Goal: Task Accomplishment & Management: Use online tool/utility

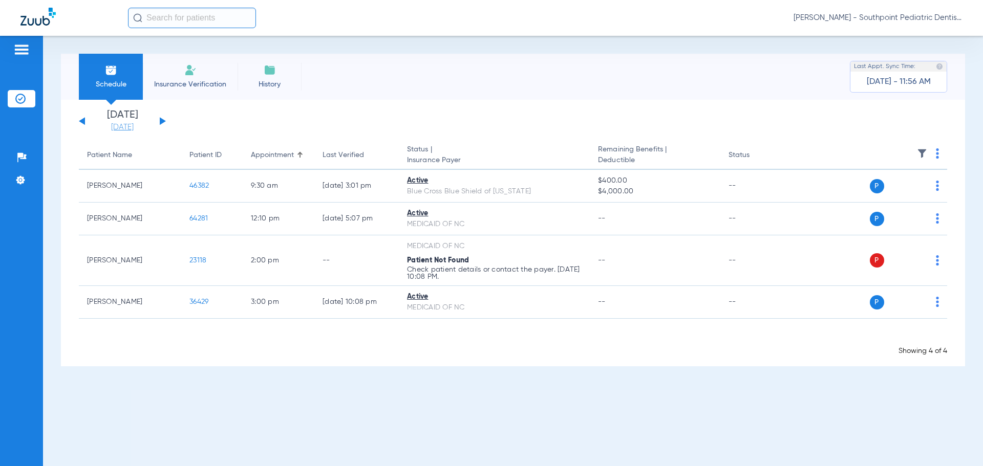
click at [129, 125] on link "[DATE]" at bounding box center [122, 127] width 61 height 10
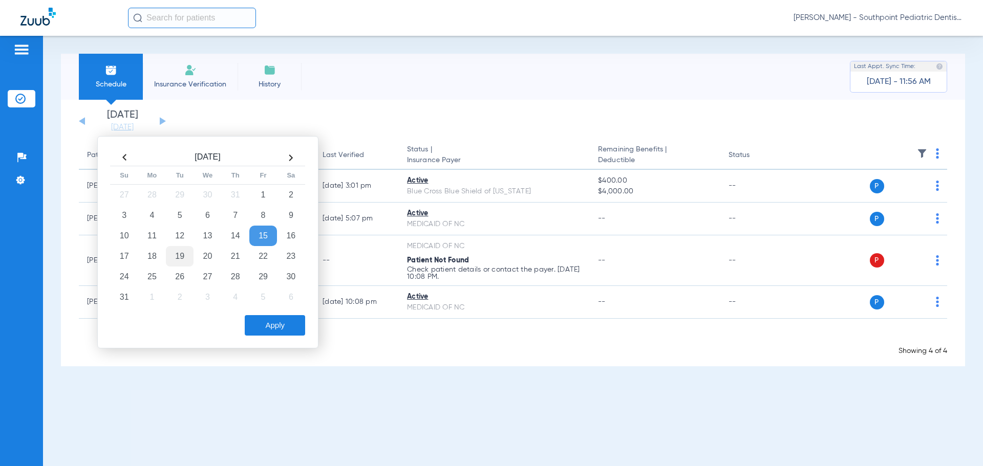
click at [186, 262] on td "19" at bounding box center [180, 256] width 28 height 20
click at [281, 328] on button "Apply" at bounding box center [275, 325] width 60 height 20
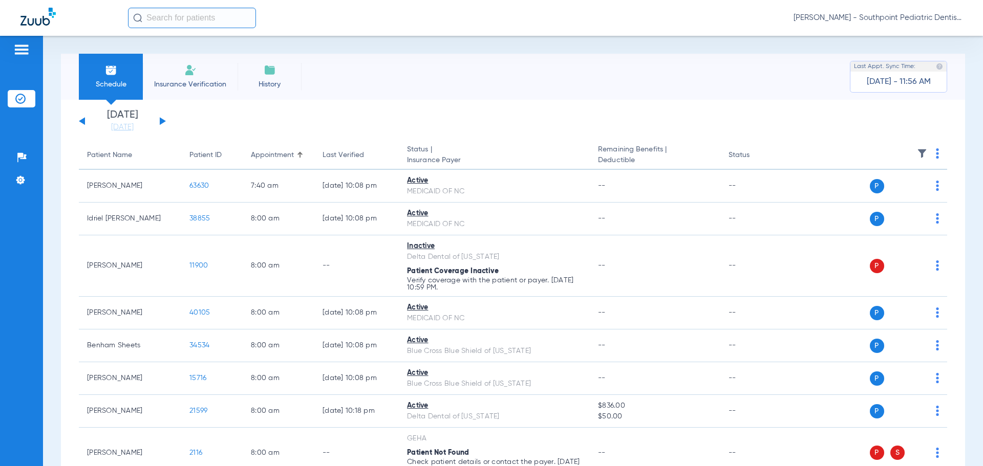
click at [936, 155] on img at bounding box center [937, 153] width 3 height 10
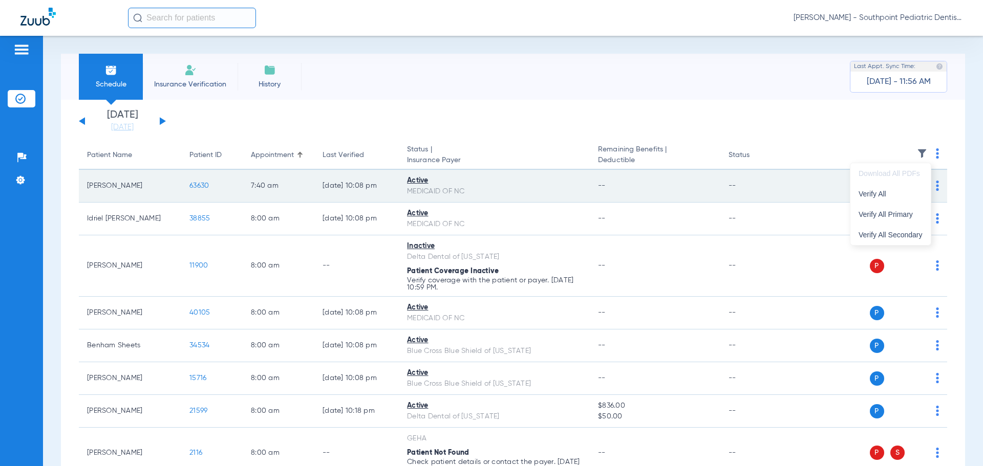
drag, startPoint x: 895, startPoint y: 188, endPoint x: 889, endPoint y: 185, distance: 6.7
click at [895, 188] on button "Verify All" at bounding box center [890, 194] width 80 height 20
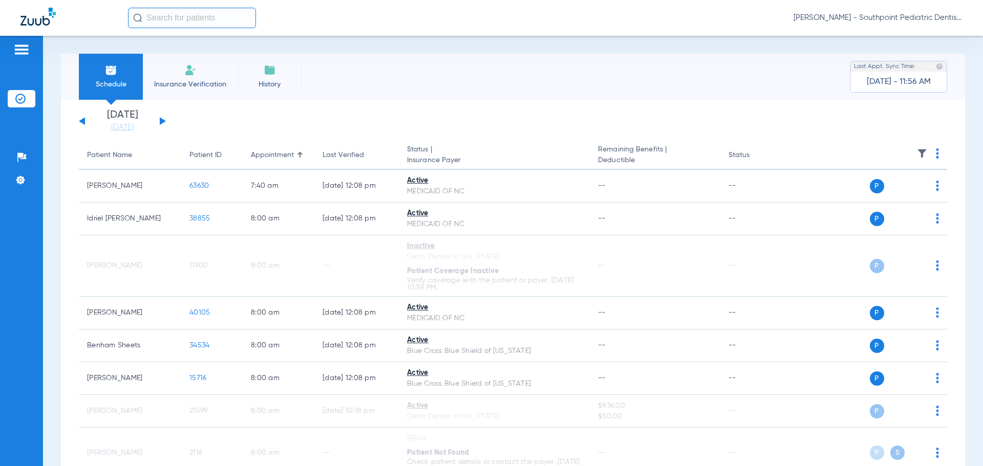
click at [917, 151] on img at bounding box center [922, 153] width 10 height 10
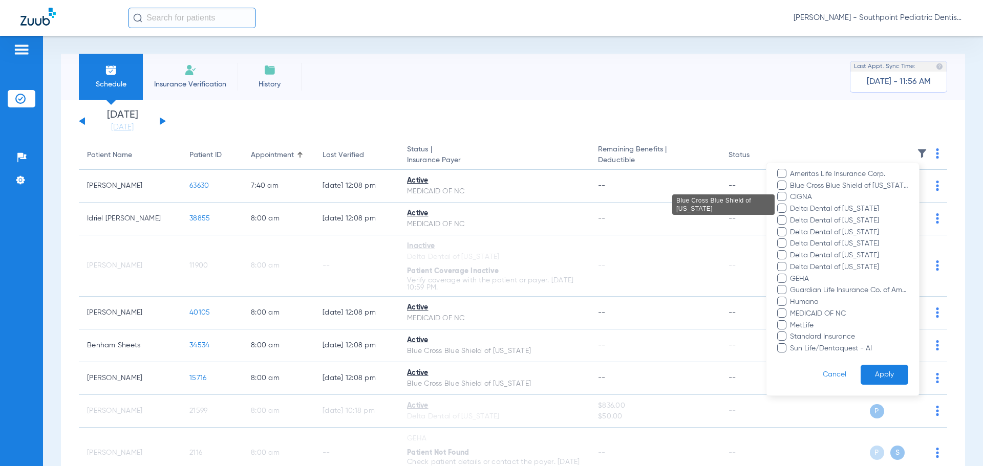
scroll to position [105, 0]
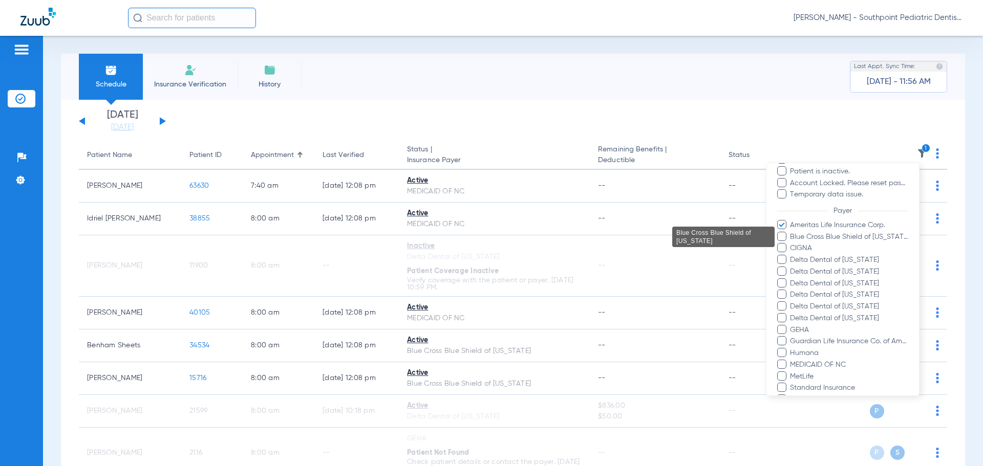
click at [792, 223] on span "Ameritas Life Insurance Corp." at bounding box center [848, 225] width 119 height 11
click at [791, 232] on input "Ameritas Life Insurance Corp." at bounding box center [791, 232] width 0 height 0
click at [799, 259] on span "Delta Dental of [US_STATE]" at bounding box center [848, 260] width 119 height 11
click at [791, 267] on input "Delta Dental of [US_STATE]" at bounding box center [791, 267] width 0 height 0
click at [796, 269] on span "Delta Dental of [US_STATE]" at bounding box center [848, 272] width 119 height 11
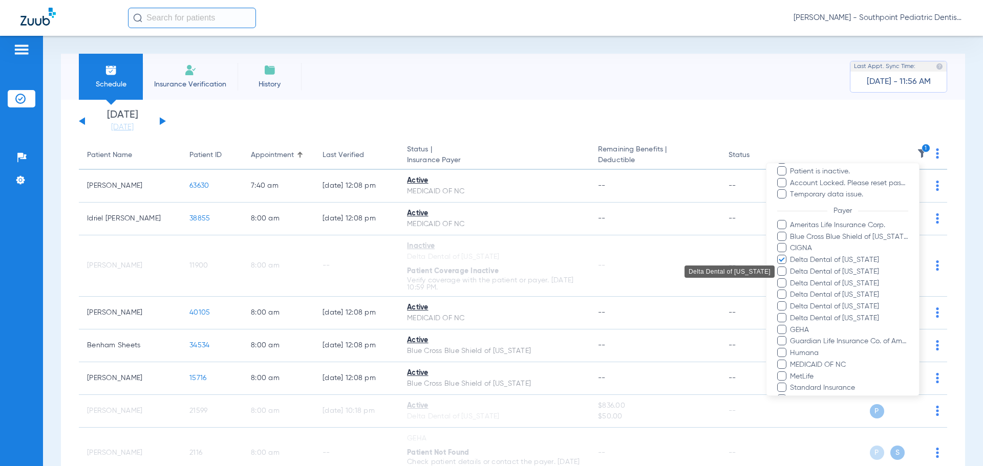
click at [791, 279] on input "Delta Dental of [US_STATE]" at bounding box center [791, 279] width 0 height 0
click at [791, 284] on span "Delta Dental of [US_STATE]" at bounding box center [848, 283] width 119 height 11
click at [791, 291] on input "Delta Dental of [US_STATE]" at bounding box center [791, 291] width 0 height 0
click at [791, 297] on span "Delta Dental of [US_STATE]" at bounding box center [848, 295] width 119 height 11
click at [791, 302] on input "Delta Dental of [US_STATE]" at bounding box center [791, 302] width 0 height 0
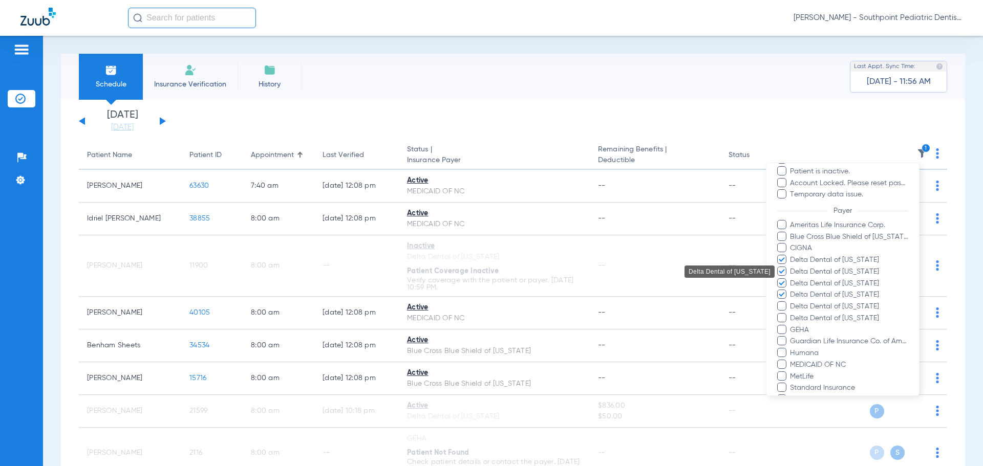
click at [793, 306] on span "Delta Dental of [US_STATE]" at bounding box center [848, 307] width 119 height 11
click at [791, 314] on input "Delta Dental of [US_STATE]" at bounding box center [791, 314] width 0 height 0
click at [796, 318] on span "Delta Dental of [US_STATE]" at bounding box center [848, 318] width 119 height 11
click at [791, 326] on input "Delta Dental of [US_STATE]" at bounding box center [791, 326] width 0 height 0
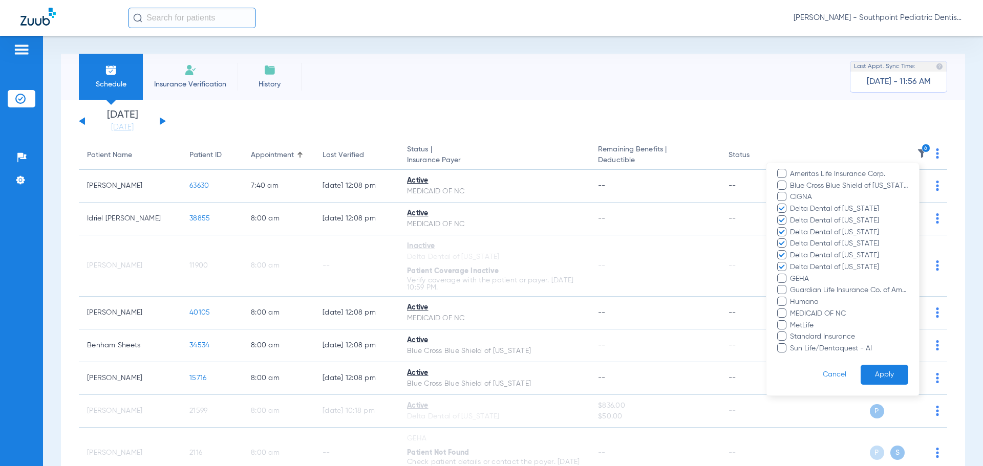
click at [891, 375] on button "Apply" at bounding box center [885, 375] width 48 height 20
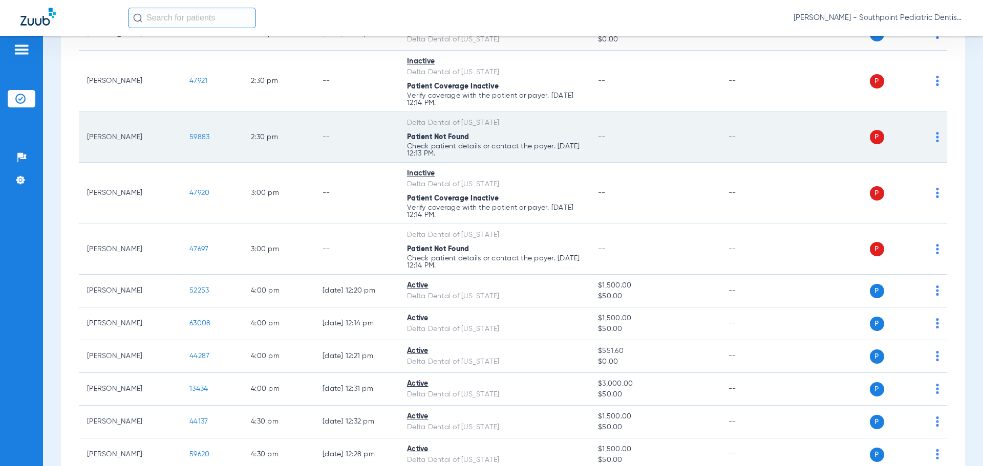
scroll to position [768, 0]
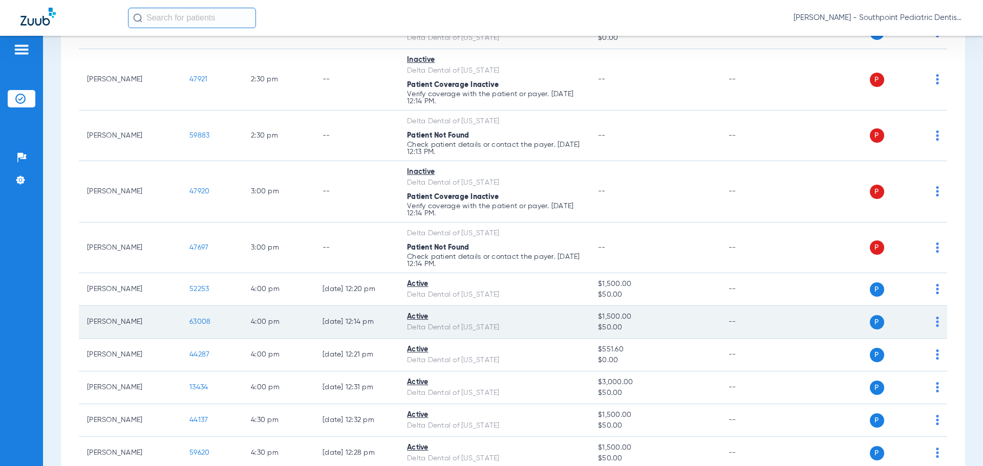
click at [191, 324] on span "63008" at bounding box center [199, 321] width 21 height 7
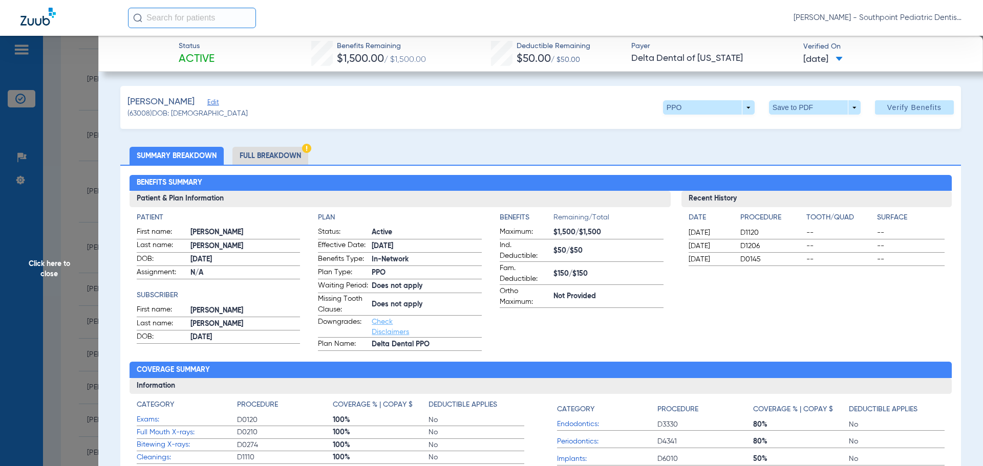
click at [304, 161] on li "Full Breakdown" at bounding box center [270, 156] width 76 height 18
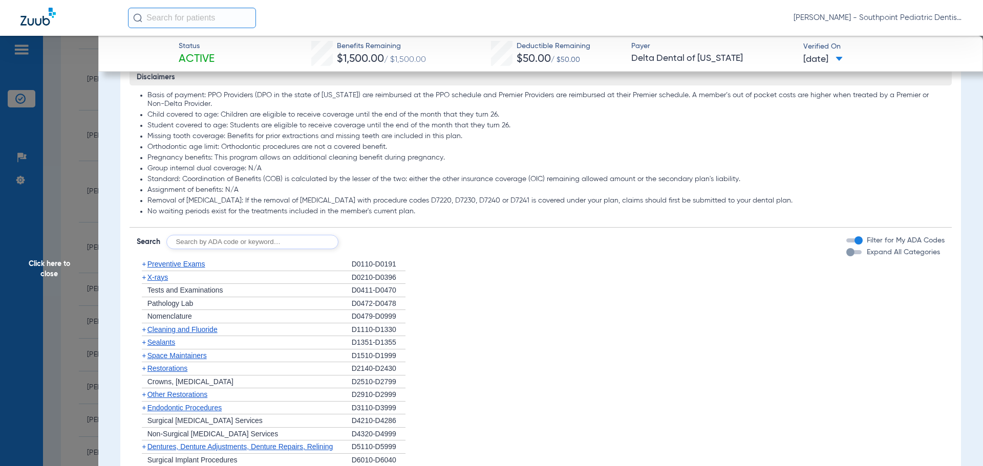
scroll to position [819, 0]
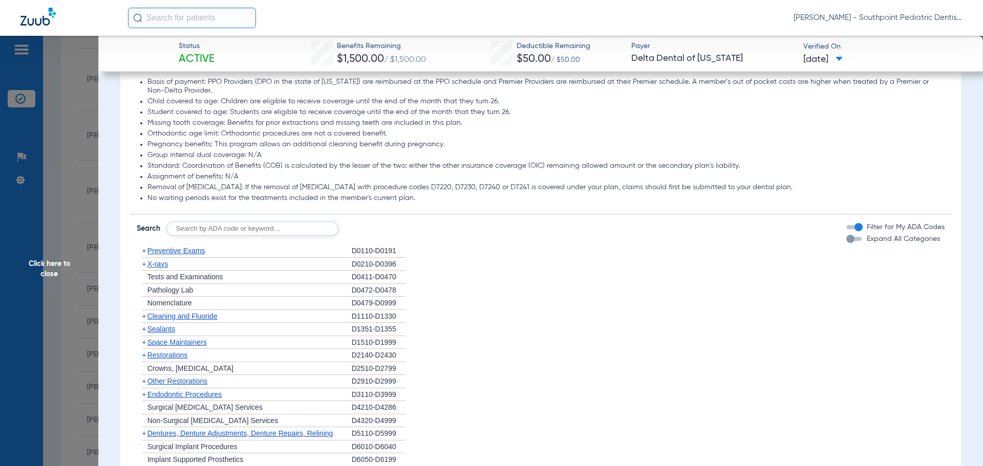
click at [243, 258] on div "+ Preventive Exams" at bounding box center [244, 251] width 215 height 13
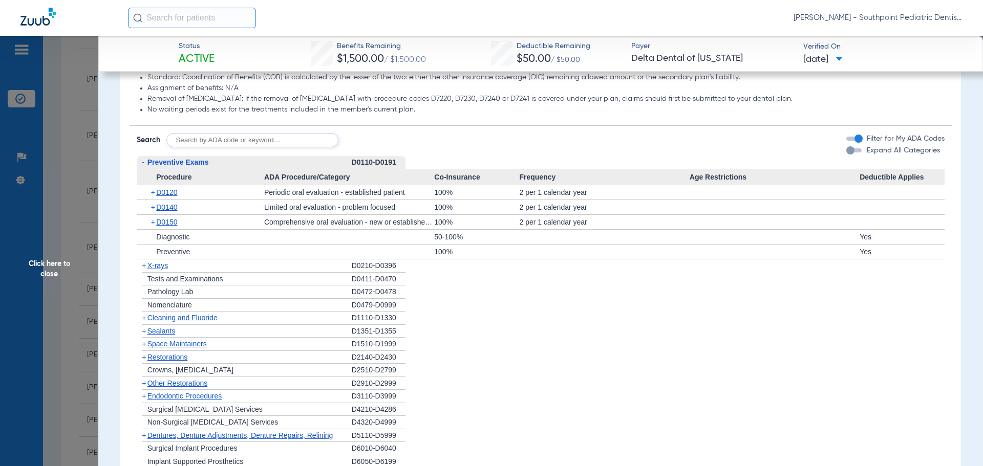
scroll to position [921, 0]
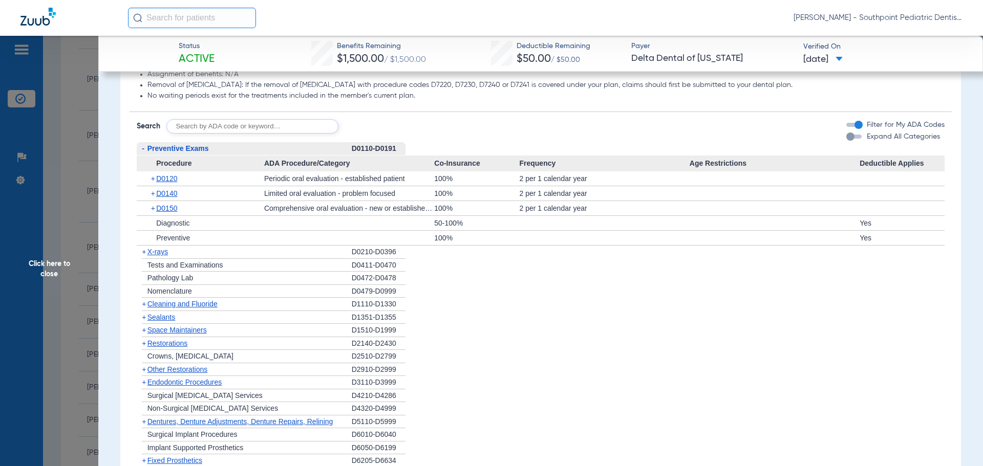
click at [193, 201] on div "+ D0140" at bounding box center [204, 193] width 120 height 14
click at [169, 198] on span "D0140" at bounding box center [166, 193] width 21 height 8
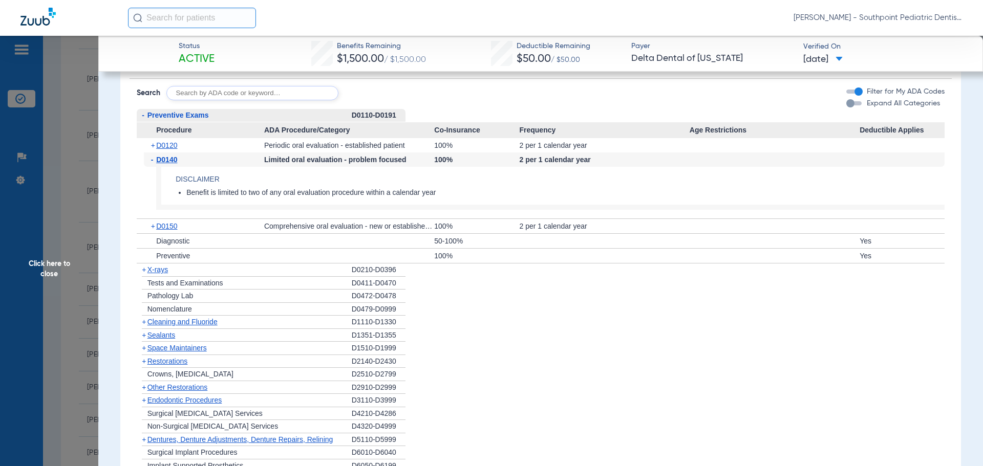
scroll to position [973, 0]
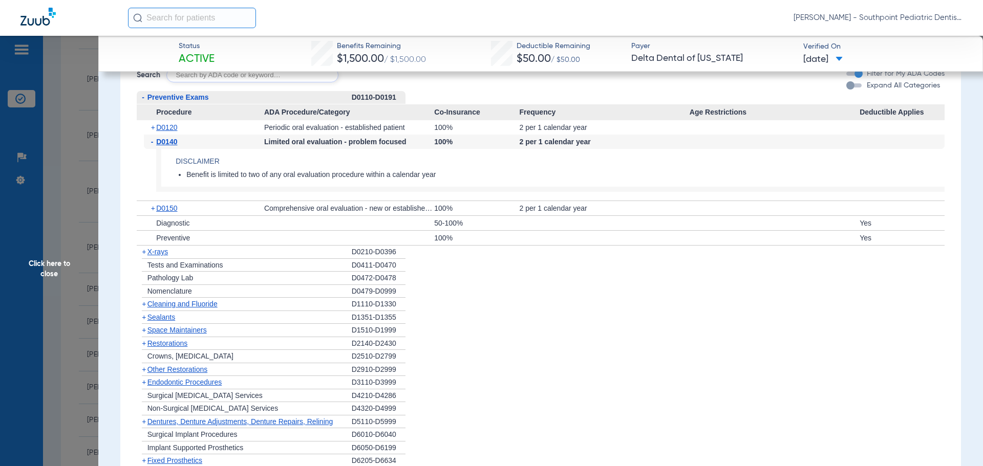
click at [244, 259] on div "+ X-rays" at bounding box center [244, 252] width 215 height 13
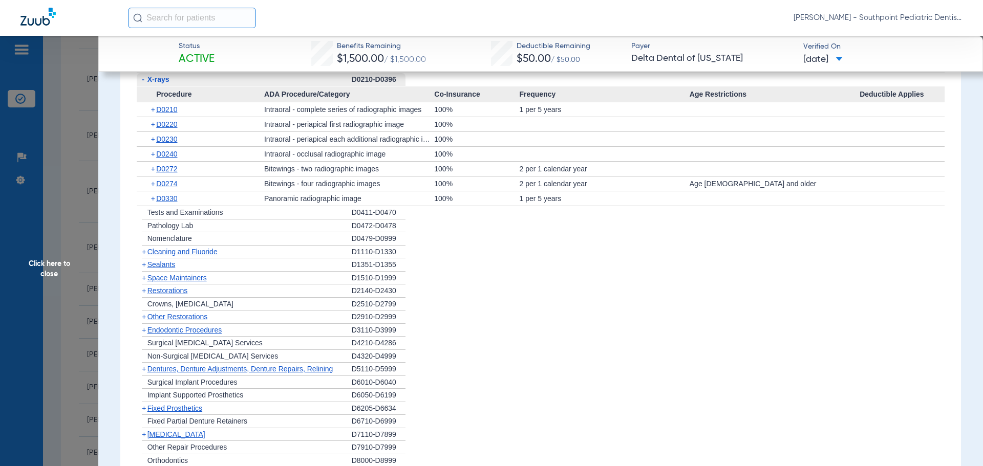
scroll to position [1177, 0]
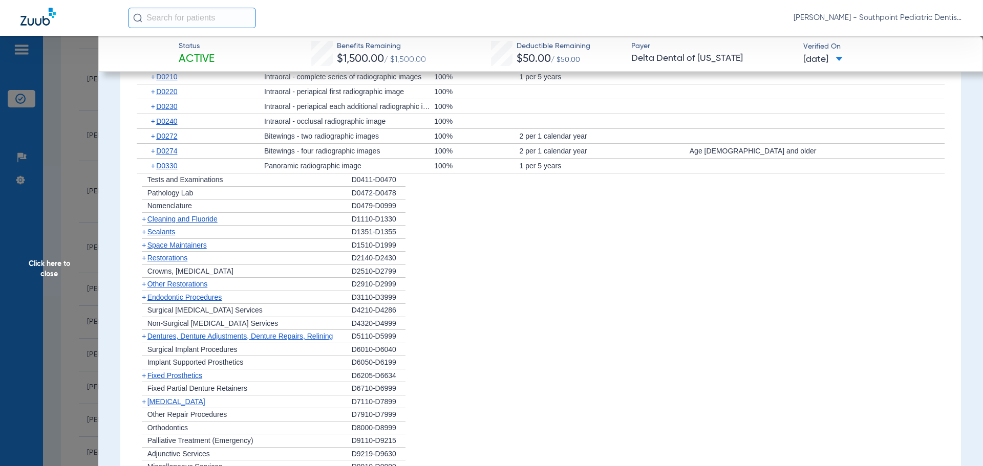
click at [225, 226] on div "+ Cleaning and Fluoride" at bounding box center [244, 219] width 215 height 13
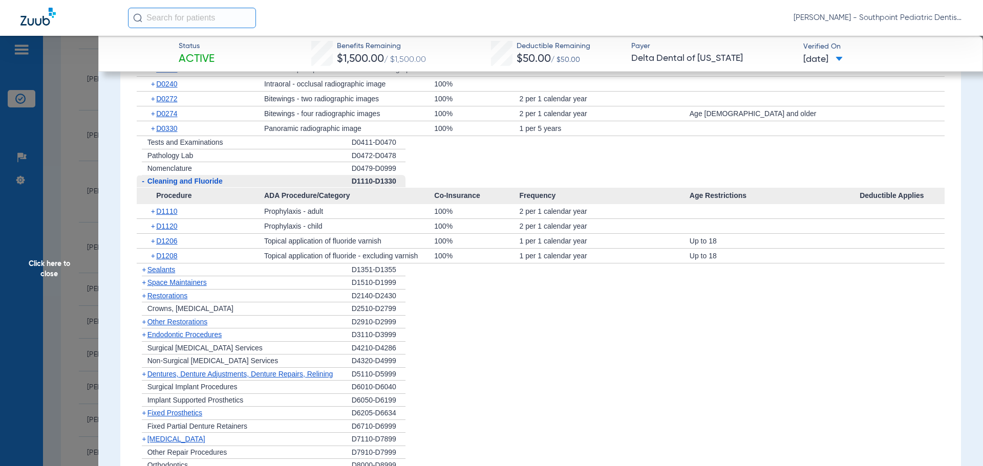
scroll to position [1280, 0]
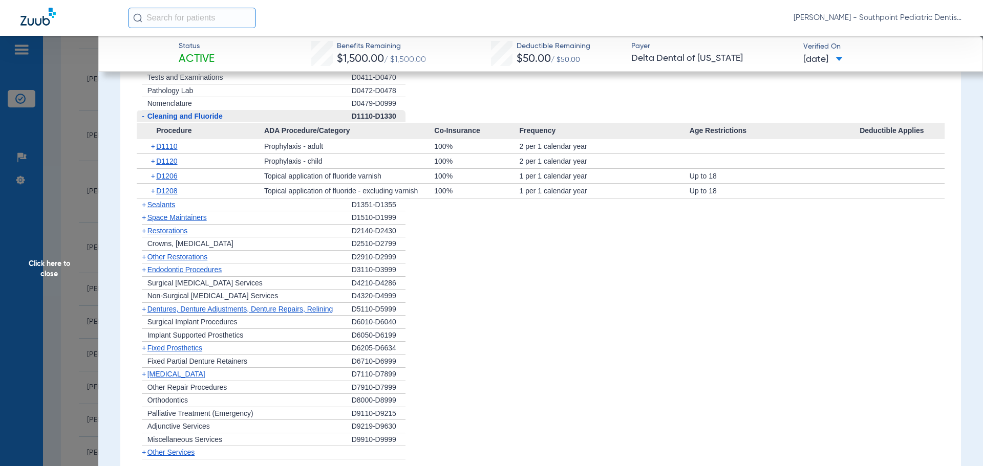
click at [246, 212] on div "+ Sealants" at bounding box center [244, 205] width 215 height 13
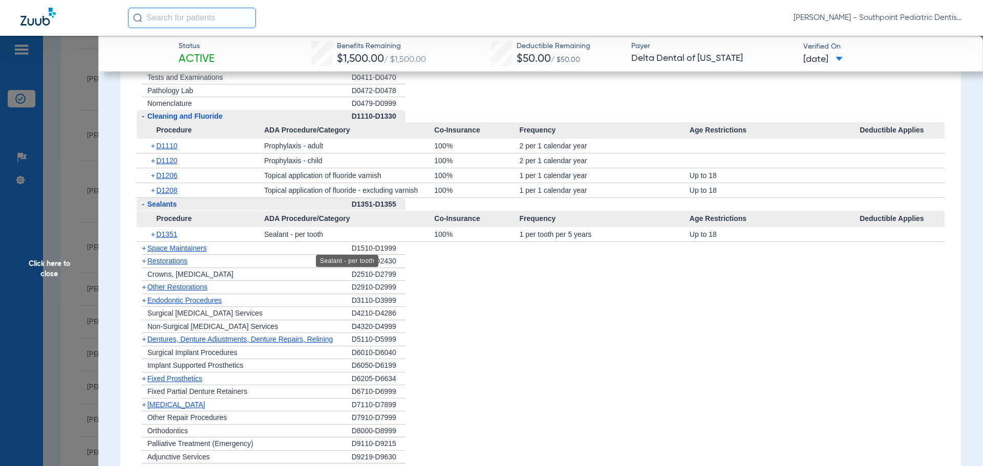
scroll to position [1331, 0]
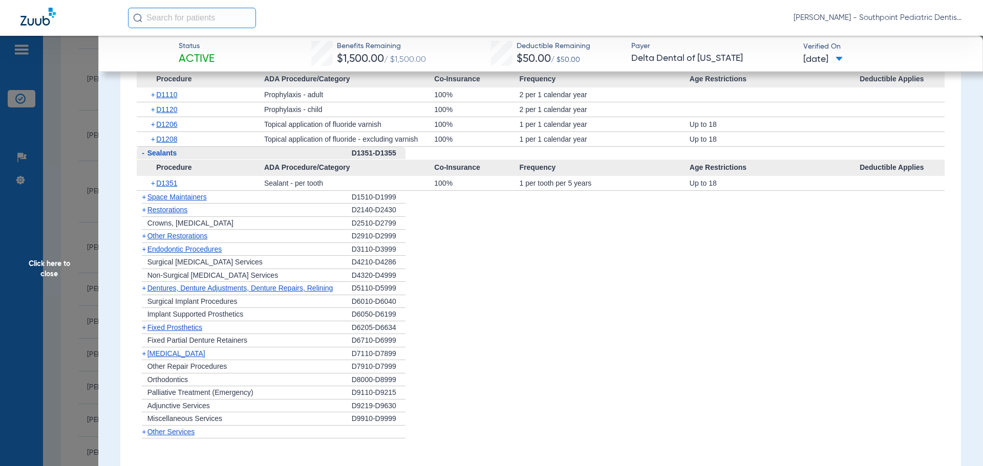
click at [290, 204] on div "+ Space Maintainers" at bounding box center [244, 197] width 215 height 13
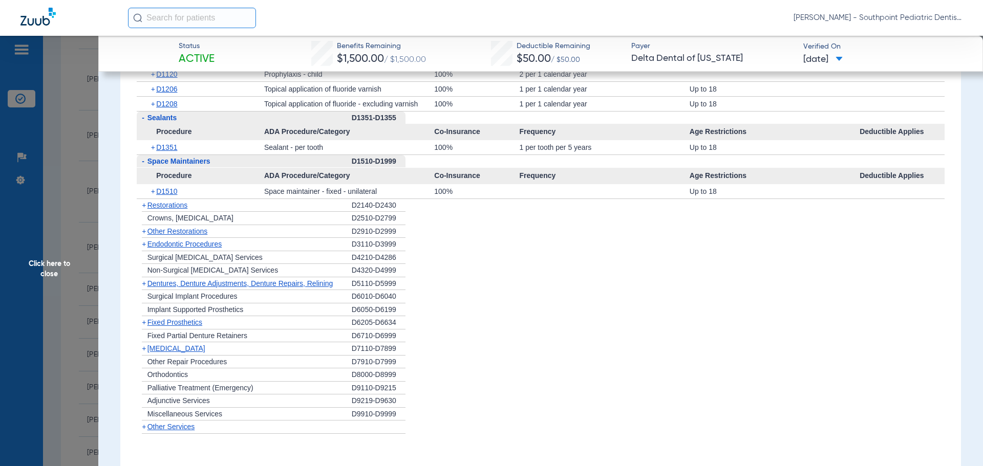
scroll to position [1382, 0]
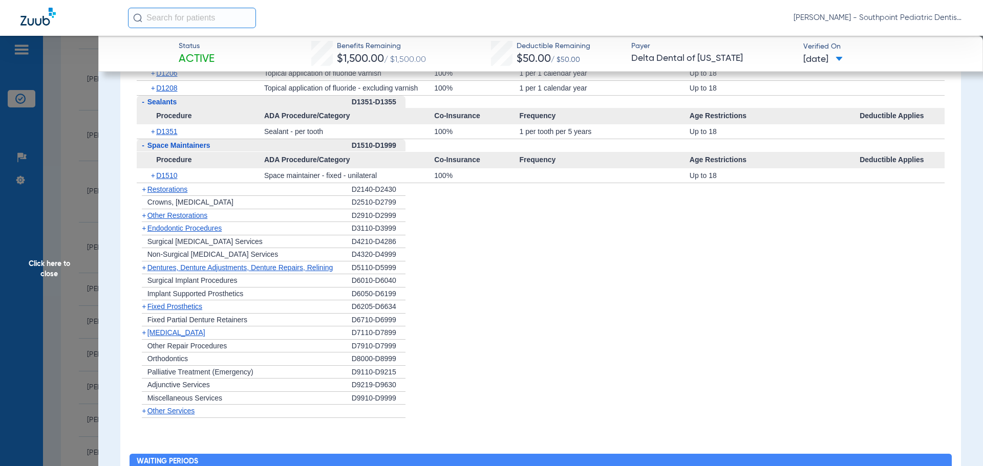
click at [277, 196] on div "+ Restorations" at bounding box center [244, 189] width 215 height 13
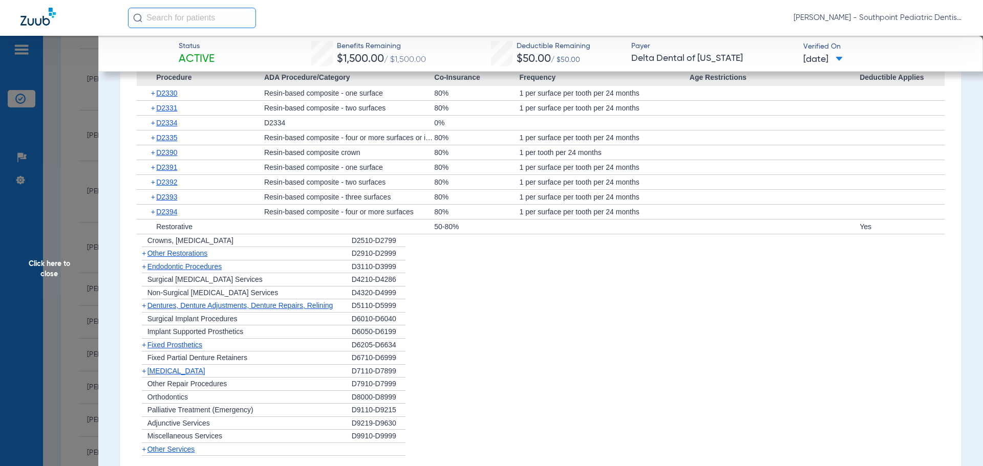
scroll to position [1536, 0]
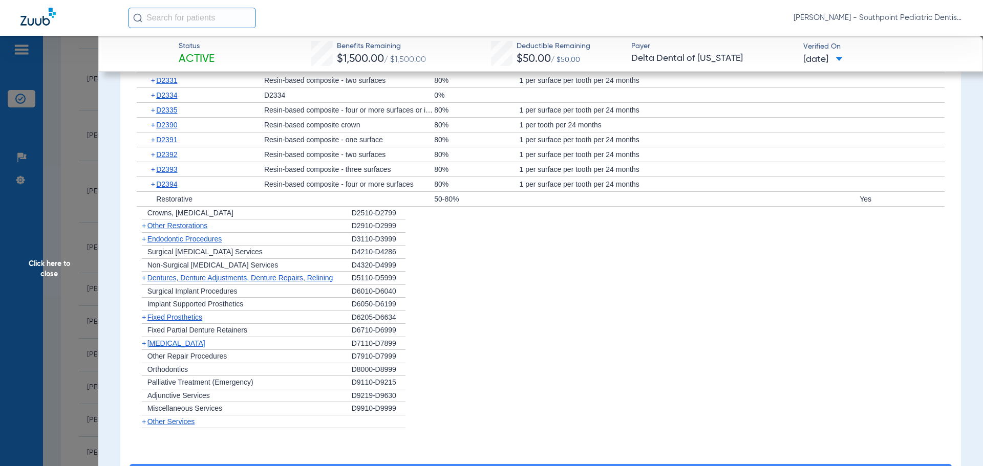
click at [265, 233] on div "+ Other Restorations" at bounding box center [244, 226] width 215 height 13
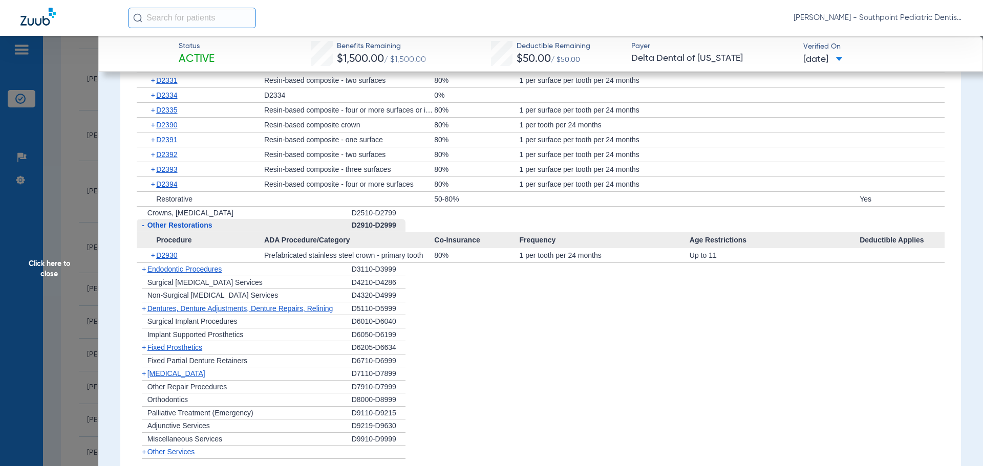
click at [253, 276] on div "+ Endodontic Procedures" at bounding box center [244, 269] width 215 height 13
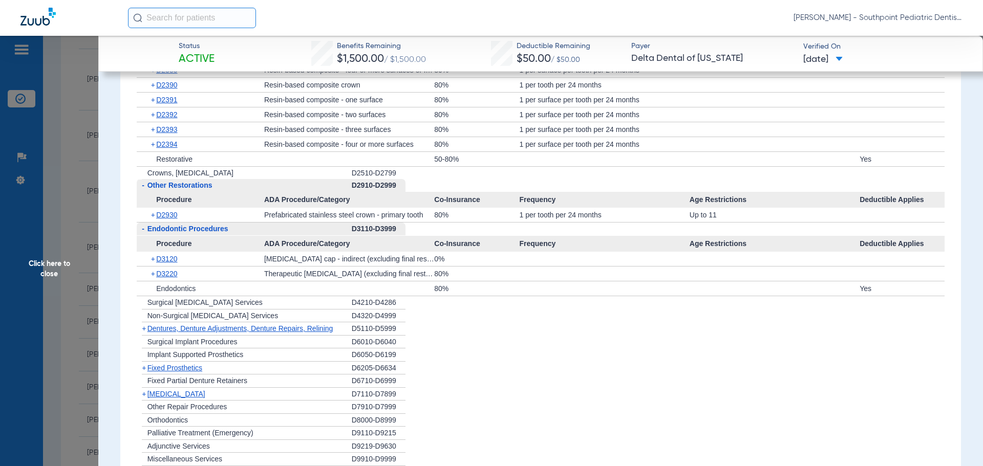
scroll to position [1638, 0]
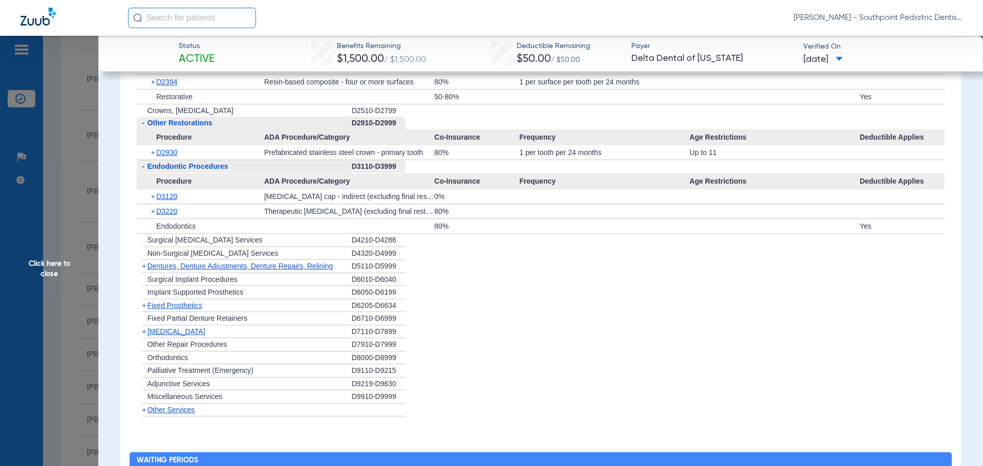
click at [206, 339] on div "+ [MEDICAL_DATA]" at bounding box center [244, 332] width 215 height 13
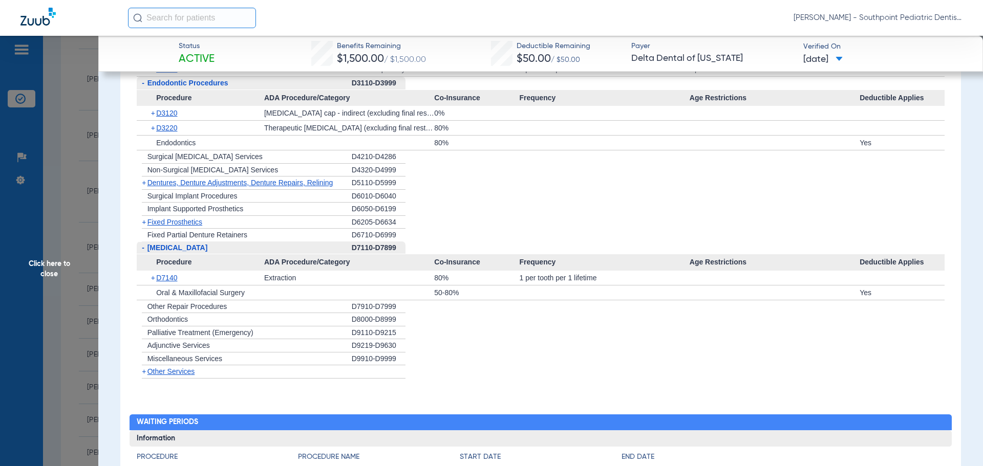
scroll to position [1740, 0]
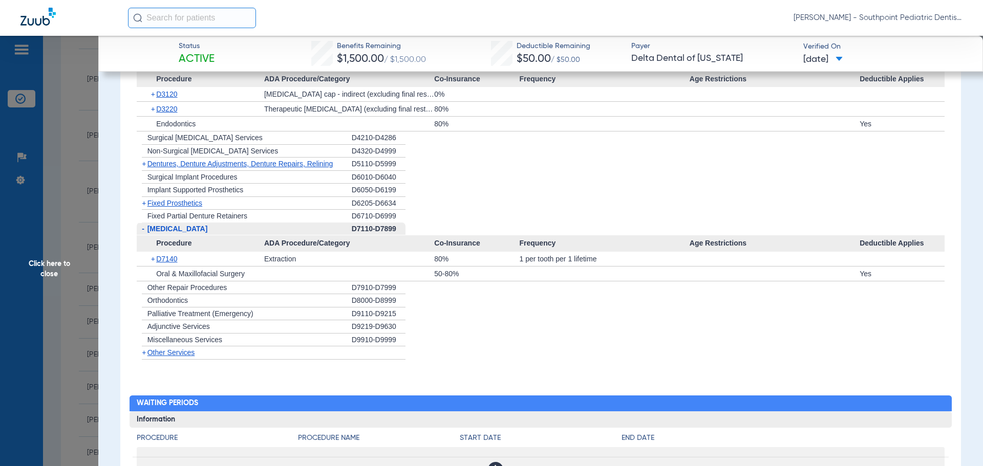
click at [65, 223] on span "Click here to close" at bounding box center [49, 269] width 98 height 466
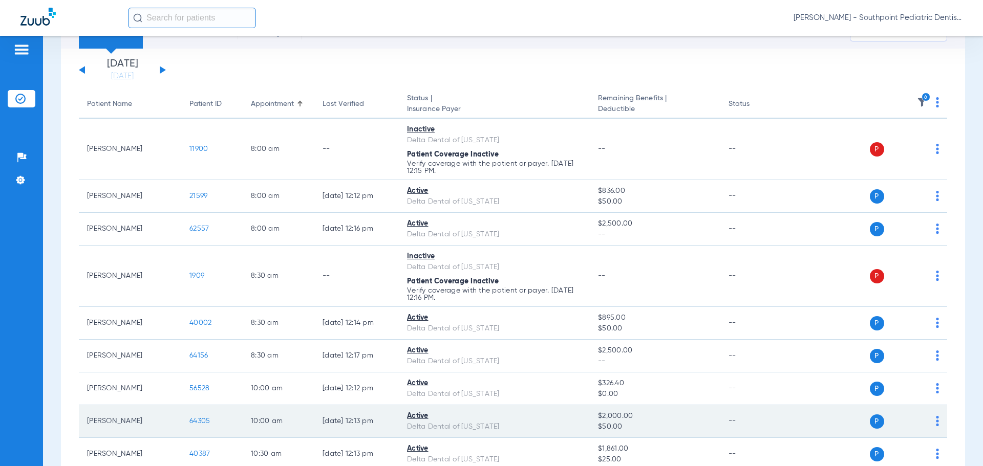
scroll to position [0, 0]
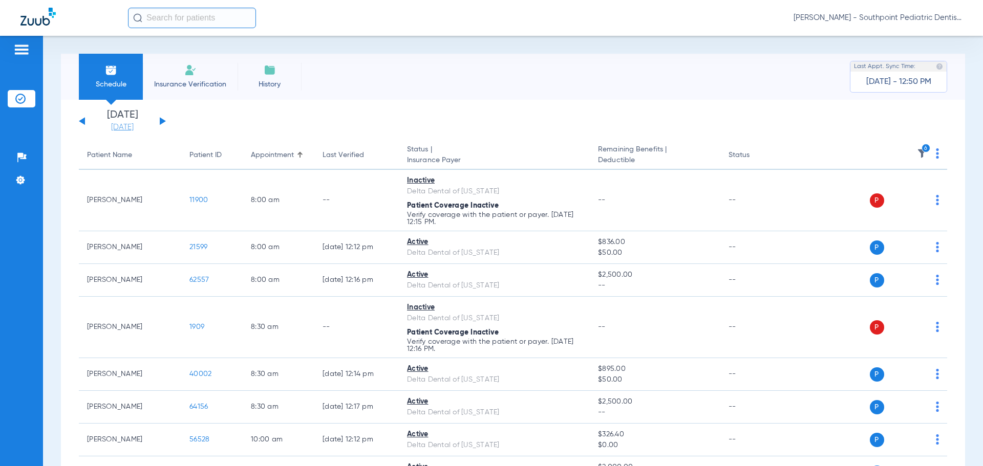
click at [127, 126] on link "[DATE]" at bounding box center [122, 127] width 61 height 10
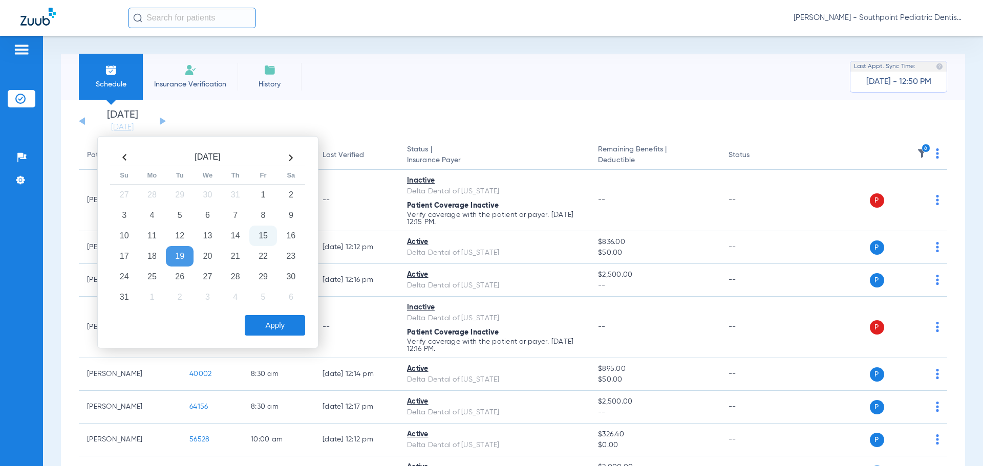
click at [216, 118] on app-single-date-navigator "[DATE] [DATE] [DATE] [DATE] [DATE] [DATE] [DATE] [DATE] [DATE] [DATE] [DATE] [D…" at bounding box center [513, 121] width 868 height 23
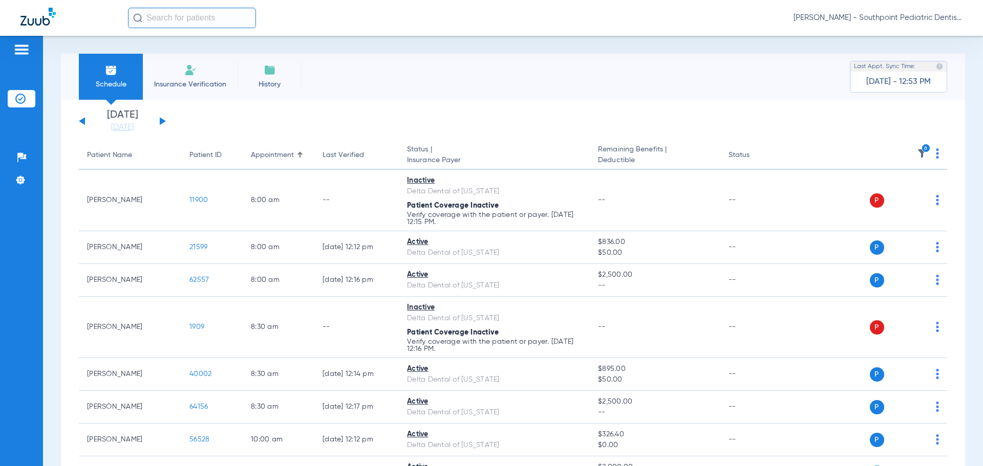
click at [921, 148] on icon "6" at bounding box center [925, 148] width 9 height 9
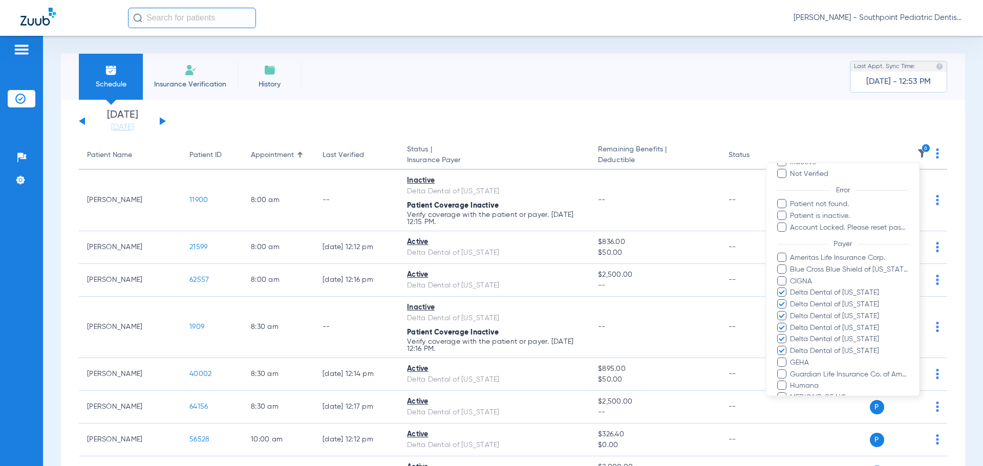
scroll to position [145, 0]
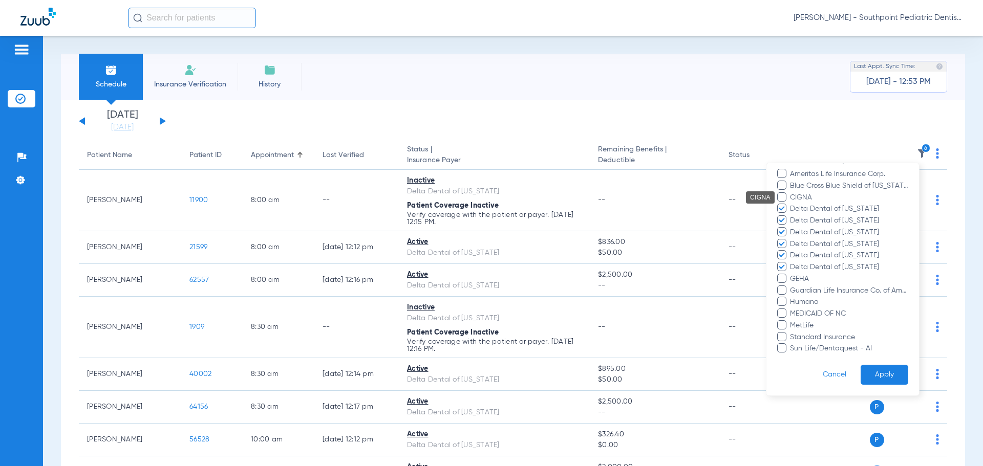
click at [794, 201] on span "CIGNA" at bounding box center [848, 197] width 119 height 11
click at [791, 205] on input "CIGNA" at bounding box center [791, 205] width 0 height 0
click at [803, 177] on span "Ameritas Life Insurance Corp." at bounding box center [848, 174] width 119 height 11
click at [791, 181] on input "Ameritas Life Insurance Corp." at bounding box center [791, 181] width 0 height 0
click at [804, 183] on span "Blue Cross Blue Shield of [US_STATE]" at bounding box center [848, 186] width 119 height 11
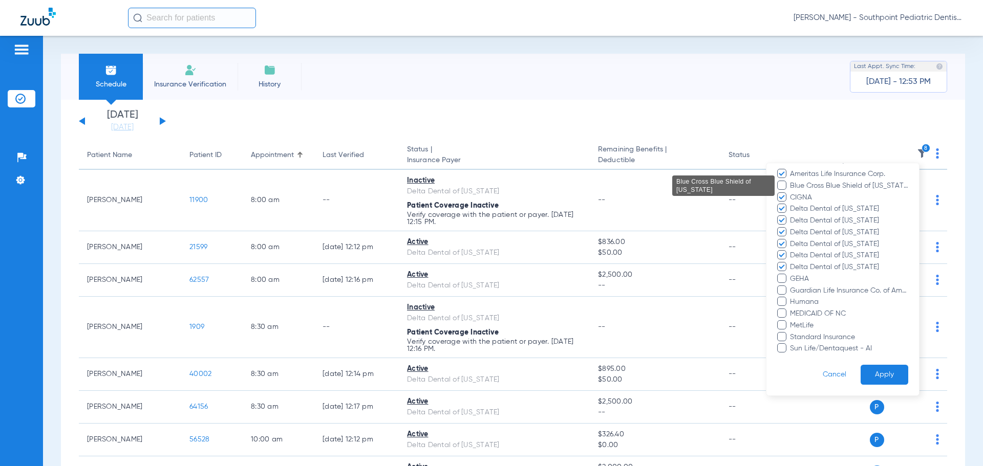
click at [791, 193] on input "Blue Cross Blue Shield of [US_STATE]" at bounding box center [791, 193] width 0 height 0
click at [797, 278] on span "GEHA" at bounding box center [848, 279] width 119 height 11
click at [791, 286] on input "GEHA" at bounding box center [791, 286] width 0 height 0
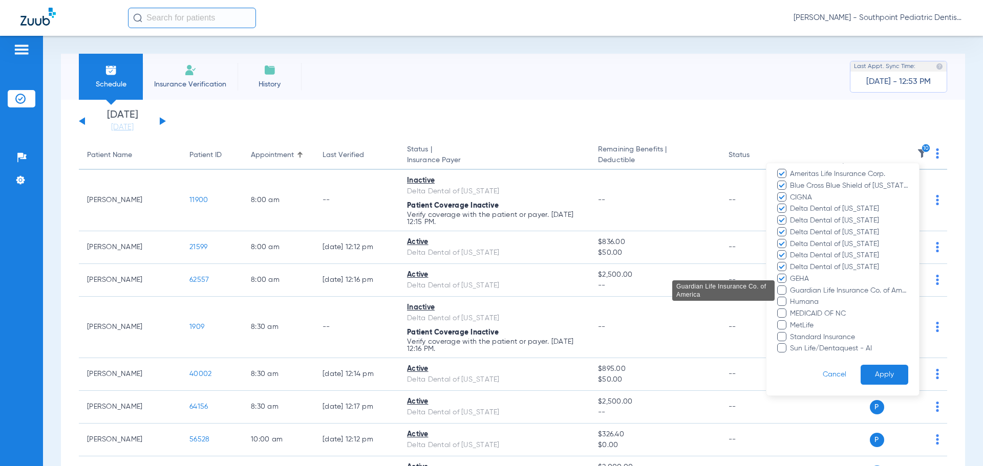
click at [797, 288] on span "Guardian Life Insurance Co. of America" at bounding box center [848, 291] width 119 height 11
click at [791, 298] on input "Guardian Life Insurance Co. of America" at bounding box center [791, 298] width 0 height 0
click at [805, 300] on span "Humana" at bounding box center [848, 302] width 119 height 11
click at [791, 309] on input "Humana" at bounding box center [791, 309] width 0 height 0
click at [808, 328] on span "MetLife" at bounding box center [848, 325] width 119 height 11
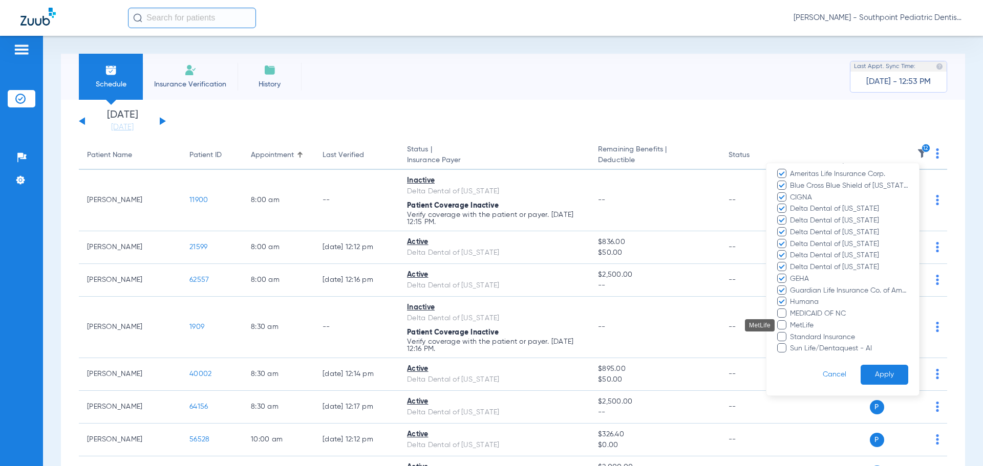
click at [791, 333] on input "MetLife" at bounding box center [791, 333] width 0 height 0
click at [809, 343] on span "Sun Life/Dentaquest - AI" at bounding box center [848, 348] width 119 height 11
click at [791, 356] on input "Sun Life/Dentaquest - AI" at bounding box center [791, 356] width 0 height 0
click at [809, 334] on span "Standard Insurance" at bounding box center [848, 337] width 119 height 11
click at [791, 345] on input "Standard Insurance" at bounding box center [791, 345] width 0 height 0
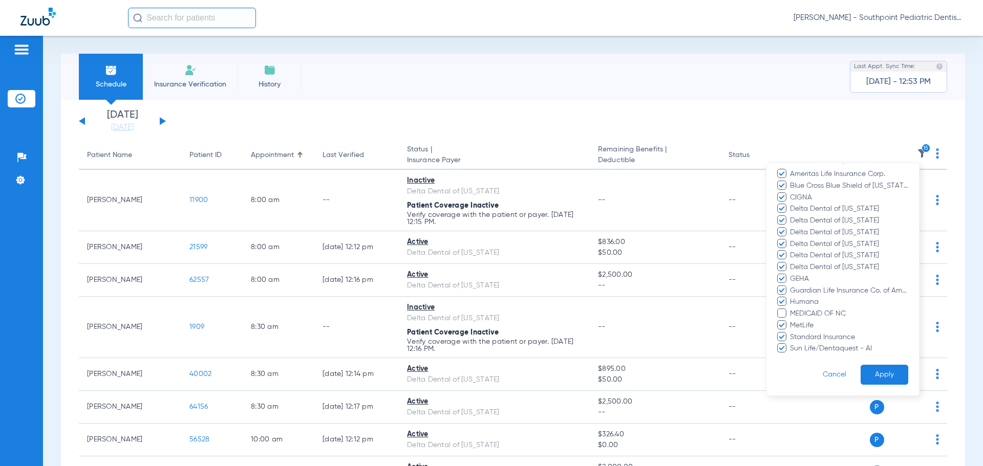
click at [879, 377] on button "Apply" at bounding box center [885, 375] width 48 height 20
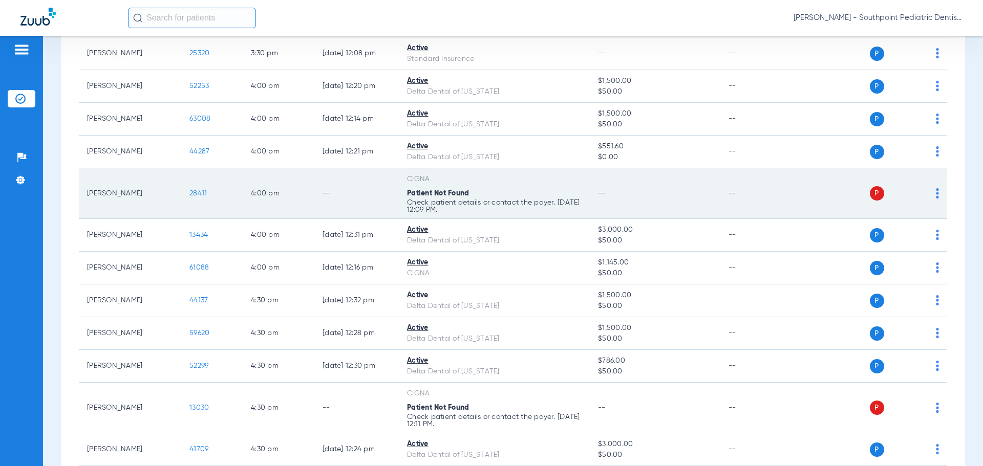
scroll to position [2258, 0]
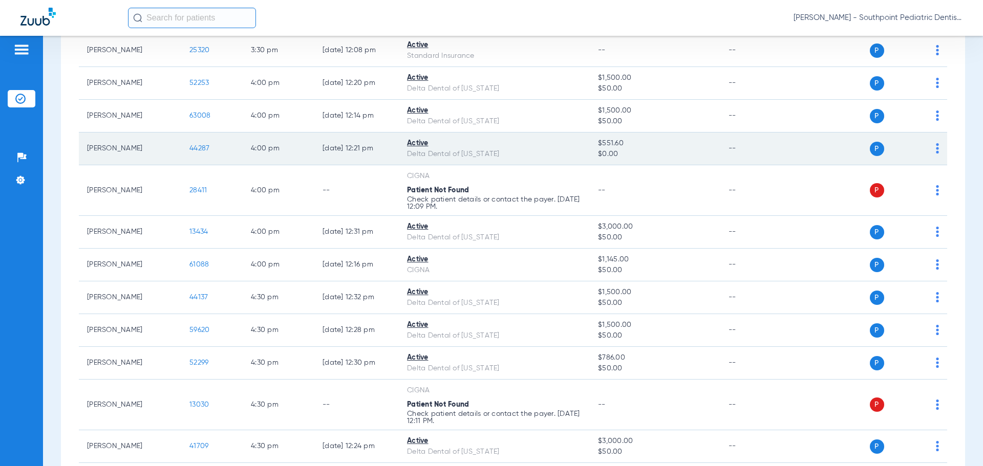
click at [204, 151] on span "44287" at bounding box center [199, 148] width 20 height 7
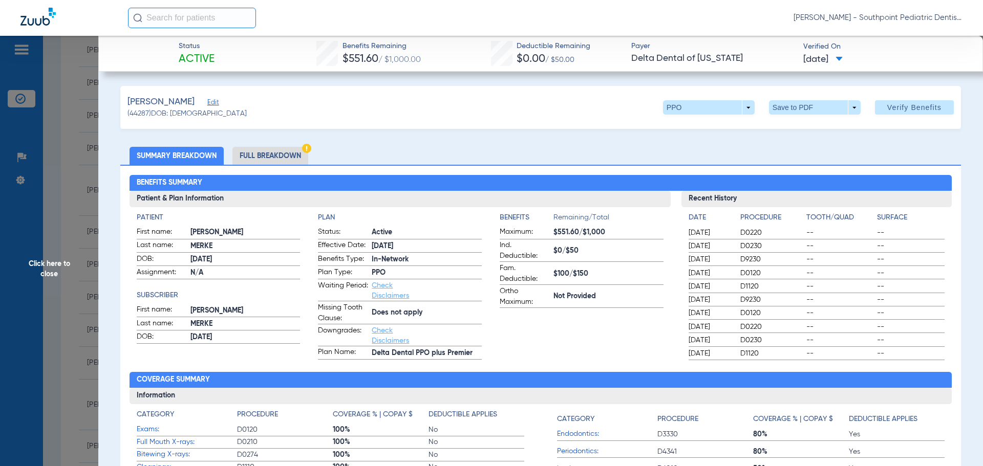
drag, startPoint x: 45, startPoint y: 179, endPoint x: 56, endPoint y: 220, distance: 42.0
click at [49, 177] on span "Click here to close" at bounding box center [49, 269] width 98 height 466
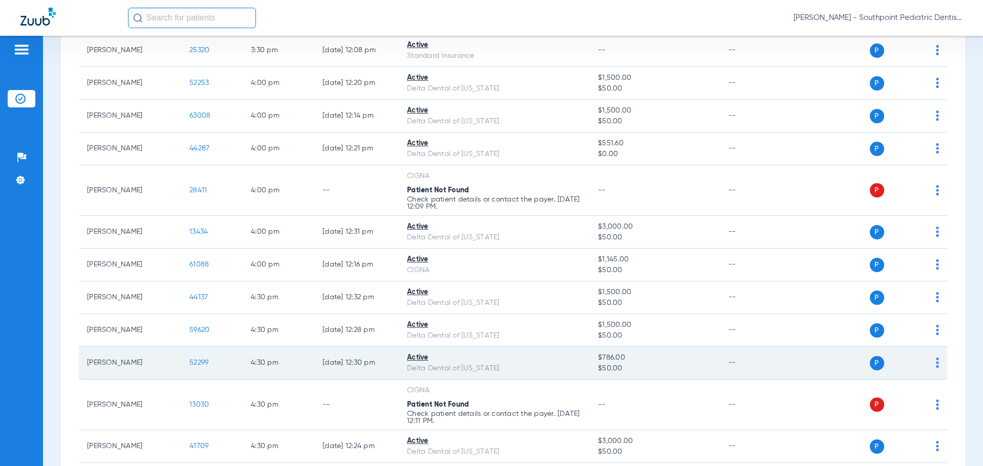
click at [199, 366] on span "52299" at bounding box center [198, 362] width 19 height 7
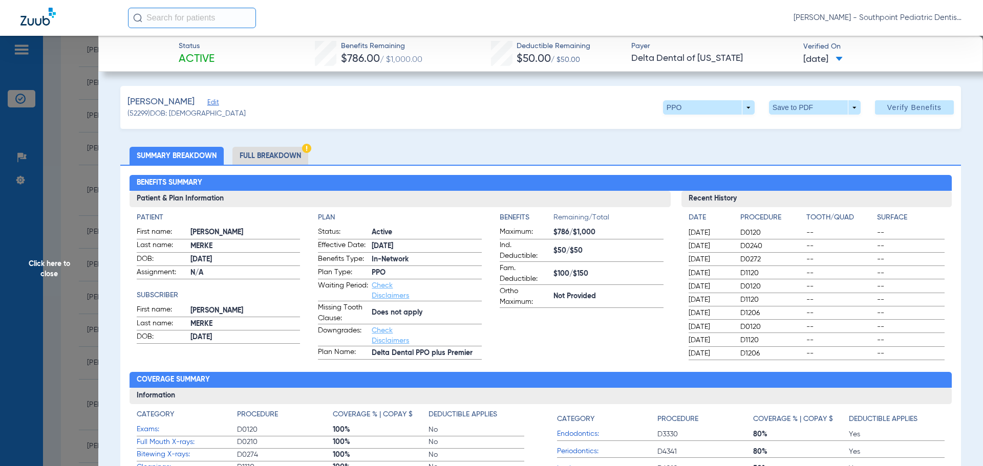
click at [299, 154] on li "Full Breakdown" at bounding box center [270, 156] width 76 height 18
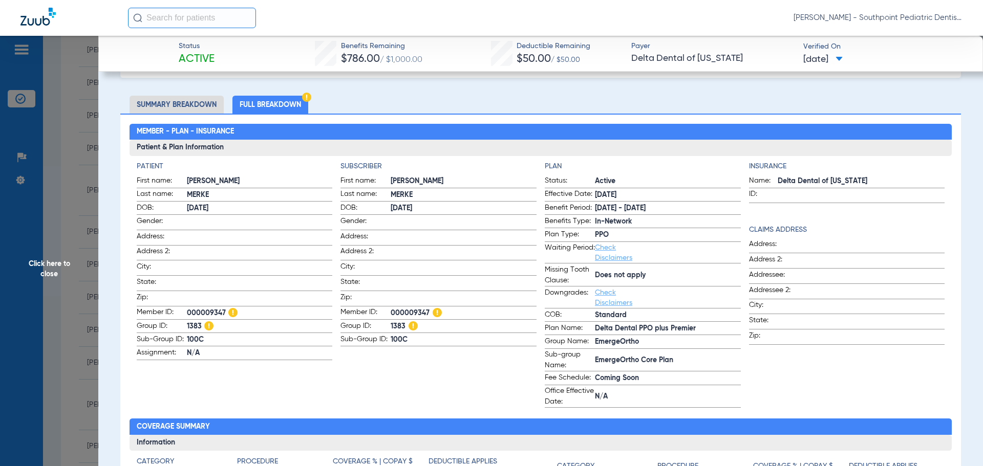
scroll to position [102, 0]
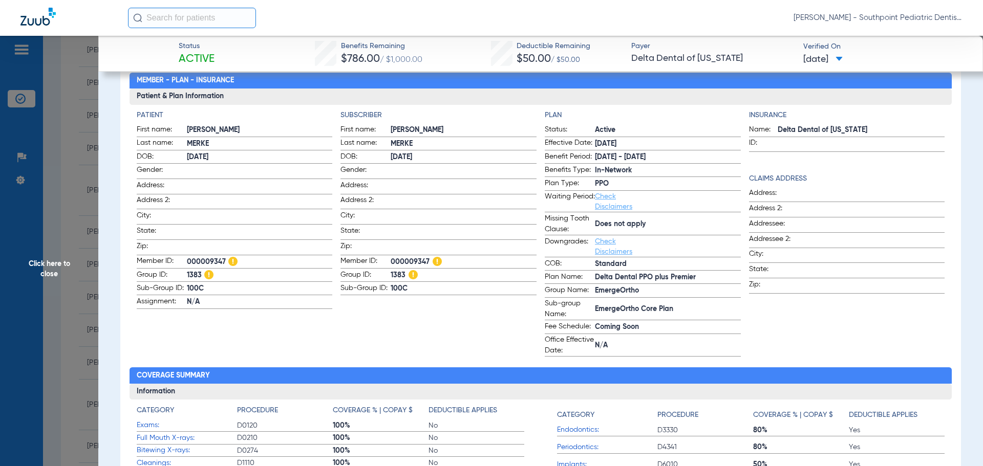
click at [231, 257] on img at bounding box center [232, 261] width 9 height 9
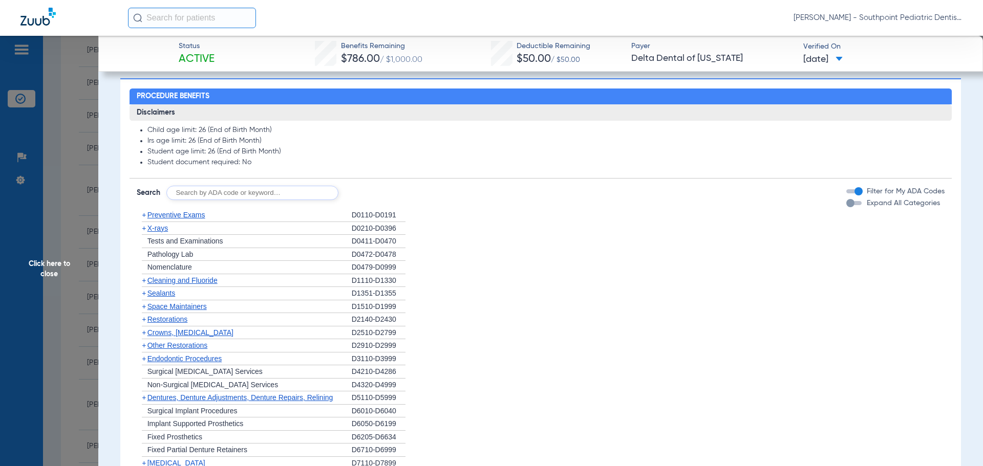
scroll to position [665, 0]
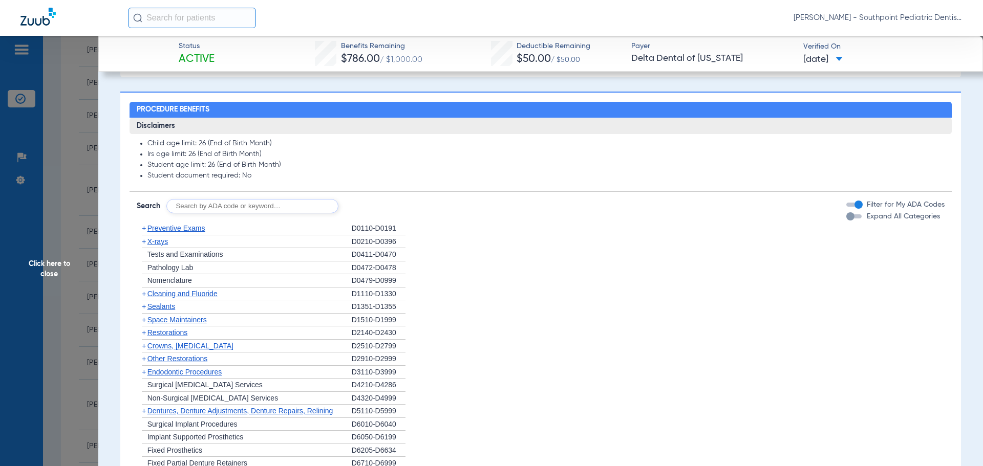
click at [230, 230] on div "+ Preventive Exams" at bounding box center [244, 228] width 215 height 13
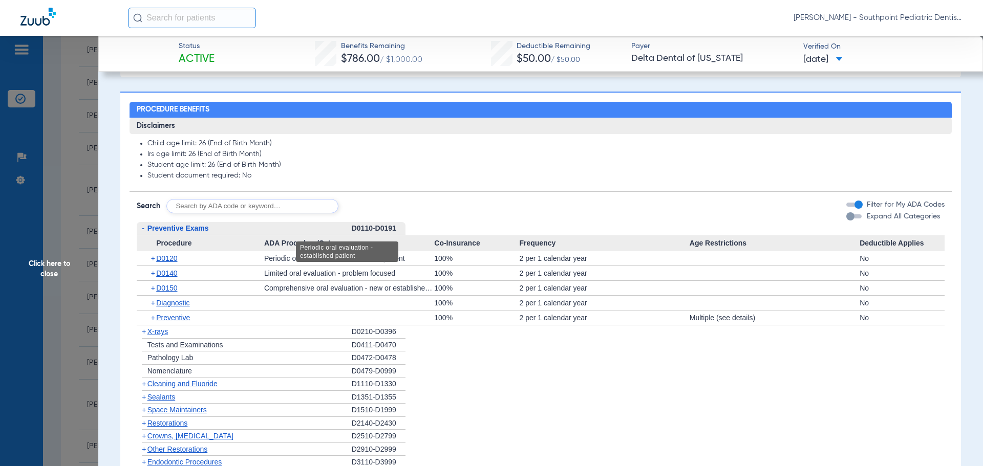
scroll to position [717, 0]
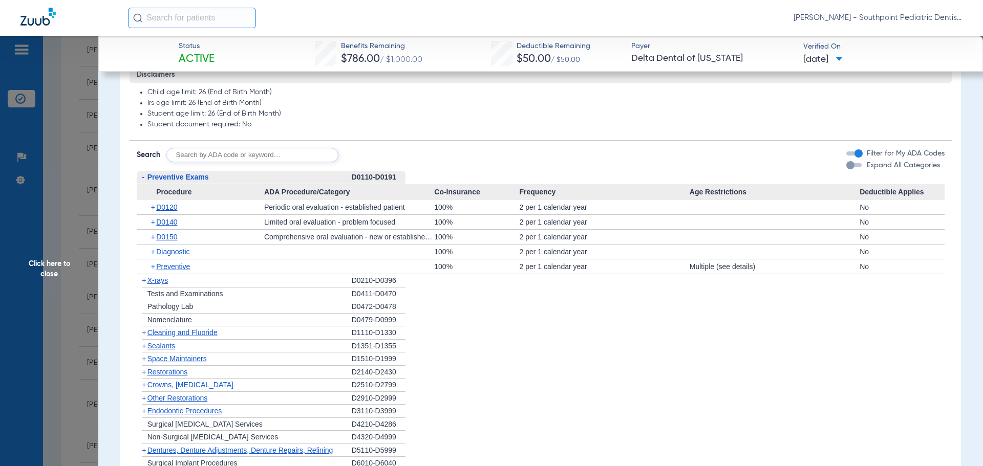
click at [257, 282] on div "+ X-rays" at bounding box center [244, 280] width 215 height 13
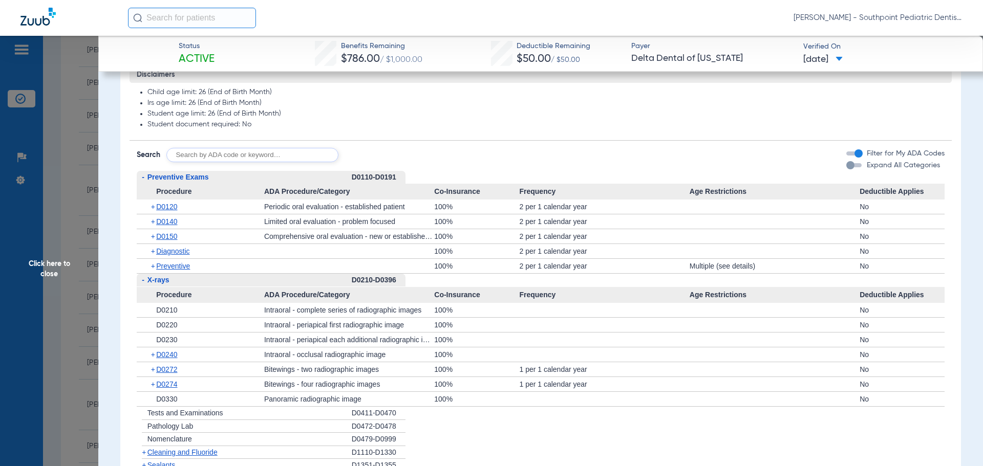
click at [254, 234] on div "+ D0150" at bounding box center [204, 236] width 120 height 14
click at [247, 225] on div "+ D0140" at bounding box center [204, 221] width 120 height 14
click at [190, 222] on div "+ D0140" at bounding box center [204, 221] width 120 height 14
click at [177, 222] on span "D0140" at bounding box center [166, 222] width 21 height 8
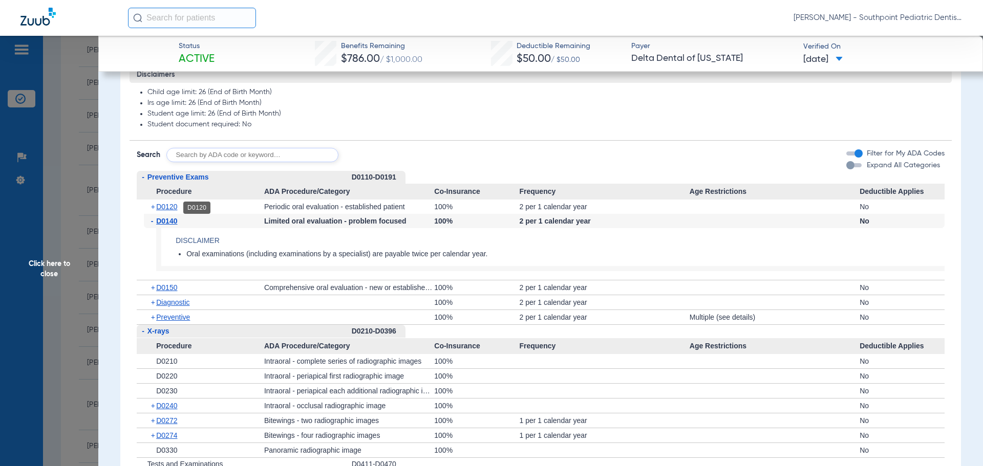
click at [177, 211] on span "D0120" at bounding box center [166, 207] width 21 height 8
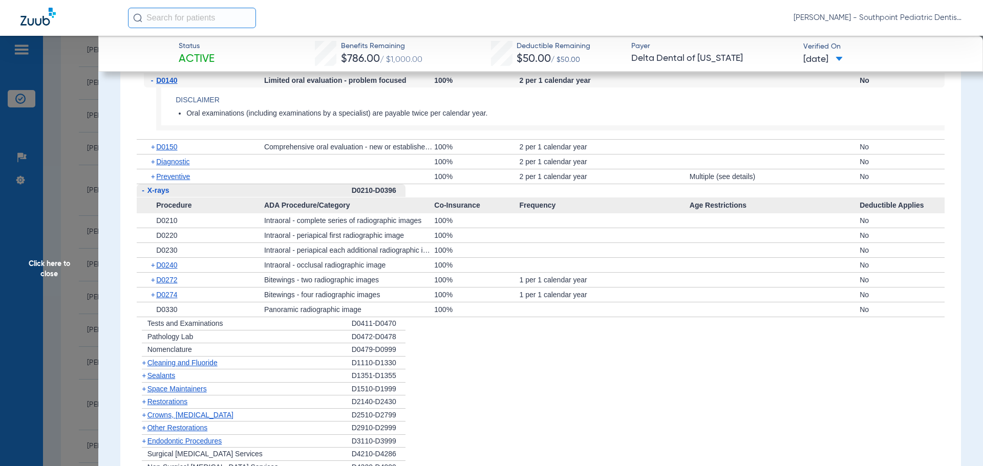
scroll to position [1024, 0]
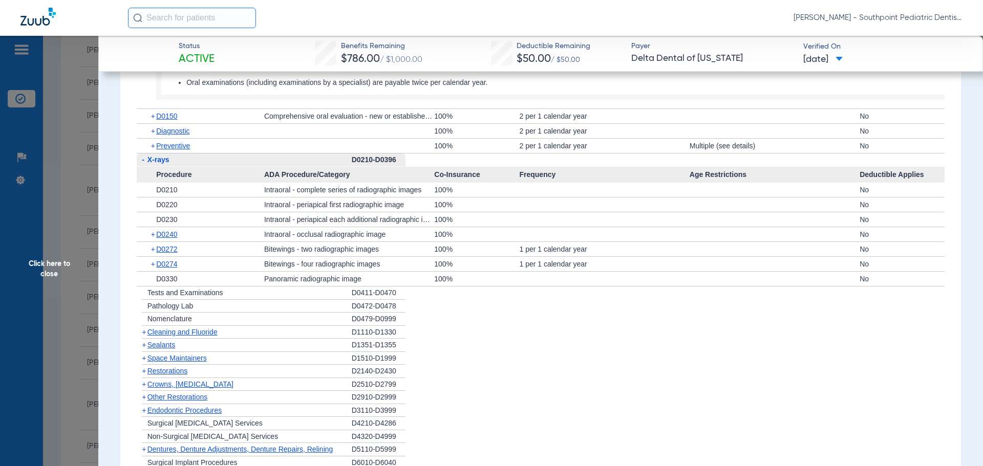
click at [182, 280] on div "+ D0330" at bounding box center [204, 279] width 120 height 14
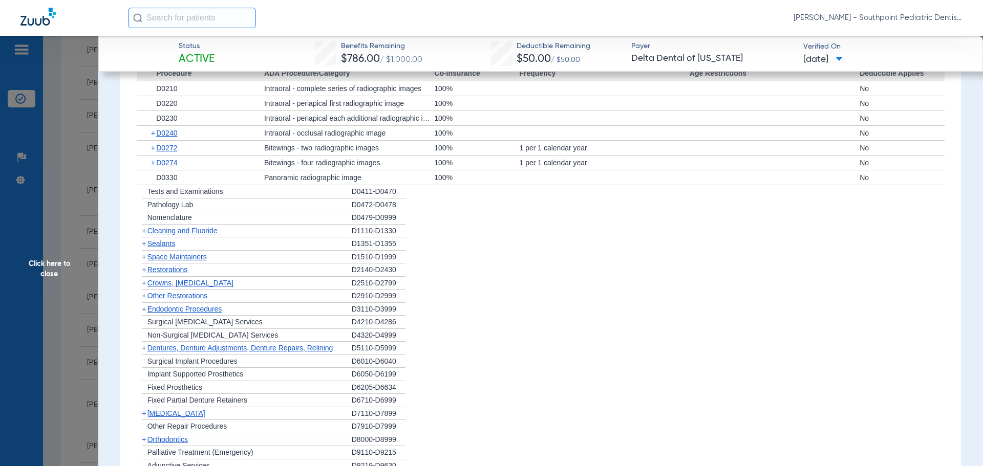
scroll to position [1126, 0]
click at [196, 227] on span "Cleaning and Fluoride" at bounding box center [182, 230] width 70 height 8
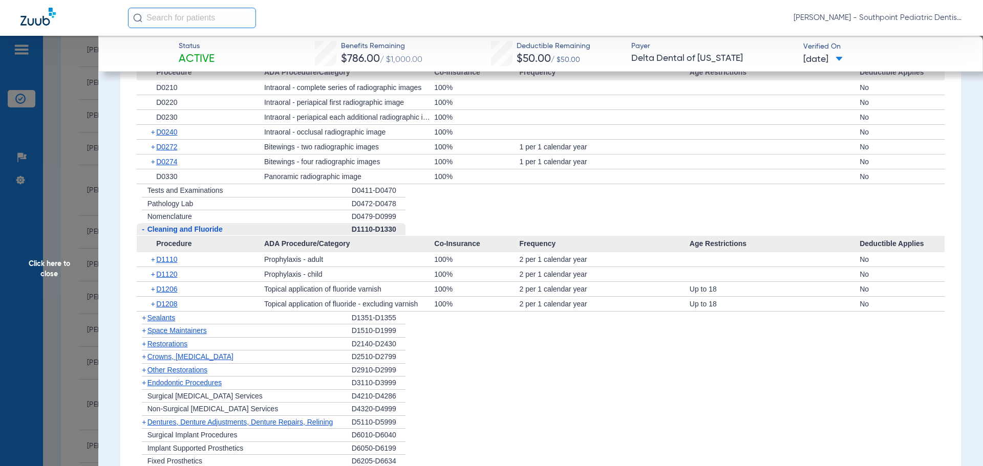
scroll to position [1177, 0]
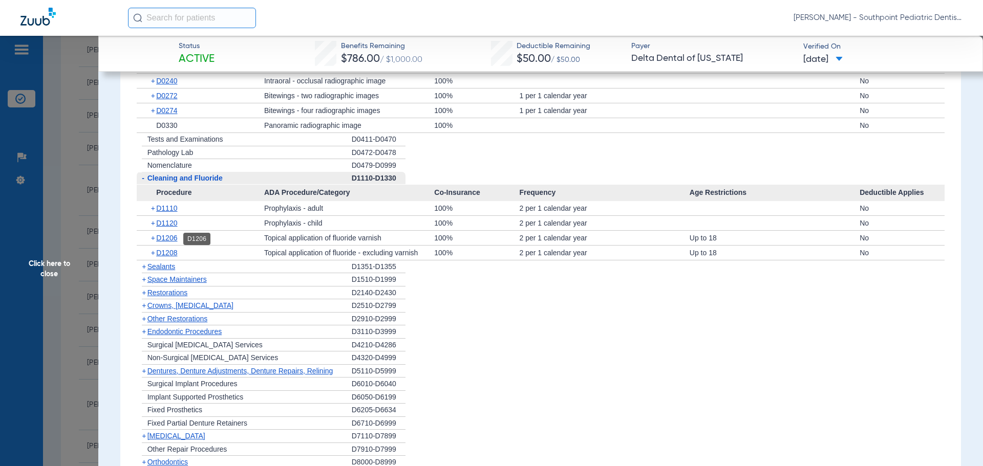
click at [164, 241] on span "D1206" at bounding box center [166, 238] width 21 height 8
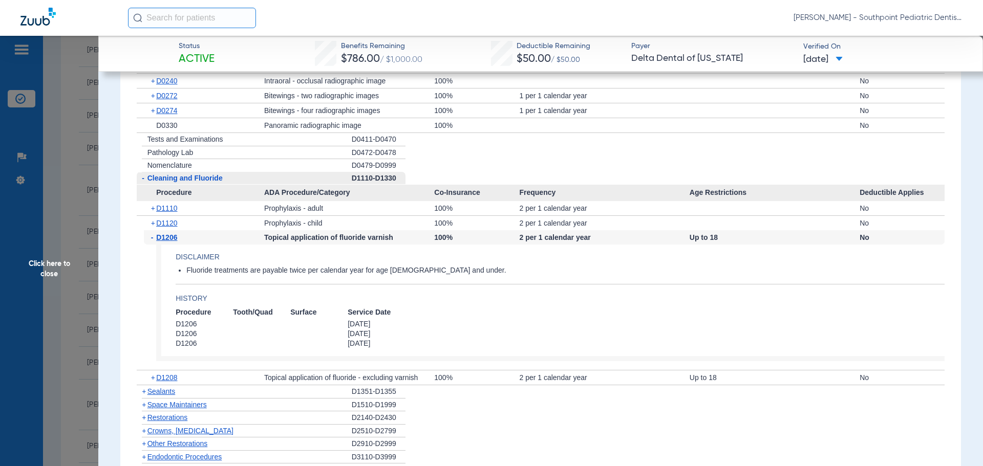
scroll to position [1229, 0]
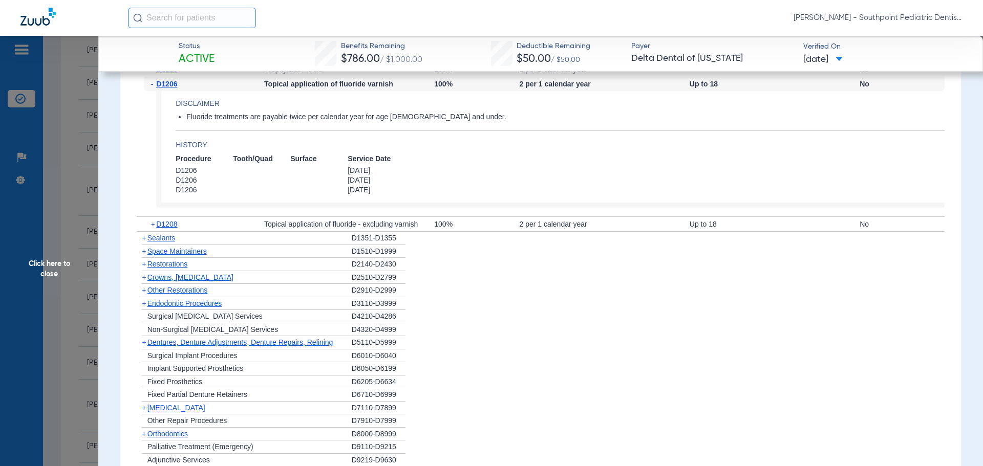
click at [174, 239] on span "Sealants" at bounding box center [161, 238] width 28 height 8
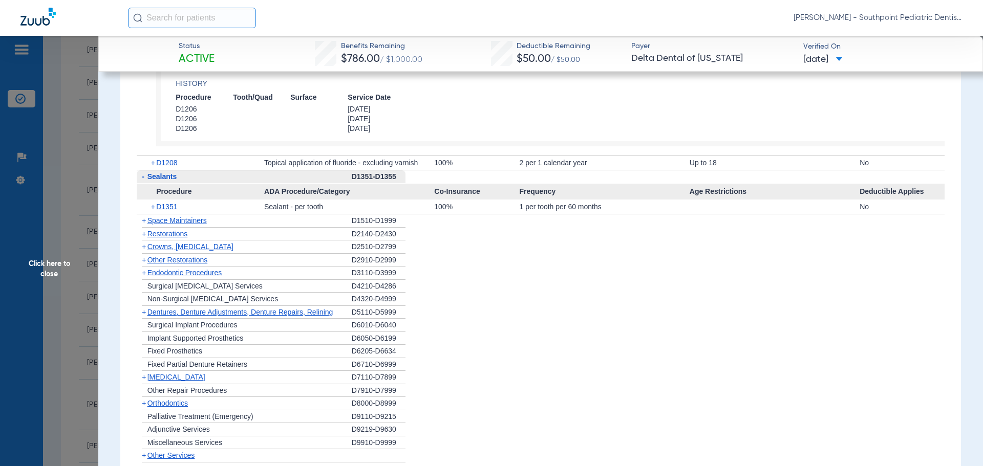
scroll to position [1433, 0]
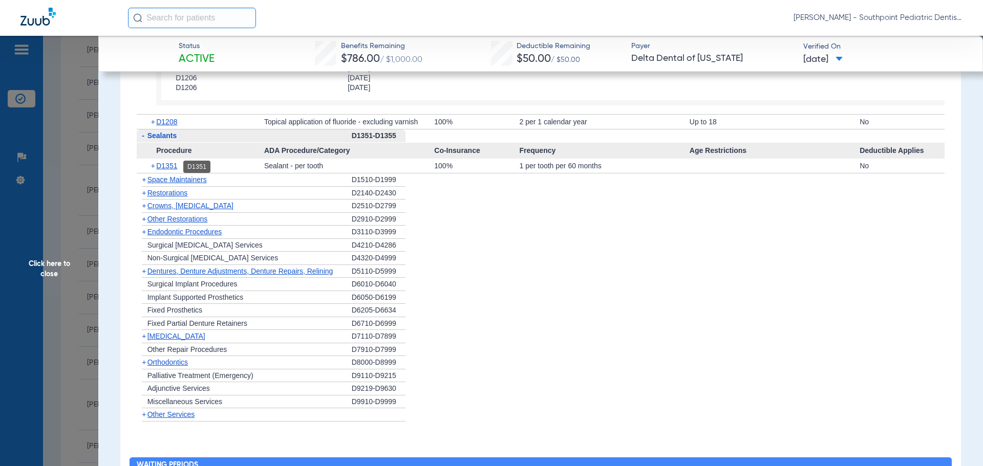
click at [175, 166] on span "D1351" at bounding box center [166, 166] width 21 height 8
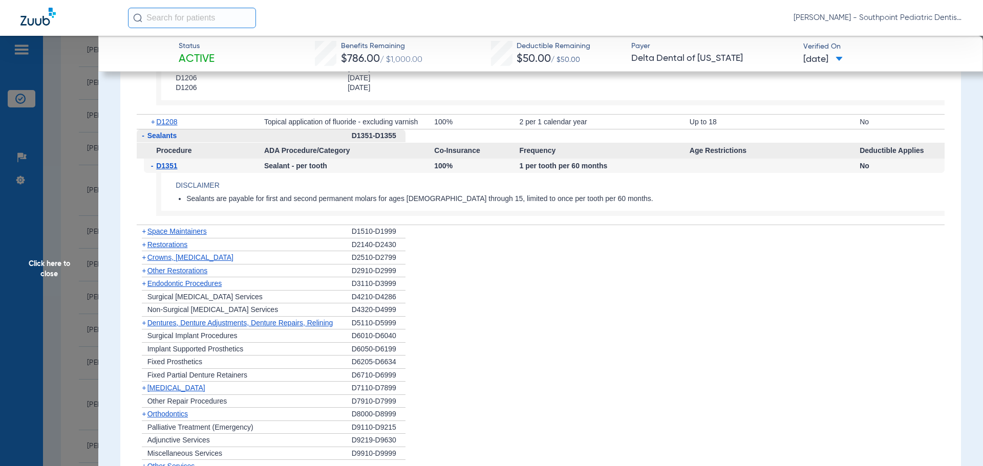
click at [231, 231] on div "+ Space Maintainers" at bounding box center [244, 231] width 215 height 13
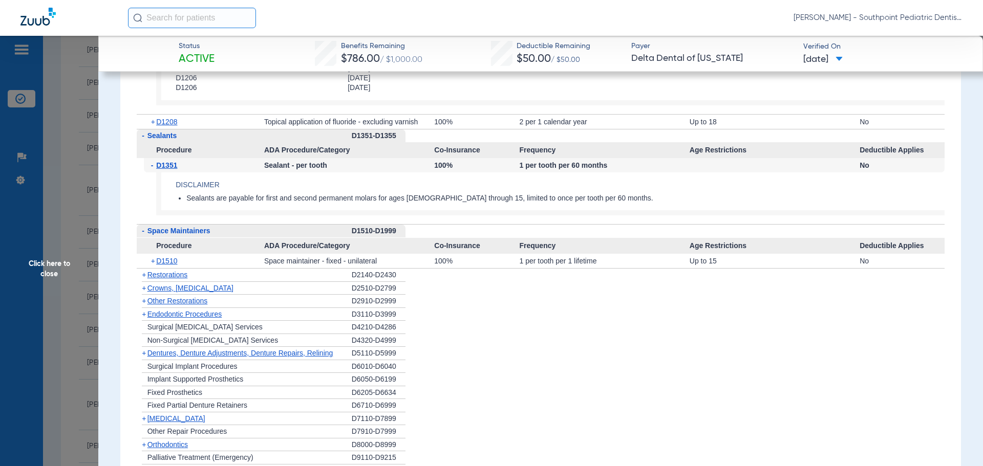
scroll to position [1484, 0]
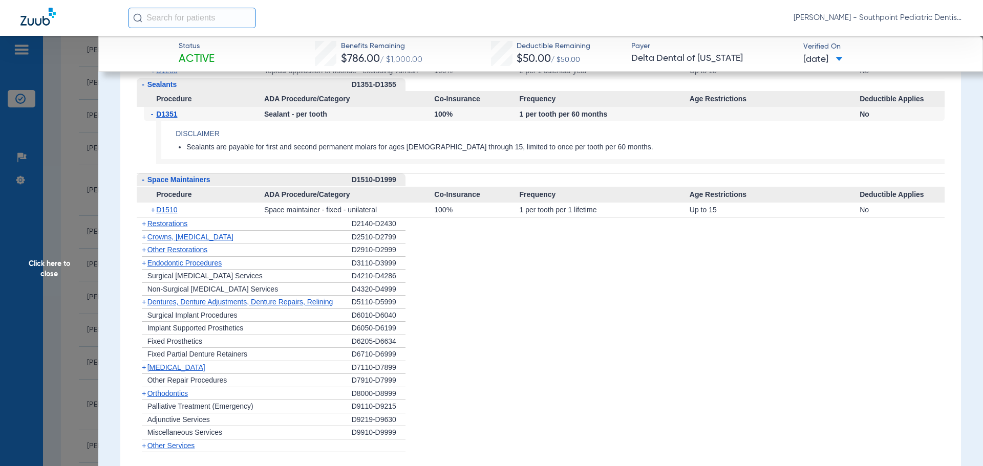
click at [218, 229] on div "+ Restorations" at bounding box center [244, 224] width 215 height 13
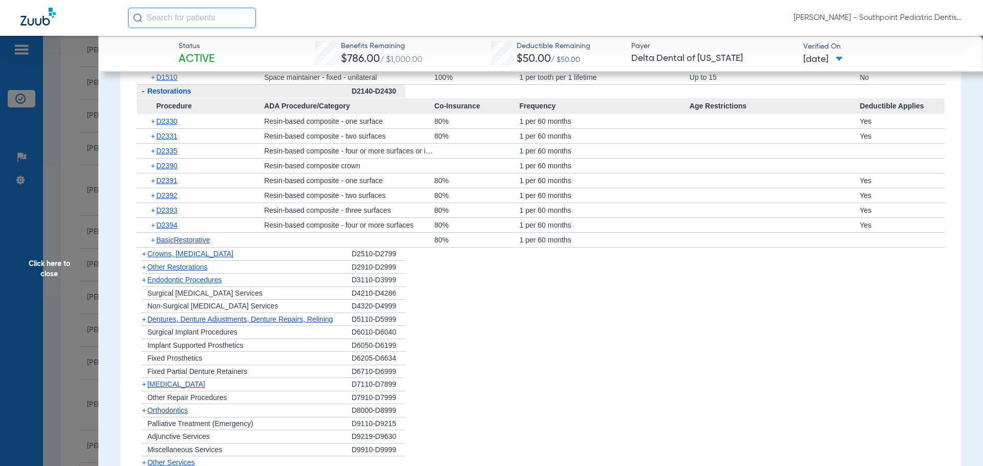
scroll to position [1638, 0]
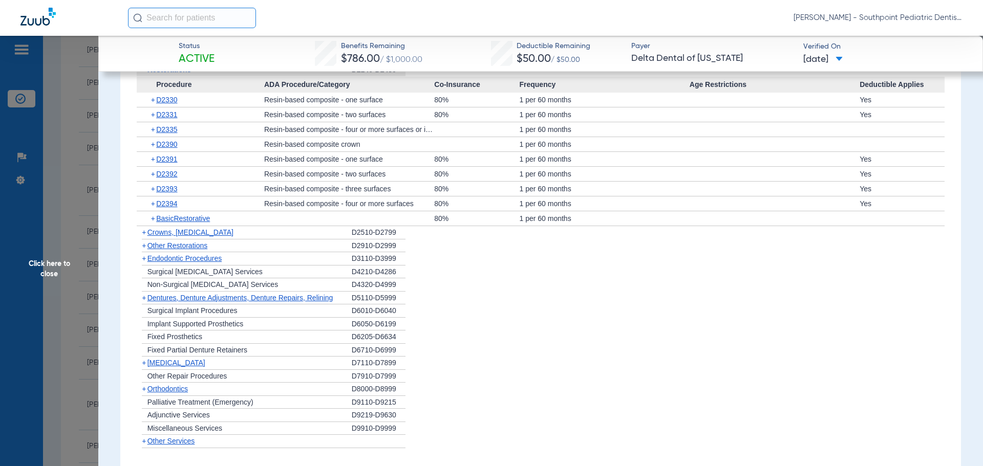
click at [226, 235] on span "Crowns, [MEDICAL_DATA]" at bounding box center [190, 232] width 86 height 8
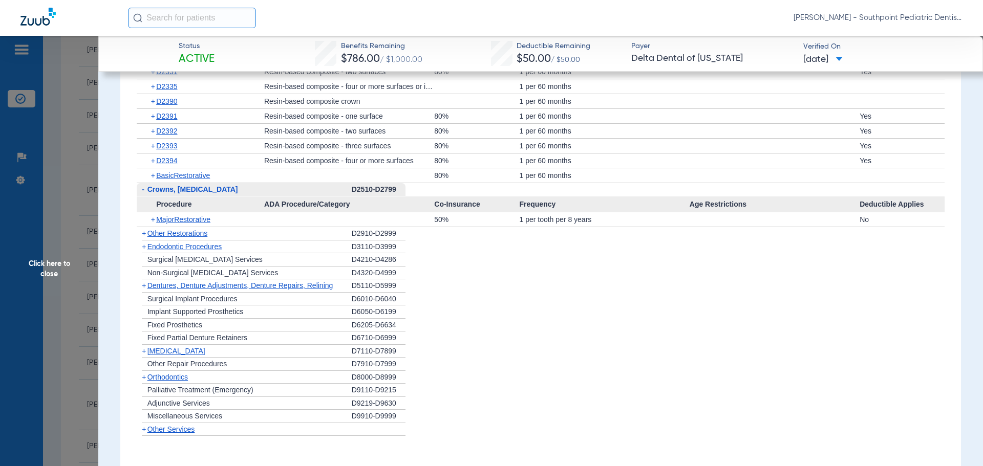
scroll to position [1740, 0]
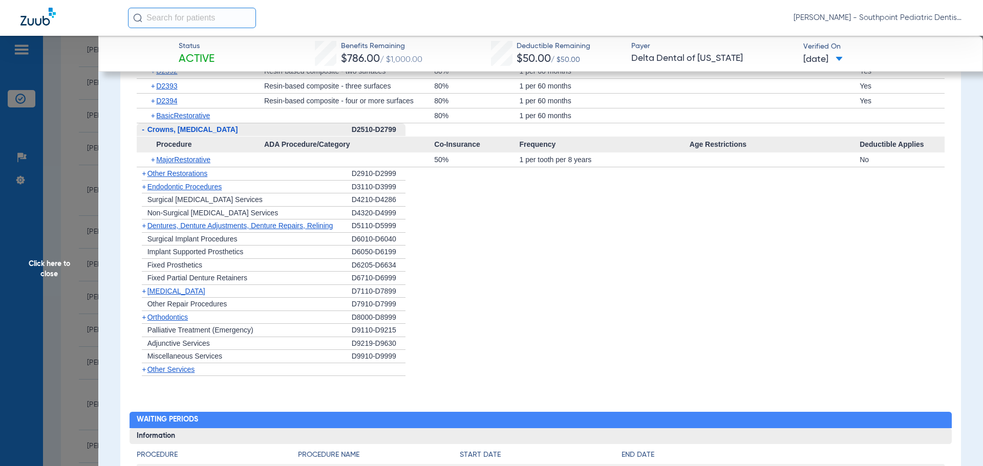
click at [204, 165] on div "+ MajorRestorative" at bounding box center [204, 160] width 120 height 14
click at [204, 162] on span "MajorRestorative" at bounding box center [183, 160] width 54 height 8
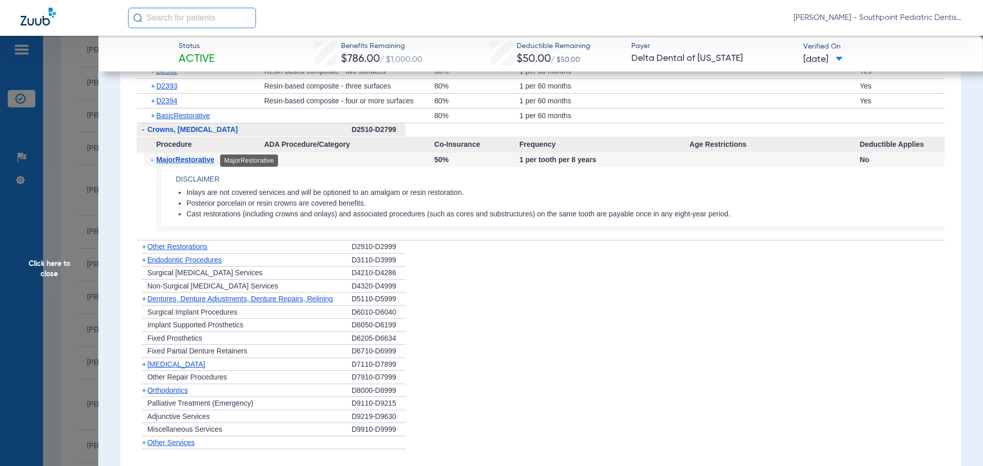
click at [210, 160] on span "MajorRestorative" at bounding box center [185, 160] width 58 height 8
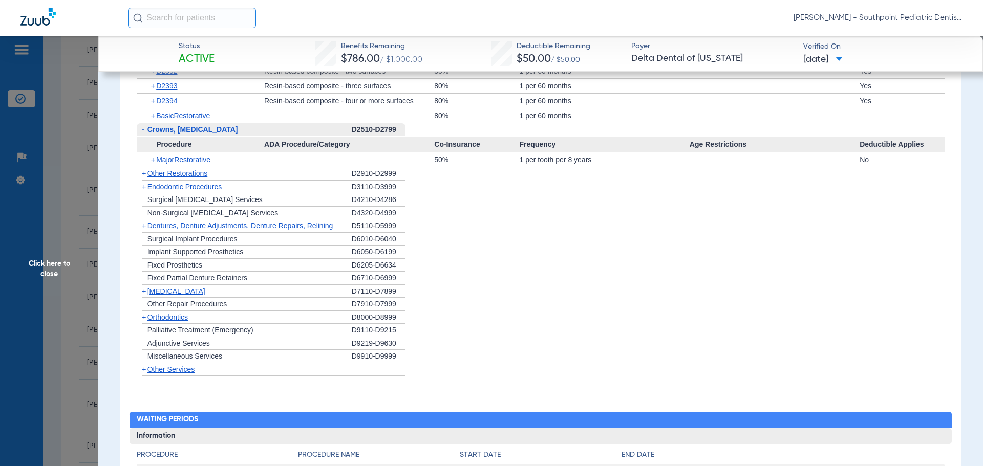
click at [226, 186] on div "+ Endodontic Procedures" at bounding box center [244, 187] width 215 height 13
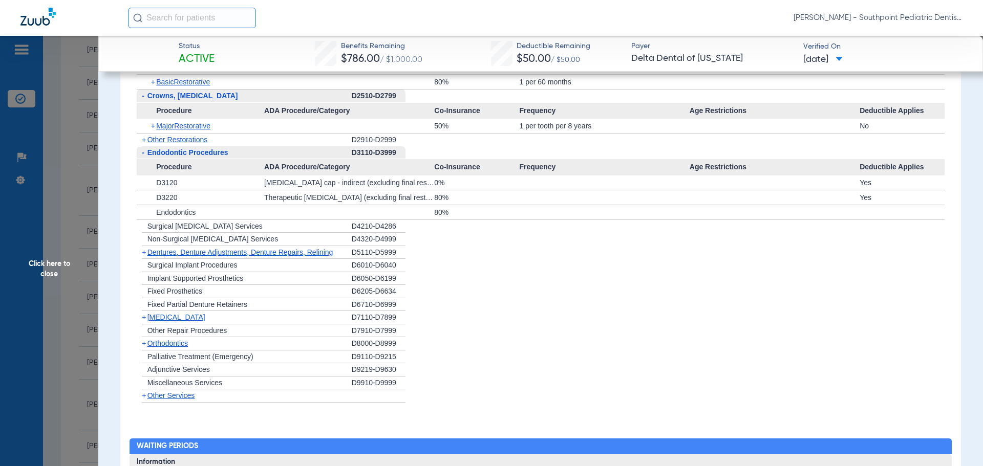
scroll to position [1791, 0]
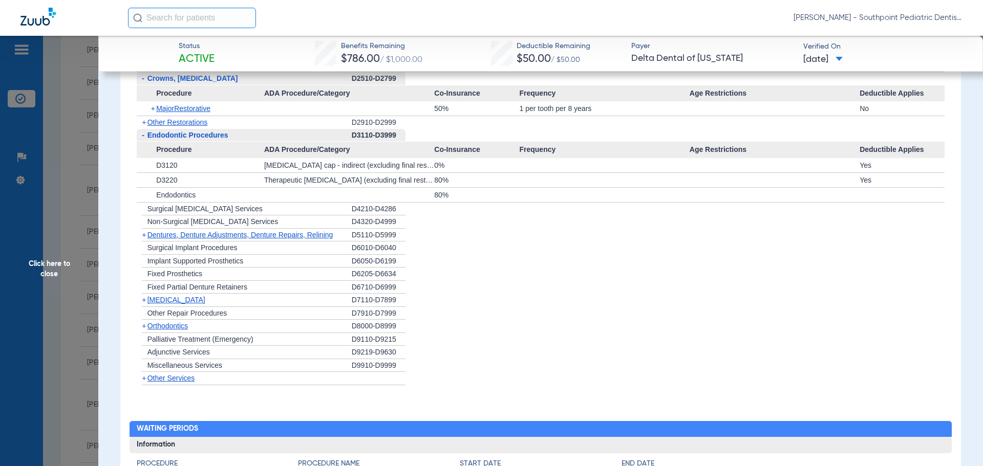
click at [209, 304] on div "+ [MEDICAL_DATA]" at bounding box center [244, 300] width 215 height 13
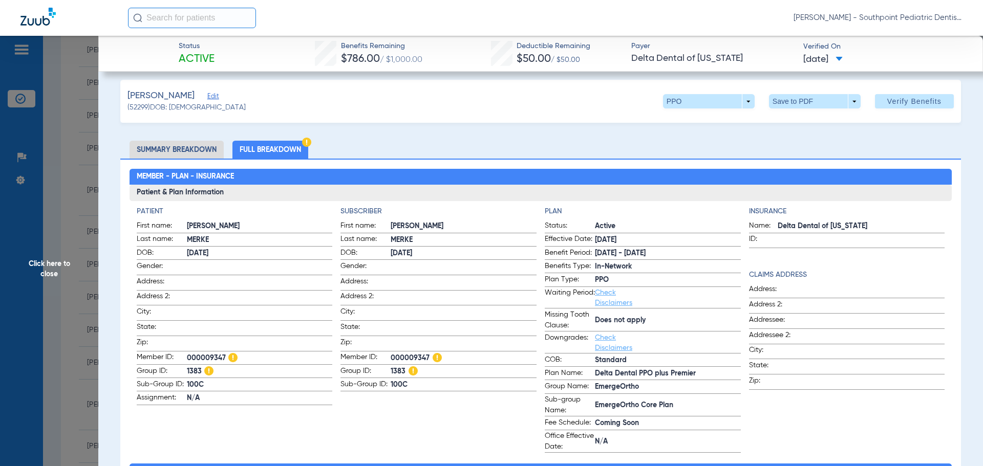
scroll to position [0, 0]
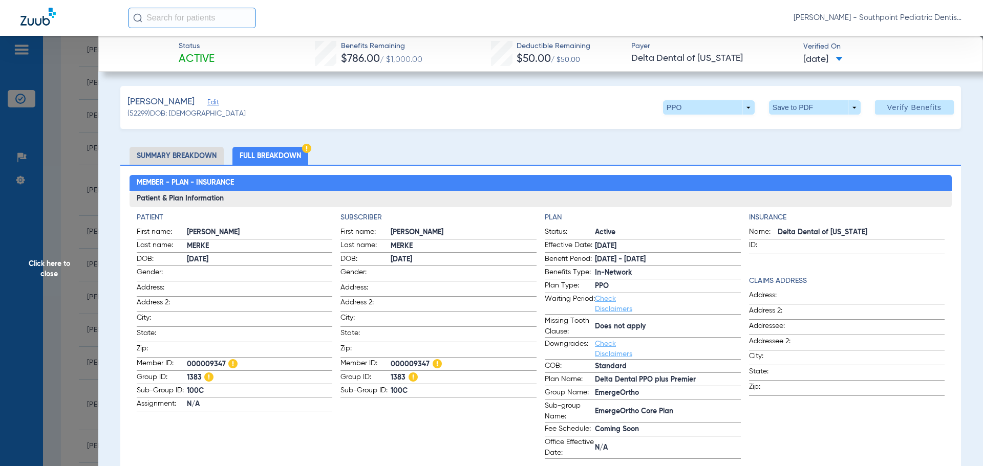
click at [403, 360] on span "000009347" at bounding box center [464, 364] width 146 height 11
copy span "000009347"
click at [74, 265] on span "Click here to close" at bounding box center [49, 269] width 98 height 466
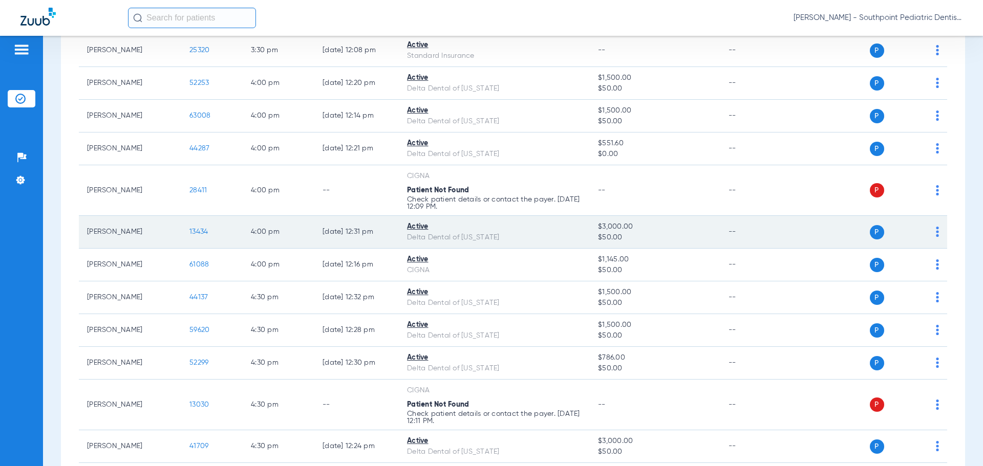
click at [201, 227] on td "13434" at bounding box center [211, 232] width 61 height 33
click at [200, 232] on span "13434" at bounding box center [198, 231] width 18 height 7
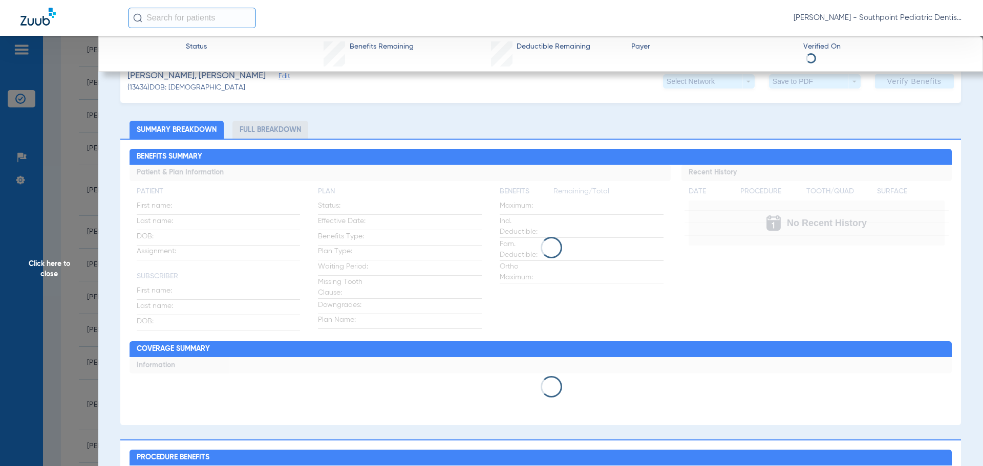
scroll to position [51, 0]
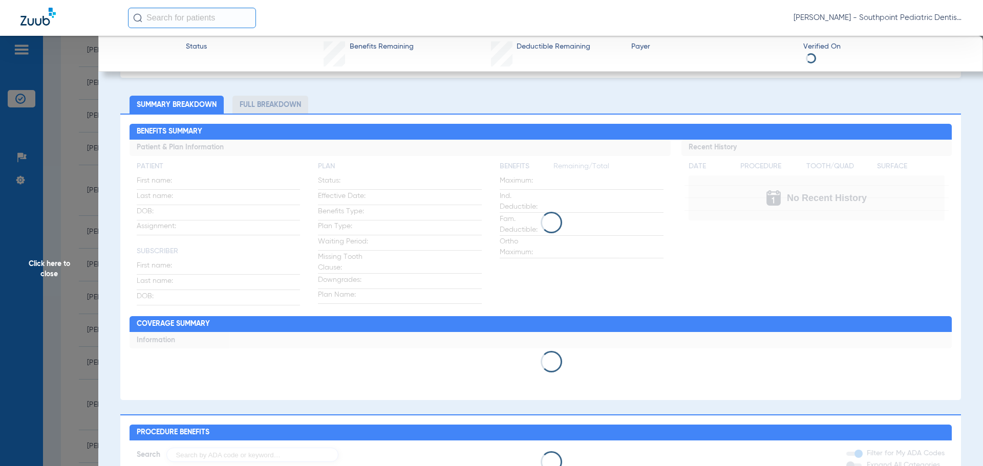
click at [31, 174] on span "Click here to close" at bounding box center [49, 269] width 98 height 466
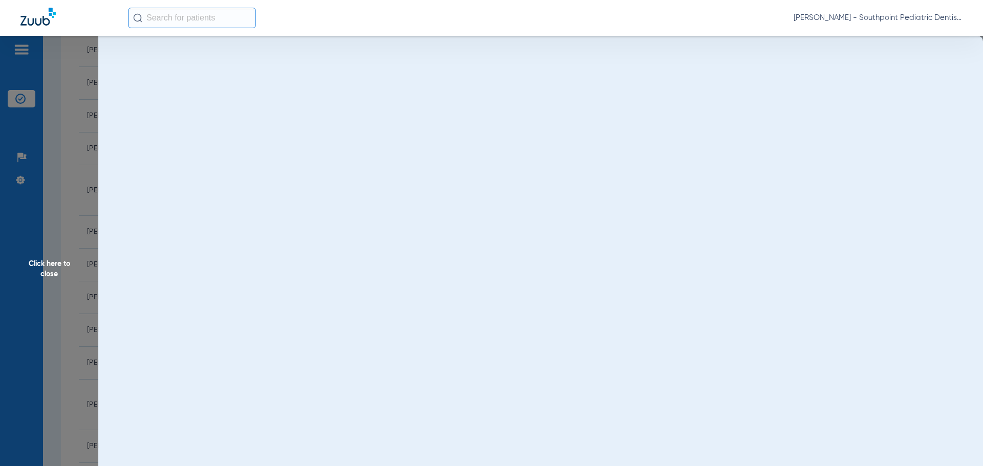
scroll to position [0, 0]
click at [65, 174] on span "Click here to close" at bounding box center [49, 269] width 98 height 466
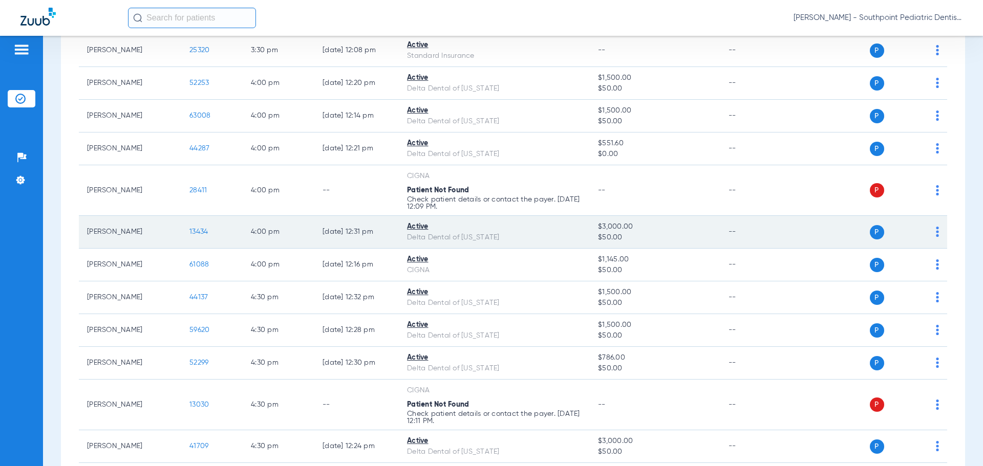
click at [204, 235] on span "13434" at bounding box center [198, 231] width 18 height 7
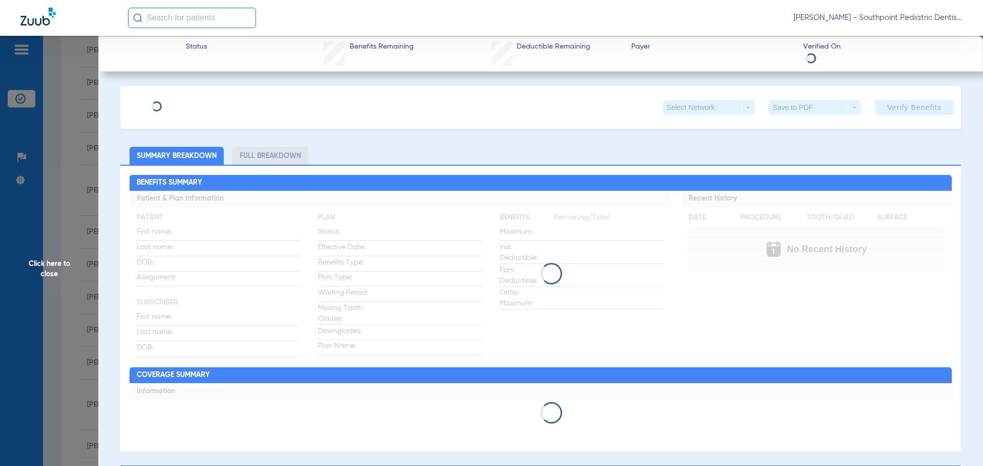
click at [200, 231] on div "Click here to close" at bounding box center [491, 269] width 983 height 466
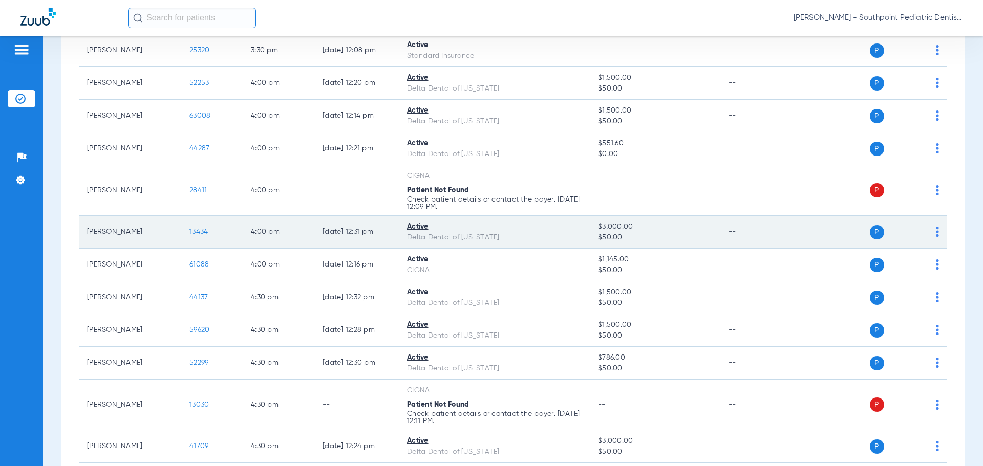
drag, startPoint x: 192, startPoint y: 225, endPoint x: 198, endPoint y: 228, distance: 6.2
click at [192, 226] on td "13434" at bounding box center [211, 232] width 61 height 33
click at [198, 228] on span "13434" at bounding box center [198, 231] width 18 height 7
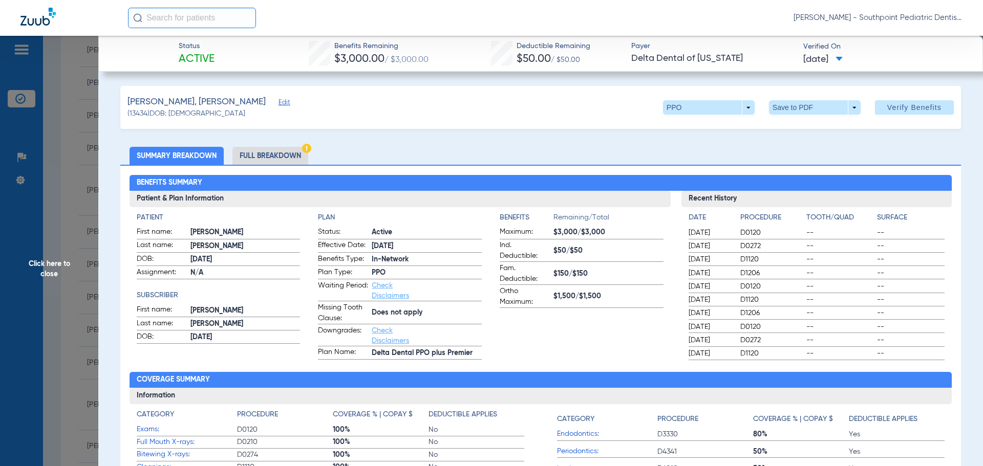
click at [84, 165] on span "Click here to close" at bounding box center [49, 269] width 98 height 466
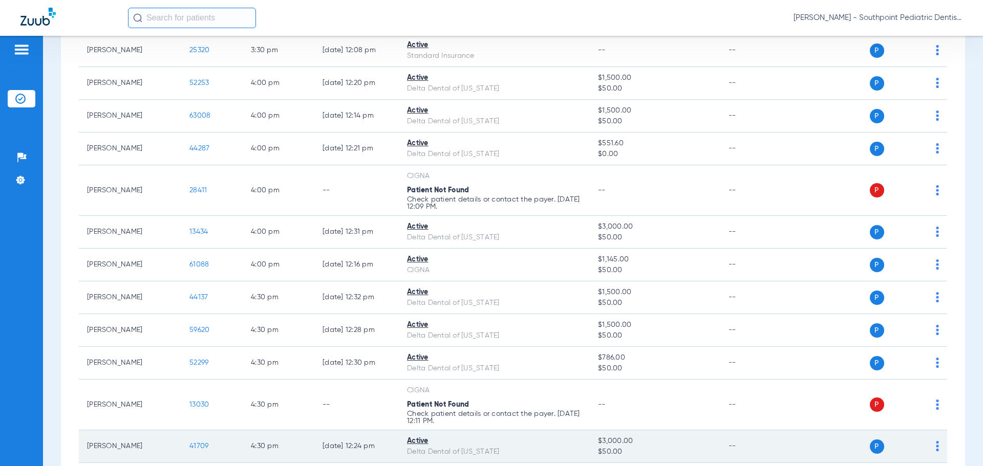
click at [202, 440] on td "41709" at bounding box center [211, 447] width 61 height 33
click at [203, 445] on span "41709" at bounding box center [198, 446] width 19 height 7
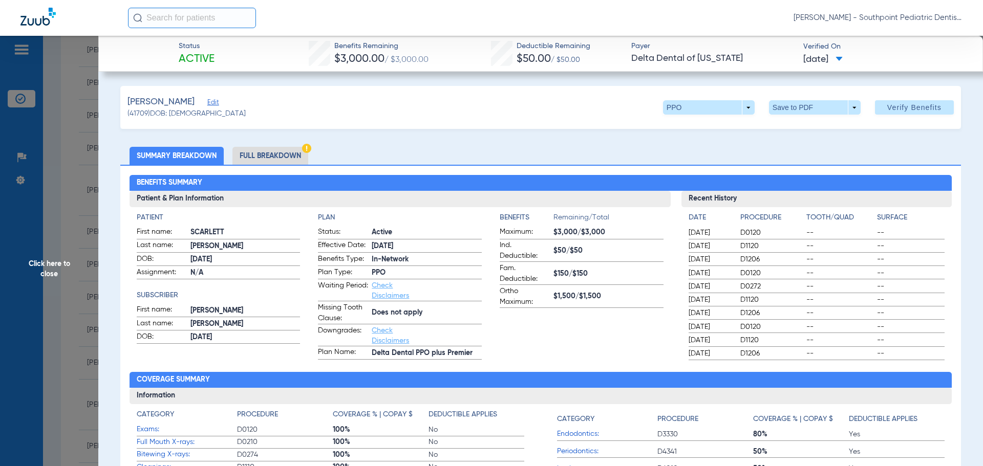
click at [306, 155] on li "Full Breakdown" at bounding box center [270, 156] width 76 height 18
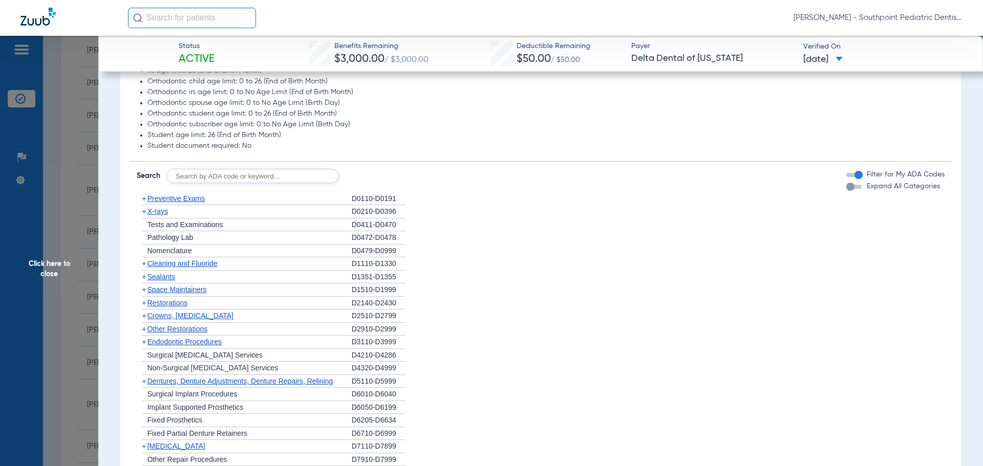
scroll to position [768, 0]
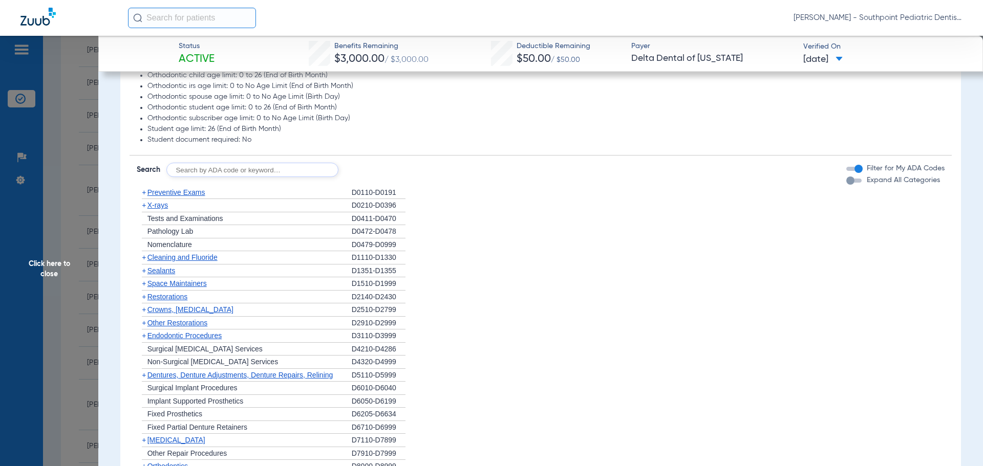
click at [273, 197] on div "+ Preventive Exams" at bounding box center [244, 192] width 215 height 13
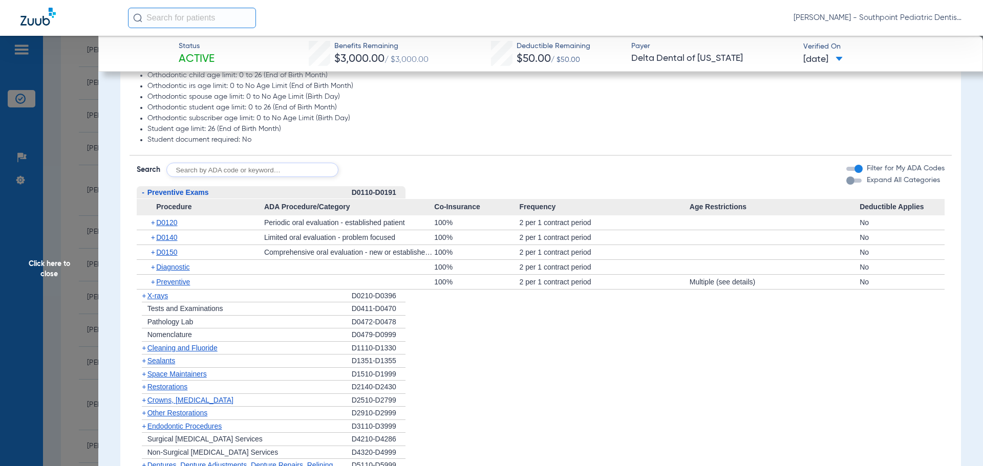
click at [179, 239] on div "+ D0140" at bounding box center [204, 237] width 120 height 14
click at [166, 239] on span "D0140" at bounding box center [166, 237] width 21 height 8
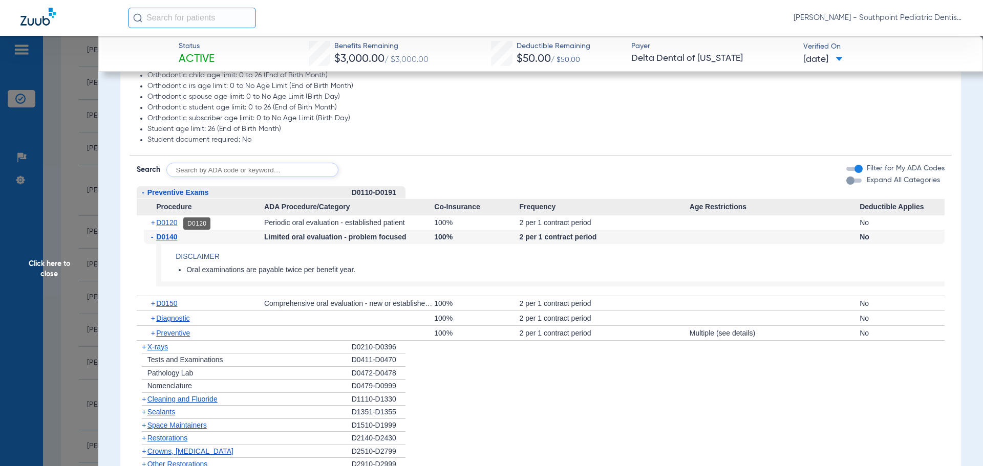
click at [167, 224] on span "D0120" at bounding box center [166, 223] width 21 height 8
click at [175, 223] on span "D0120" at bounding box center [166, 223] width 21 height 8
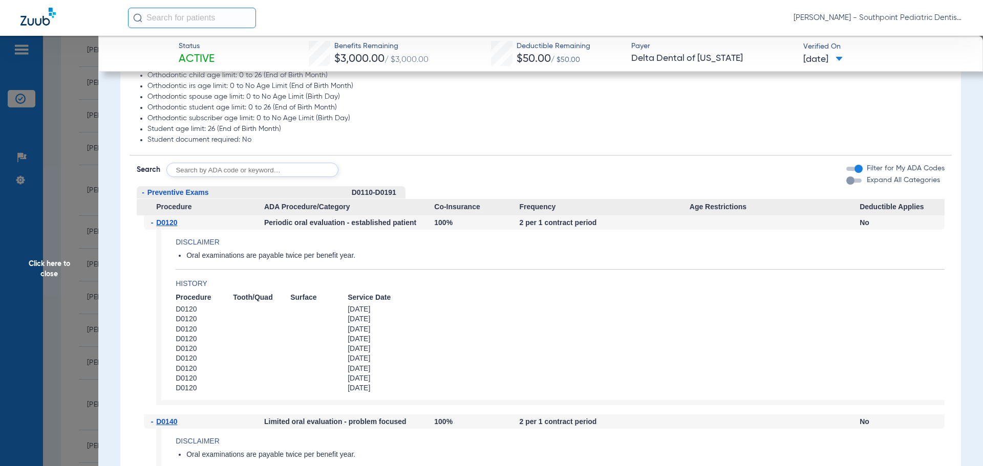
click at [153, 269] on div "- D0120 Periodic oral evaluation - established patient 100% 2 per 1 contract pe…" at bounding box center [541, 315] width 808 height 199
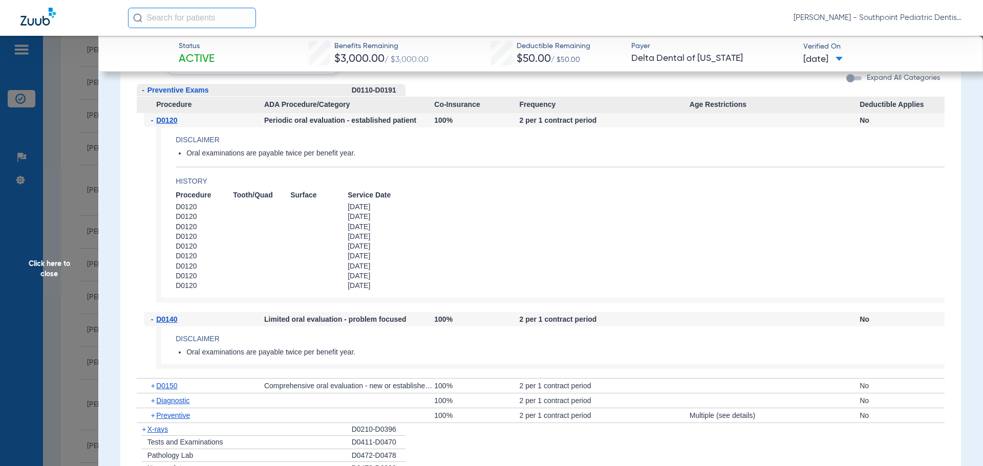
scroll to position [921, 0]
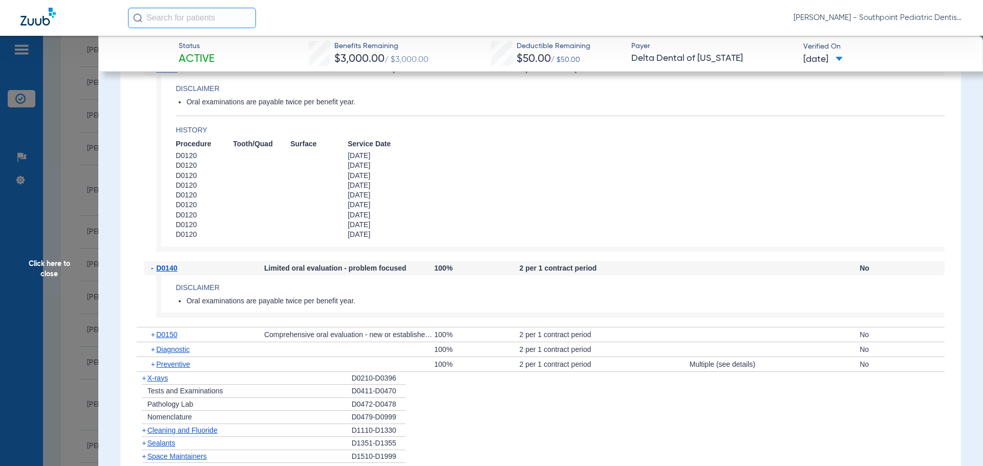
click at [186, 381] on div "+ X-rays" at bounding box center [244, 378] width 215 height 13
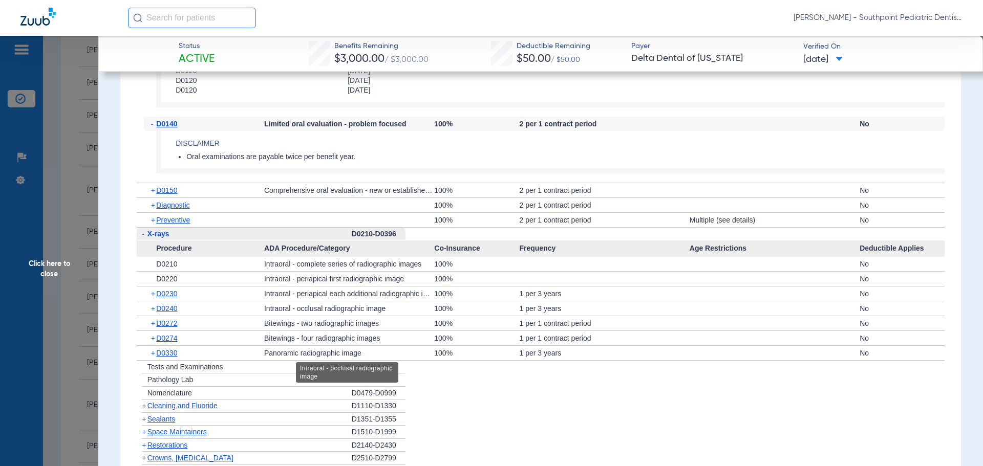
scroll to position [1075, 0]
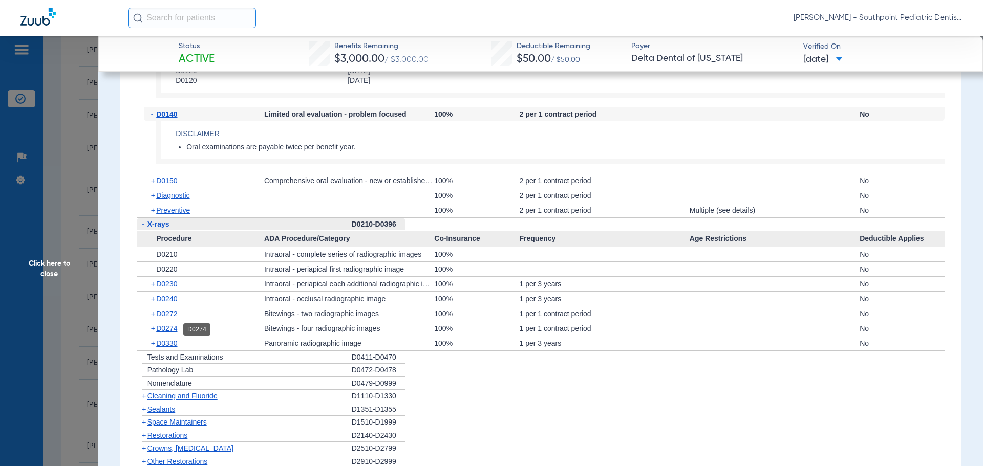
click at [168, 332] on span "D0274" at bounding box center [166, 329] width 21 height 8
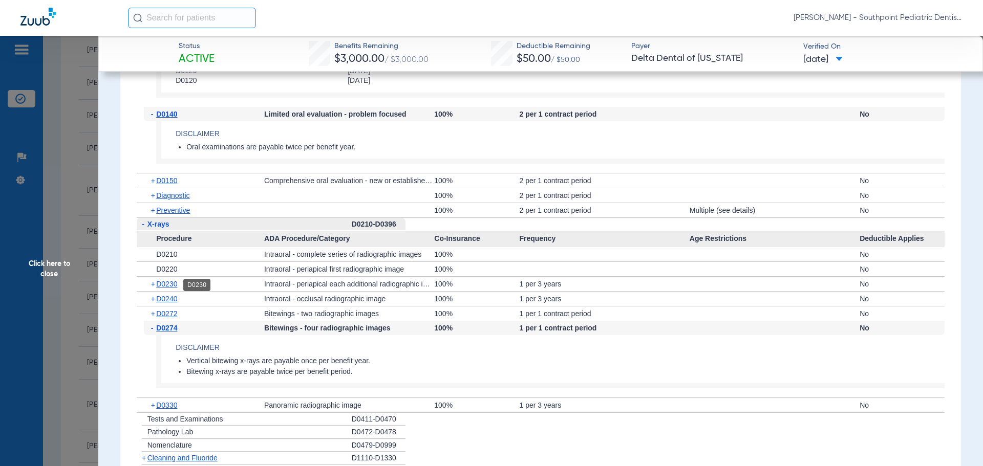
click at [174, 286] on span "D0230" at bounding box center [166, 284] width 21 height 8
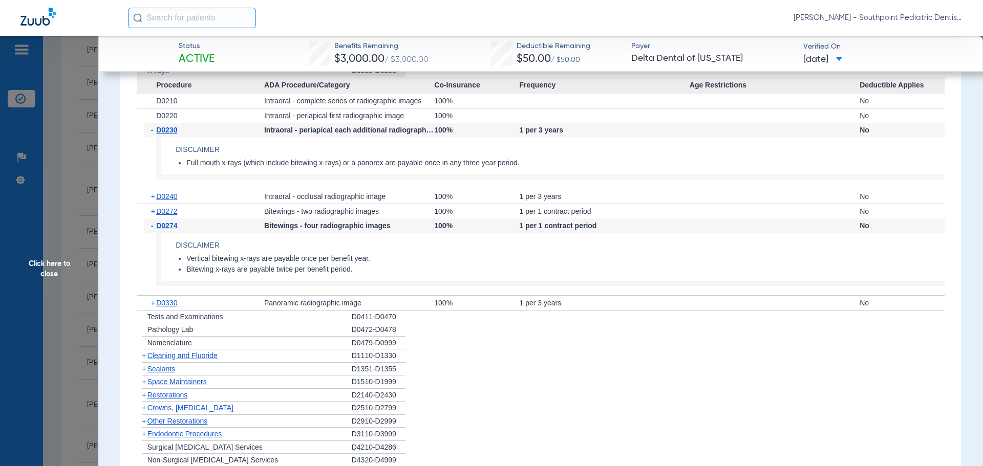
scroll to position [1331, 0]
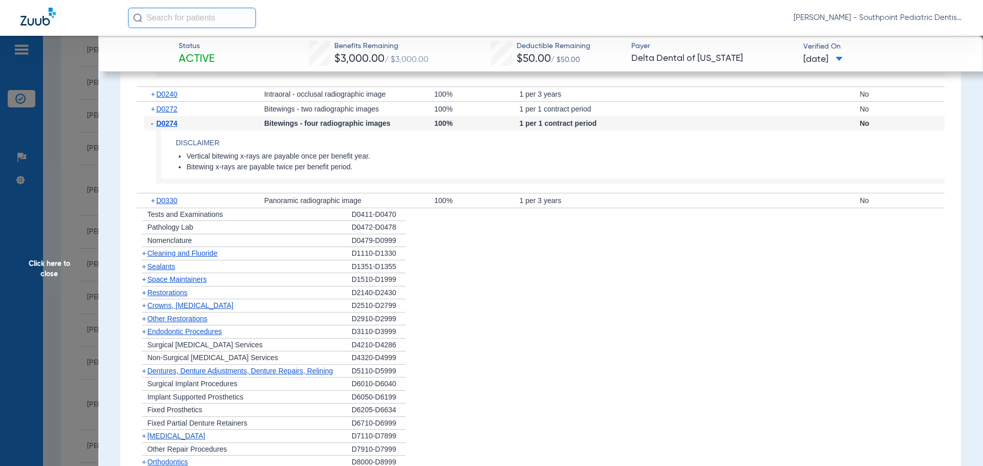
click at [211, 257] on span "Cleaning and Fluoride" at bounding box center [182, 253] width 70 height 8
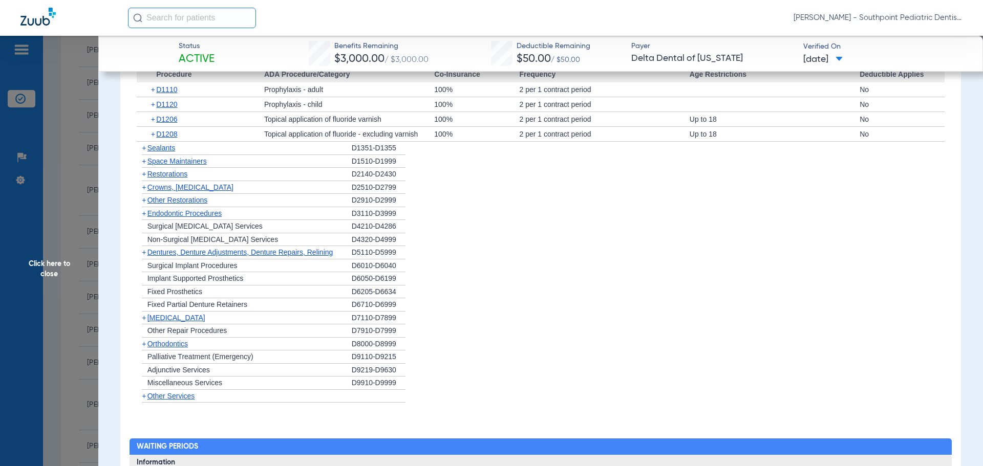
scroll to position [1536, 0]
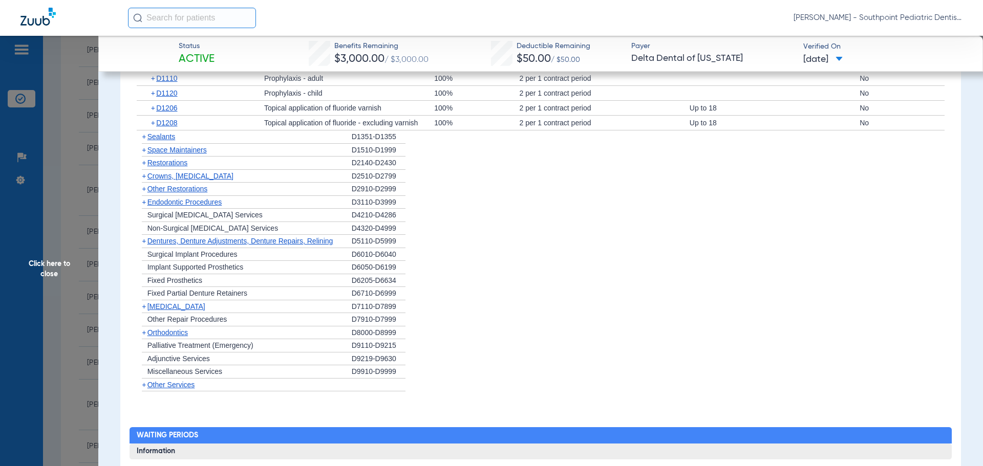
click at [252, 136] on div "+ Sealants" at bounding box center [244, 137] width 215 height 13
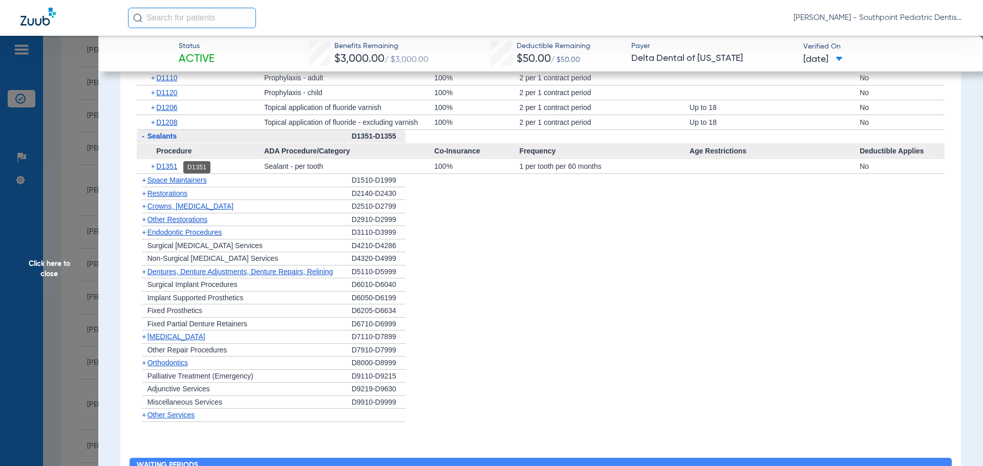
click at [169, 167] on span "D1351" at bounding box center [166, 166] width 21 height 8
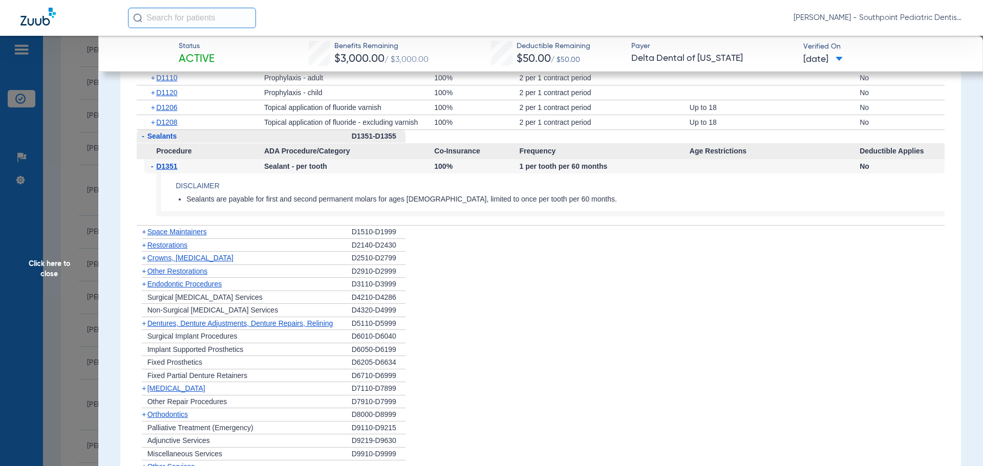
click at [212, 230] on div "+ Space Maintainers" at bounding box center [244, 232] width 215 height 13
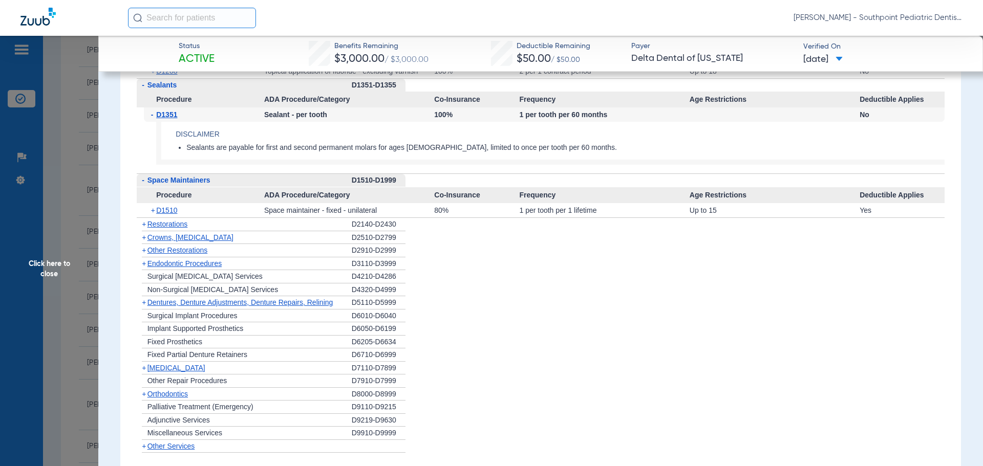
scroll to position [1638, 0]
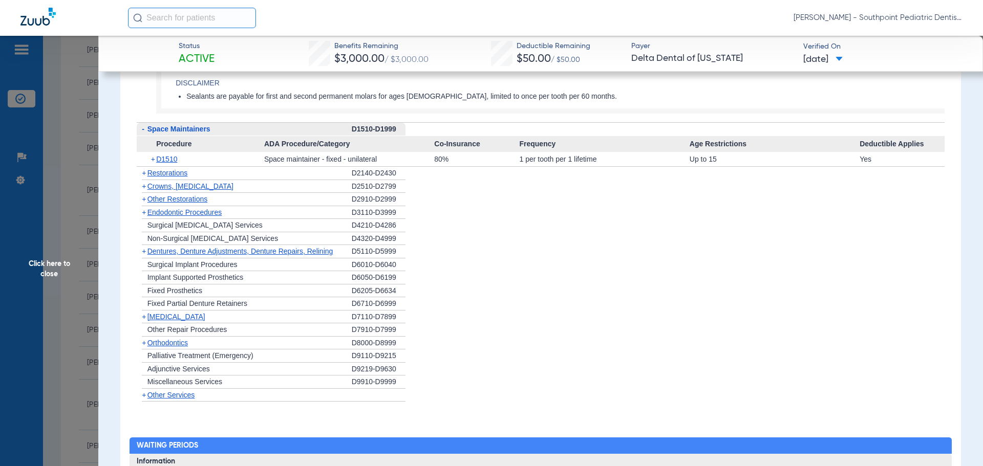
click at [228, 176] on div "+ Restorations" at bounding box center [244, 173] width 215 height 13
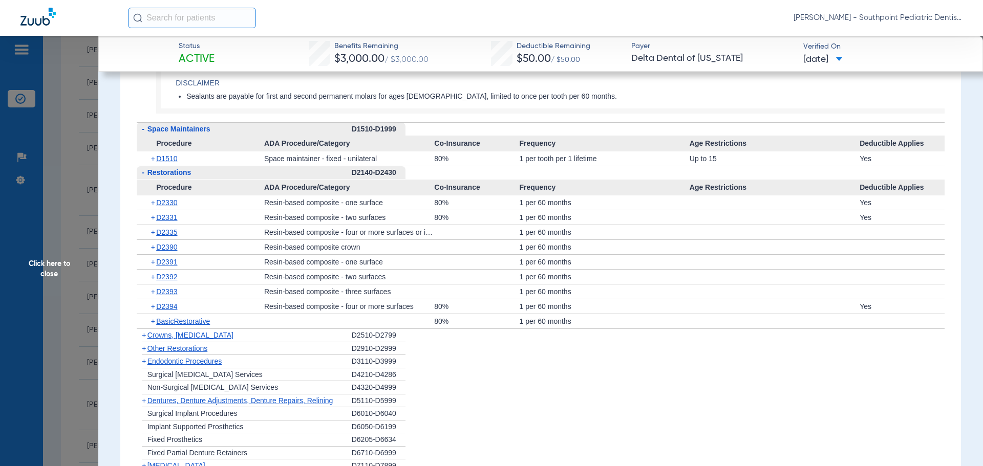
click at [193, 170] on div "- Restorations" at bounding box center [244, 172] width 215 height 13
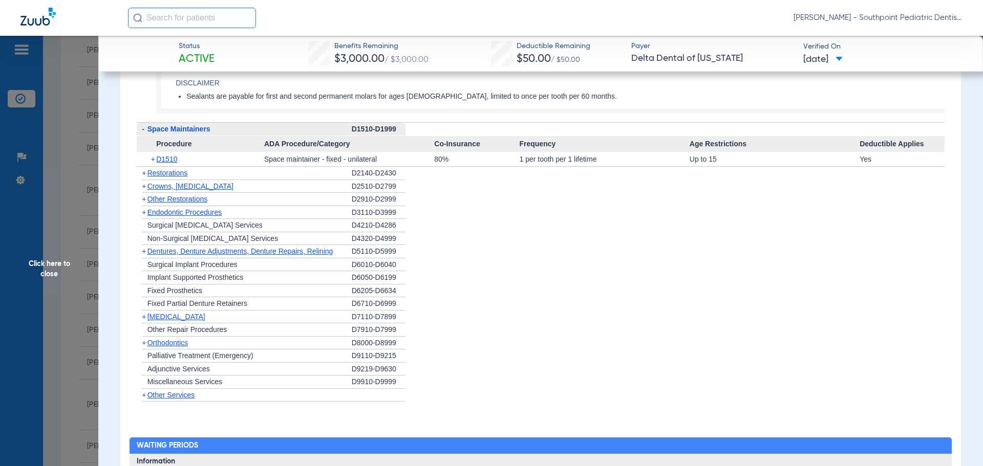
click at [222, 185] on span "Crowns, [MEDICAL_DATA]" at bounding box center [190, 186] width 86 height 8
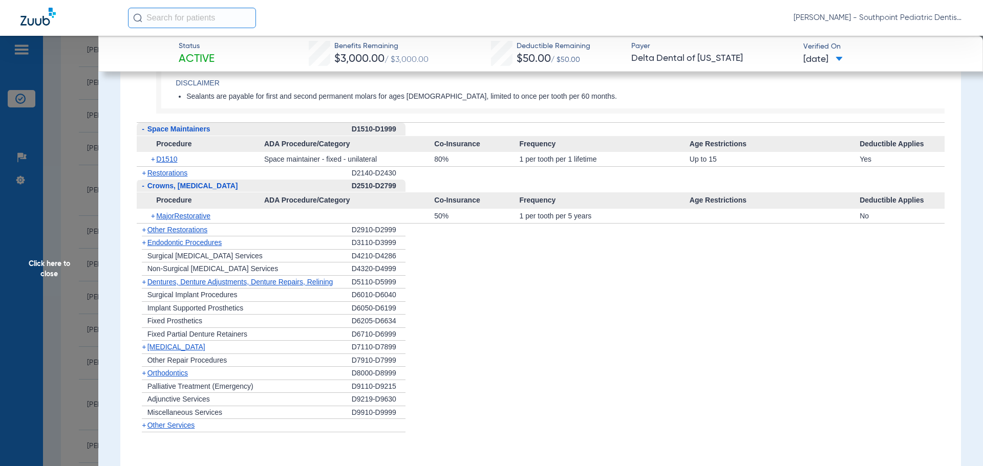
click at [224, 186] on span "Crowns, [MEDICAL_DATA]" at bounding box center [192, 186] width 91 height 8
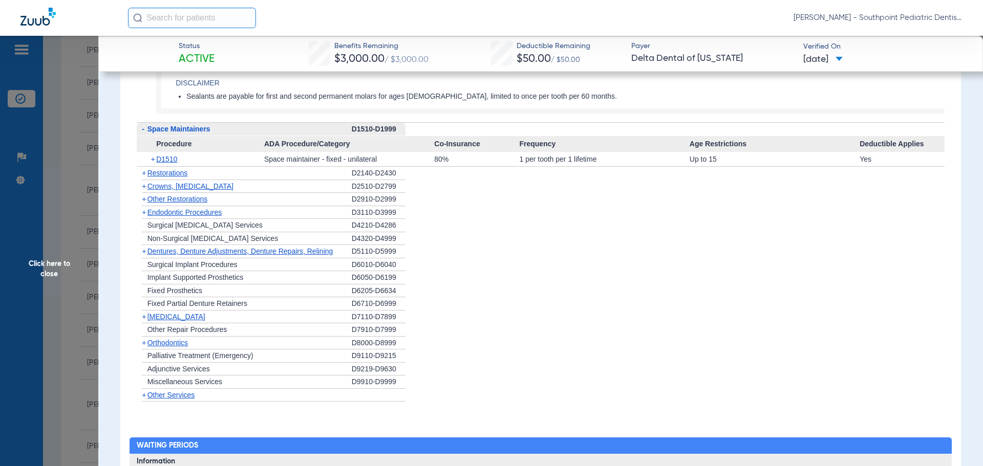
click at [226, 203] on div "+ Other Restorations" at bounding box center [244, 199] width 215 height 13
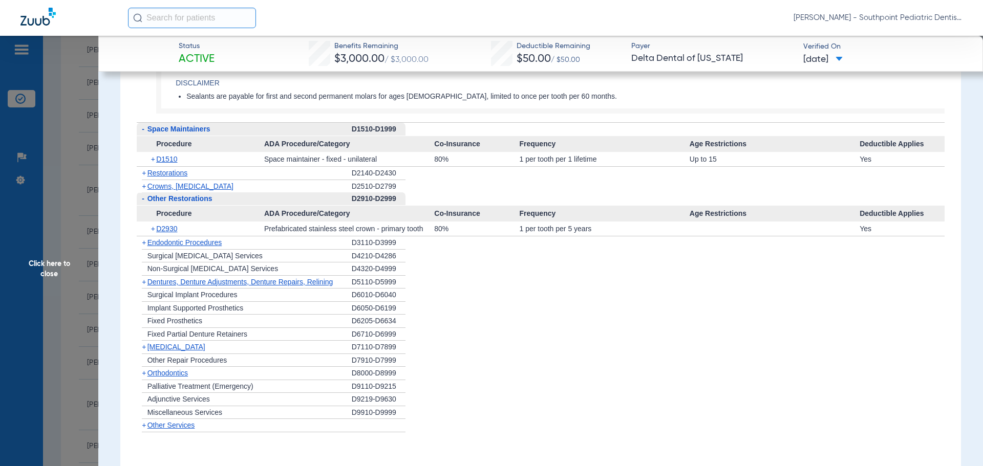
scroll to position [1689, 0]
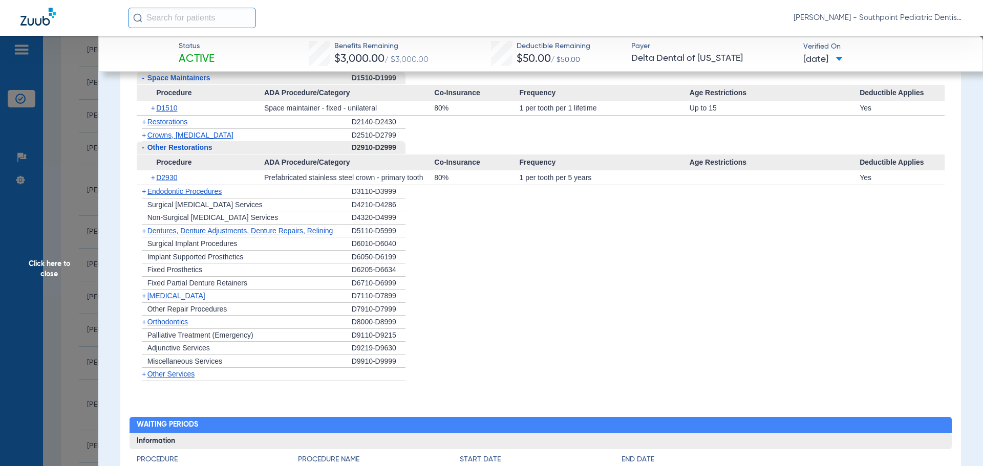
click at [241, 190] on div "+ Endodontic Procedures" at bounding box center [244, 191] width 215 height 13
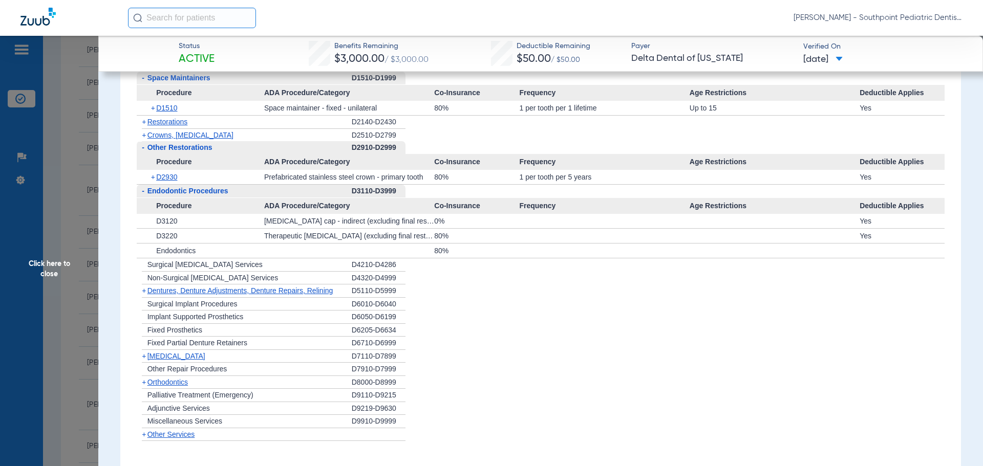
click at [253, 358] on div "+ [MEDICAL_DATA]" at bounding box center [244, 356] width 215 height 13
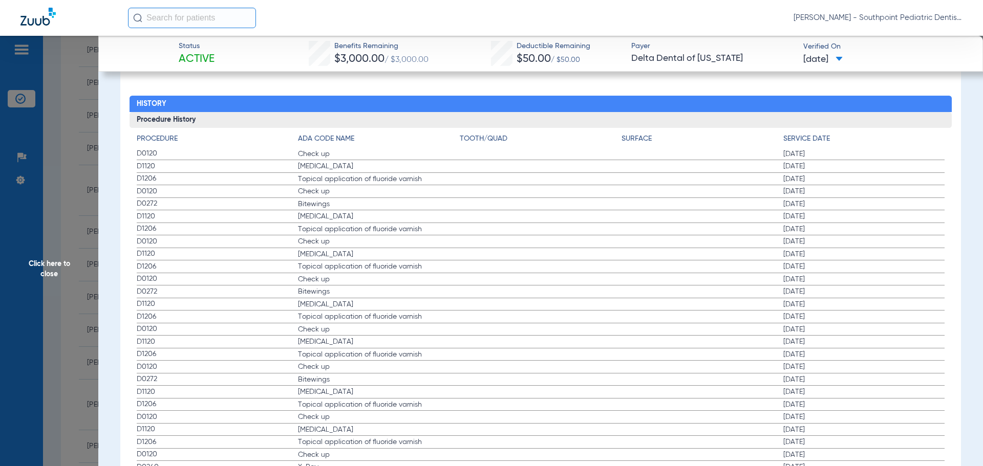
scroll to position [2252, 0]
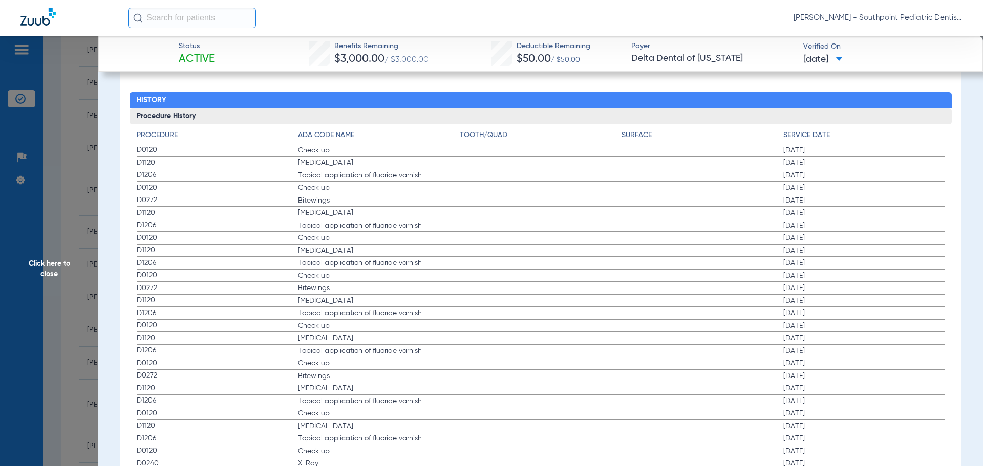
click at [52, 252] on span "Click here to close" at bounding box center [49, 269] width 98 height 466
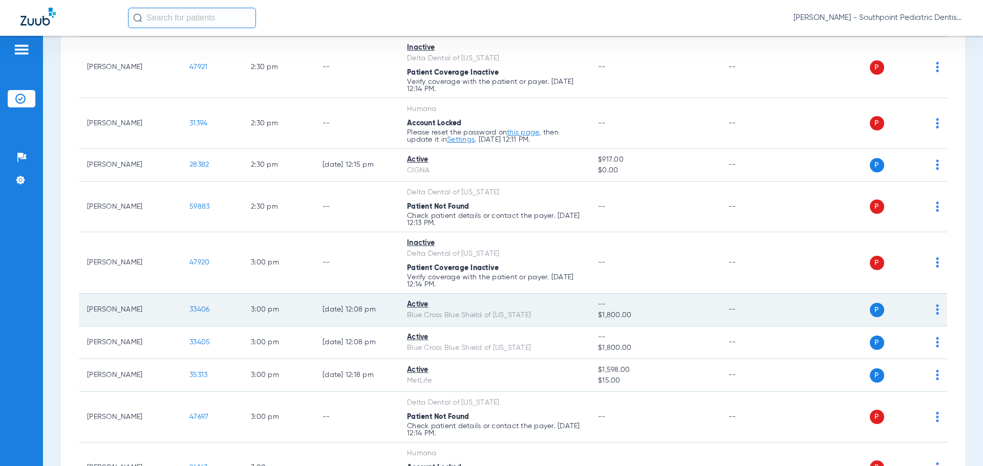
scroll to position [1786, 0]
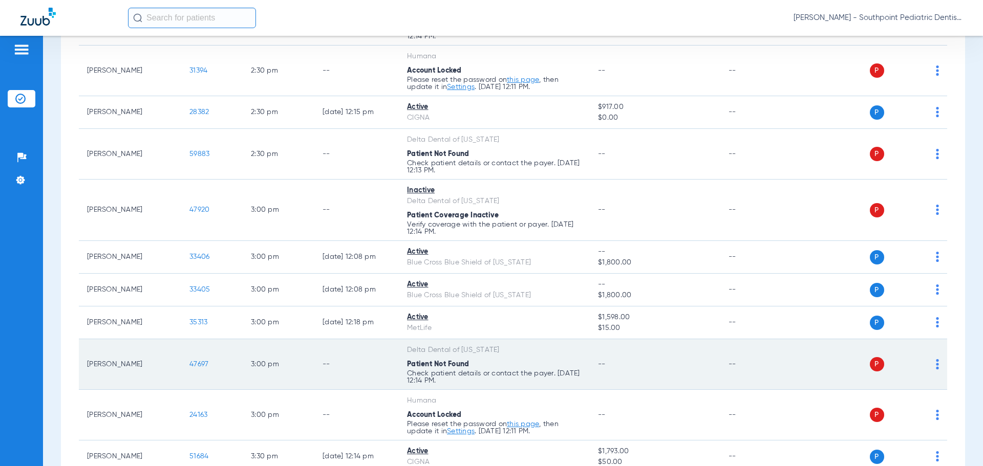
click at [194, 362] on span "47697" at bounding box center [198, 364] width 19 height 7
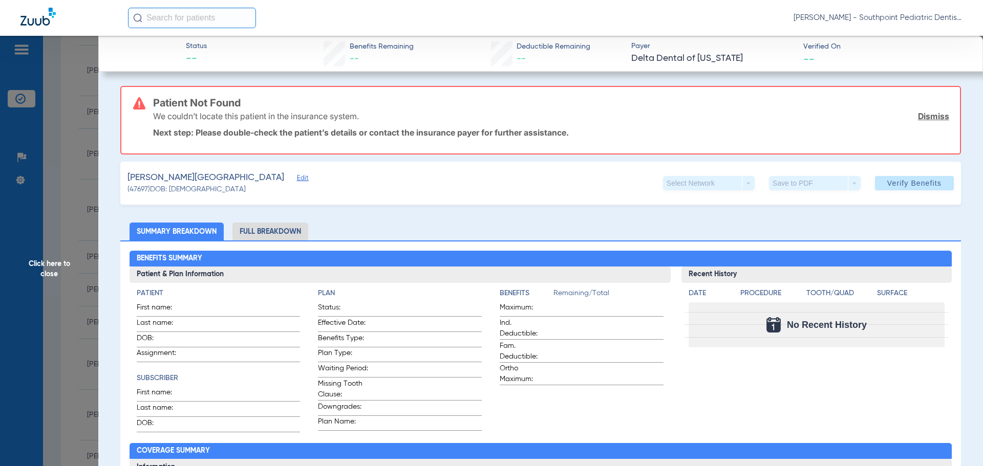
click at [87, 195] on span "Click here to close" at bounding box center [49, 269] width 98 height 466
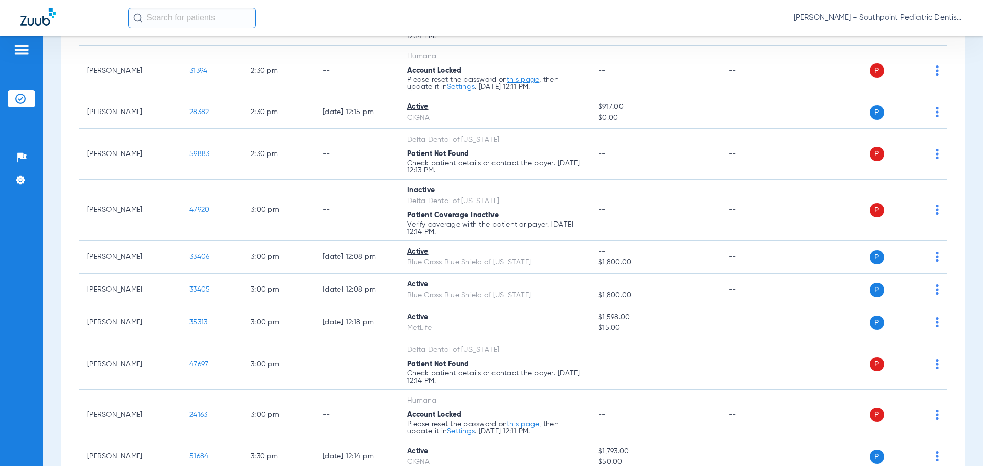
scroll to position [1404, 0]
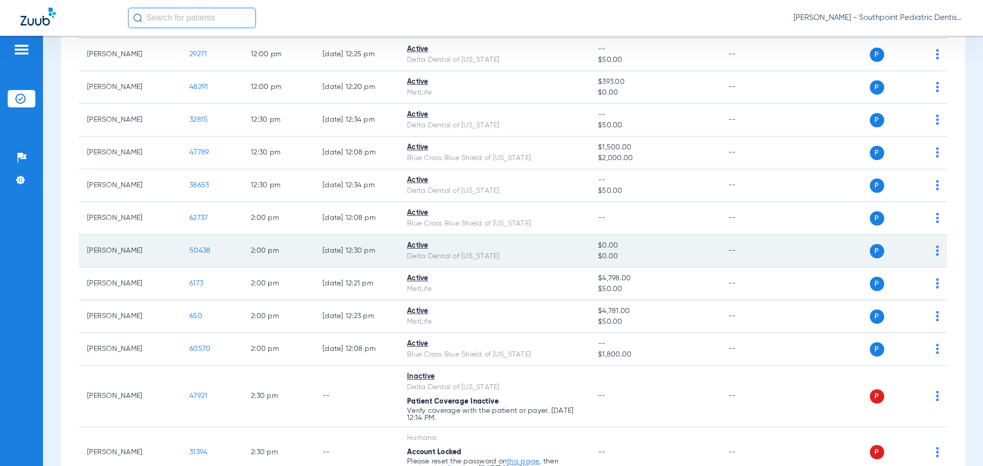
click at [199, 246] on td "50438" at bounding box center [211, 251] width 61 height 33
click at [201, 249] on span "50438" at bounding box center [199, 250] width 21 height 7
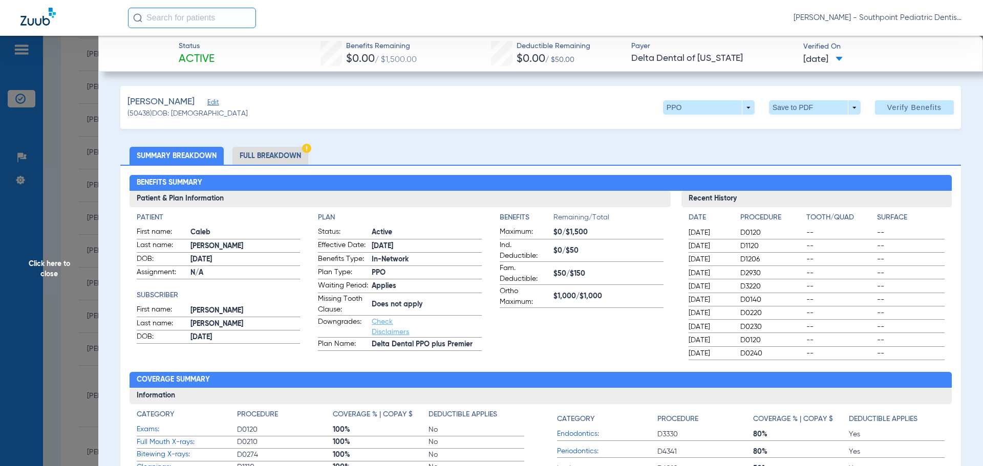
click at [281, 154] on li "Full Breakdown" at bounding box center [270, 156] width 76 height 18
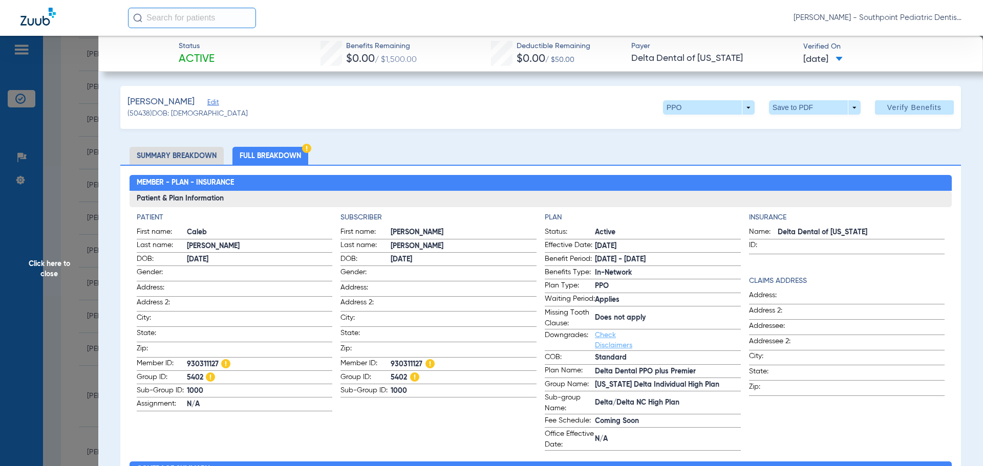
click at [79, 188] on span "Click here to close" at bounding box center [49, 269] width 98 height 466
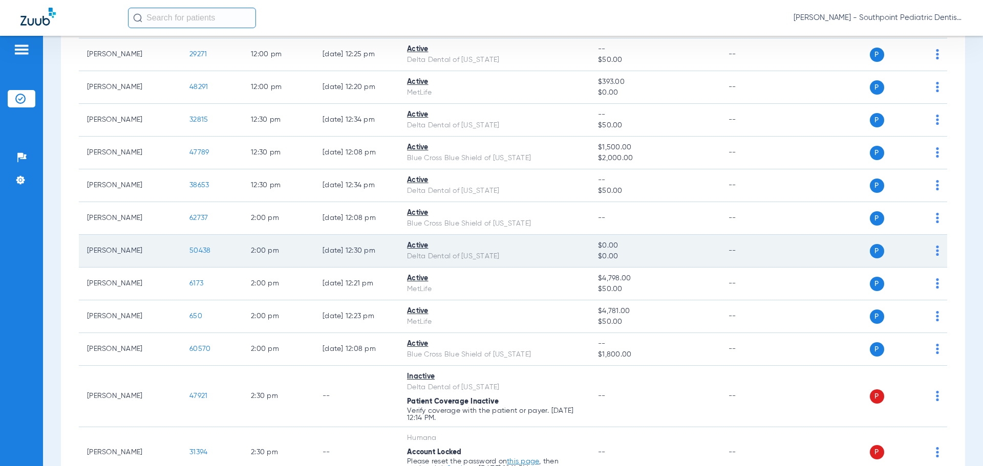
click at [206, 247] on span "50438" at bounding box center [199, 250] width 21 height 7
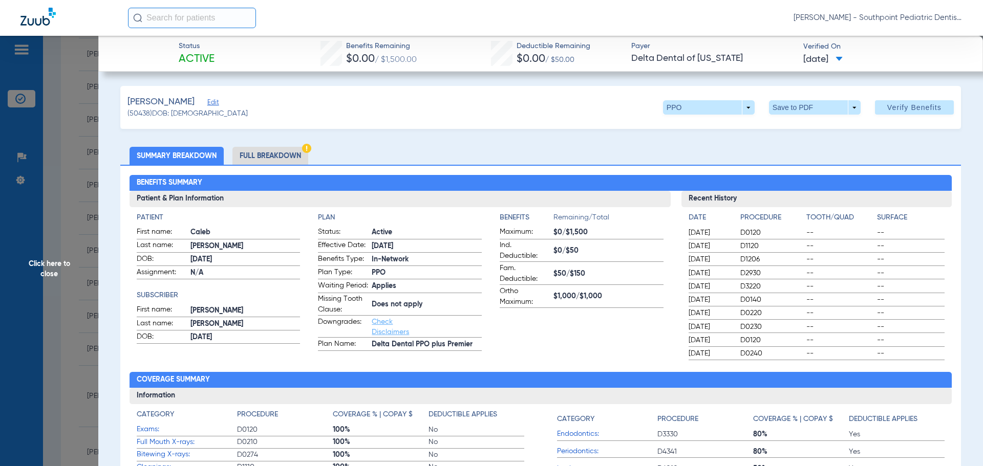
click at [275, 158] on li "Full Breakdown" at bounding box center [270, 156] width 76 height 18
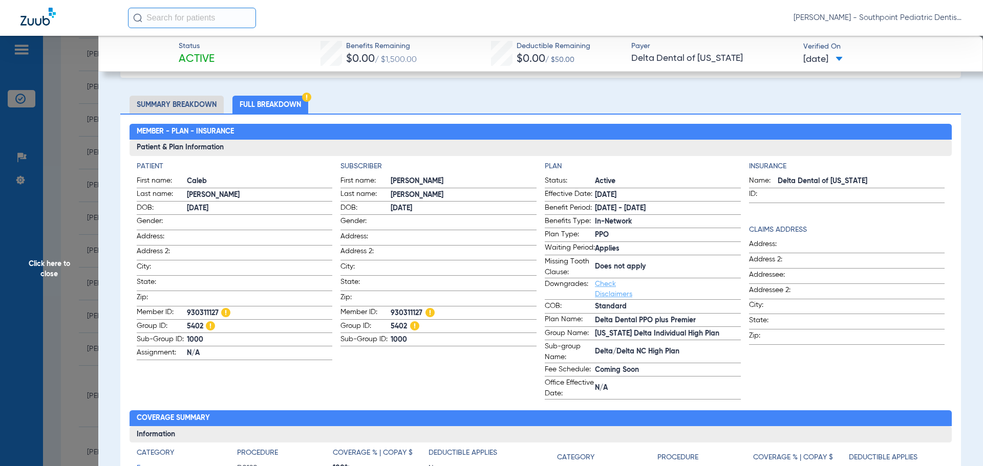
scroll to position [0, 0]
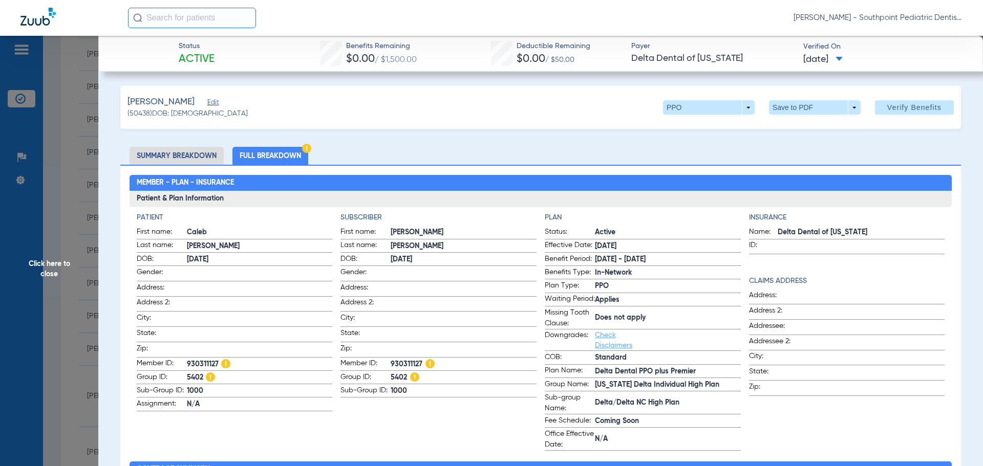
click at [69, 182] on span "Click here to close" at bounding box center [49, 269] width 98 height 466
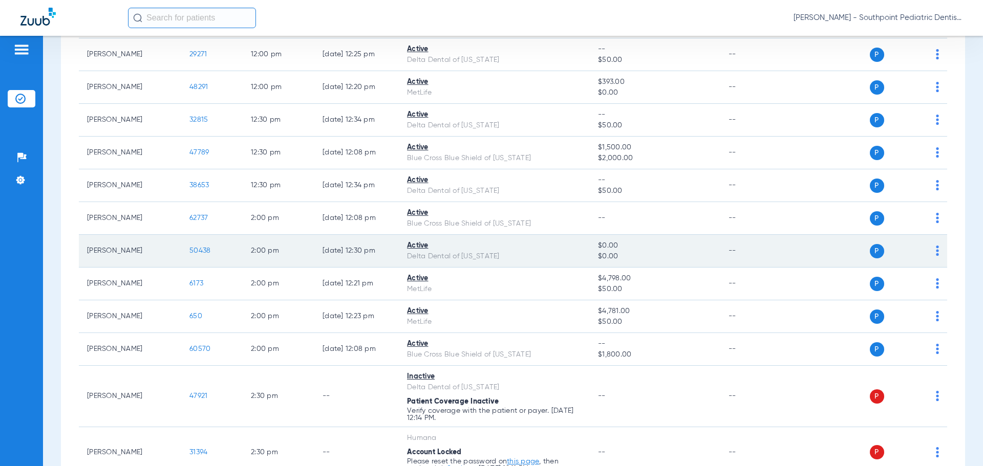
click at [202, 255] on td "50438" at bounding box center [211, 251] width 61 height 33
click at [203, 254] on span "50438" at bounding box center [199, 250] width 21 height 7
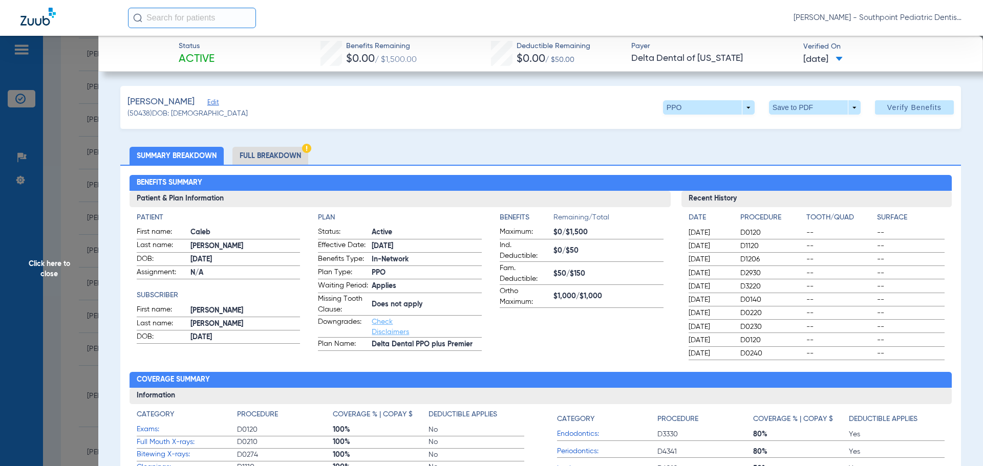
click at [282, 158] on li "Full Breakdown" at bounding box center [270, 156] width 76 height 18
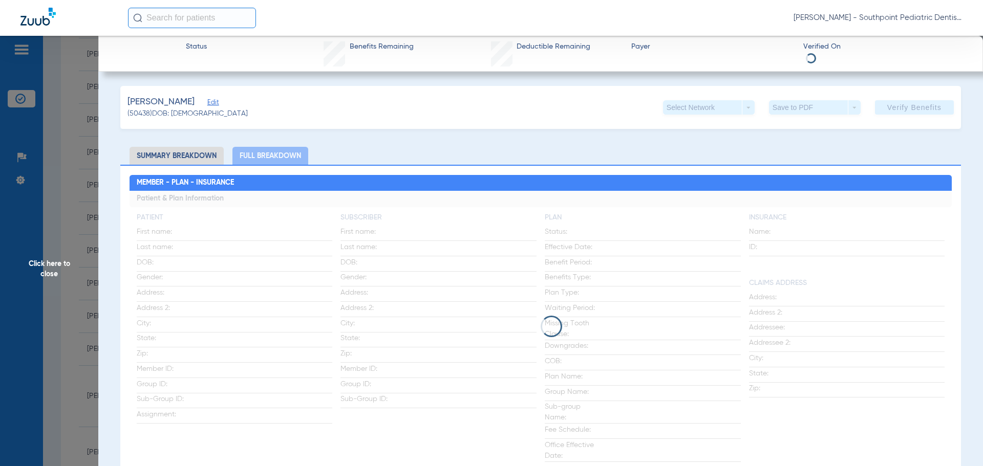
click at [57, 160] on span "Click here to close" at bounding box center [49, 269] width 98 height 466
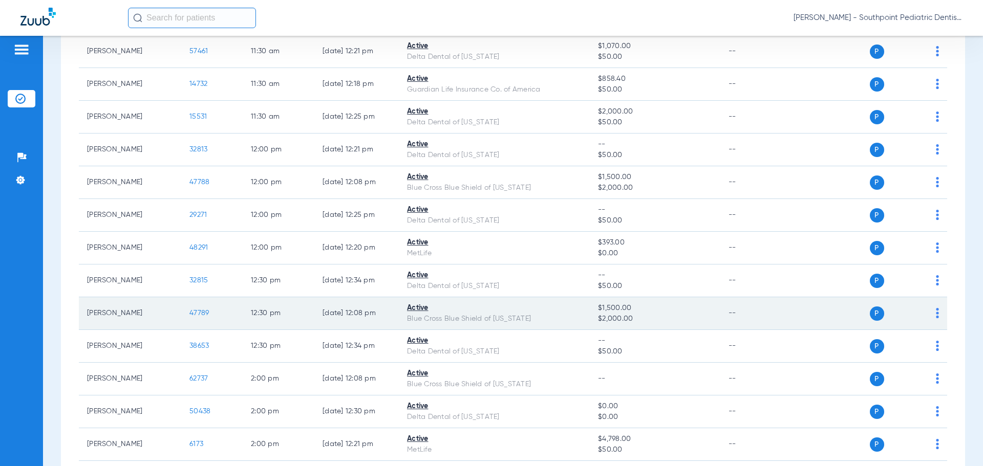
scroll to position [1244, 0]
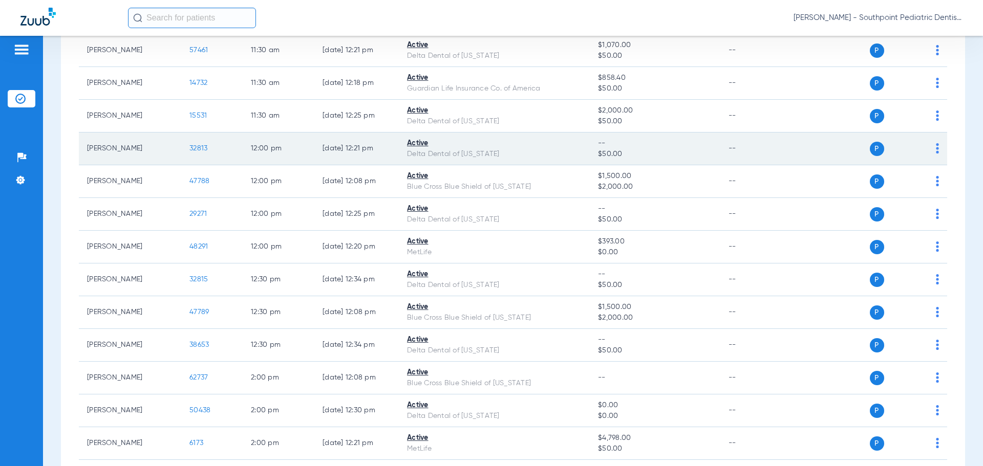
click at [202, 151] on span "32813" at bounding box center [198, 148] width 18 height 7
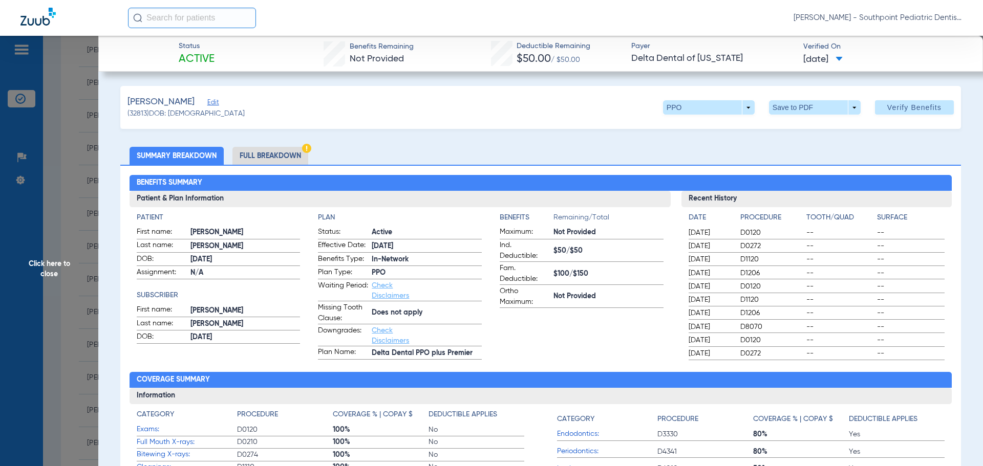
click at [251, 155] on li "Full Breakdown" at bounding box center [270, 156] width 76 height 18
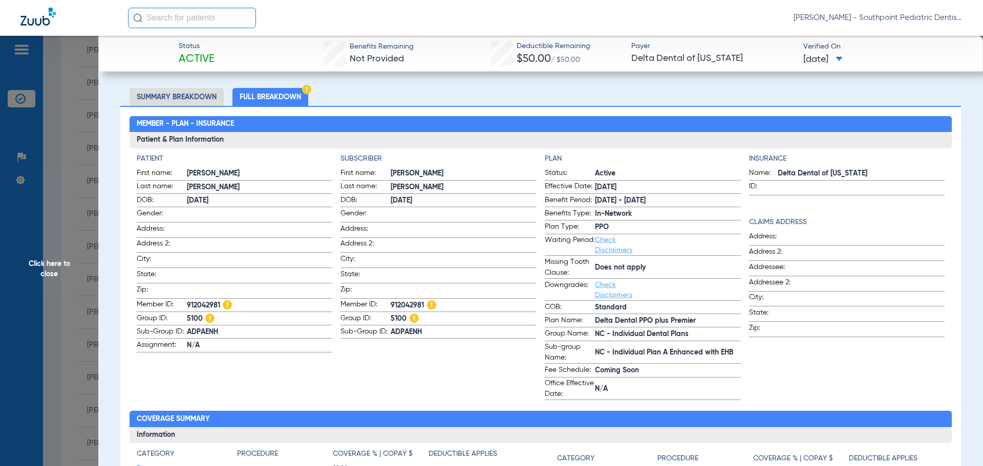
scroll to position [102, 0]
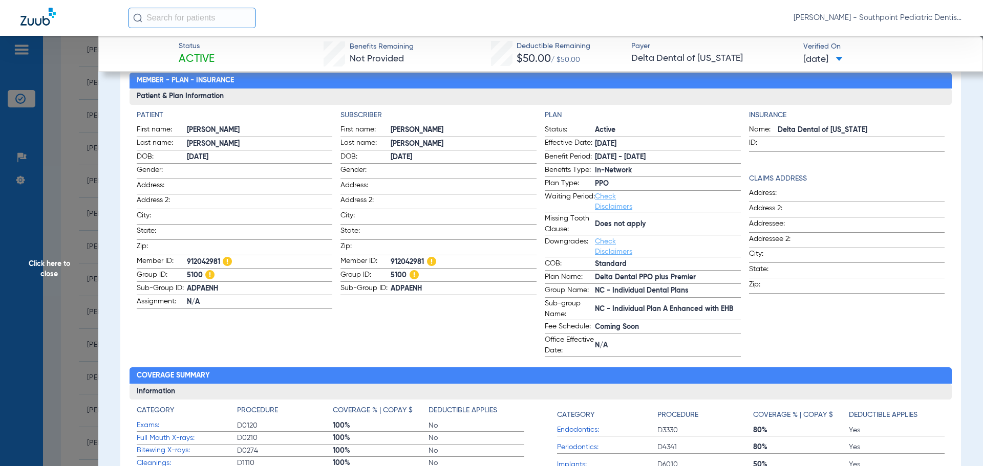
drag, startPoint x: 81, startPoint y: 197, endPoint x: 87, endPoint y: 202, distance: 7.6
click at [81, 198] on span "Click here to close" at bounding box center [49, 269] width 98 height 466
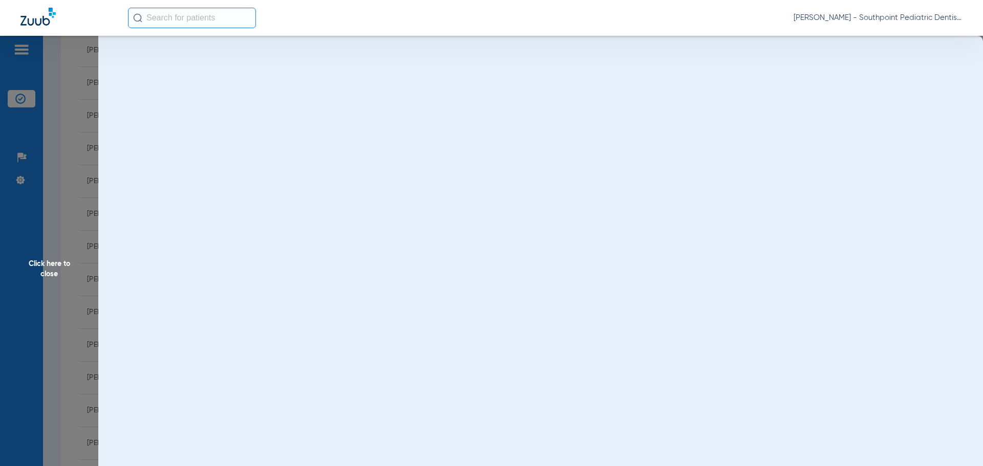
scroll to position [0, 0]
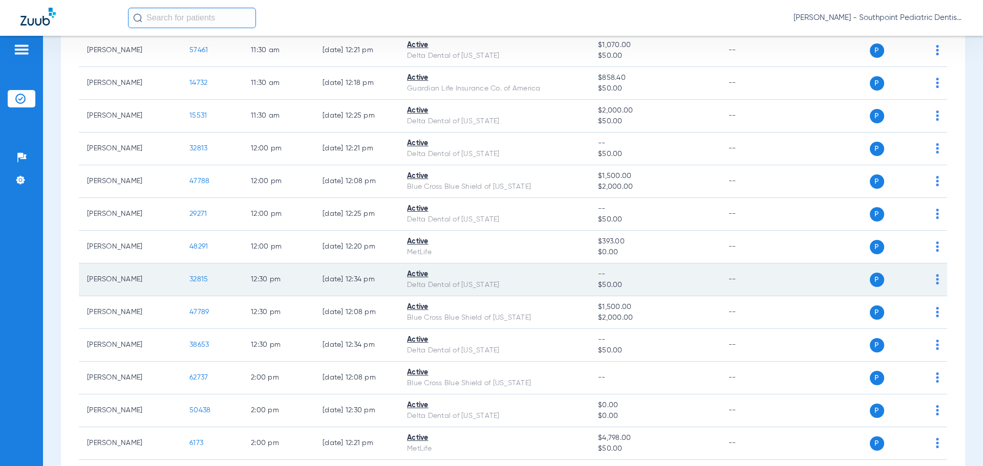
click at [200, 281] on span "32815" at bounding box center [198, 279] width 18 height 7
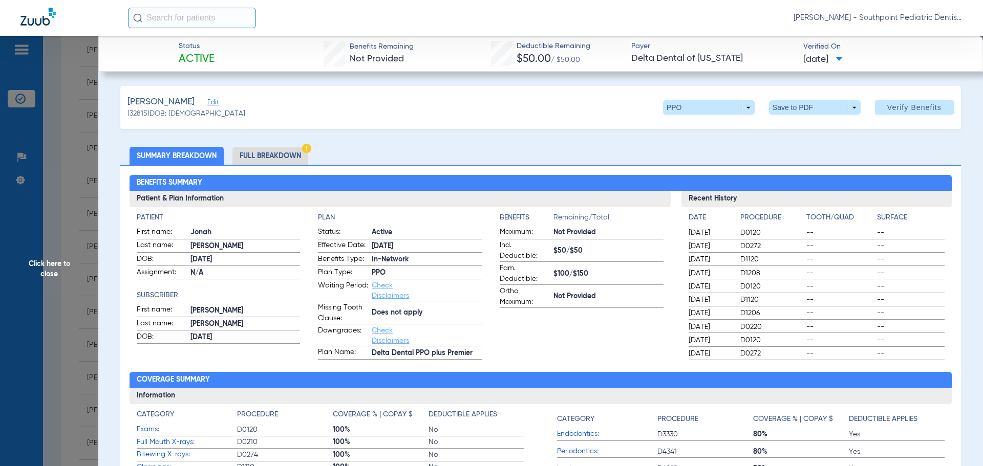
click at [70, 211] on span "Click here to close" at bounding box center [49, 269] width 98 height 466
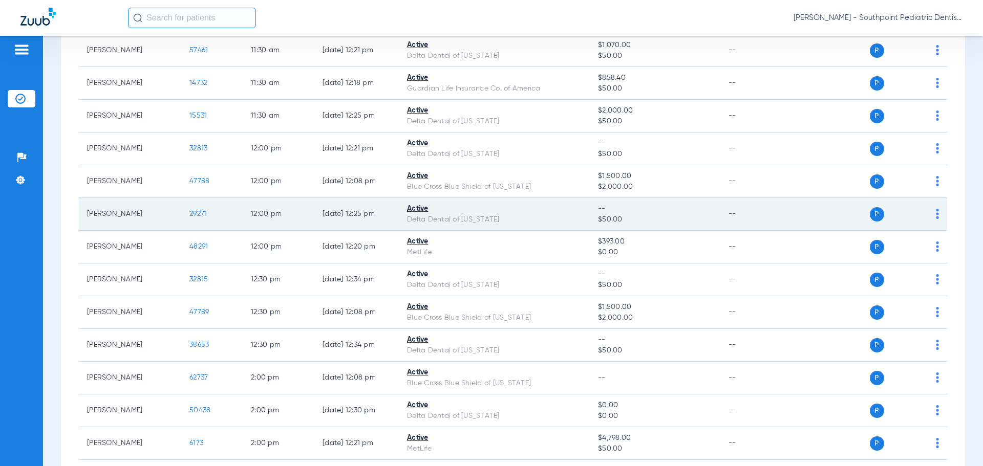
click at [199, 213] on span "29271" at bounding box center [197, 213] width 17 height 7
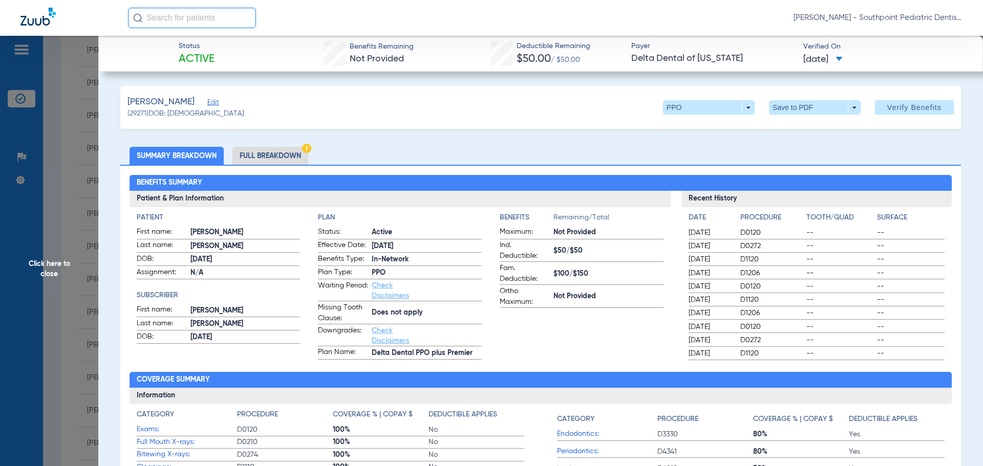
click at [83, 194] on span "Click here to close" at bounding box center [49, 269] width 98 height 466
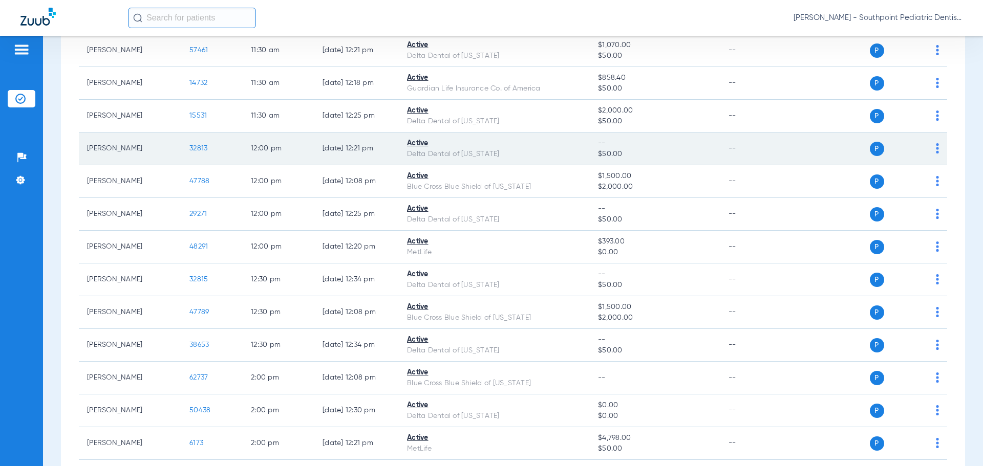
click at [194, 152] on span "32813" at bounding box center [198, 148] width 18 height 7
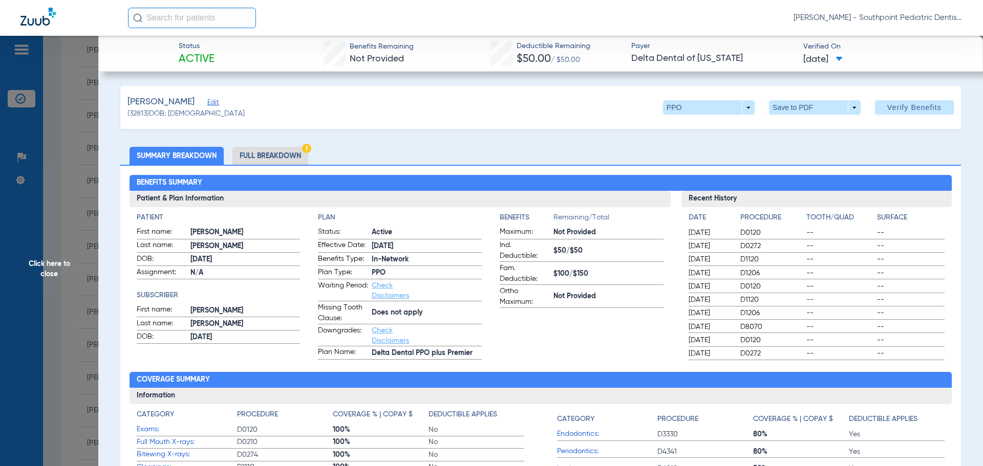
click at [295, 169] on div "Benefits Summary Patient & Plan Information Patient First name: [PERSON_NAME] L…" at bounding box center [540, 362] width 841 height 394
click at [295, 156] on li "Full Breakdown" at bounding box center [270, 156] width 76 height 18
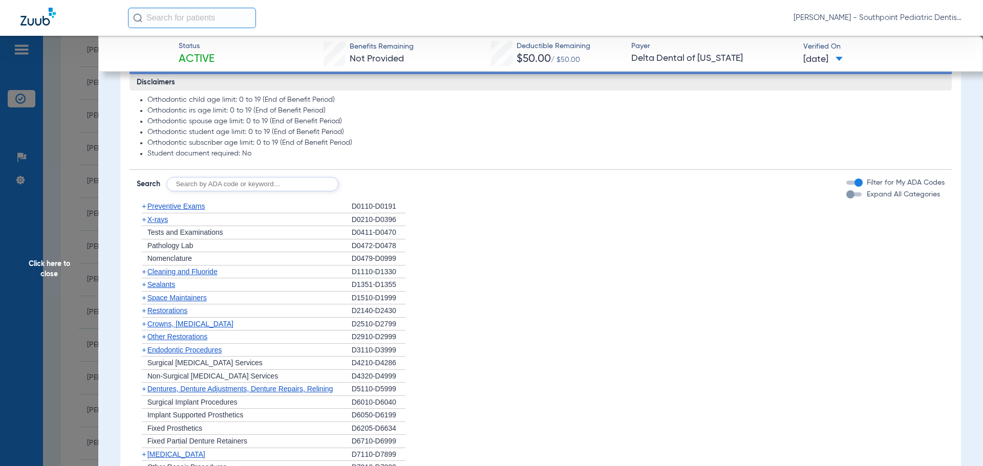
scroll to position [717, 0]
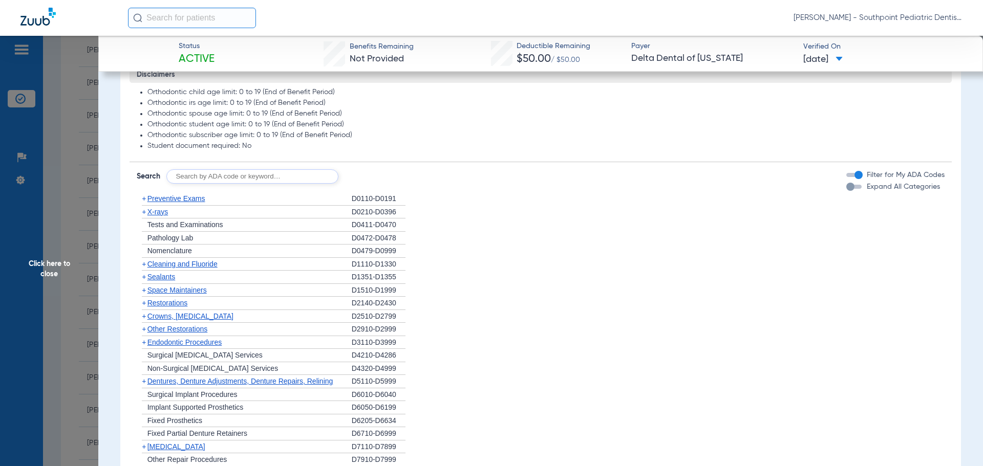
click at [271, 203] on div "+ Preventive Exams" at bounding box center [244, 198] width 215 height 13
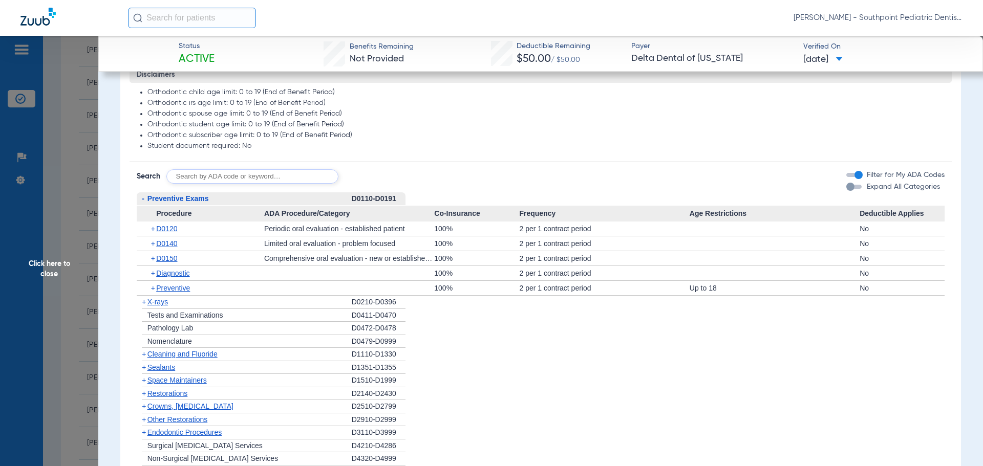
click at [216, 306] on div "+ X-rays" at bounding box center [244, 302] width 215 height 13
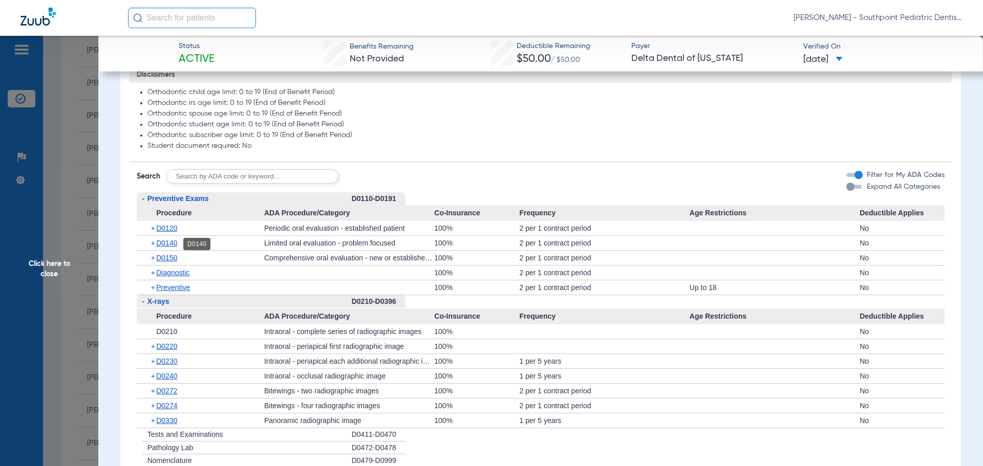
click at [158, 247] on span "D0140" at bounding box center [166, 243] width 21 height 8
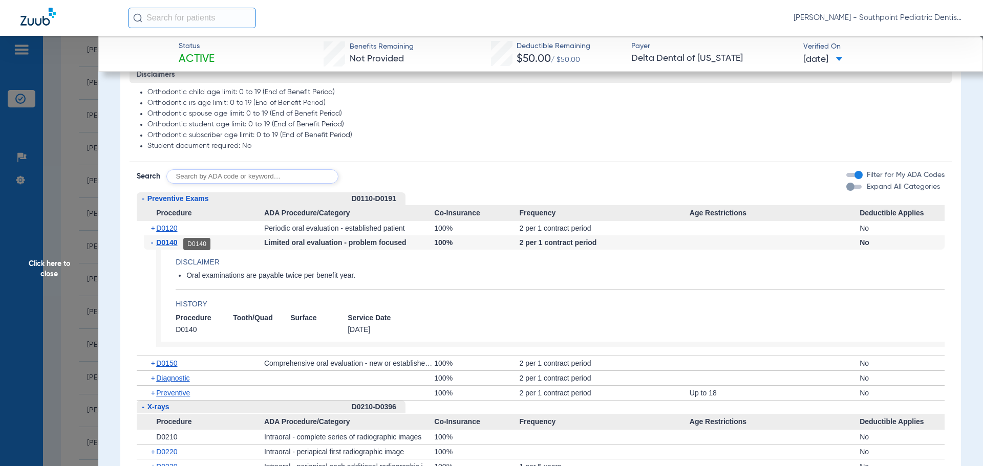
click at [204, 247] on div "D0140" at bounding box center [196, 244] width 27 height 12
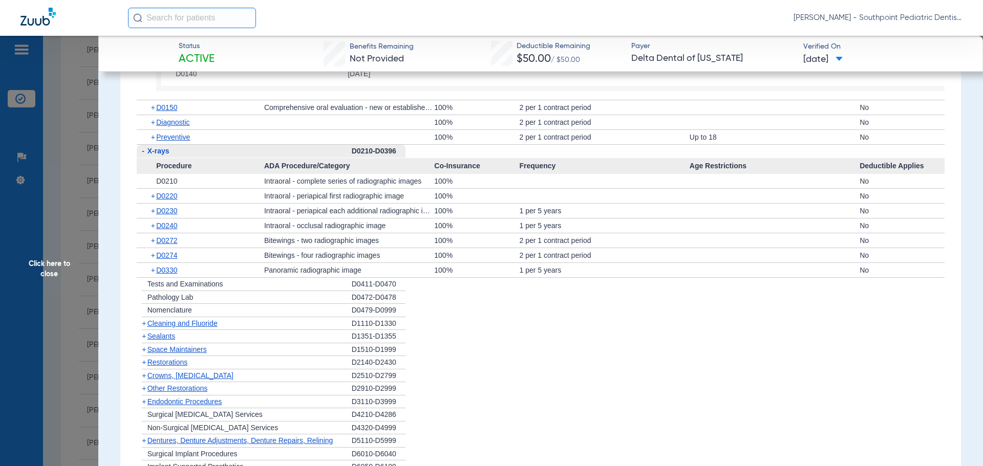
scroll to position [1024, 0]
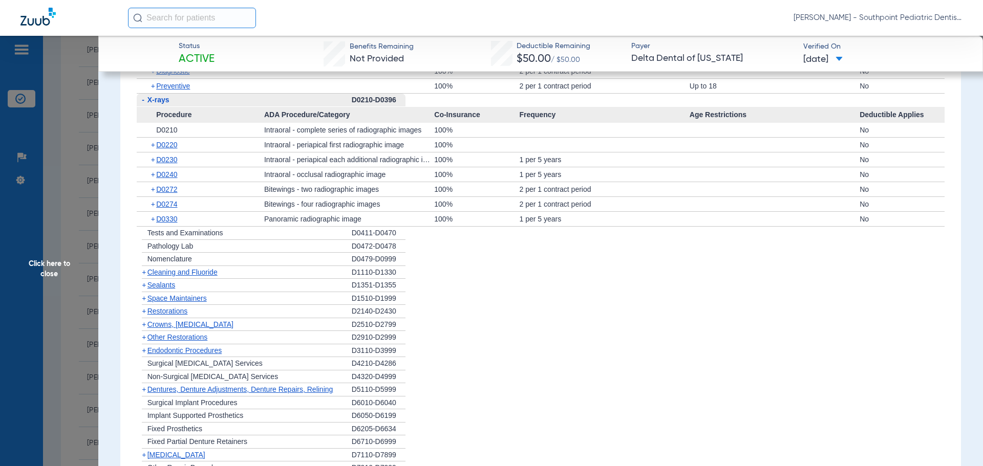
click at [231, 274] on div "+ Cleaning and Fluoride" at bounding box center [244, 272] width 215 height 13
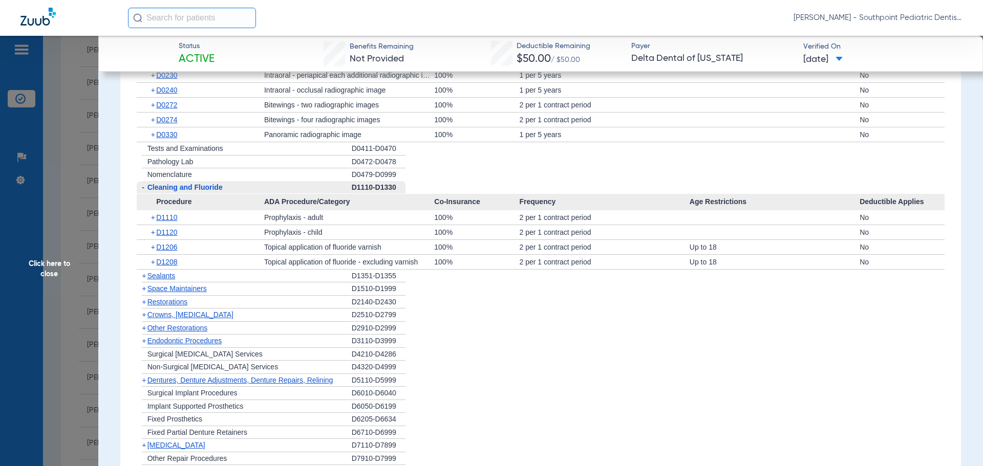
scroll to position [1126, 0]
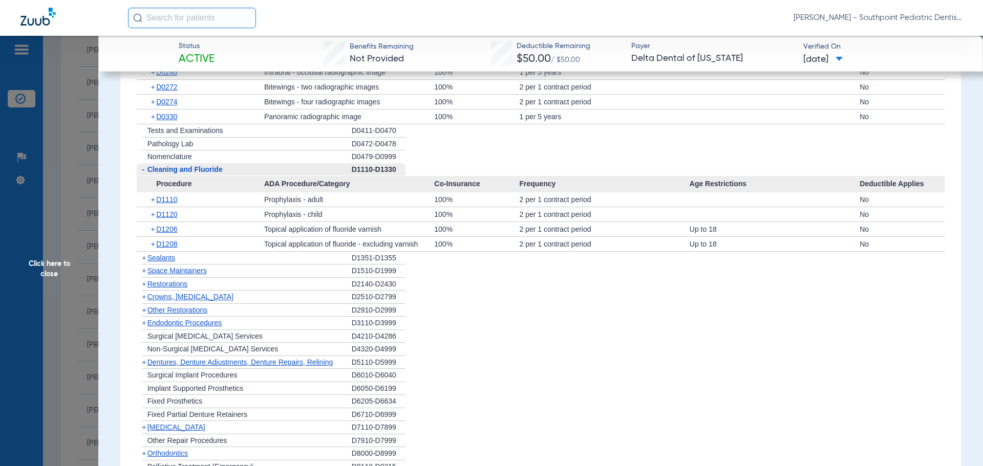
click at [210, 230] on div "+ D1206" at bounding box center [204, 229] width 120 height 14
click at [167, 230] on span "D1206" at bounding box center [166, 229] width 21 height 8
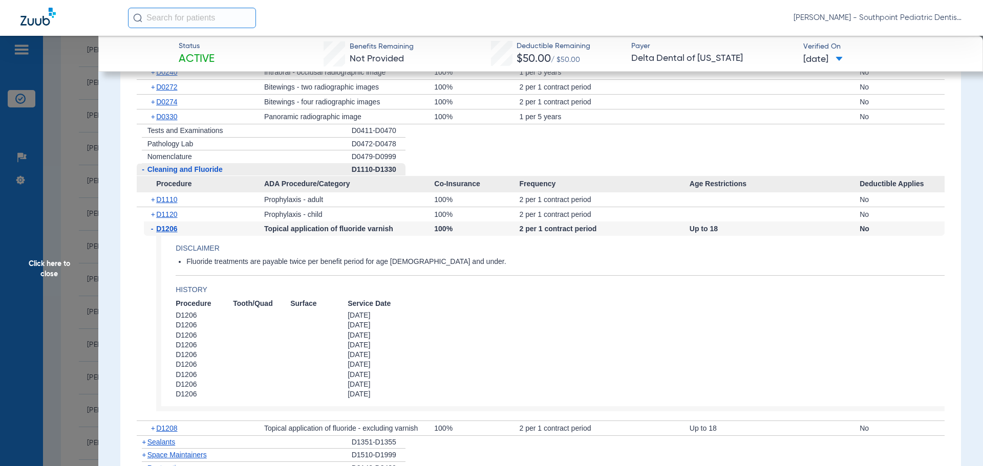
click at [179, 231] on div "- D1206" at bounding box center [204, 229] width 120 height 14
click at [173, 229] on span "D1206" at bounding box center [166, 229] width 21 height 8
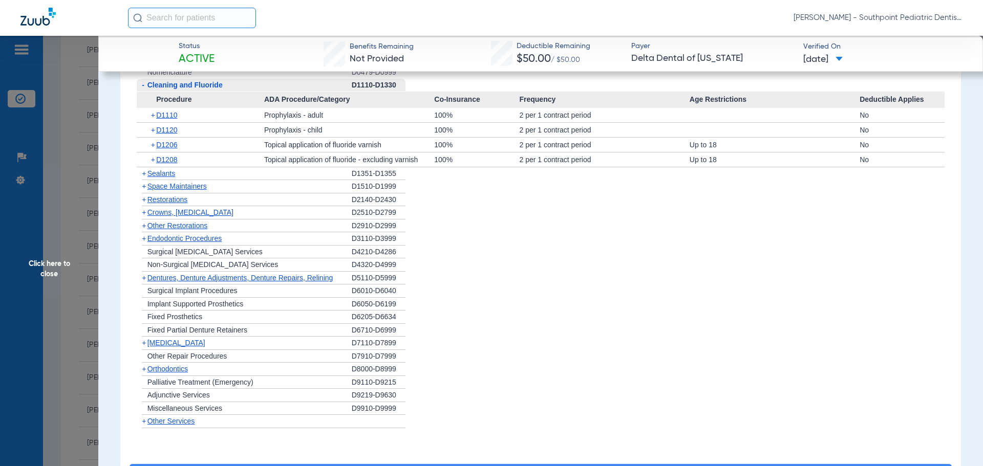
scroll to position [1229, 0]
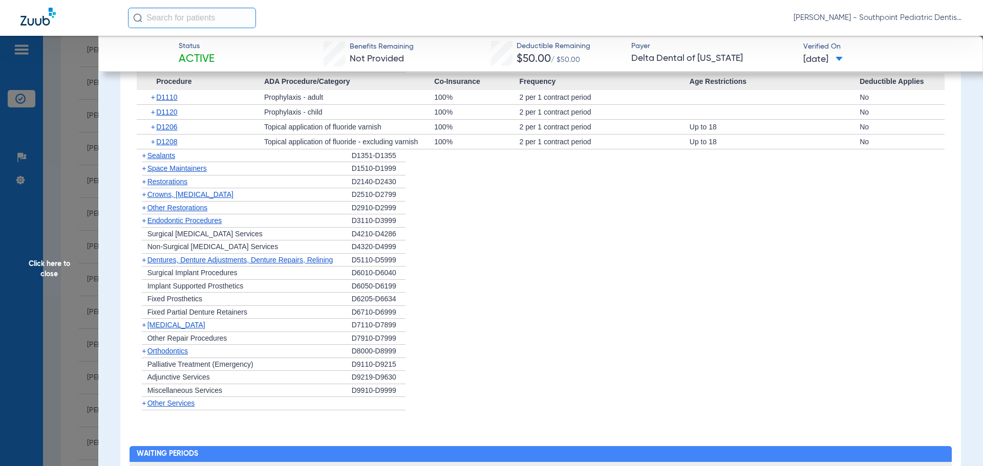
click at [261, 160] on div "+ Sealants" at bounding box center [244, 155] width 215 height 13
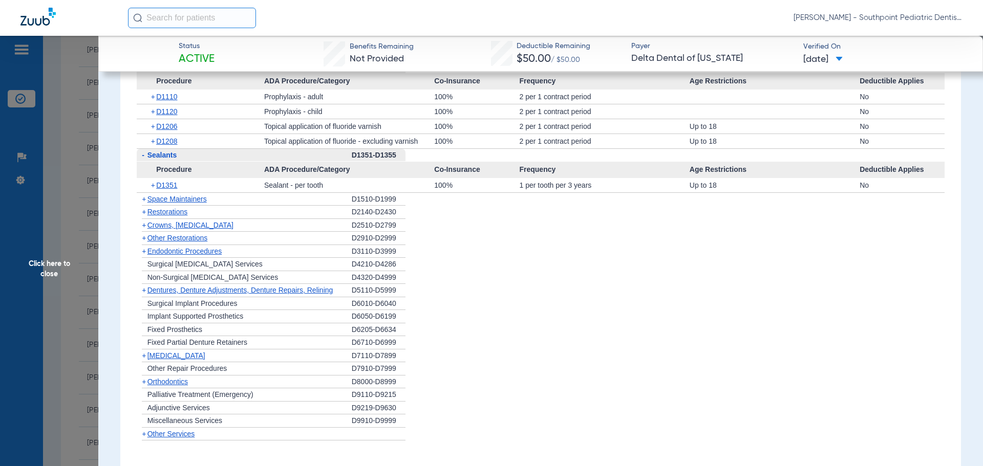
click at [209, 198] on div "+ Space Maintainers" at bounding box center [244, 199] width 215 height 13
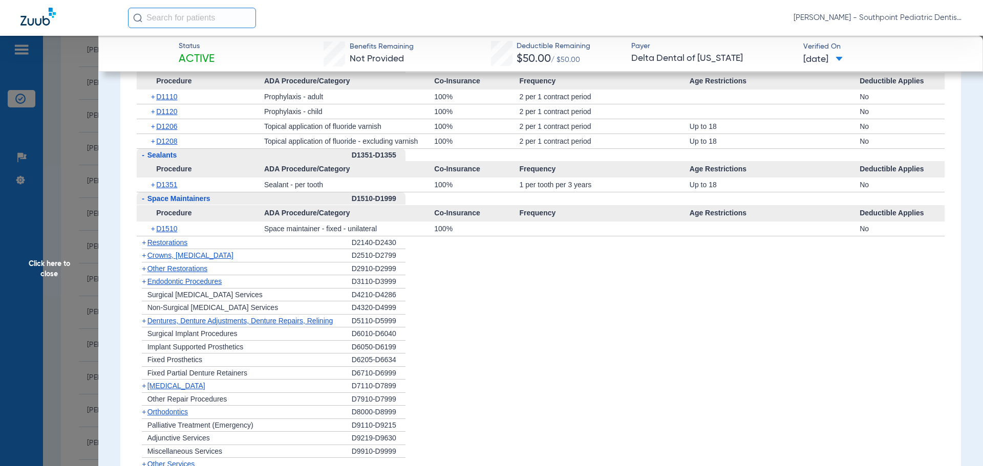
click at [197, 242] on div "+ Restorations" at bounding box center [244, 243] width 215 height 13
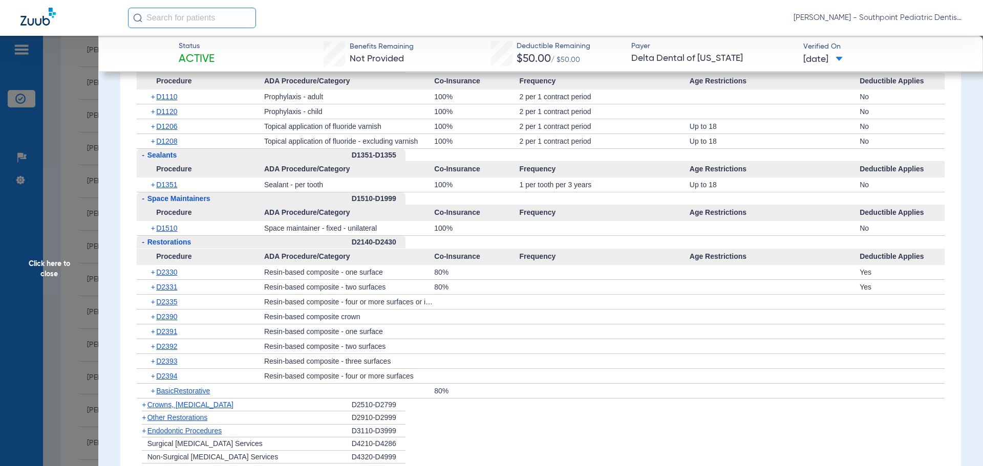
click at [201, 235] on div "+ D1510" at bounding box center [204, 228] width 120 height 14
click at [205, 242] on div "- Restorations" at bounding box center [244, 242] width 215 height 13
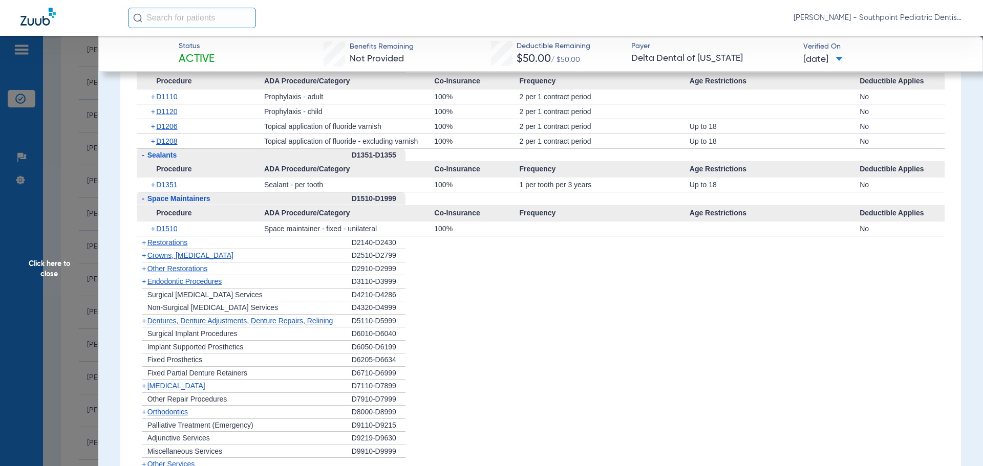
click at [216, 251] on div "+ Crowns, [MEDICAL_DATA]" at bounding box center [244, 255] width 215 height 13
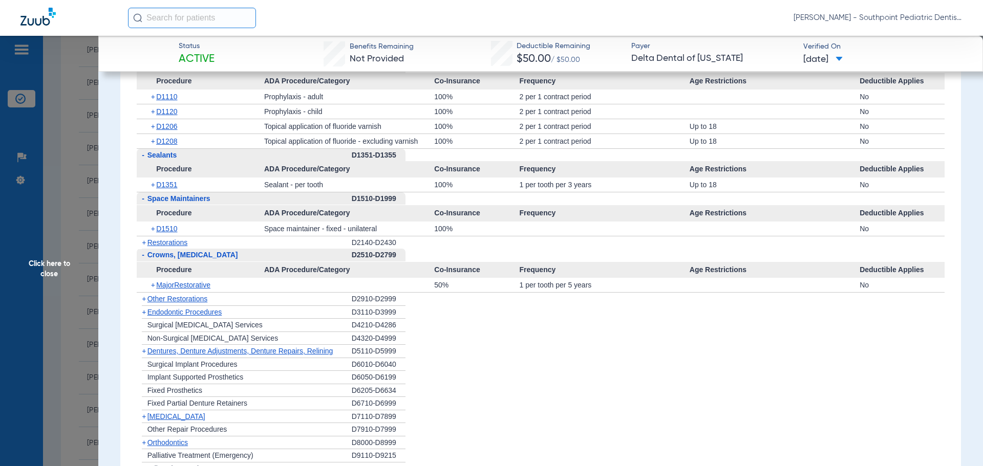
drag, startPoint x: 217, startPoint y: 259, endPoint x: 217, endPoint y: 269, distance: 10.2
click at [217, 259] on span "Crowns, [MEDICAL_DATA]" at bounding box center [192, 255] width 91 height 8
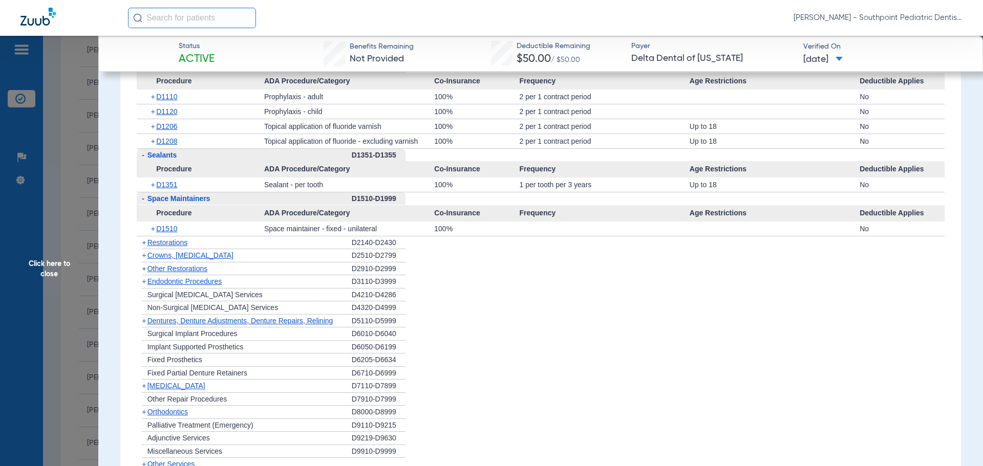
click at [217, 265] on div "+ Other Restorations" at bounding box center [244, 269] width 215 height 13
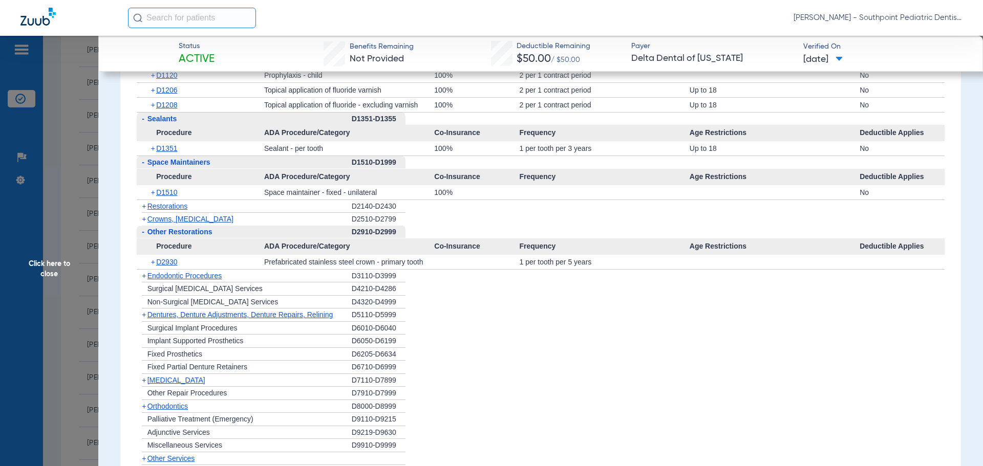
scroll to position [1280, 0]
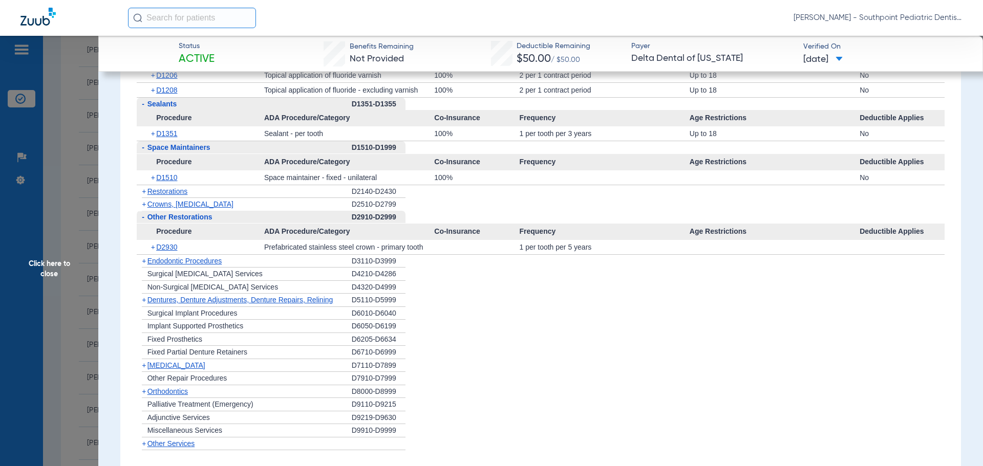
click at [238, 248] on div "+ D2930" at bounding box center [204, 247] width 120 height 14
click at [155, 245] on span "+" at bounding box center [154, 247] width 6 height 14
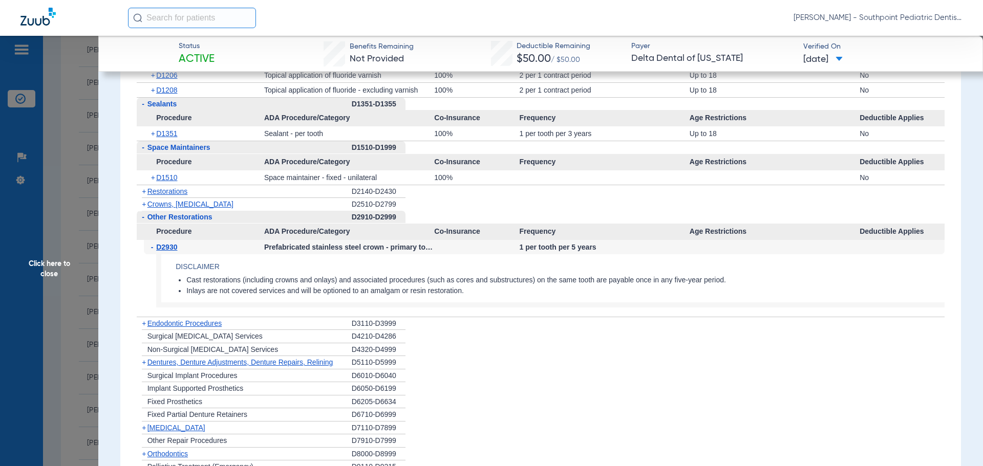
click at [246, 325] on div "+ Endodontic Procedures" at bounding box center [244, 323] width 215 height 13
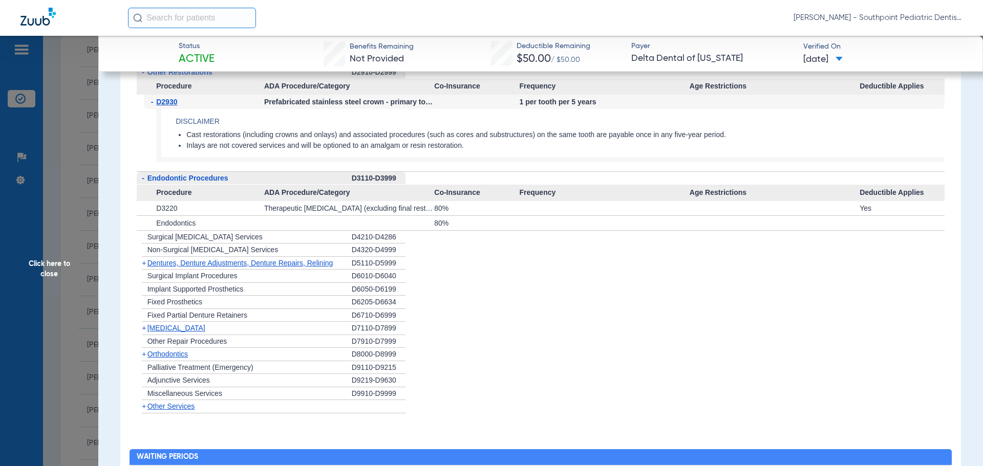
scroll to position [1433, 0]
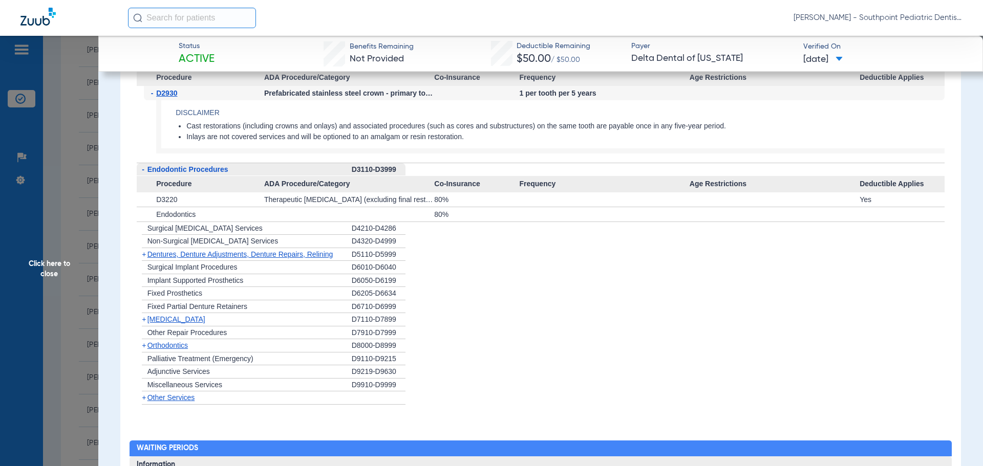
click at [211, 321] on div "+ [MEDICAL_DATA]" at bounding box center [244, 319] width 215 height 13
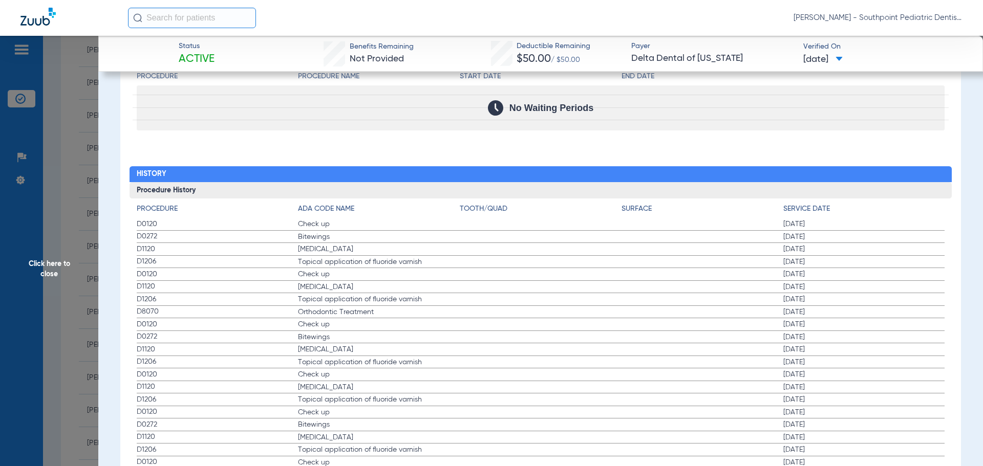
scroll to position [1894, 0]
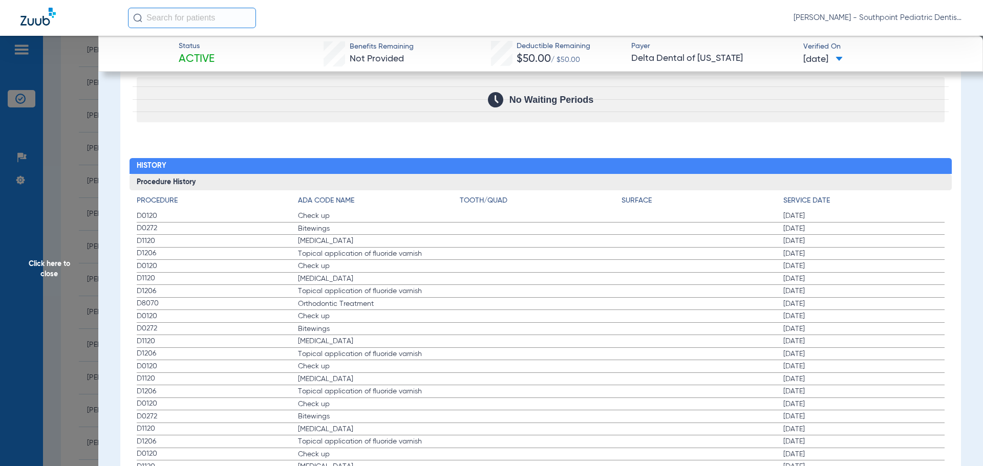
click at [93, 253] on span "Click here to close" at bounding box center [49, 269] width 98 height 466
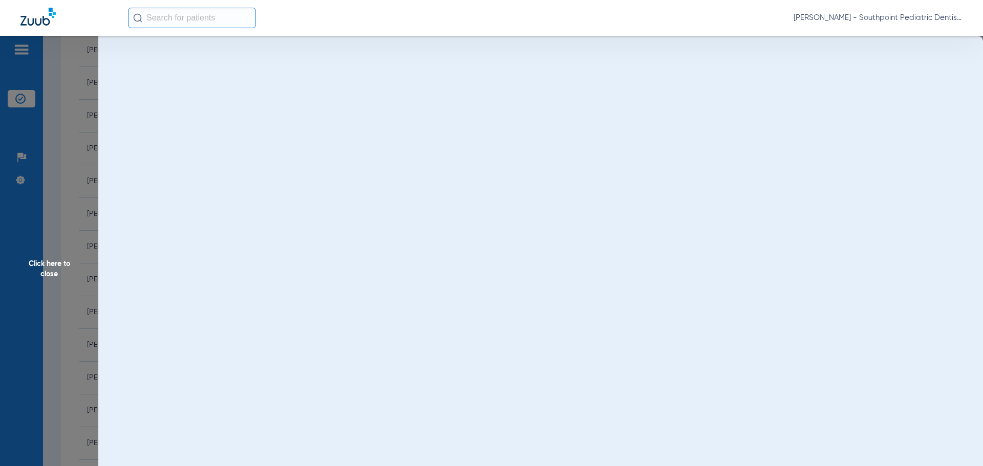
scroll to position [0, 0]
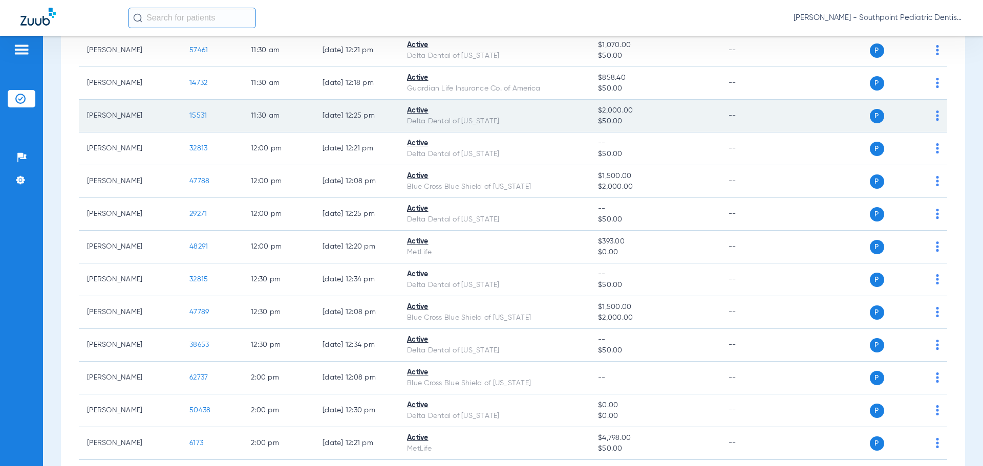
click at [200, 110] on td "15531" at bounding box center [211, 116] width 61 height 33
click at [201, 115] on span "15531" at bounding box center [197, 115] width 17 height 7
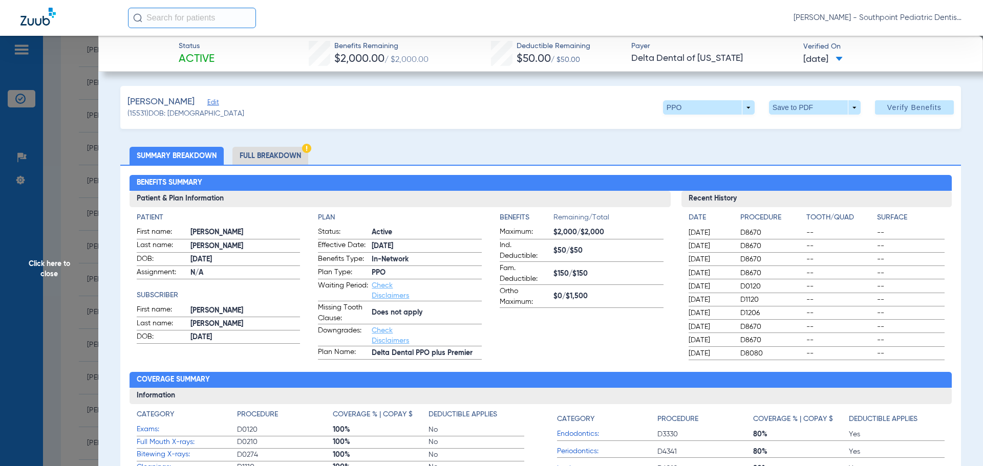
click at [277, 158] on li "Full Breakdown" at bounding box center [270, 156] width 76 height 18
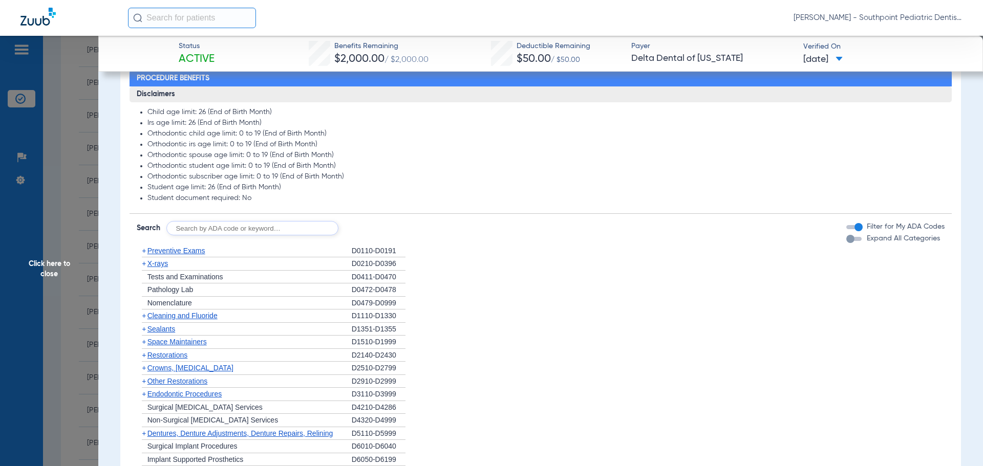
scroll to position [717, 0]
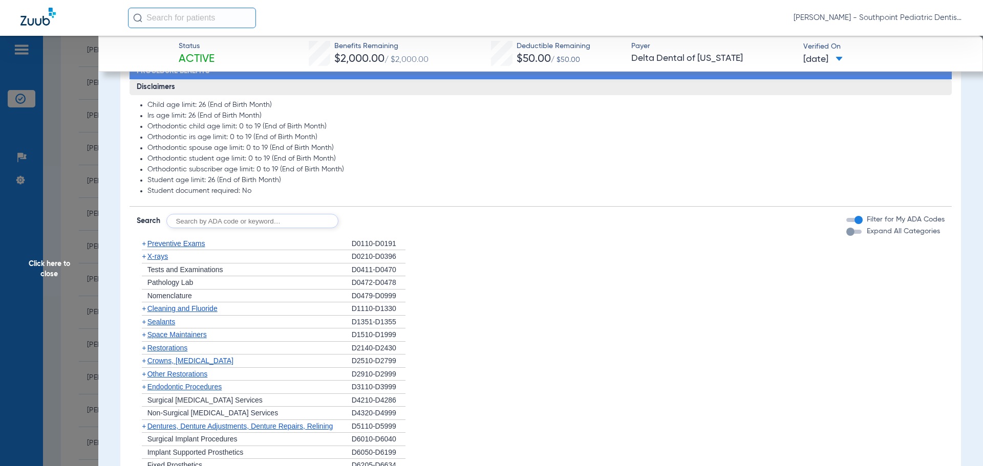
click at [267, 242] on div "+ Preventive Exams" at bounding box center [244, 244] width 215 height 13
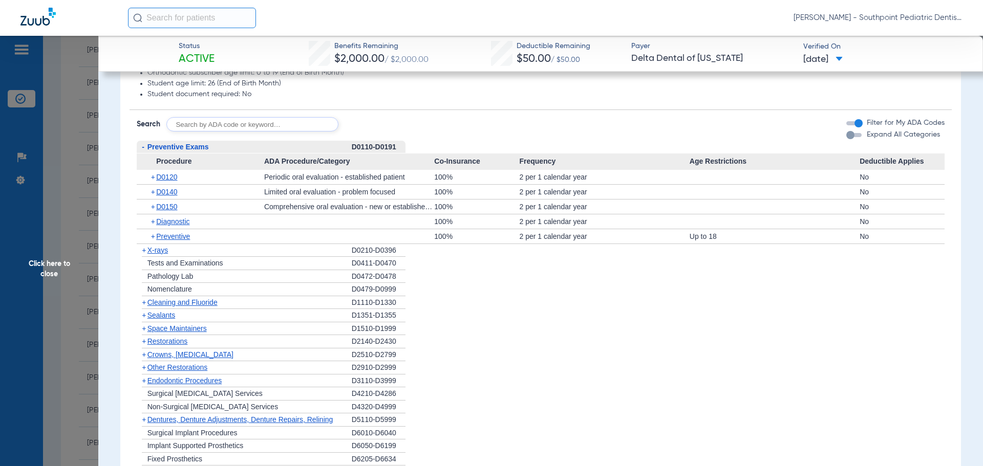
scroll to position [819, 0]
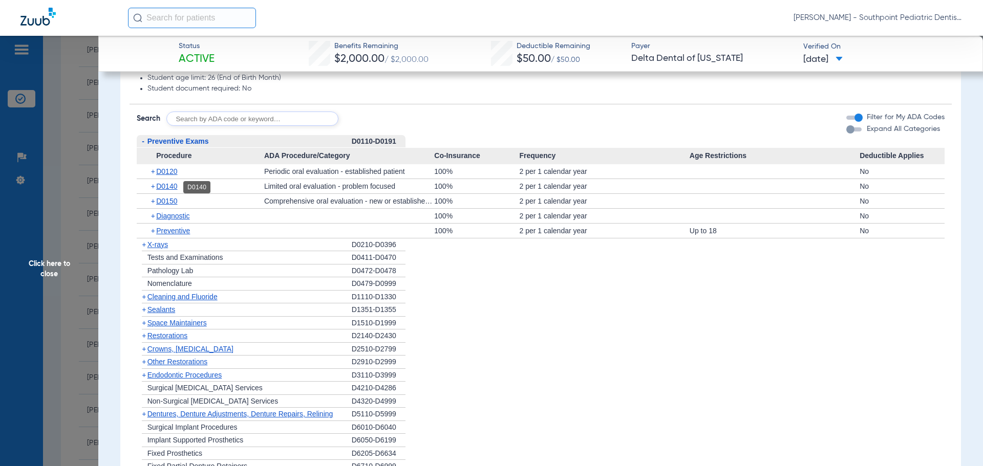
click at [162, 185] on span "D0140" at bounding box center [166, 186] width 21 height 8
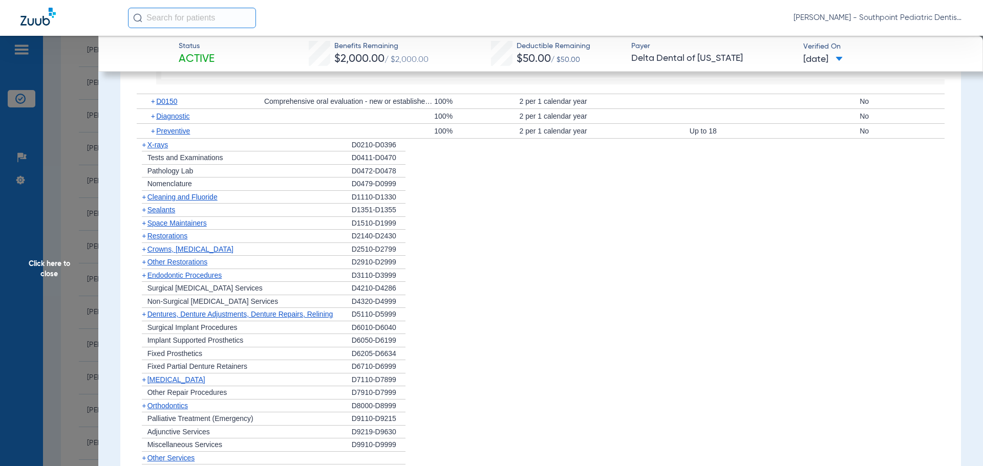
scroll to position [973, 0]
click at [164, 142] on span "X-rays" at bounding box center [157, 142] width 20 height 8
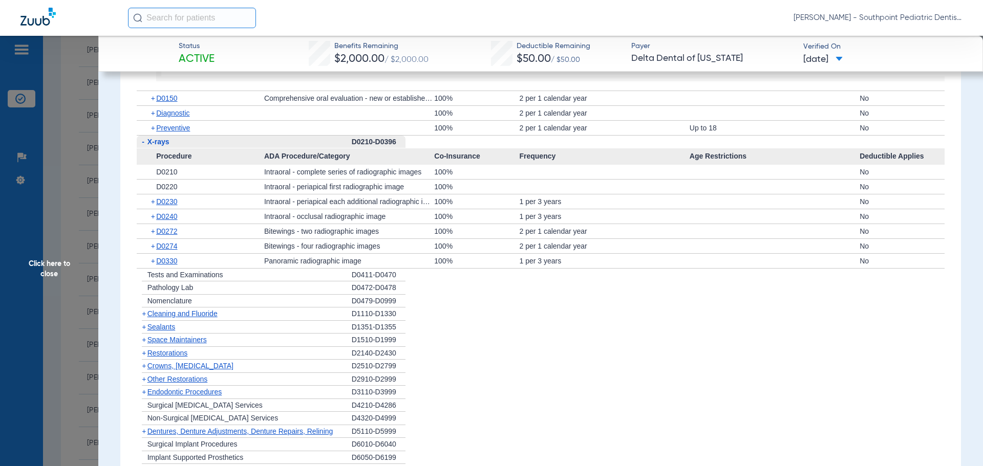
scroll to position [972, 0]
click at [174, 205] on span "D0230" at bounding box center [166, 202] width 21 height 8
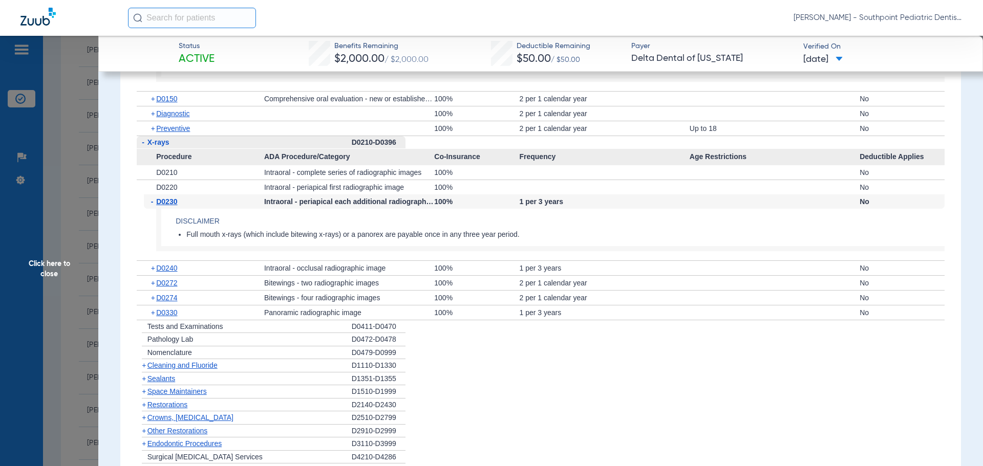
click at [229, 367] on div "+ Cleaning and Fluoride" at bounding box center [244, 365] width 215 height 13
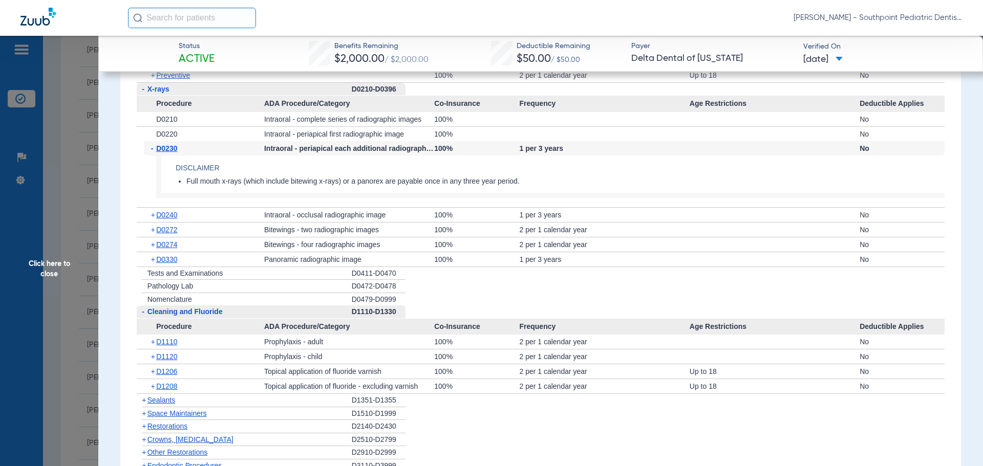
scroll to position [1126, 0]
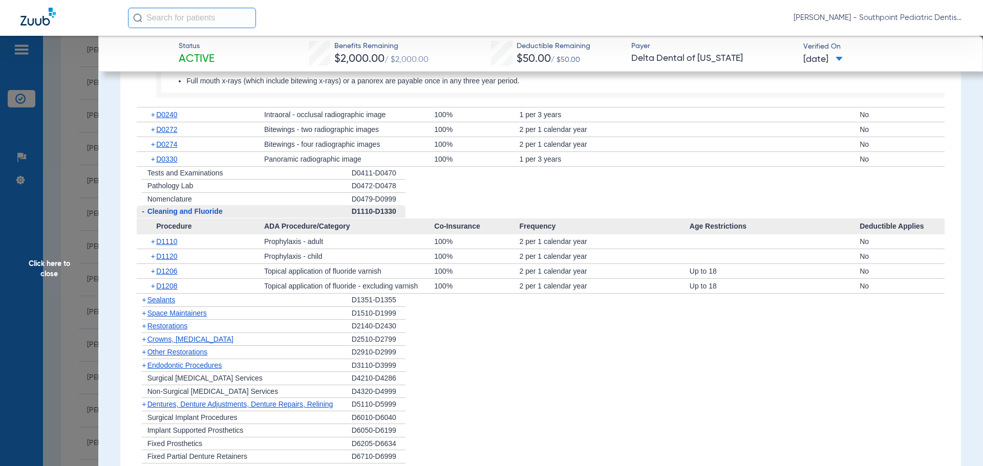
click at [214, 314] on div "+ Space Maintainers" at bounding box center [244, 313] width 215 height 13
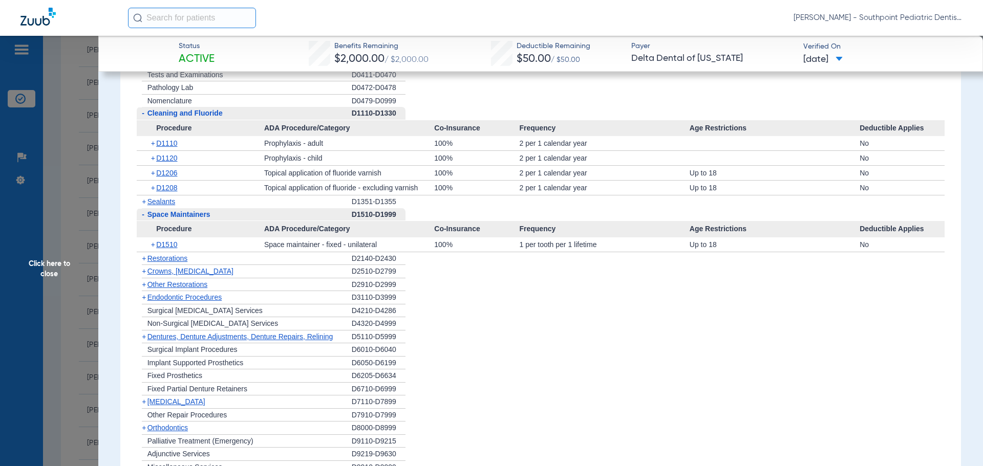
scroll to position [1228, 0]
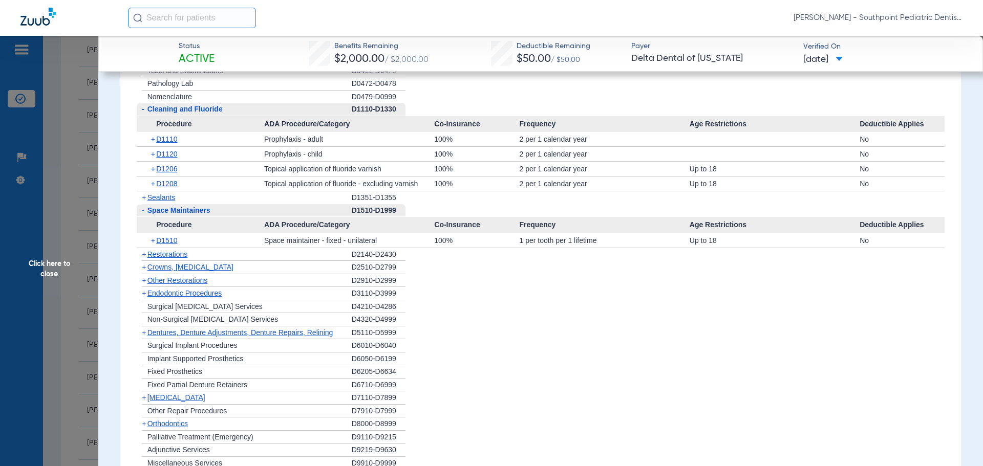
click at [219, 257] on div "+ Restorations" at bounding box center [244, 254] width 215 height 13
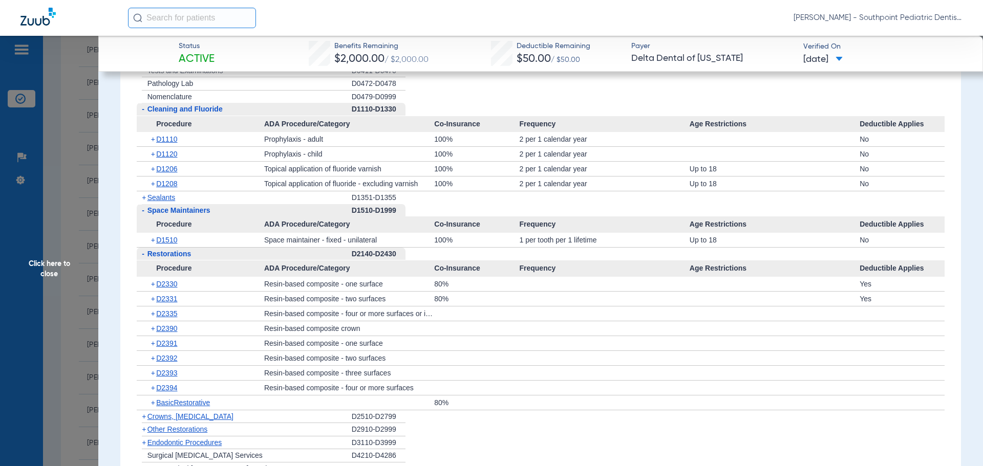
click at [219, 255] on div "- Restorations" at bounding box center [244, 254] width 215 height 13
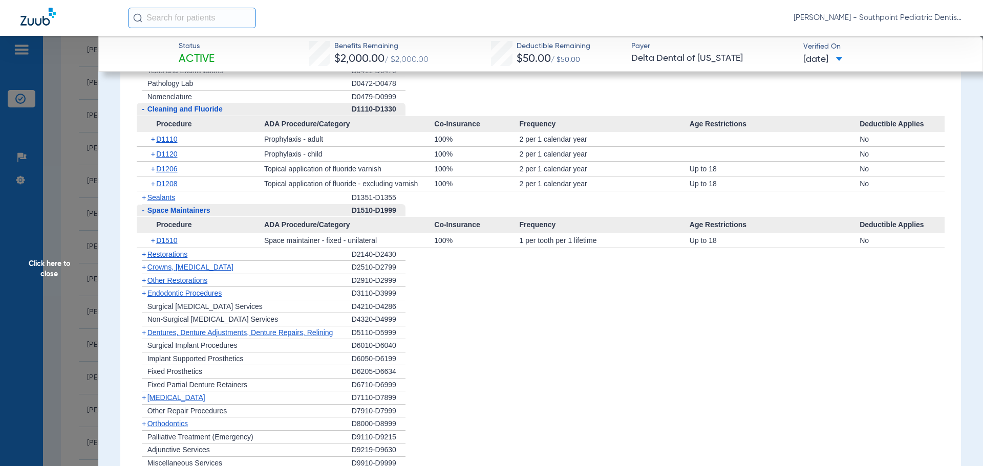
click at [218, 280] on div "+ Other Restorations" at bounding box center [244, 280] width 215 height 13
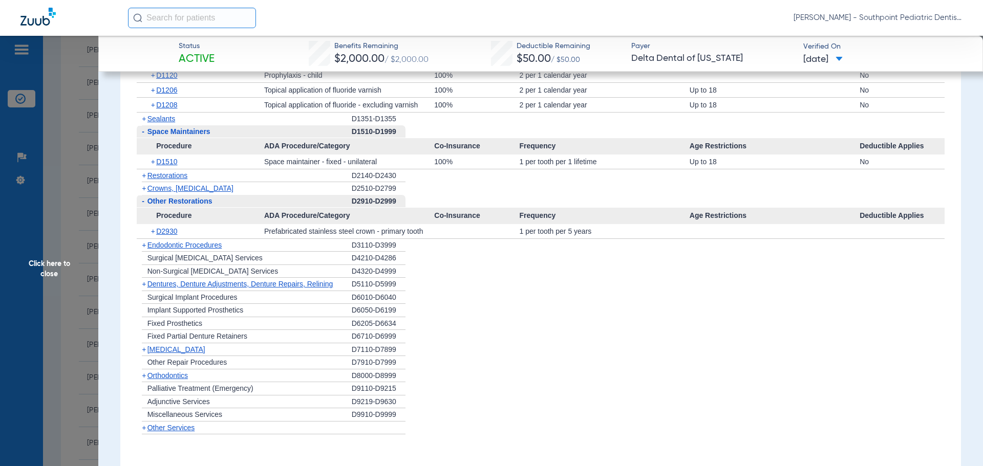
scroll to position [1330, 0]
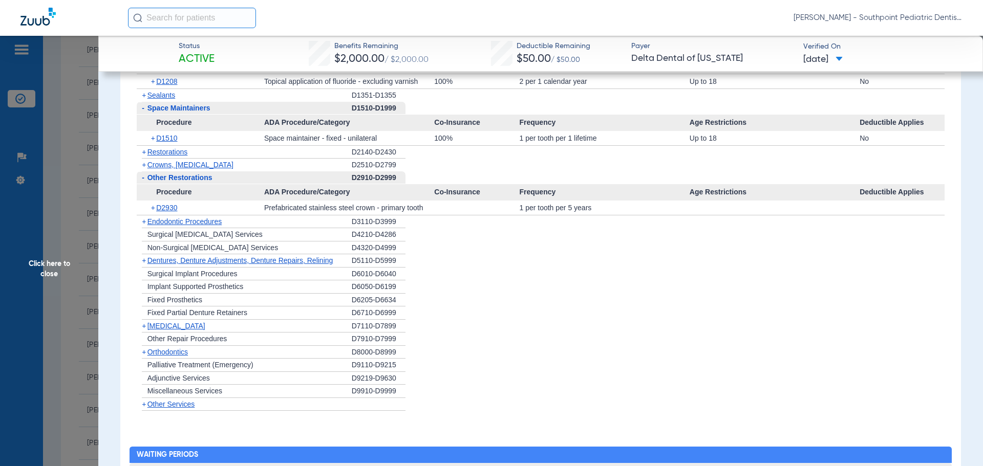
click at [244, 225] on div "+ Endodontic Procedures" at bounding box center [244, 222] width 215 height 13
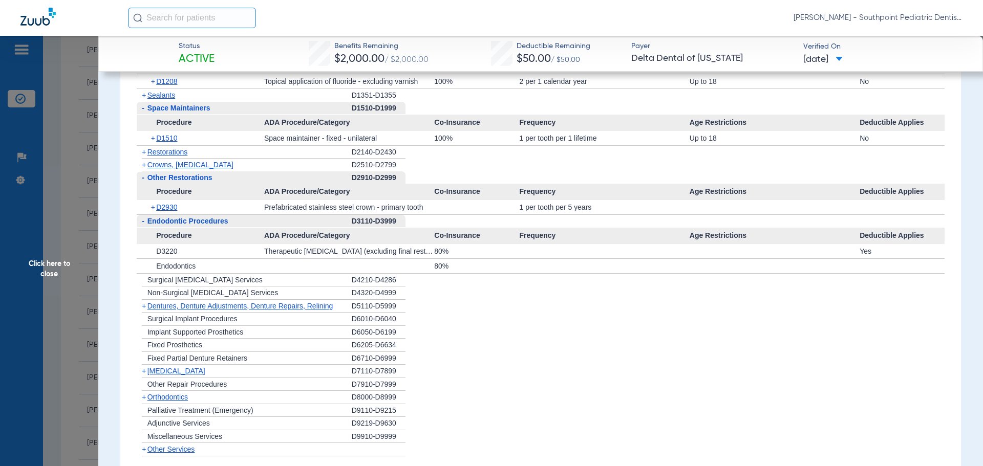
click at [225, 372] on div "+ [MEDICAL_DATA]" at bounding box center [244, 371] width 215 height 13
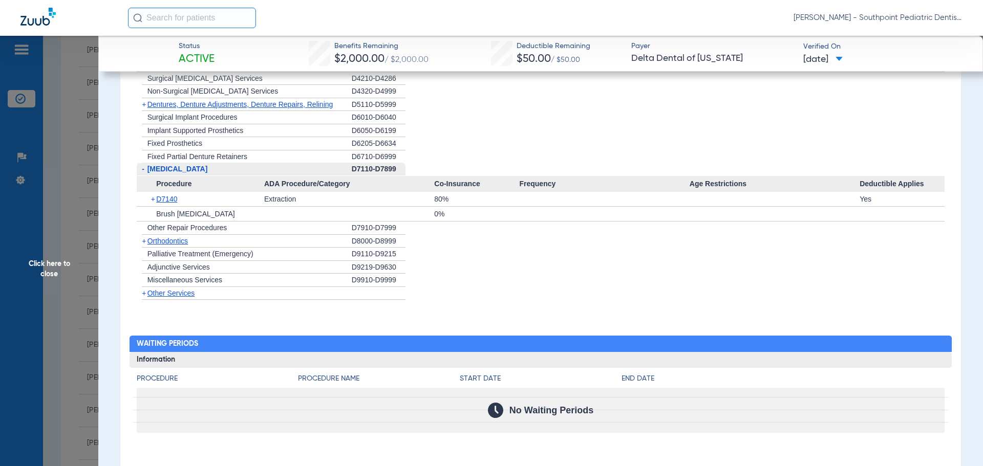
scroll to position [1535, 0]
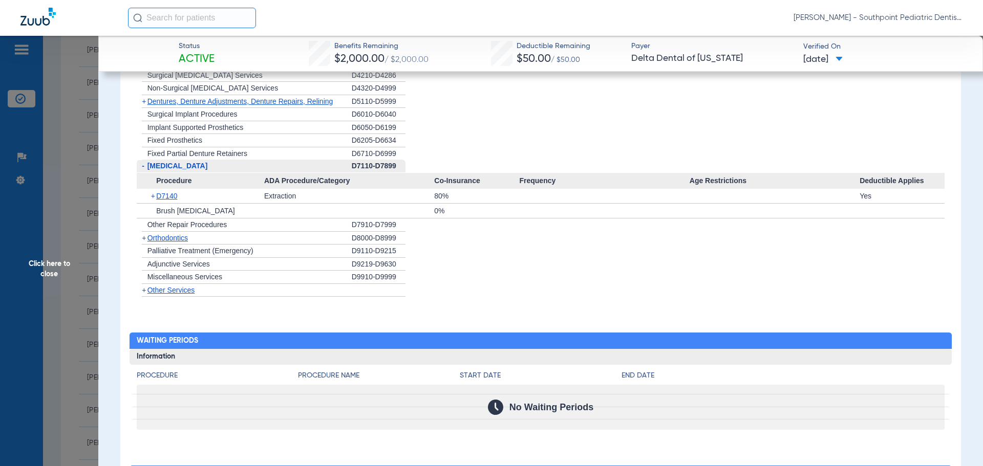
click at [47, 208] on span "Click here to close" at bounding box center [49, 269] width 98 height 466
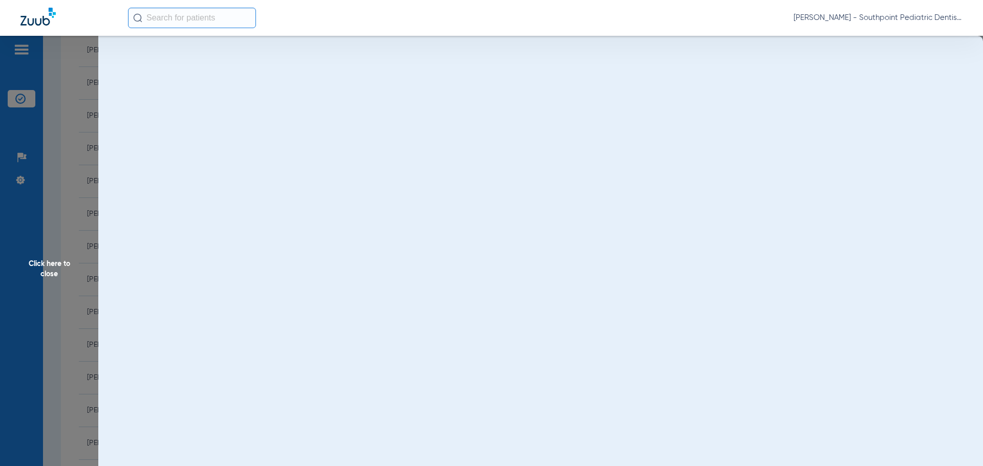
scroll to position [0, 0]
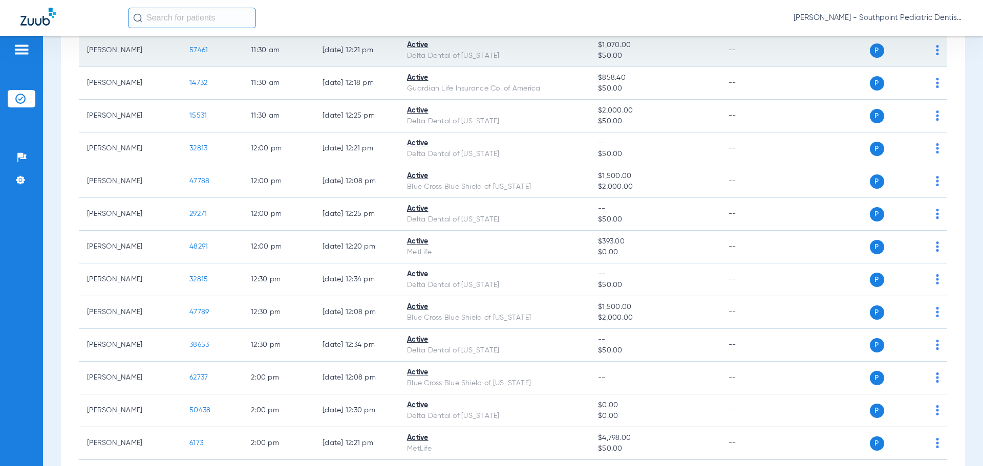
click at [197, 54] on td "57461" at bounding box center [211, 50] width 61 height 33
click at [197, 51] on span "57461" at bounding box center [198, 50] width 18 height 7
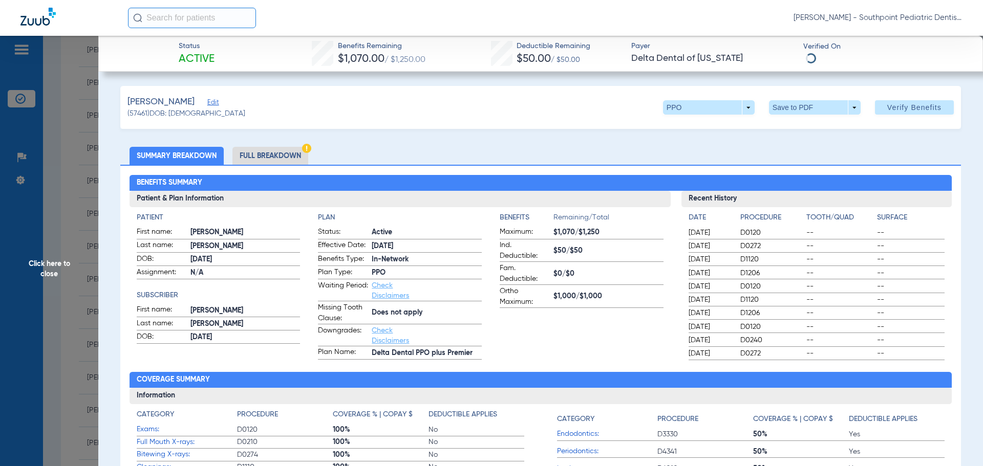
click at [274, 158] on li "Full Breakdown" at bounding box center [270, 156] width 76 height 18
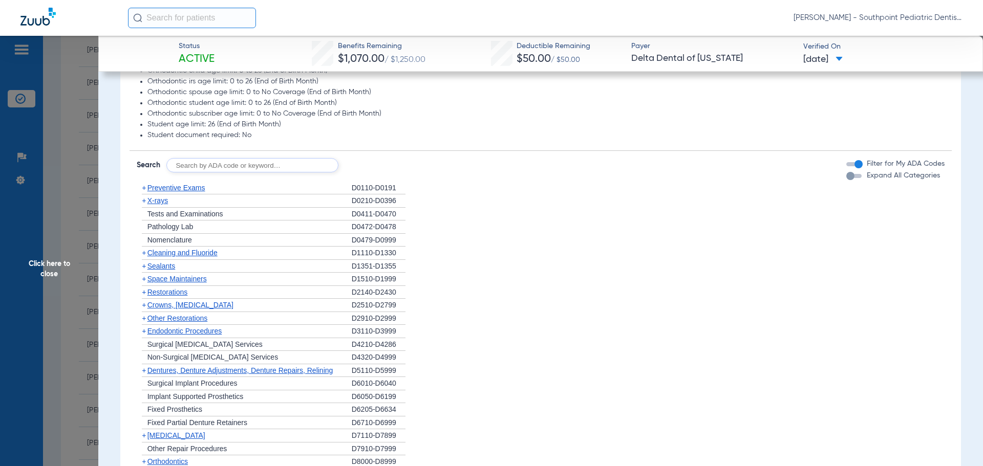
scroll to position [768, 0]
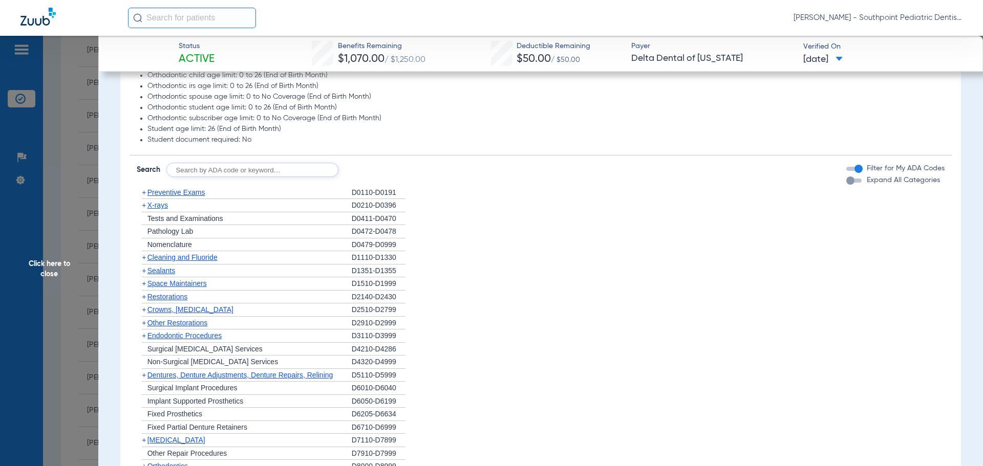
click at [217, 189] on div "+ Preventive Exams" at bounding box center [244, 192] width 215 height 13
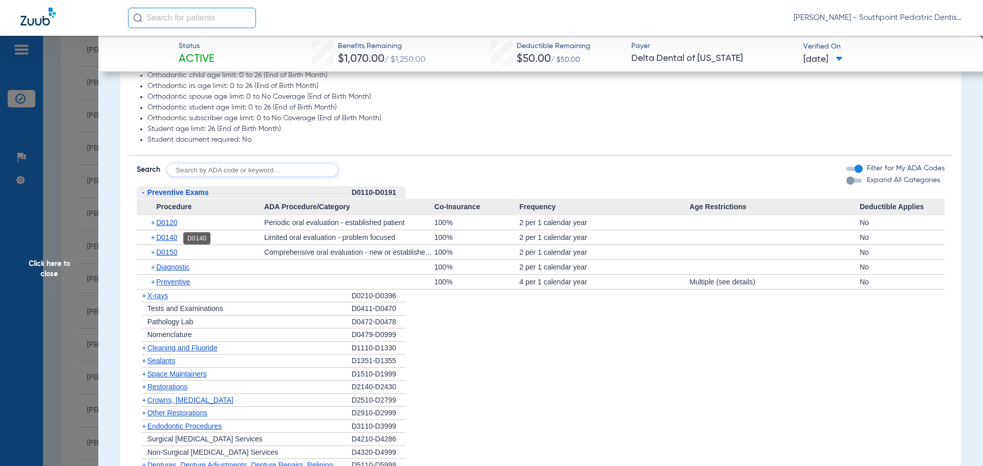
click at [175, 235] on span "D0140" at bounding box center [166, 237] width 21 height 8
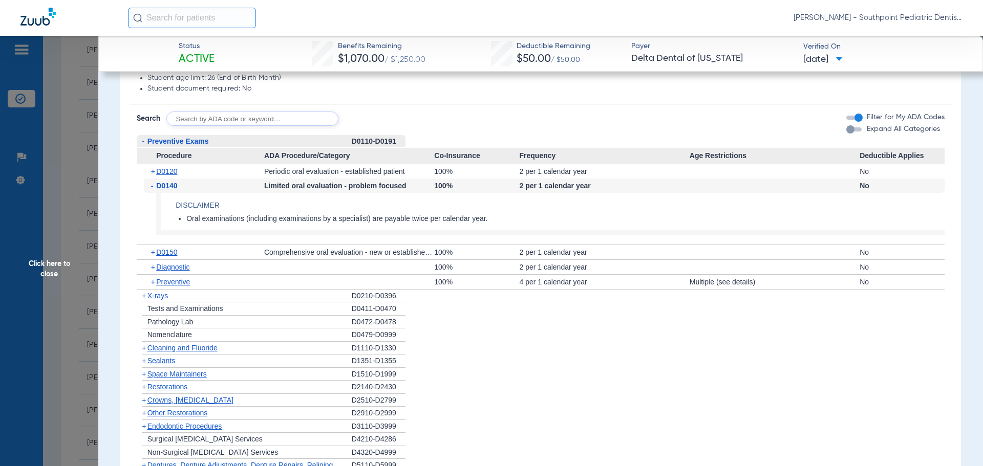
scroll to position [870, 0]
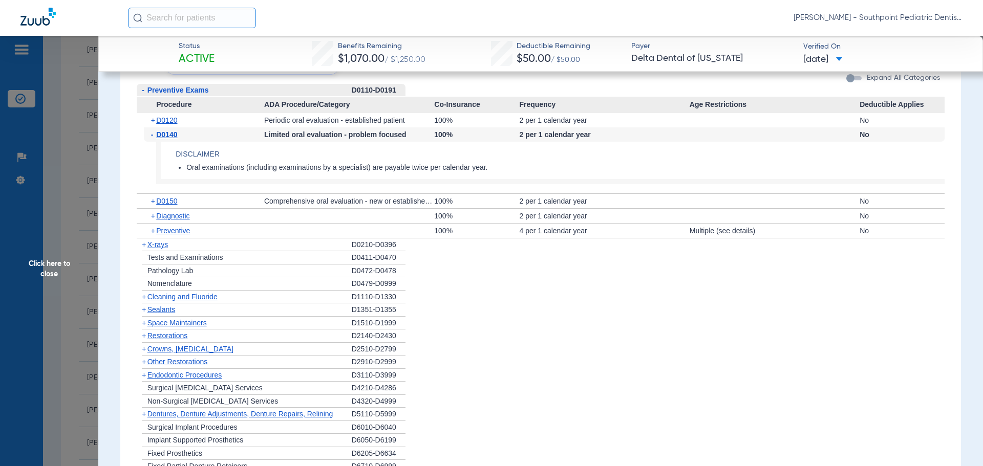
click at [192, 244] on div "+ X-rays" at bounding box center [244, 245] width 215 height 13
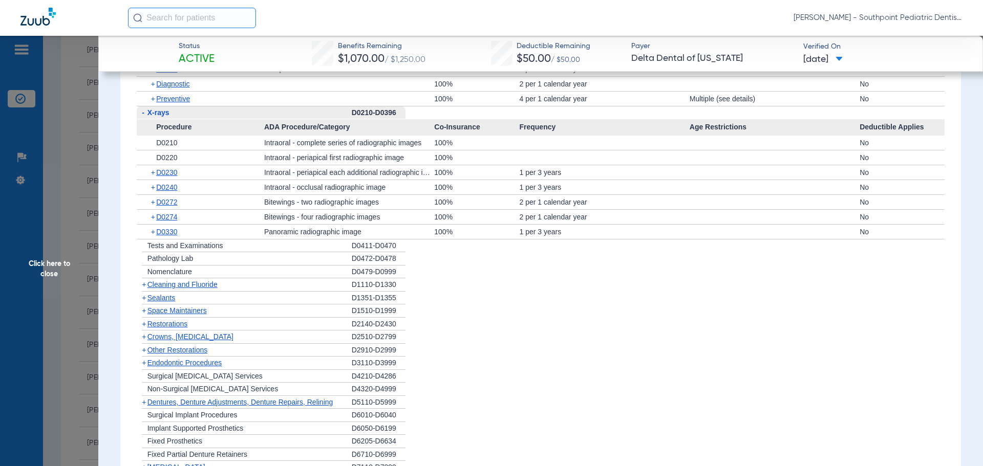
scroll to position [1024, 0]
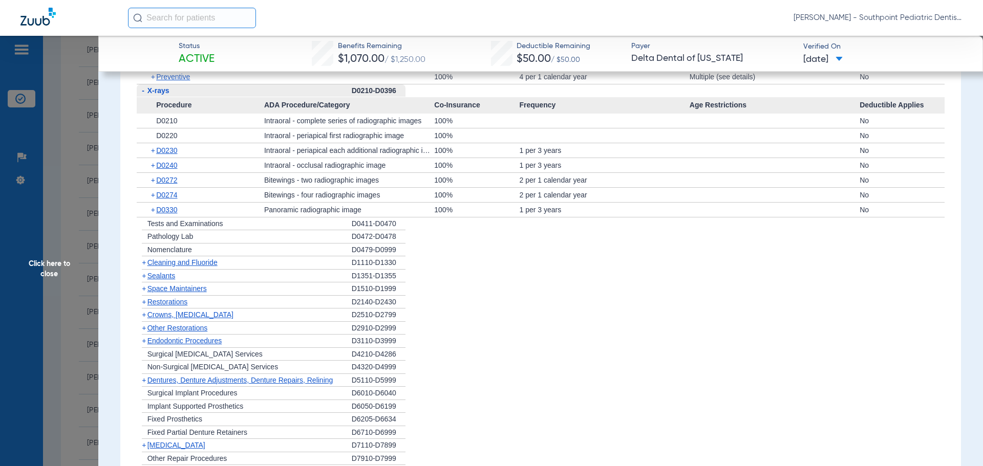
click at [207, 265] on span "Cleaning and Fluoride" at bounding box center [182, 263] width 70 height 8
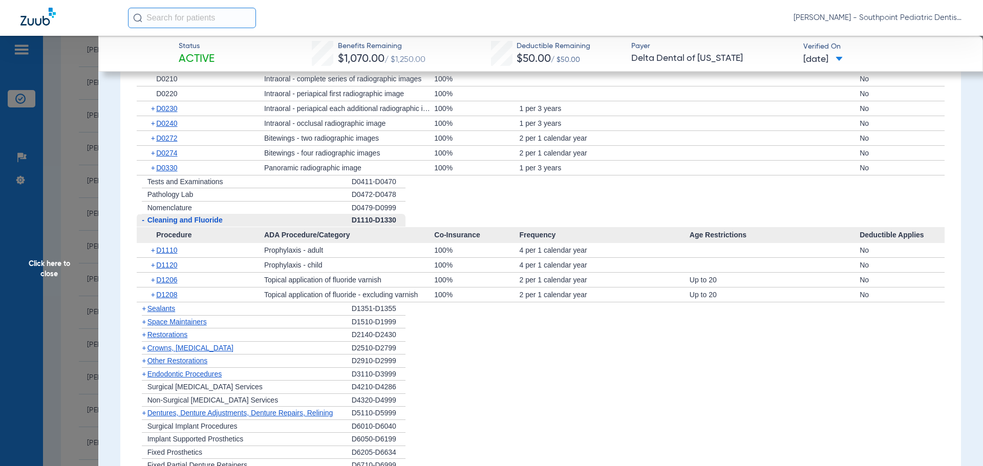
scroll to position [1075, 0]
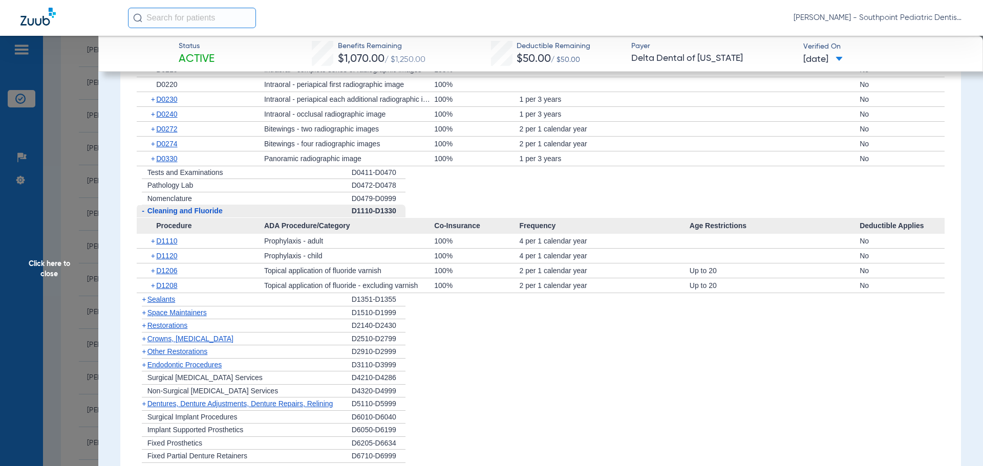
click at [187, 299] on div "+ Sealants" at bounding box center [244, 299] width 215 height 13
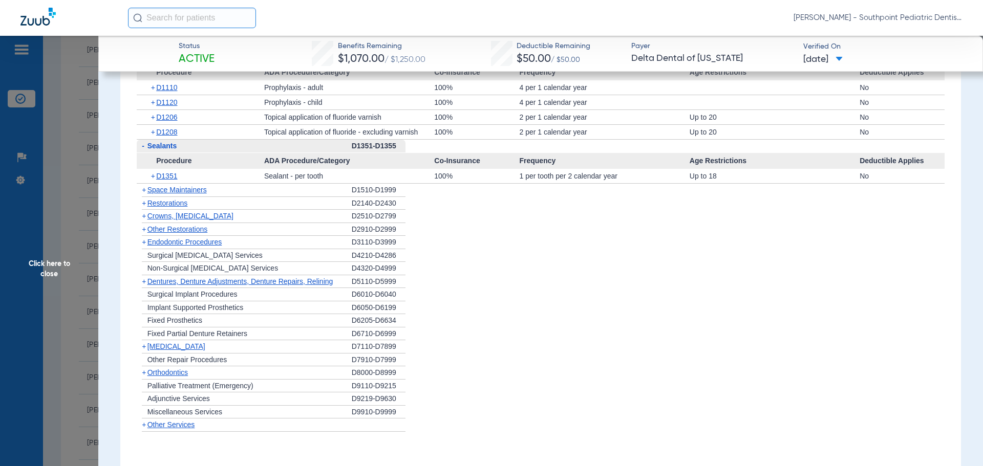
scroll to position [1229, 0]
click at [265, 187] on div "+ Space Maintainers" at bounding box center [244, 189] width 215 height 13
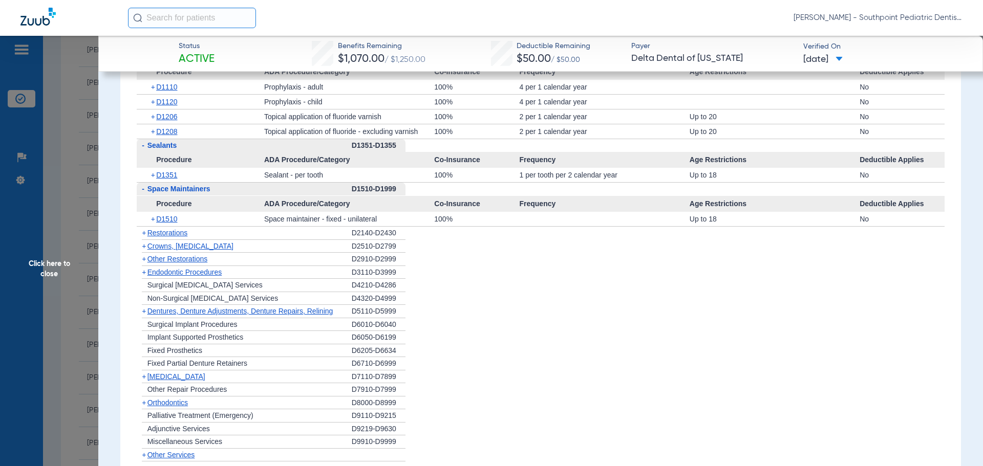
click at [217, 233] on div "+ Restorations" at bounding box center [244, 233] width 215 height 13
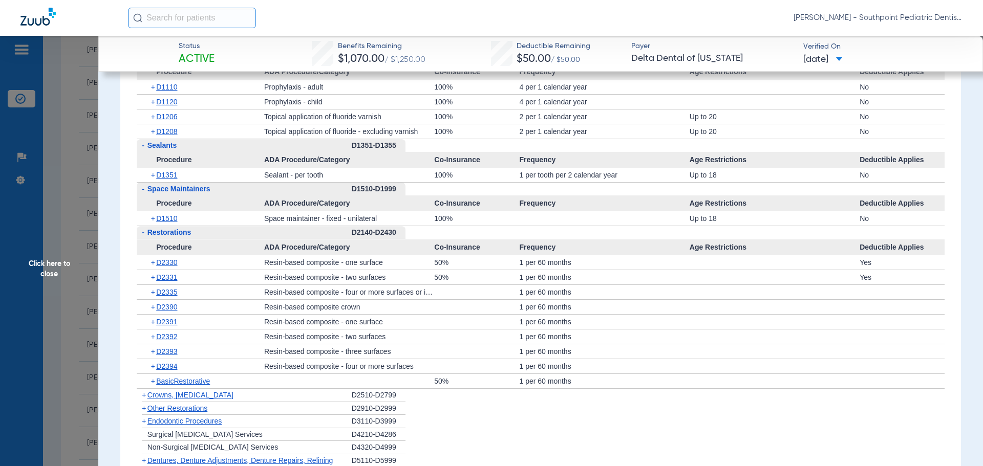
click at [219, 234] on div "- Restorations" at bounding box center [244, 232] width 215 height 13
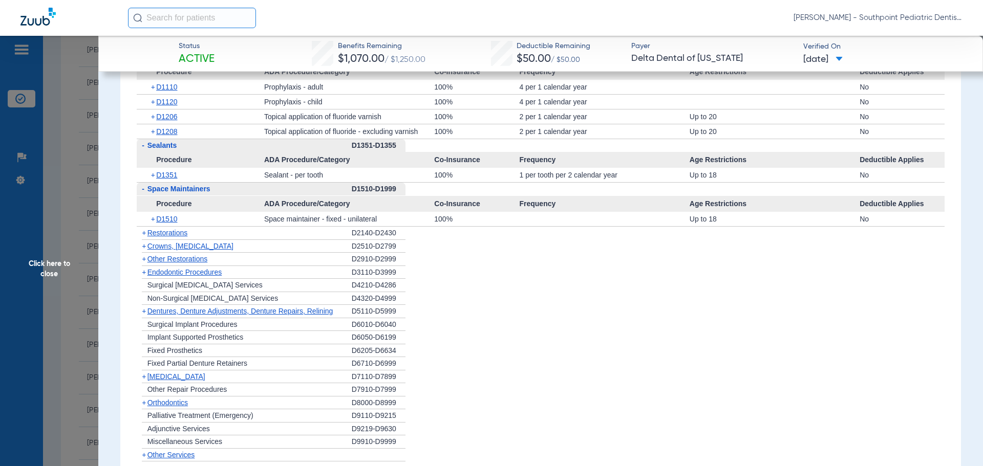
click at [244, 259] on div "+ Other Restorations" at bounding box center [244, 259] width 215 height 13
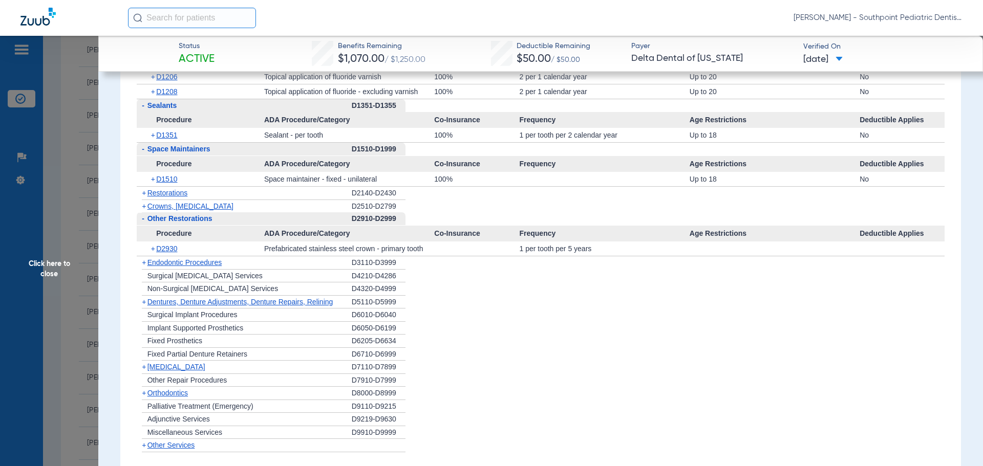
scroll to position [1280, 0]
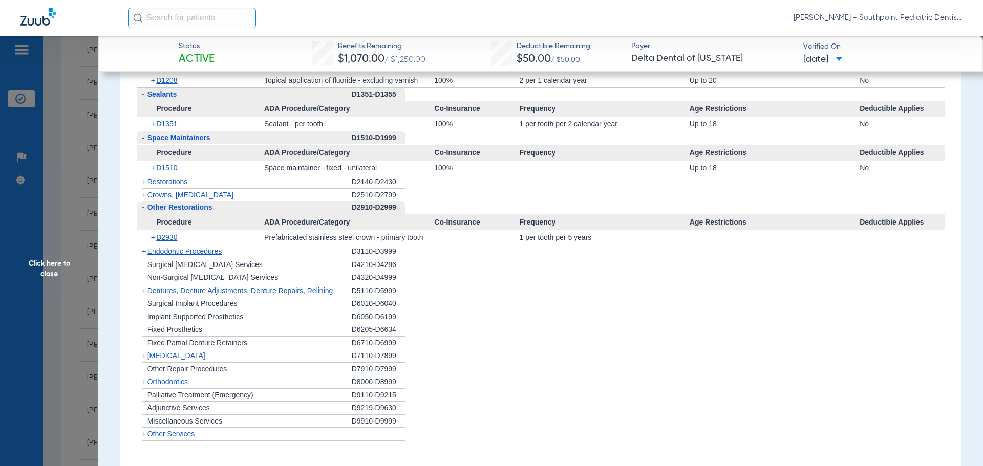
click at [232, 356] on div "+ [MEDICAL_DATA]" at bounding box center [244, 356] width 215 height 13
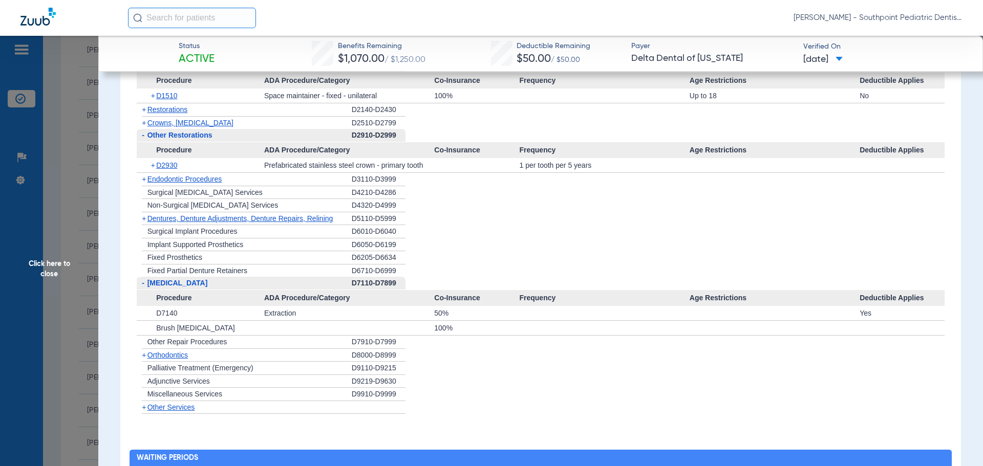
scroll to position [1382, 0]
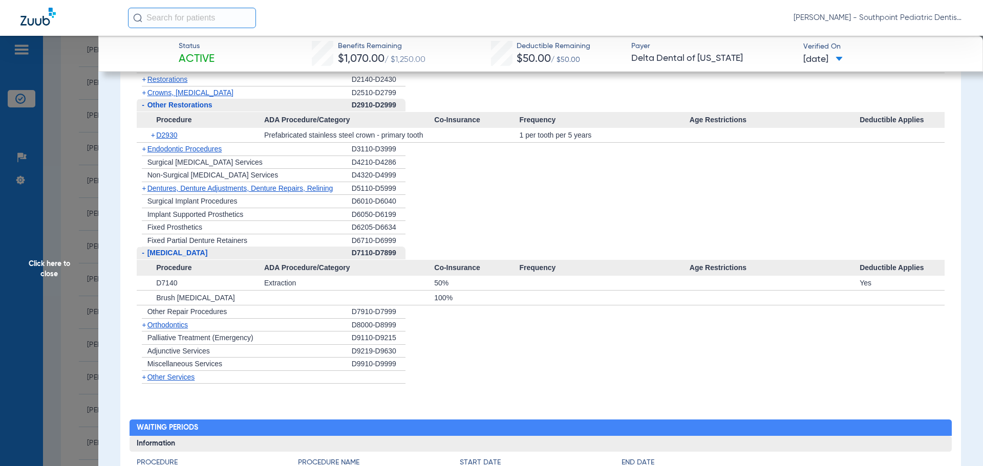
click at [59, 184] on span "Click here to close" at bounding box center [49, 269] width 98 height 466
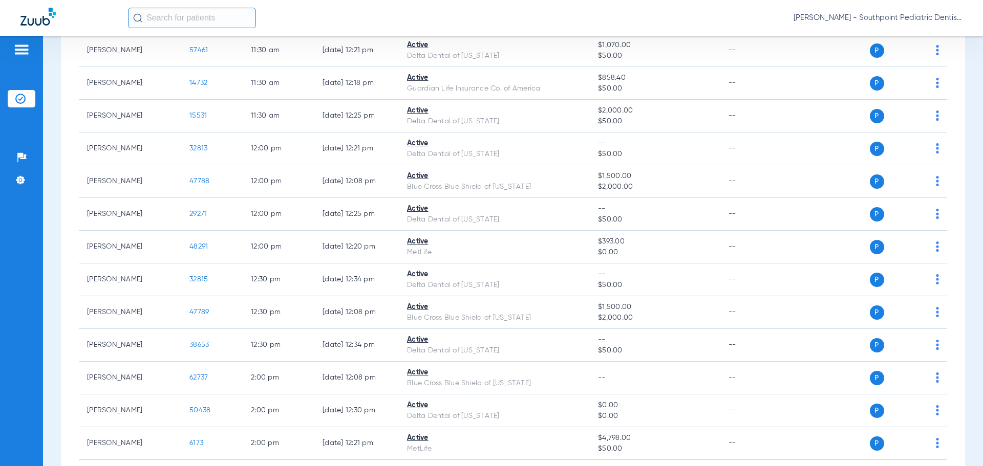
scroll to position [978, 0]
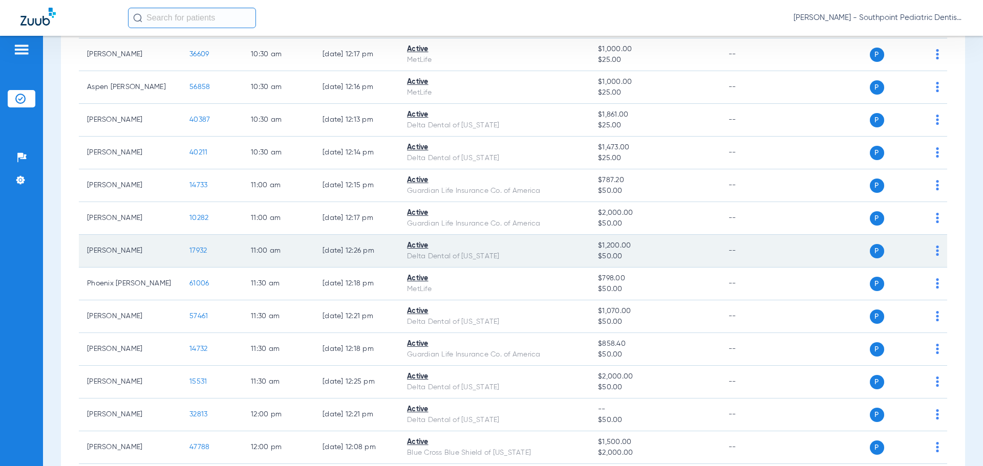
click at [201, 254] on span "17932" at bounding box center [197, 250] width 17 height 7
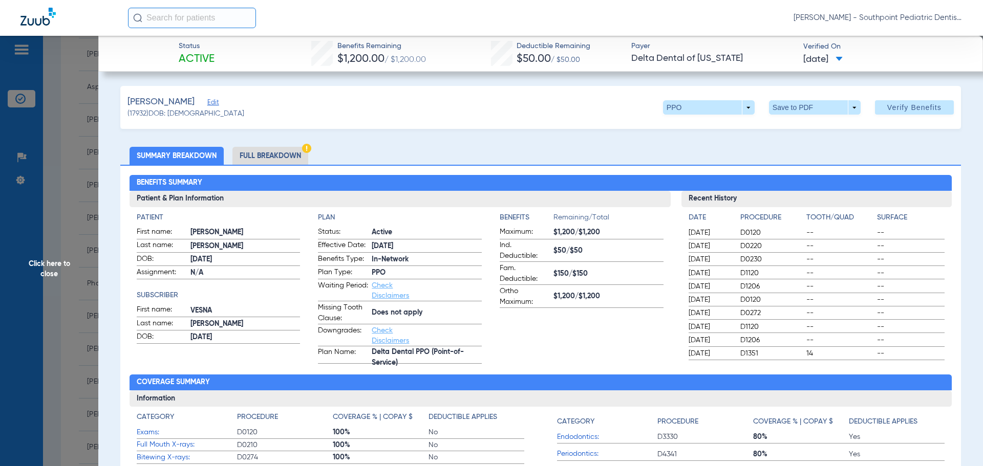
click at [274, 162] on li "Full Breakdown" at bounding box center [270, 156] width 76 height 18
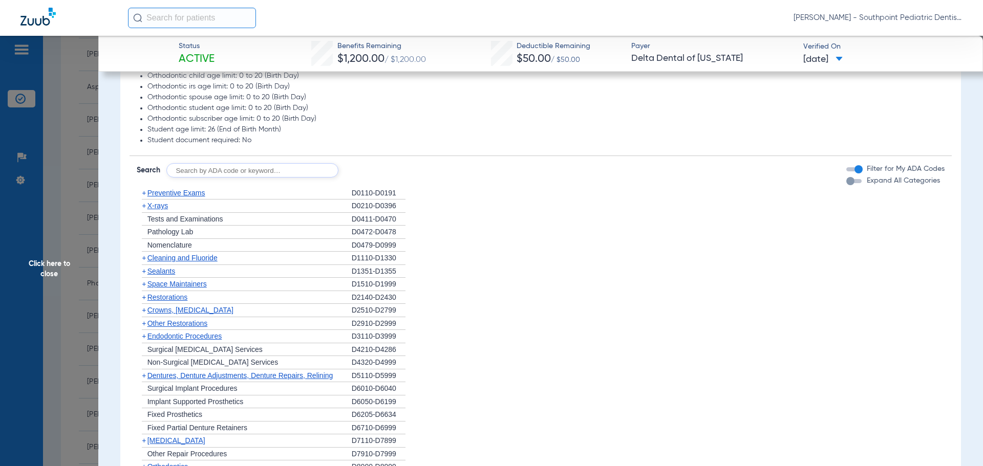
scroll to position [768, 0]
click at [266, 197] on div "+ Preventive Exams" at bounding box center [244, 192] width 215 height 13
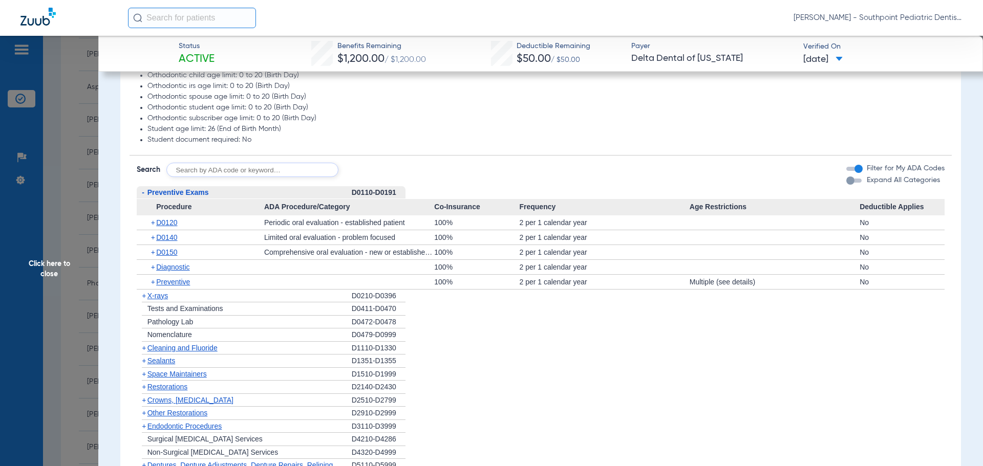
click at [224, 293] on div "+ X-rays" at bounding box center [244, 296] width 215 height 13
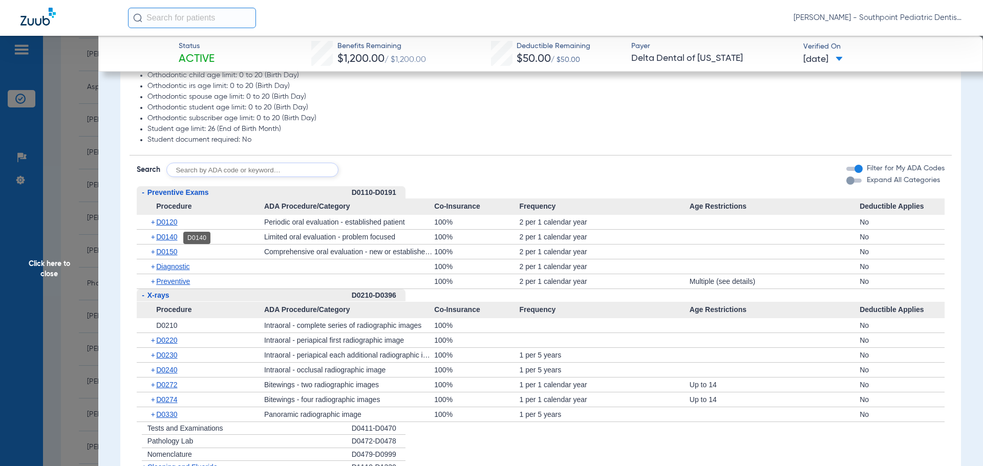
click at [168, 241] on span "D0140" at bounding box center [166, 237] width 21 height 8
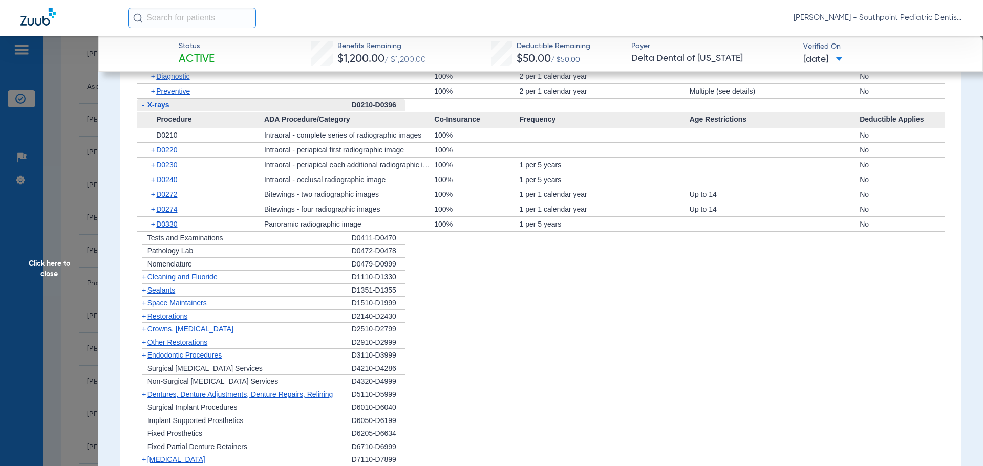
scroll to position [1075, 0]
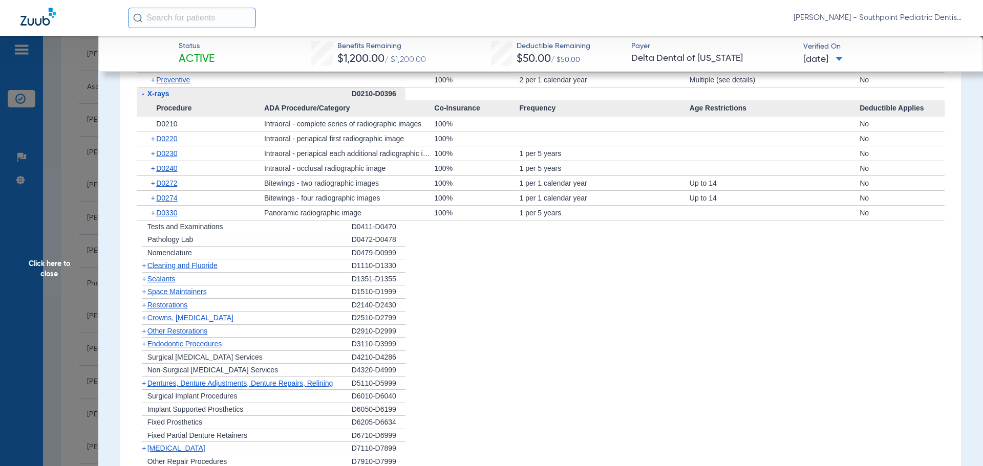
click at [251, 267] on div "+ Cleaning and Fluoride" at bounding box center [244, 266] width 215 height 13
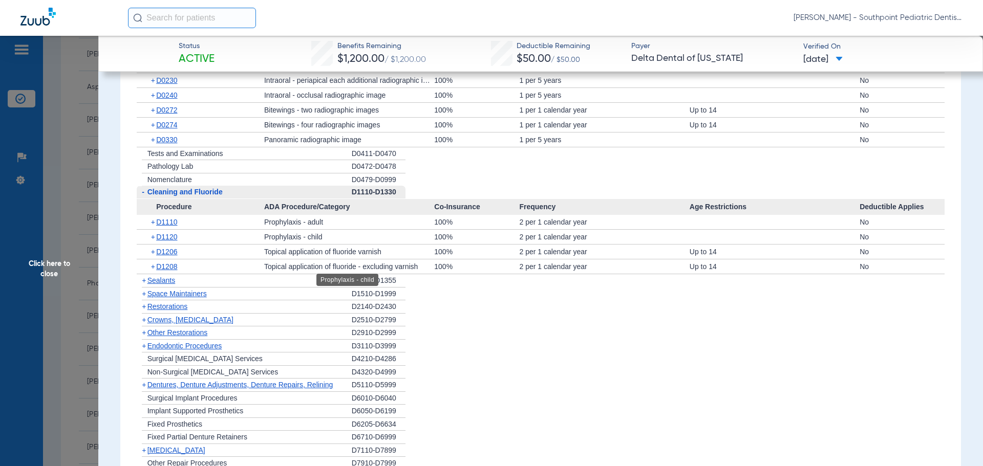
scroll to position [1177, 0]
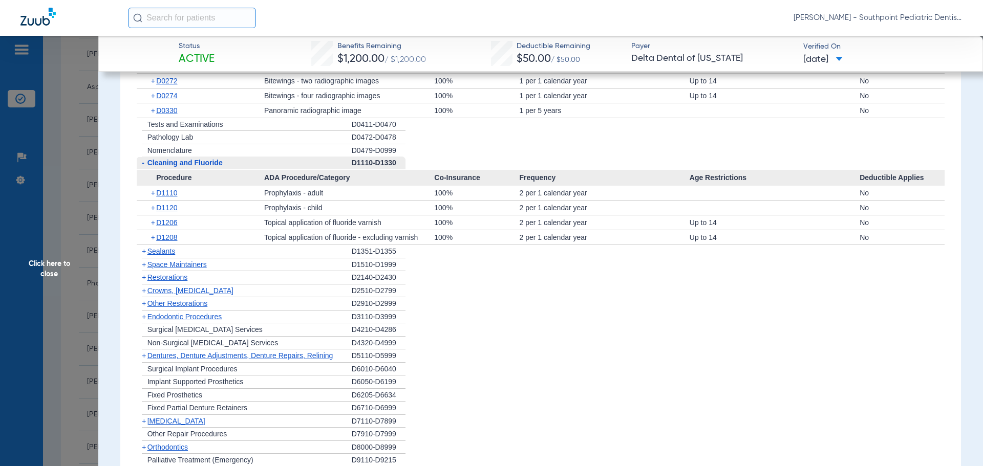
click at [256, 259] on div "+ Sealants" at bounding box center [244, 251] width 215 height 13
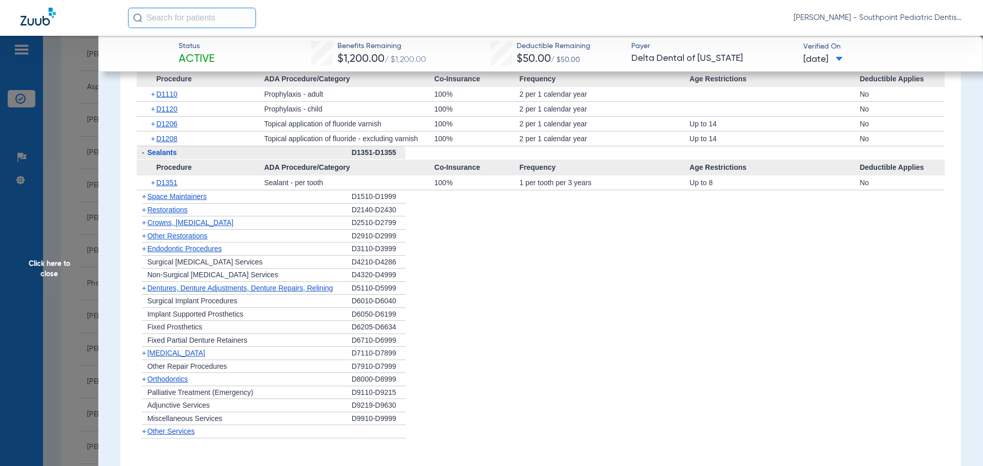
scroll to position [1280, 0]
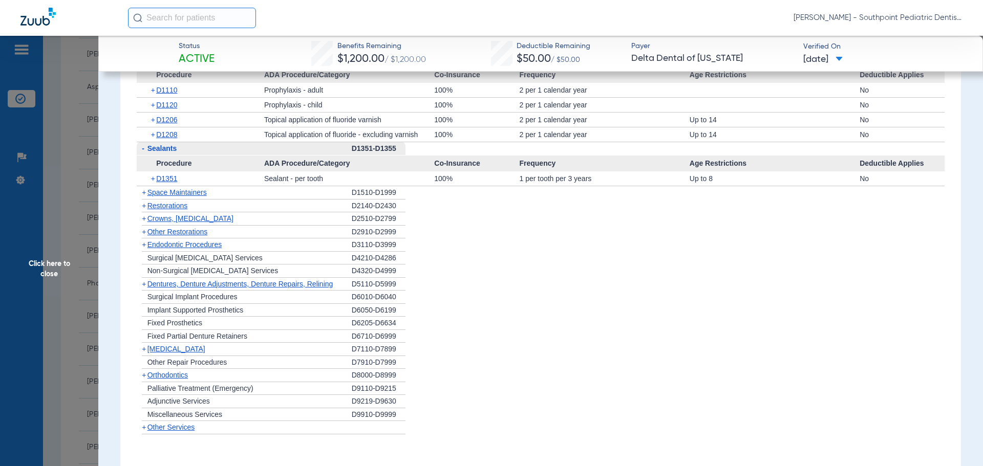
click at [238, 198] on div "+ Space Maintainers" at bounding box center [244, 192] width 215 height 13
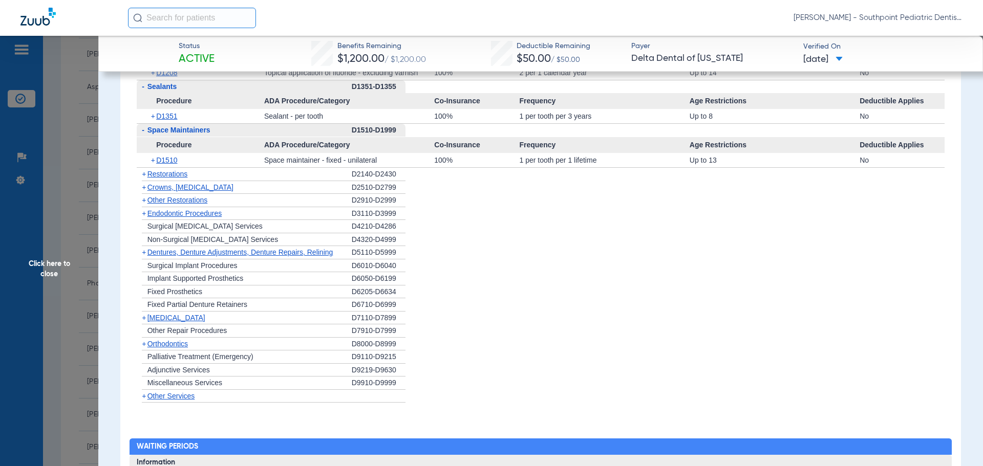
scroll to position [1382, 0]
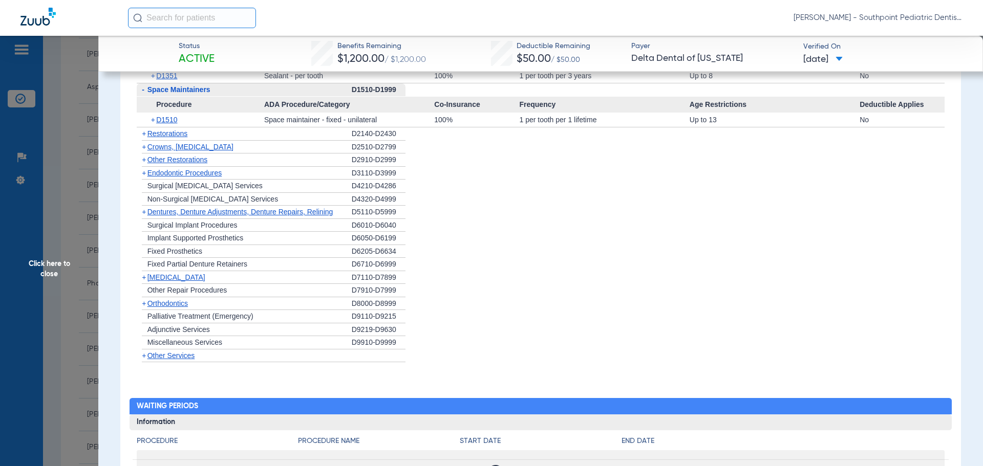
click at [224, 156] on div "+ Other Restorations" at bounding box center [244, 160] width 215 height 13
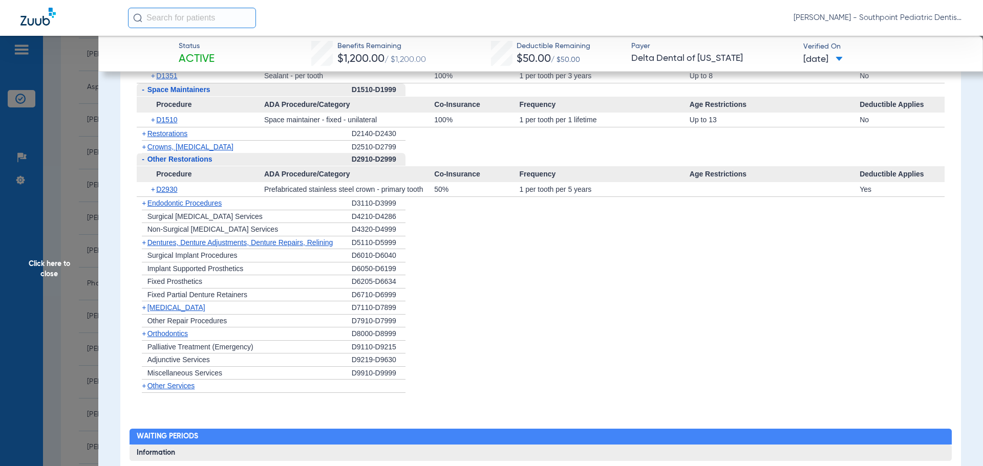
click at [232, 202] on div "+ Endodontic Procedures" at bounding box center [244, 203] width 215 height 13
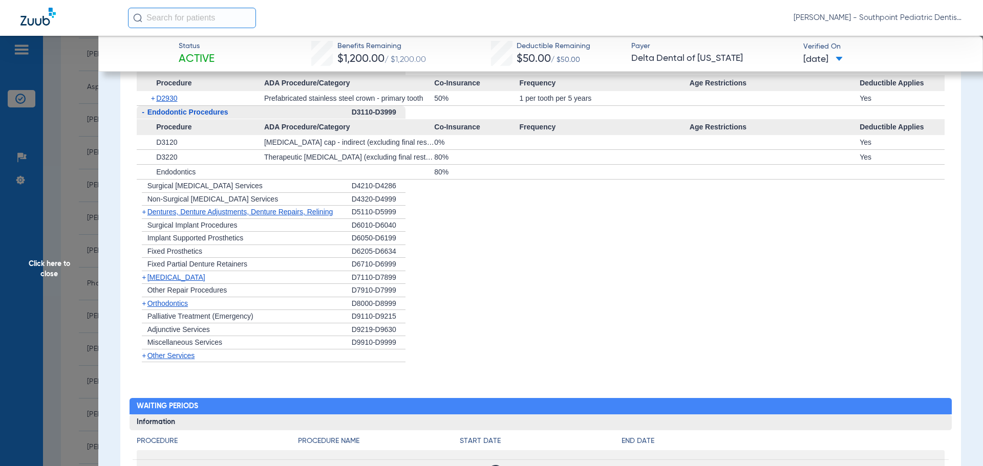
scroll to position [1485, 0]
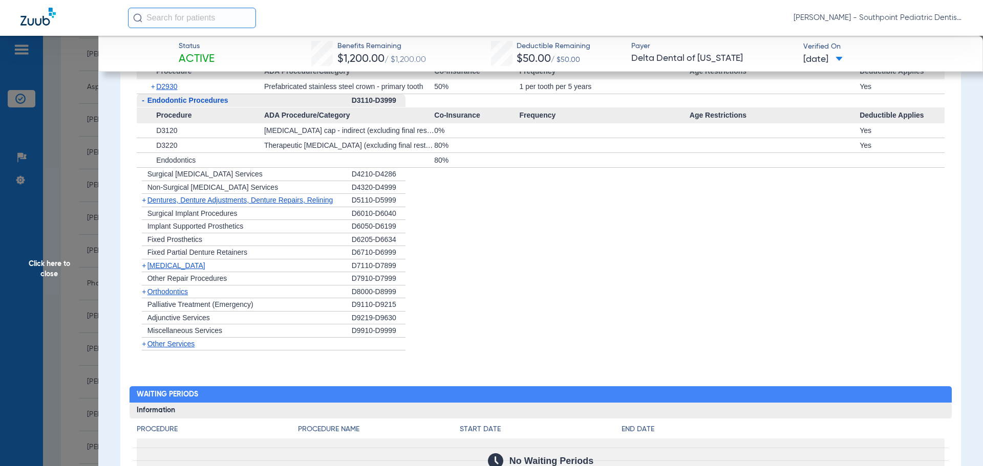
click at [226, 264] on div "+ [MEDICAL_DATA]" at bounding box center [244, 266] width 215 height 13
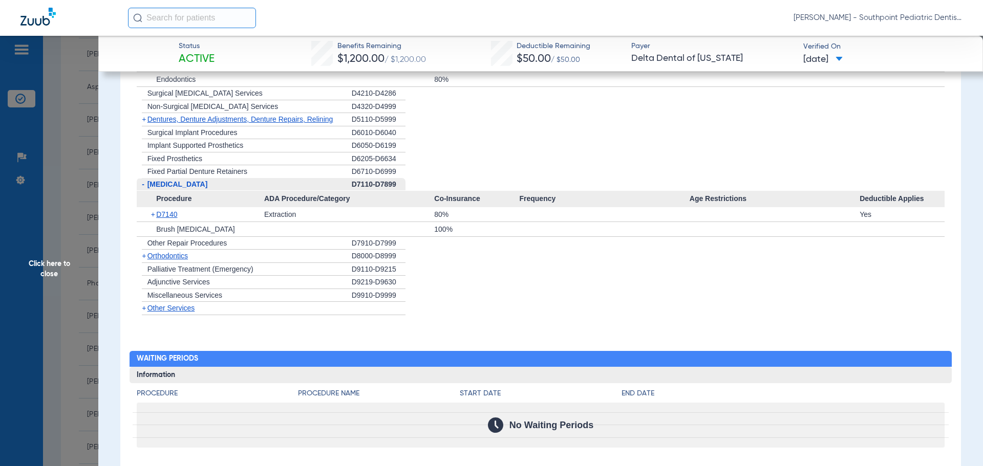
scroll to position [1587, 0]
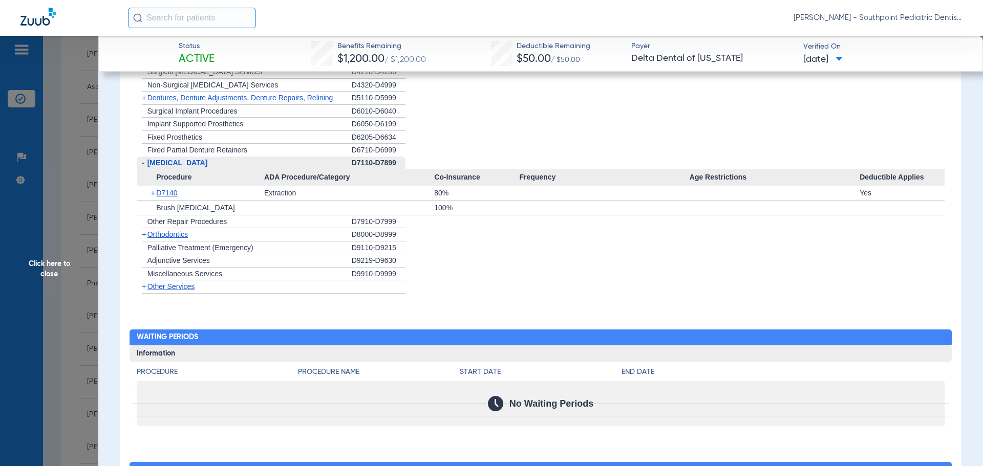
click at [82, 164] on span "Click here to close" at bounding box center [49, 269] width 98 height 466
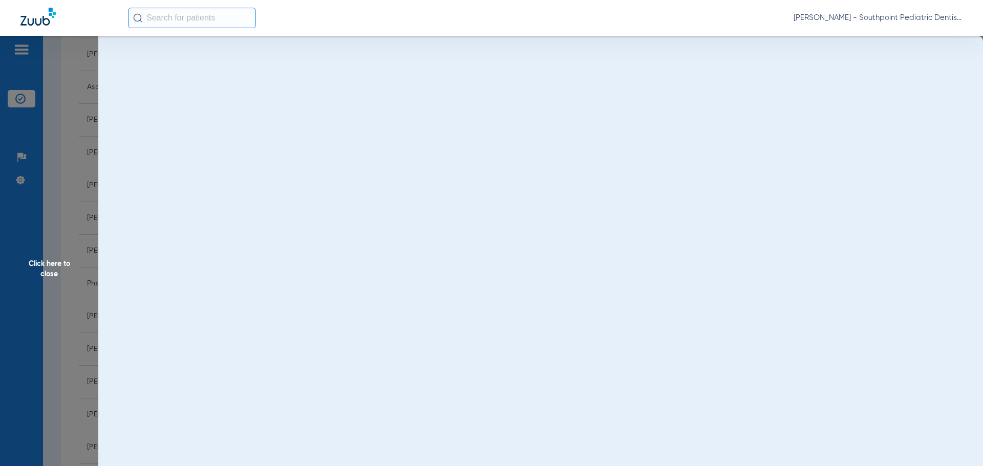
scroll to position [0, 0]
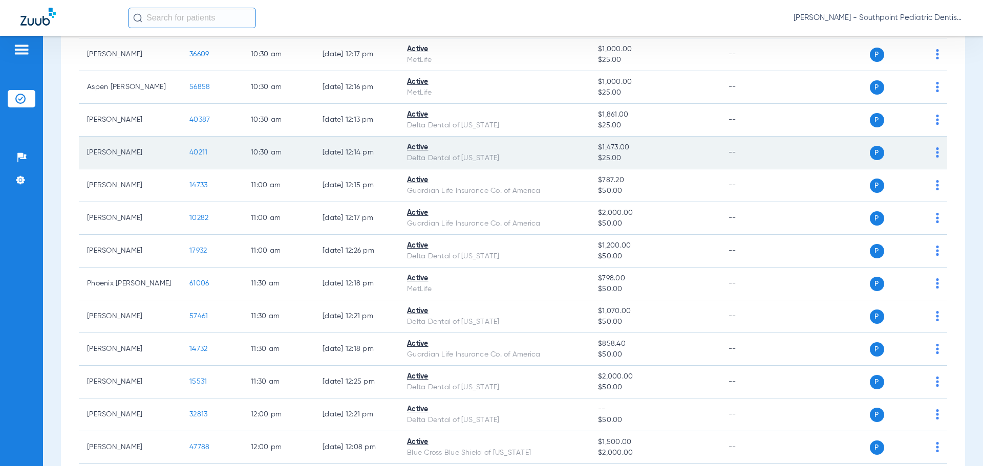
click at [189, 153] on td "40211" at bounding box center [211, 153] width 61 height 33
click at [190, 153] on span "40211" at bounding box center [198, 152] width 18 height 7
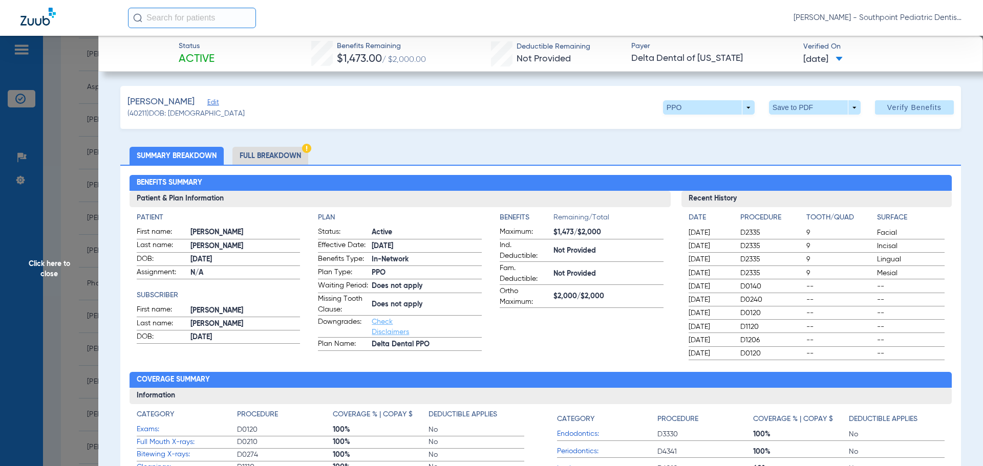
click at [86, 123] on span "Click here to close" at bounding box center [49, 269] width 98 height 466
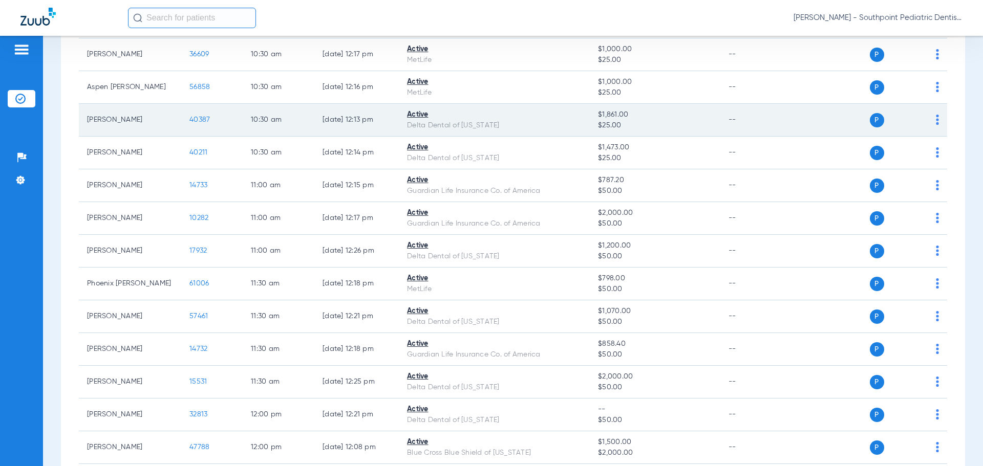
click at [203, 116] on span "40387" at bounding box center [199, 119] width 20 height 7
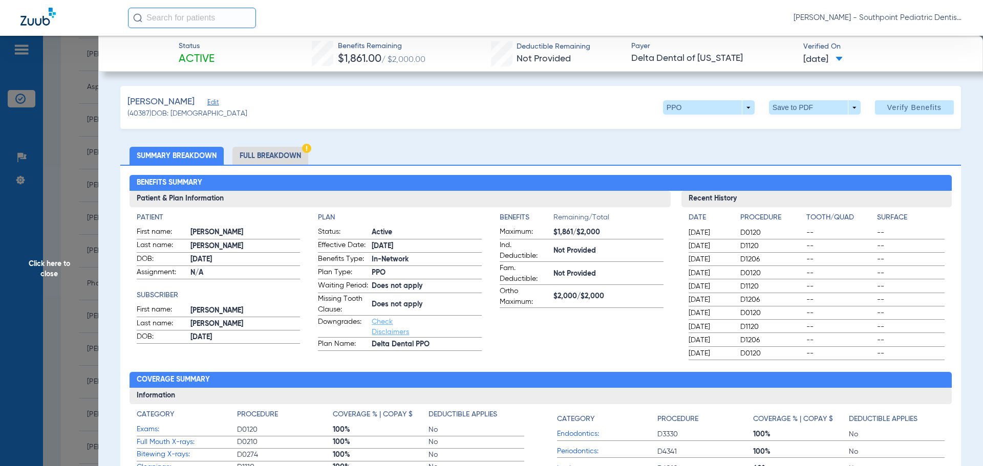
click at [273, 160] on li "Full Breakdown" at bounding box center [270, 156] width 76 height 18
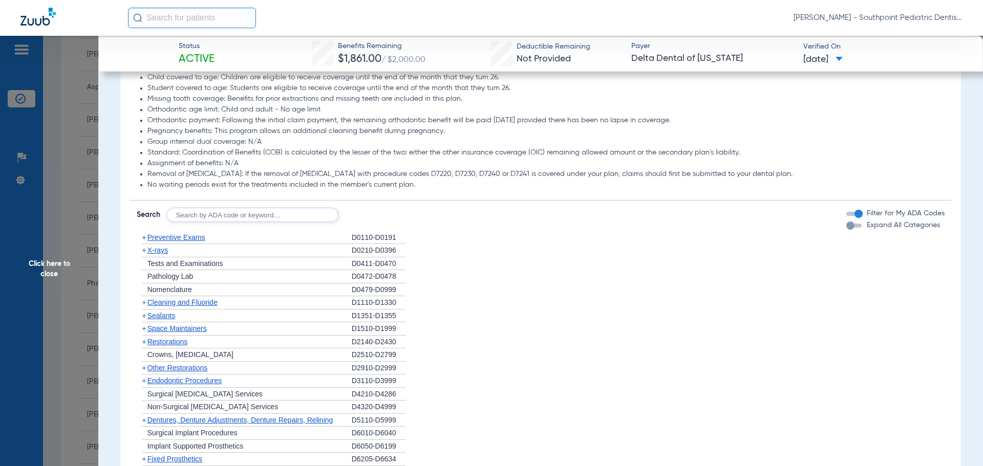
scroll to position [870, 0]
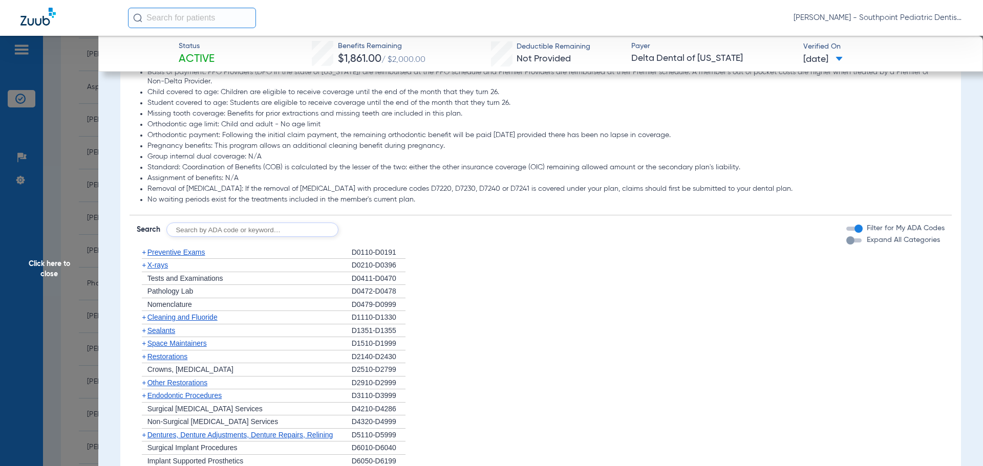
click at [281, 270] on div "+ X-rays" at bounding box center [244, 265] width 215 height 13
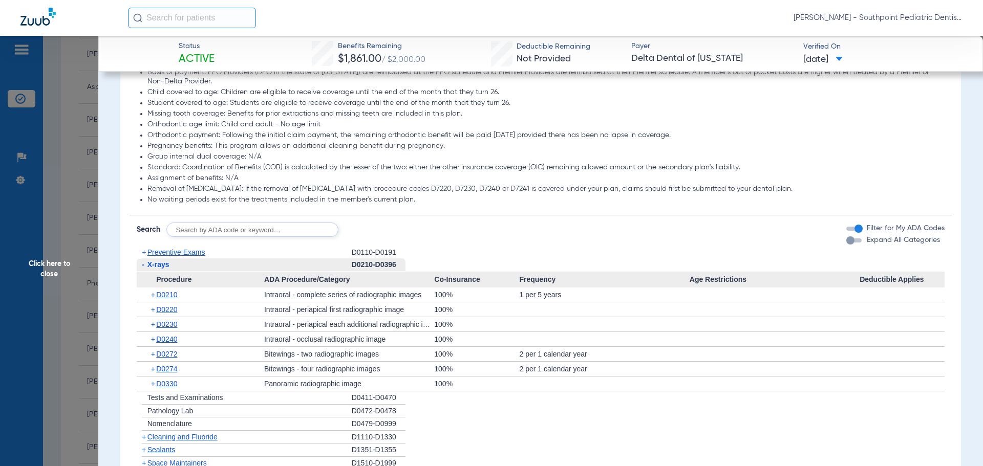
click at [283, 259] on div "+ Preventive Exams" at bounding box center [244, 252] width 215 height 13
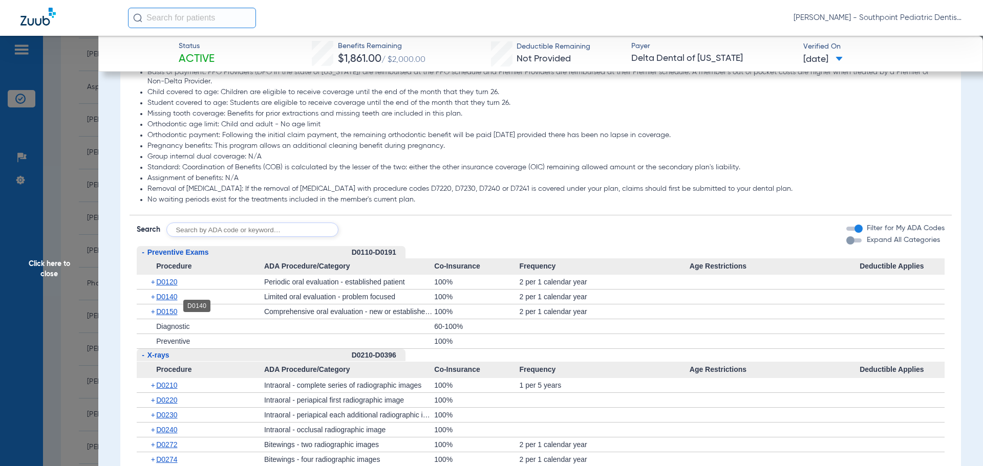
click at [163, 301] on span "D0140" at bounding box center [166, 297] width 21 height 8
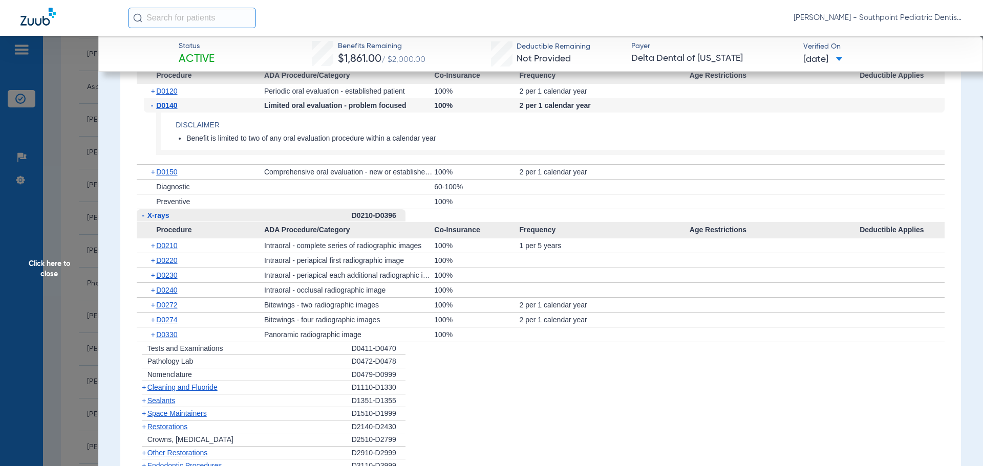
scroll to position [1075, 0]
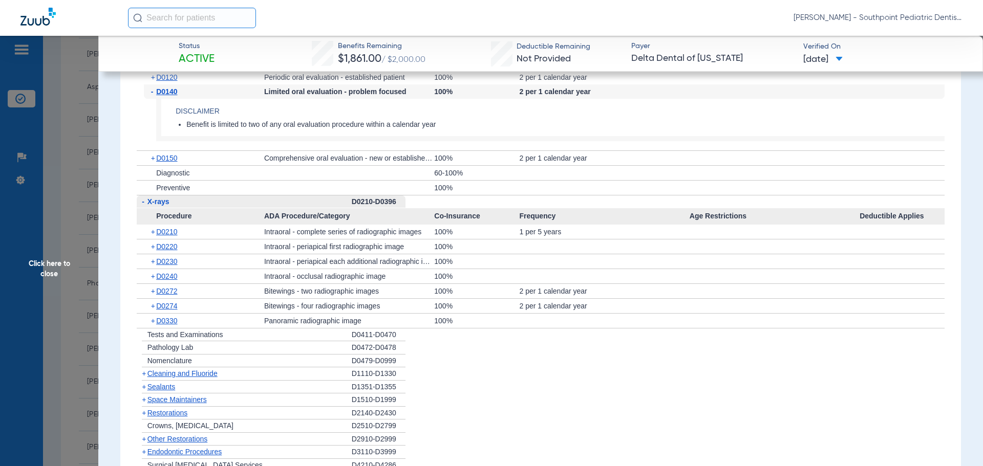
click at [180, 368] on div "+ Nomenclature" at bounding box center [244, 361] width 215 height 13
click at [181, 378] on span "Cleaning and Fluoride" at bounding box center [182, 374] width 70 height 8
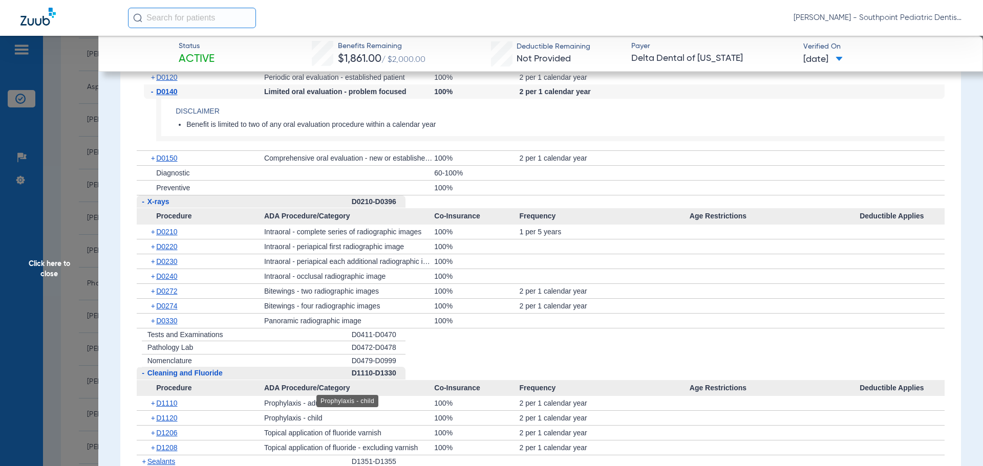
scroll to position [1280, 0]
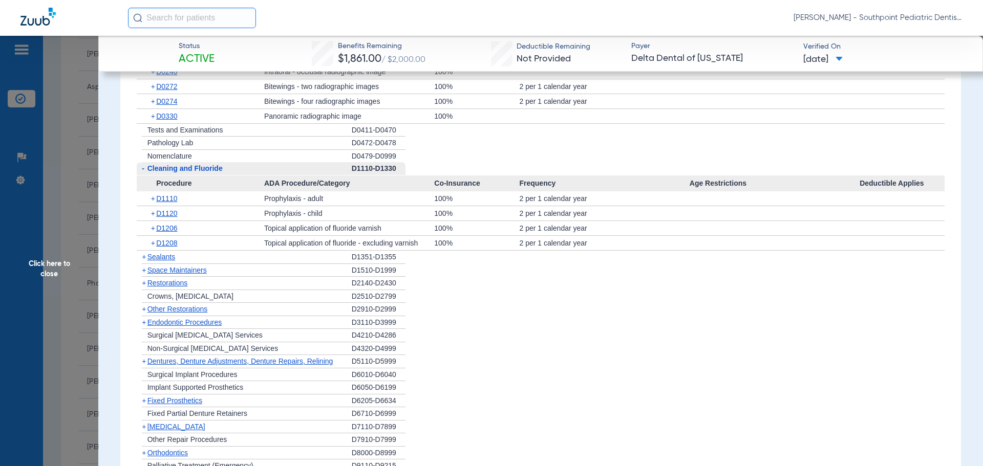
click at [218, 264] on div "+ Sealants" at bounding box center [244, 257] width 215 height 13
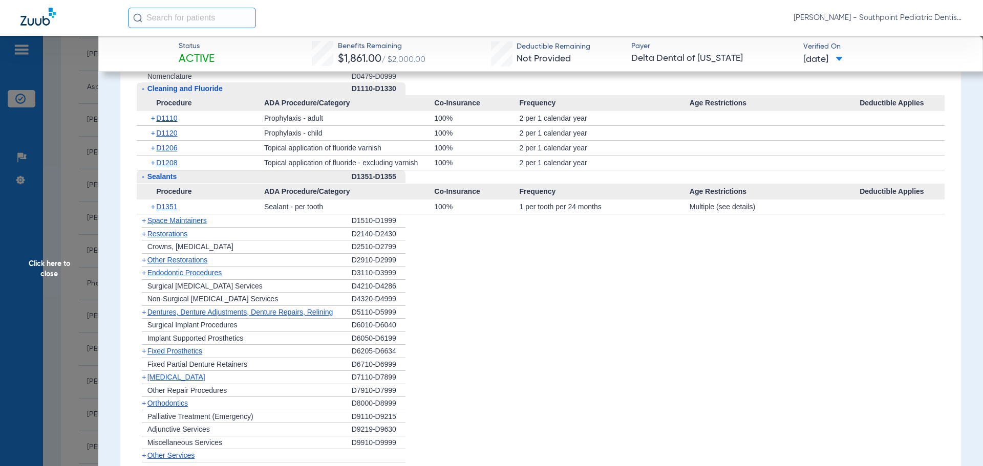
scroll to position [1382, 0]
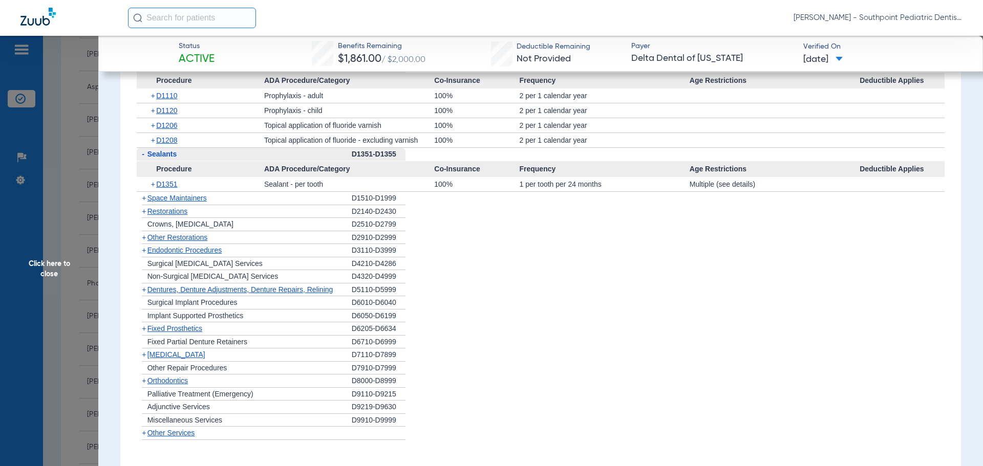
click at [202, 205] on div "+ Space Maintainers" at bounding box center [244, 198] width 215 height 13
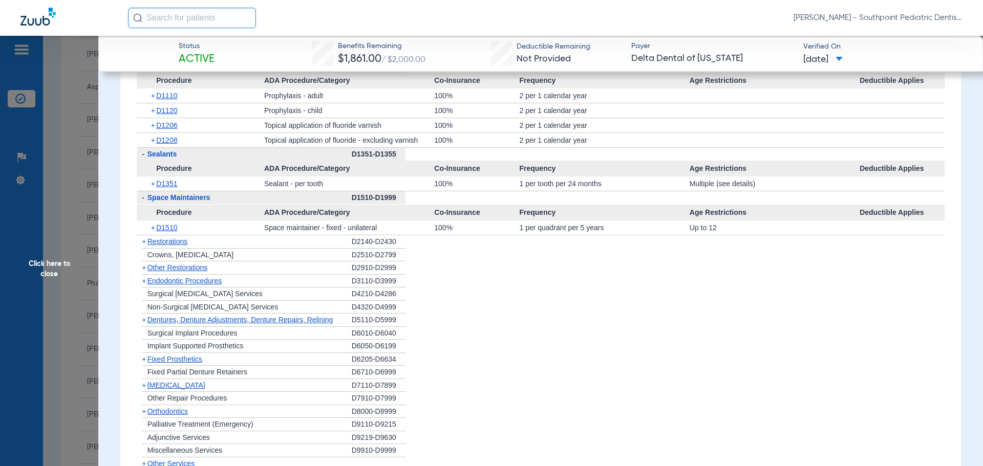
click at [249, 249] on div "+ Restorations" at bounding box center [244, 241] width 215 height 13
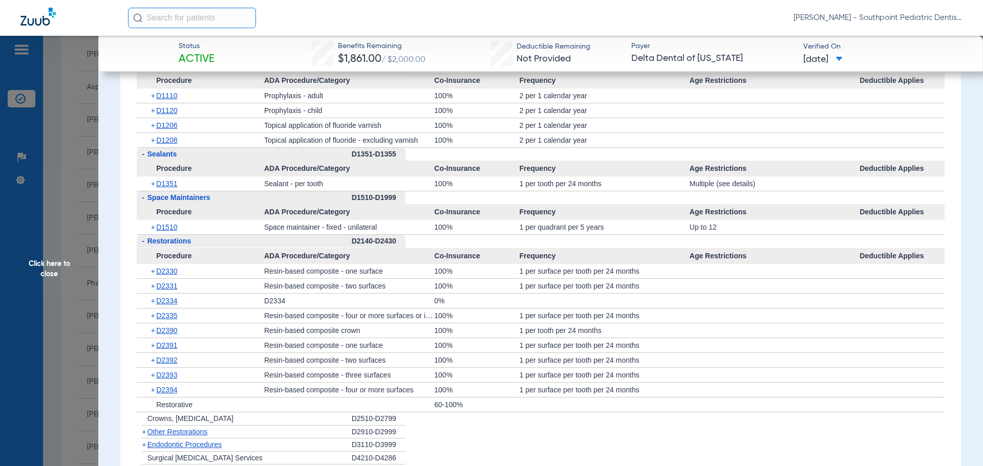
click at [239, 248] on div "- Restorations" at bounding box center [244, 241] width 215 height 13
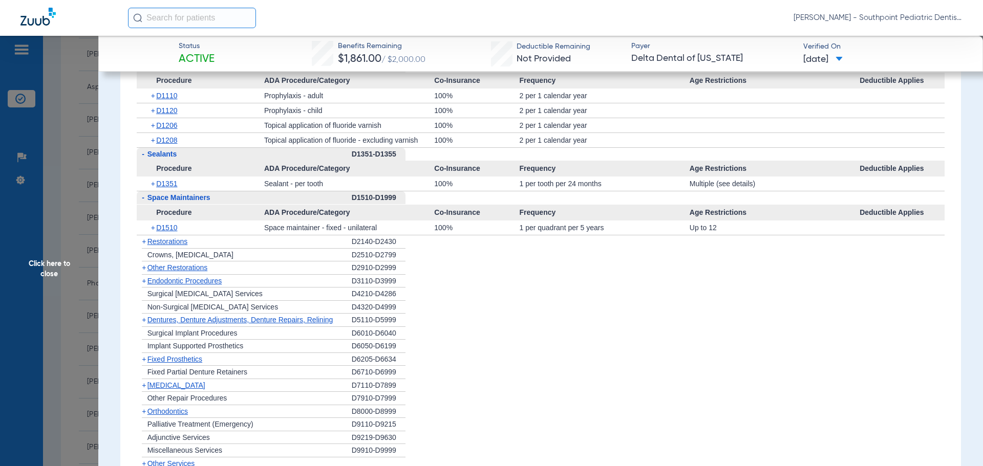
click at [231, 275] on div "+ Other Restorations" at bounding box center [244, 268] width 215 height 13
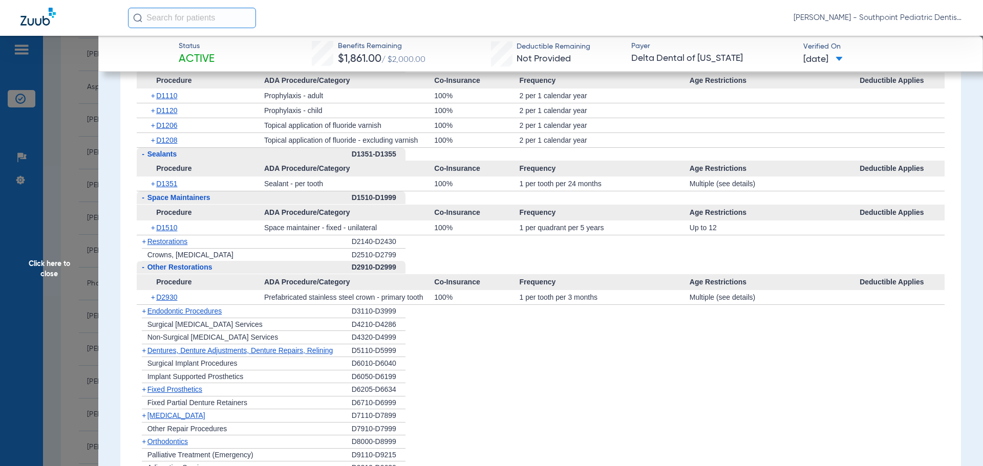
scroll to position [1433, 0]
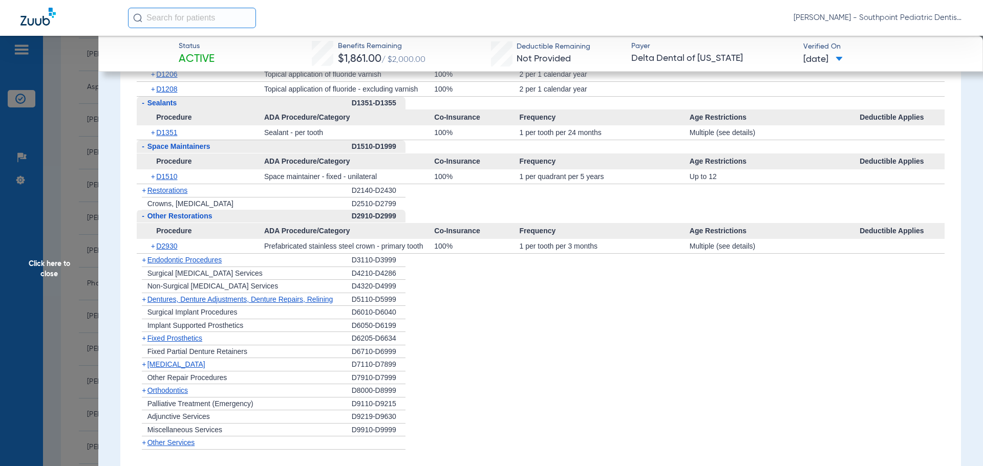
click at [237, 267] on div "+ Endodontic Procedures" at bounding box center [244, 260] width 215 height 13
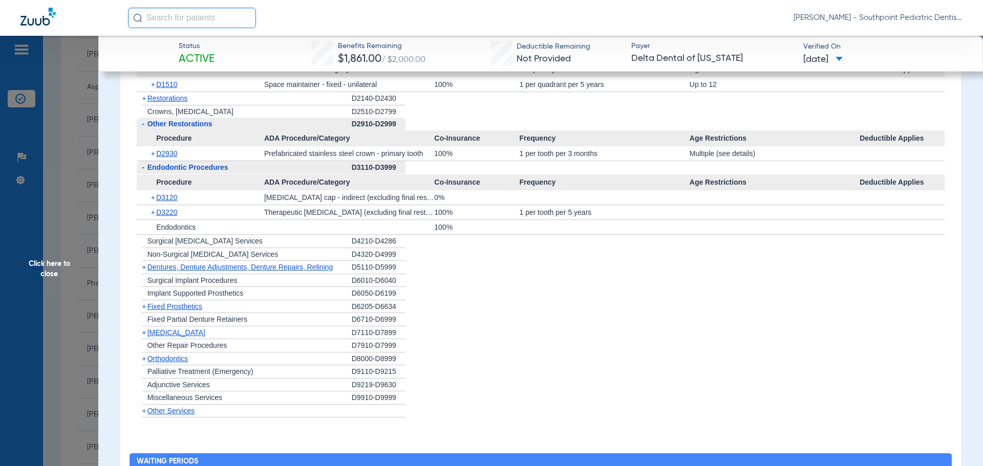
scroll to position [1536, 0]
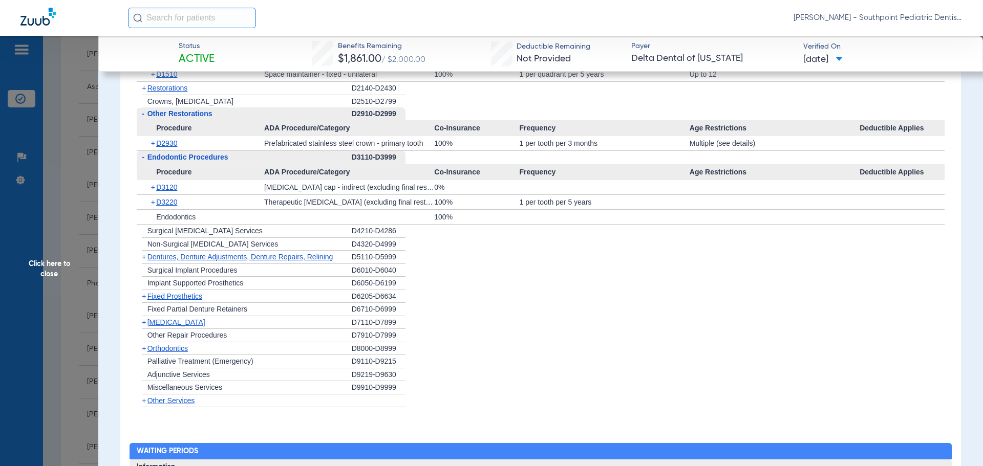
click at [245, 330] on div "+ [MEDICAL_DATA]" at bounding box center [244, 322] width 215 height 13
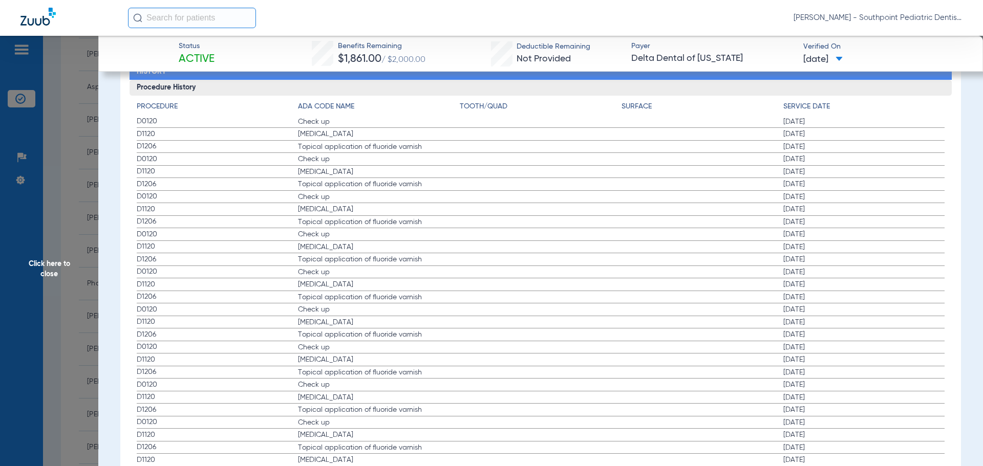
scroll to position [2099, 0]
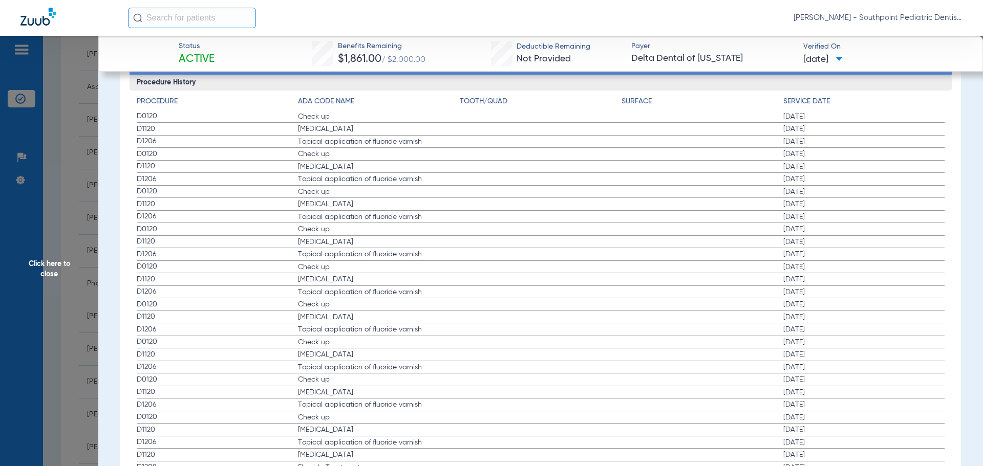
click at [88, 233] on span "Click here to close" at bounding box center [49, 269] width 98 height 466
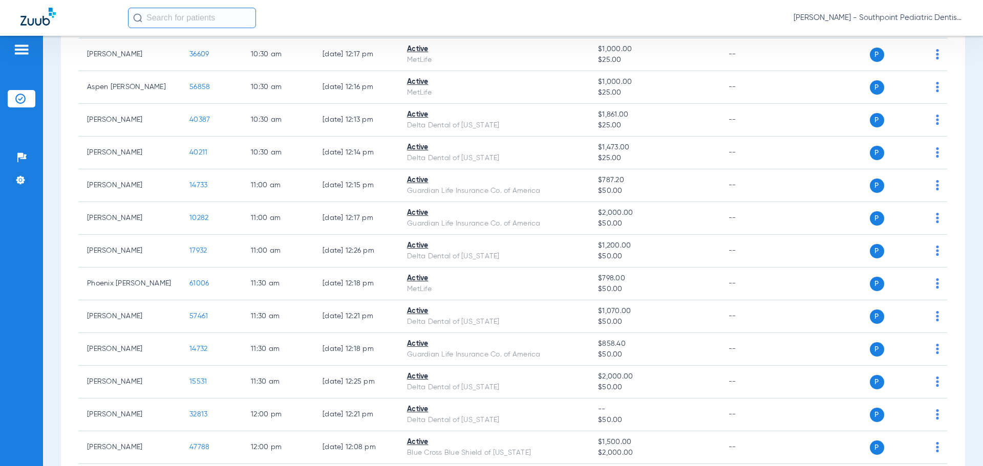
scroll to position [716, 0]
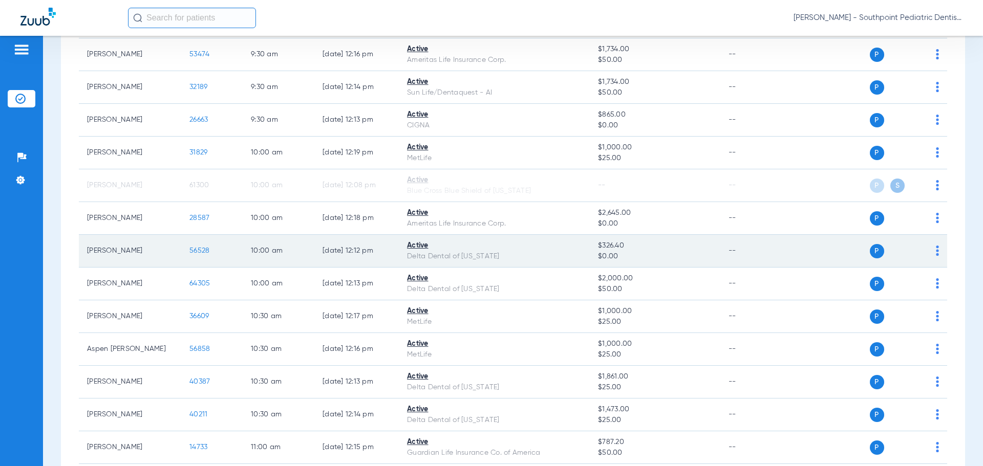
click at [197, 250] on span "56528" at bounding box center [199, 250] width 20 height 7
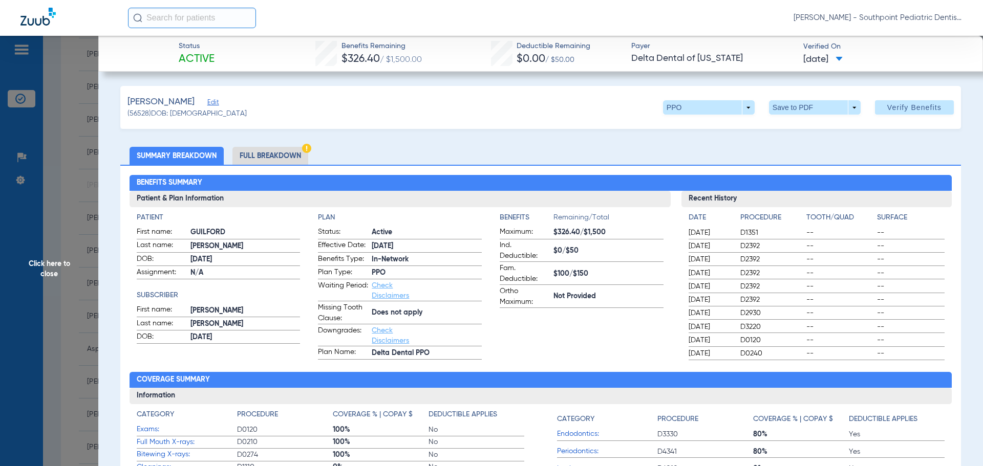
click at [283, 151] on li "Full Breakdown" at bounding box center [270, 156] width 76 height 18
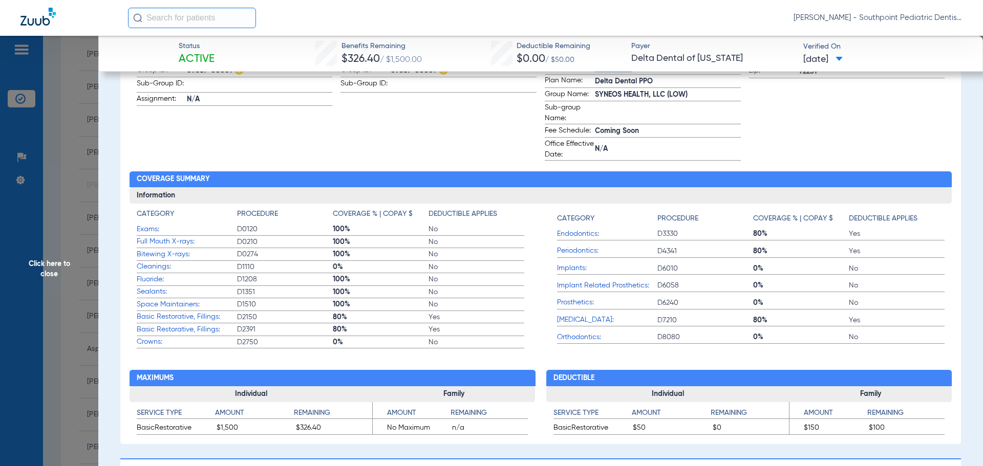
scroll to position [358, 0]
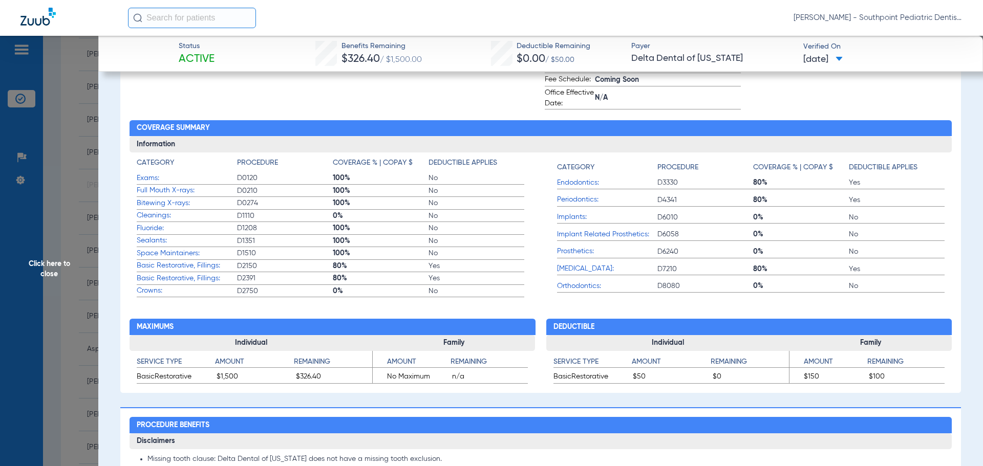
drag, startPoint x: 323, startPoint y: 214, endPoint x: 361, endPoint y: 213, distance: 38.4
click at [361, 213] on label "Cleanings: D1110 0% No" at bounding box center [331, 216] width 388 height 13
click at [361, 213] on span "0%" at bounding box center [381, 216] width 96 height 10
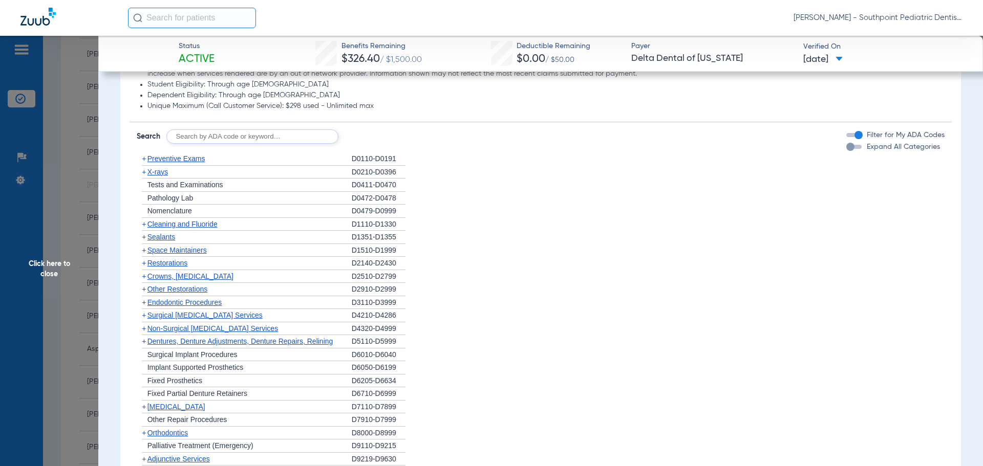
scroll to position [768, 0]
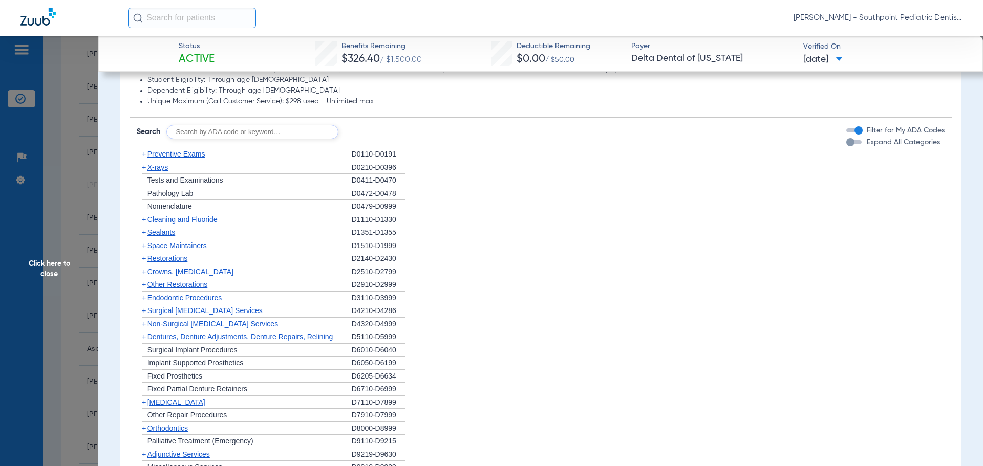
click at [219, 158] on div "+ Preventive Exams" at bounding box center [244, 154] width 215 height 13
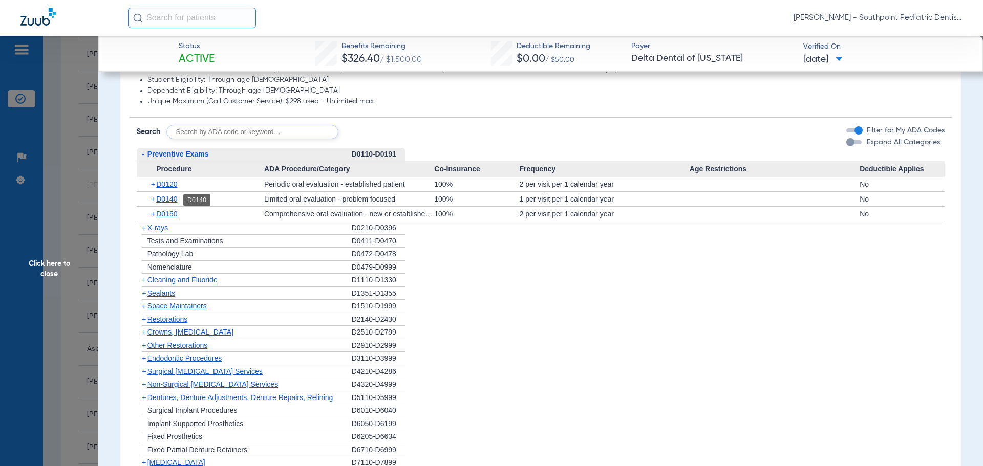
click at [168, 201] on span "D0140" at bounding box center [166, 199] width 21 height 8
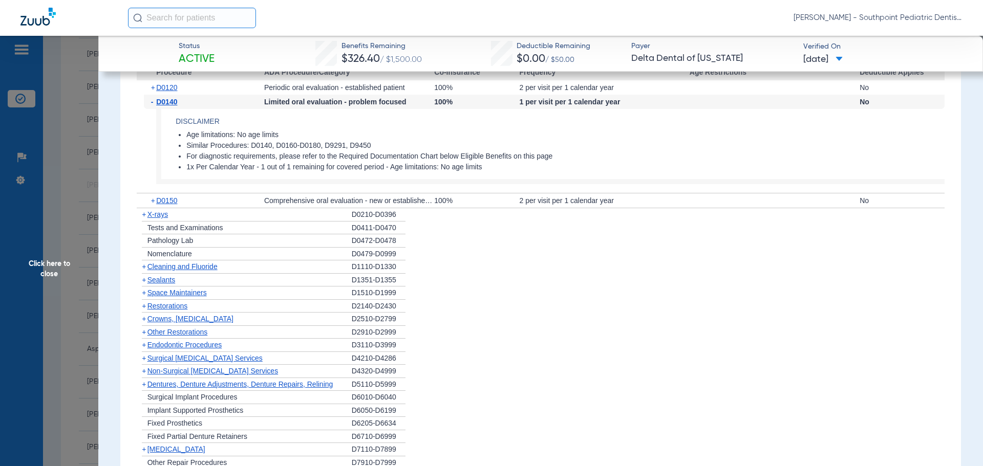
scroll to position [870, 0]
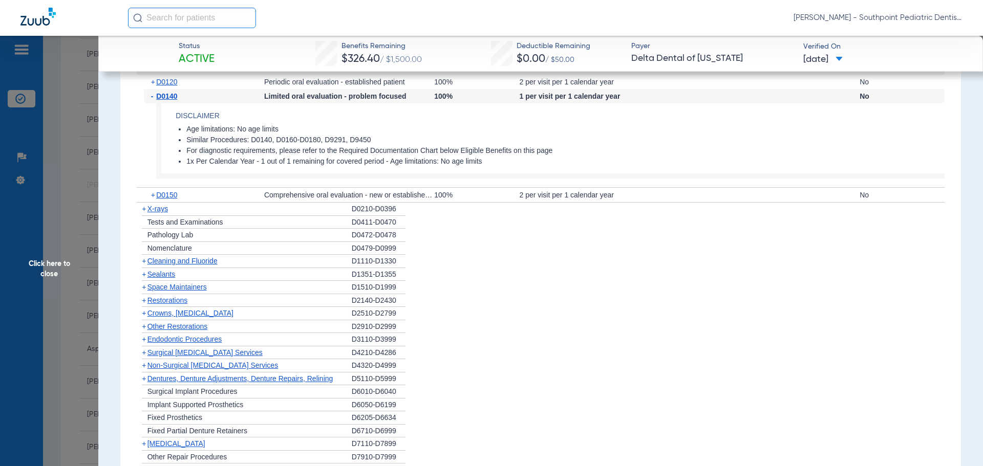
click at [194, 215] on div "+ X-rays" at bounding box center [244, 209] width 215 height 13
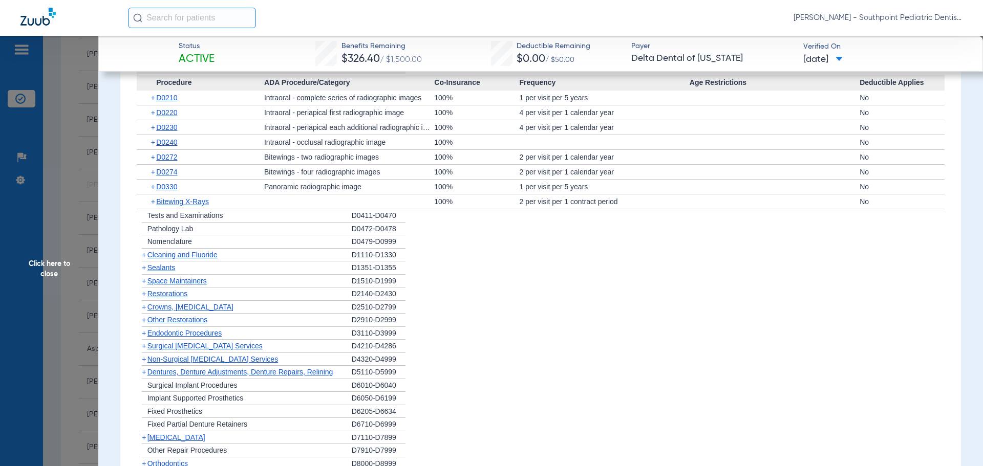
scroll to position [1024, 0]
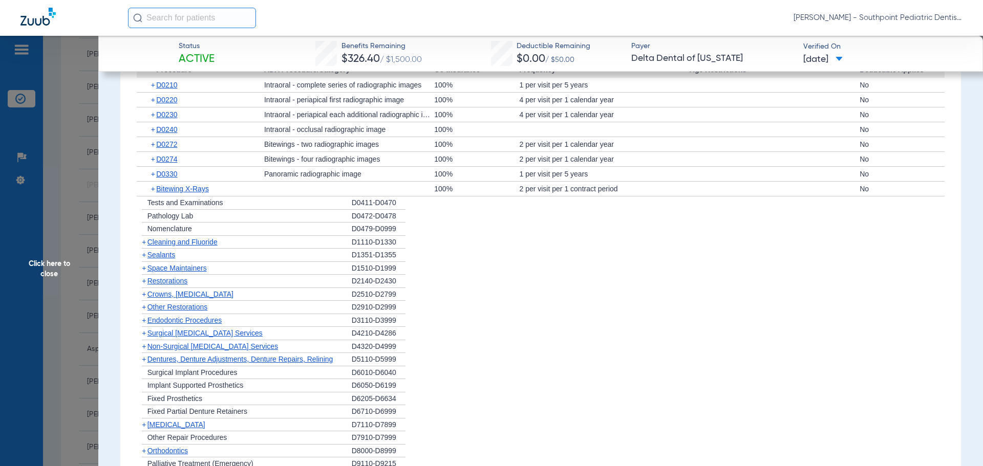
click at [231, 240] on div "+ Cleaning and Fluoride" at bounding box center [244, 242] width 215 height 13
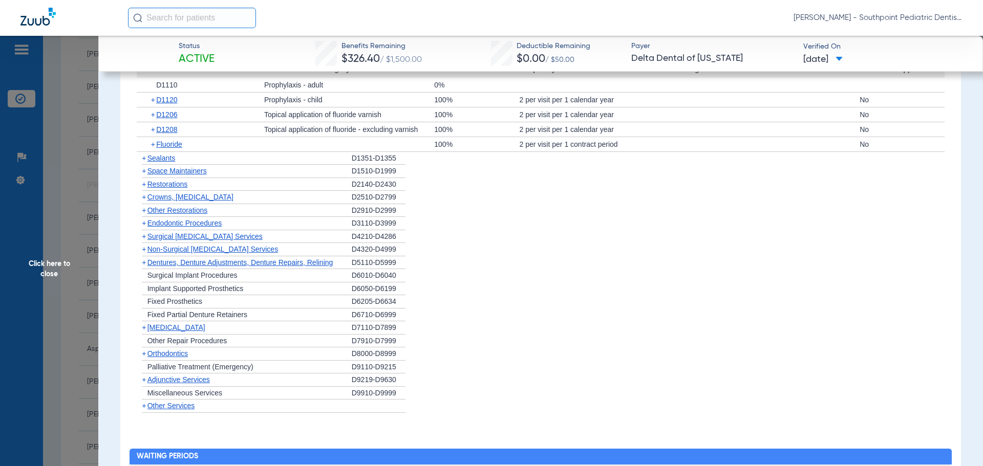
scroll to position [1229, 0]
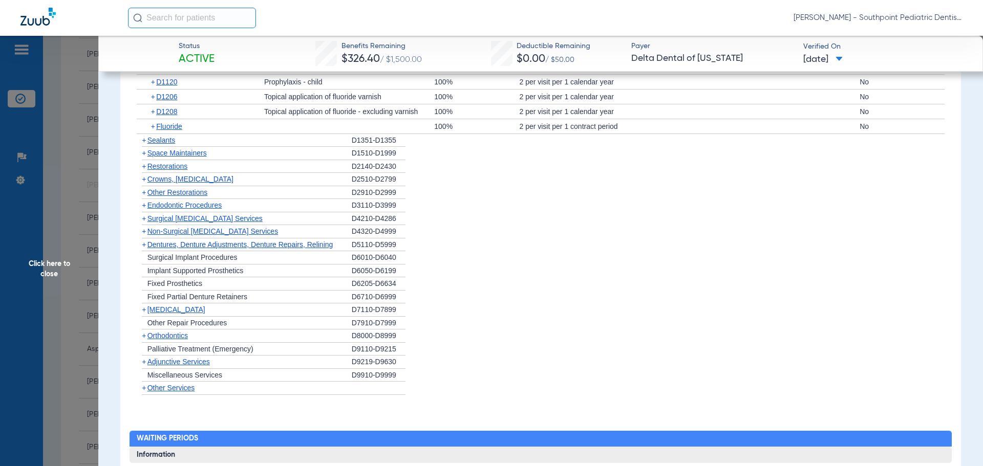
click at [217, 144] on div "+ Sealants" at bounding box center [244, 140] width 215 height 13
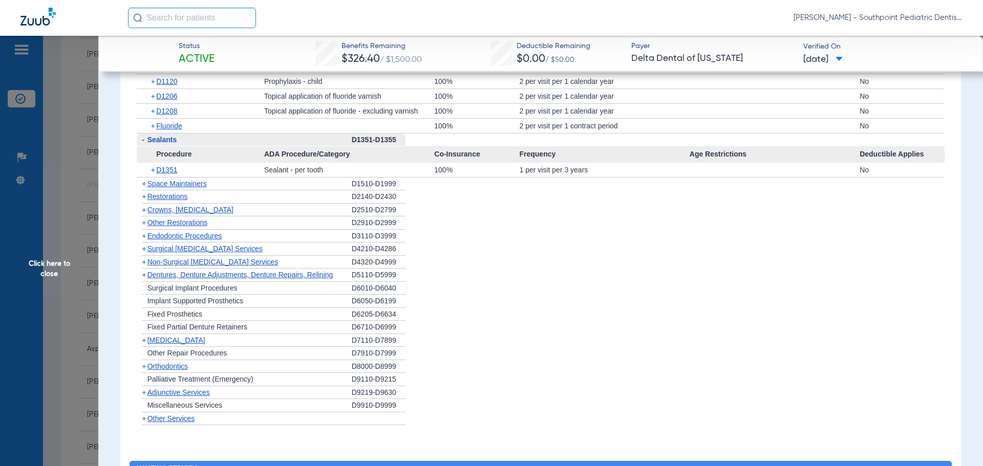
click at [235, 186] on div "+ Space Maintainers" at bounding box center [244, 184] width 215 height 13
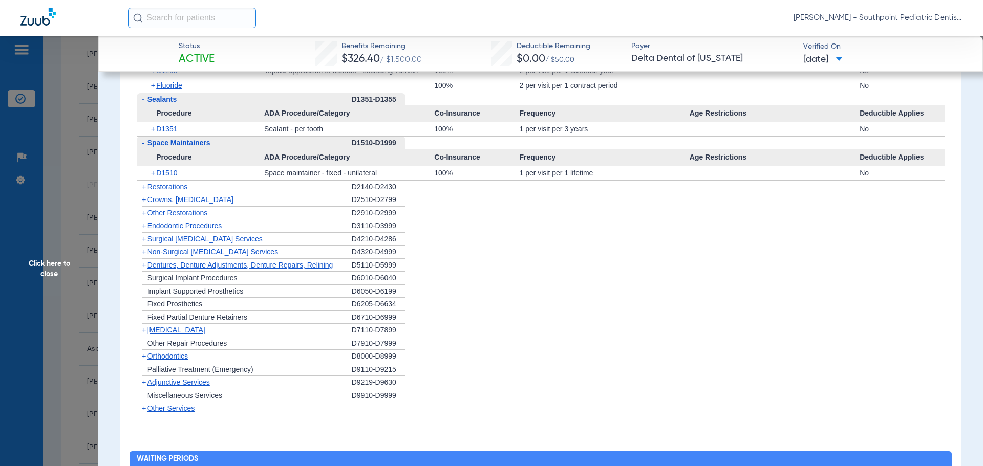
scroll to position [1280, 0]
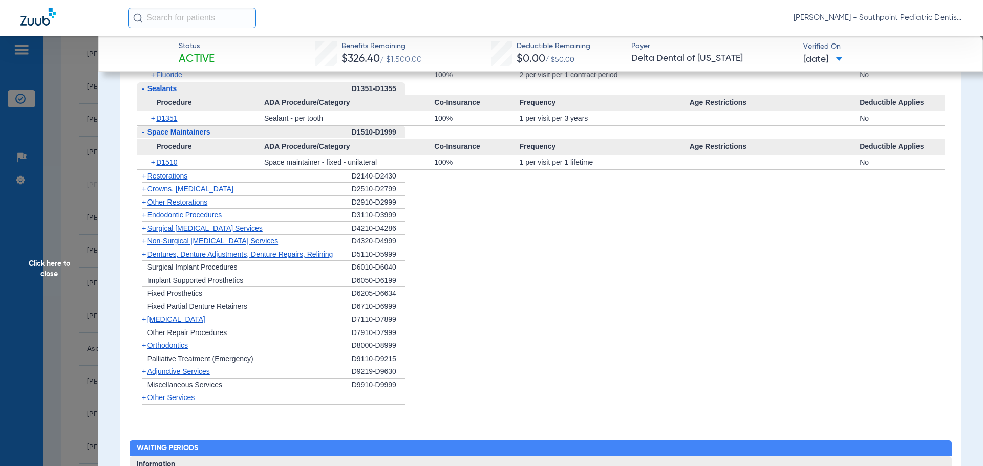
click at [236, 179] on div "+ Restorations" at bounding box center [244, 176] width 215 height 13
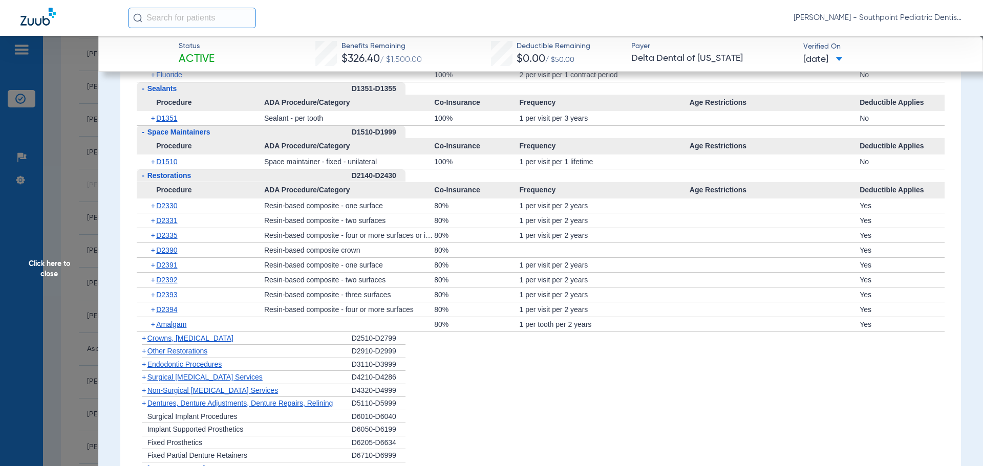
click at [236, 179] on div "- Restorations" at bounding box center [244, 175] width 215 height 13
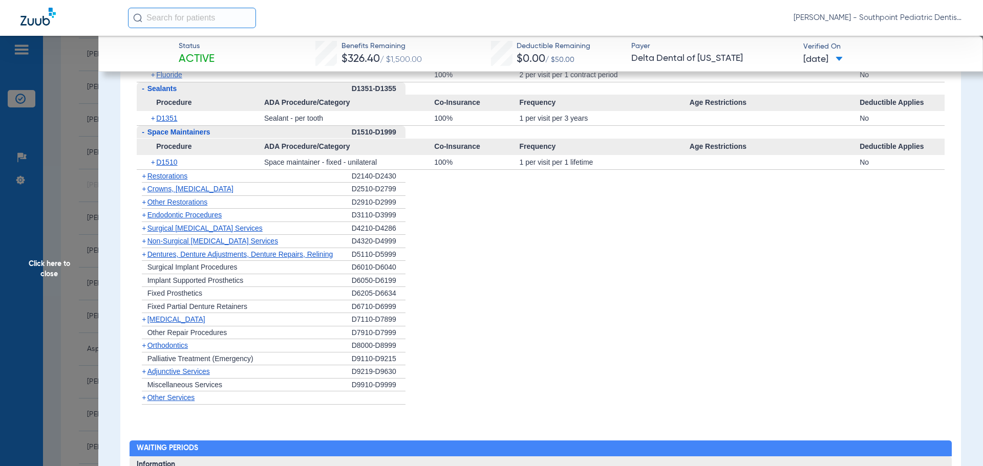
click at [241, 204] on div "+ Other Restorations" at bounding box center [244, 202] width 215 height 13
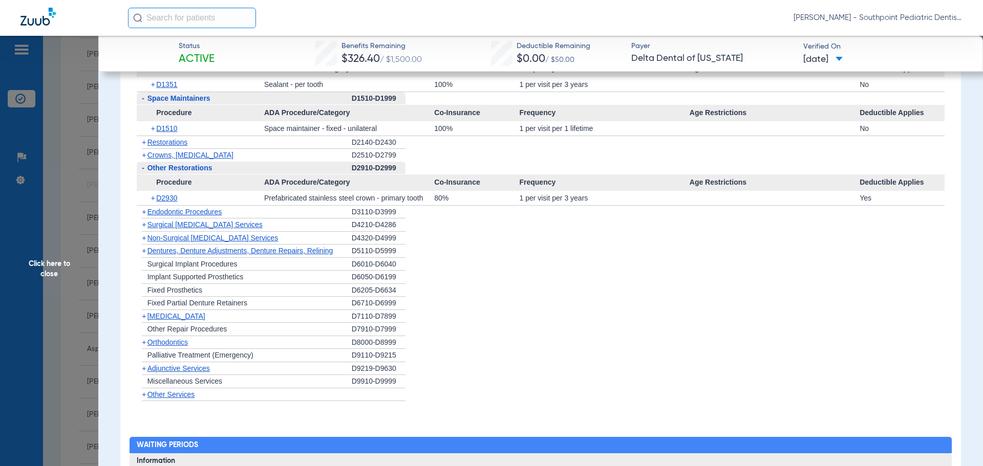
scroll to position [1331, 0]
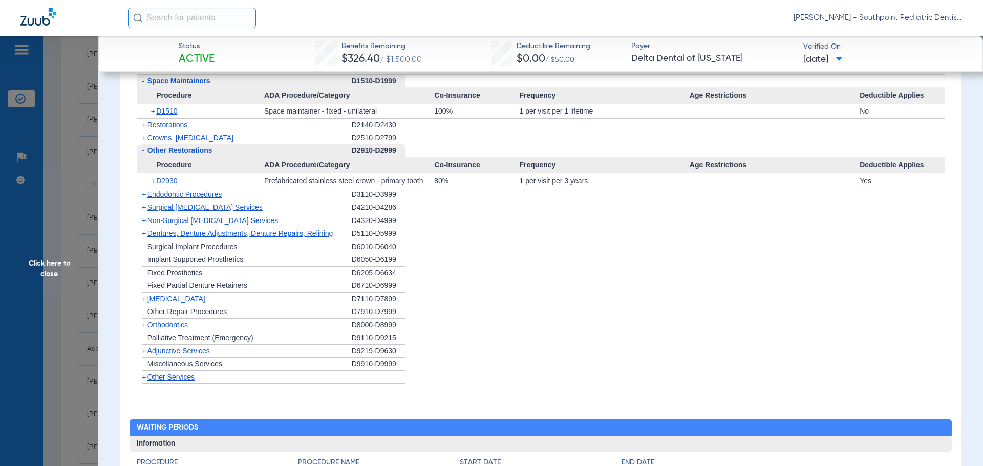
click at [246, 198] on div "+ Endodontic Procedures" at bounding box center [244, 194] width 215 height 13
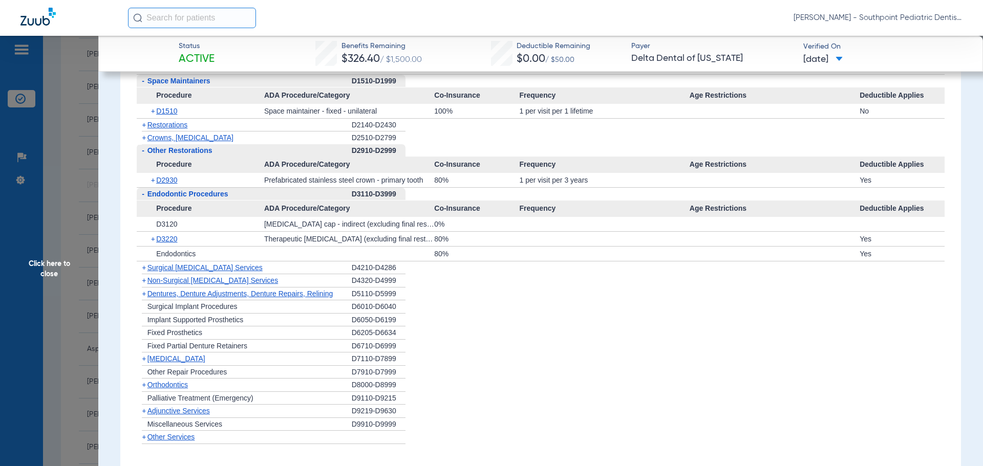
click at [233, 361] on div "+ [MEDICAL_DATA]" at bounding box center [244, 359] width 215 height 13
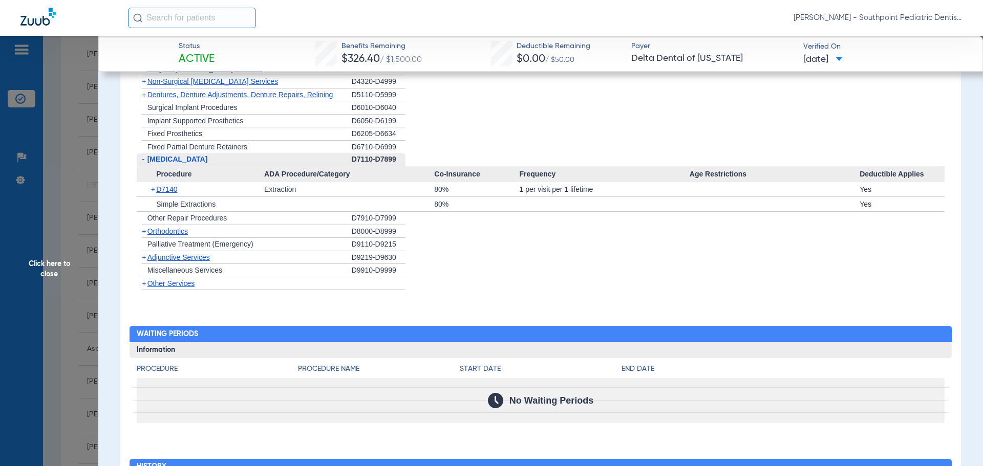
scroll to position [1587, 0]
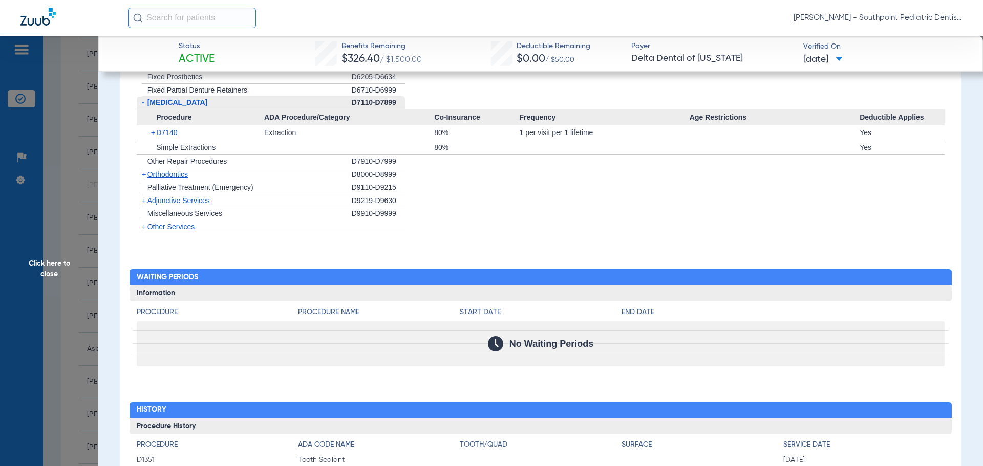
click at [50, 319] on span "Click here to close" at bounding box center [49, 269] width 98 height 466
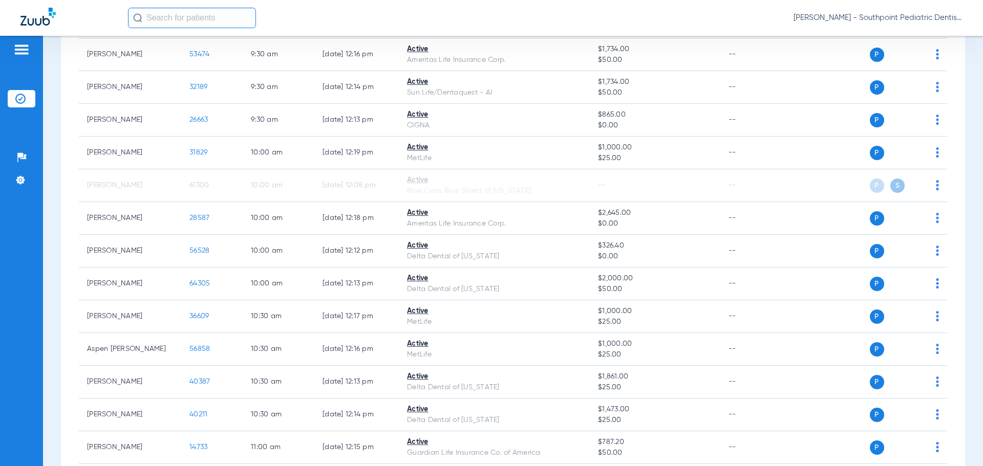
scroll to position [0, 0]
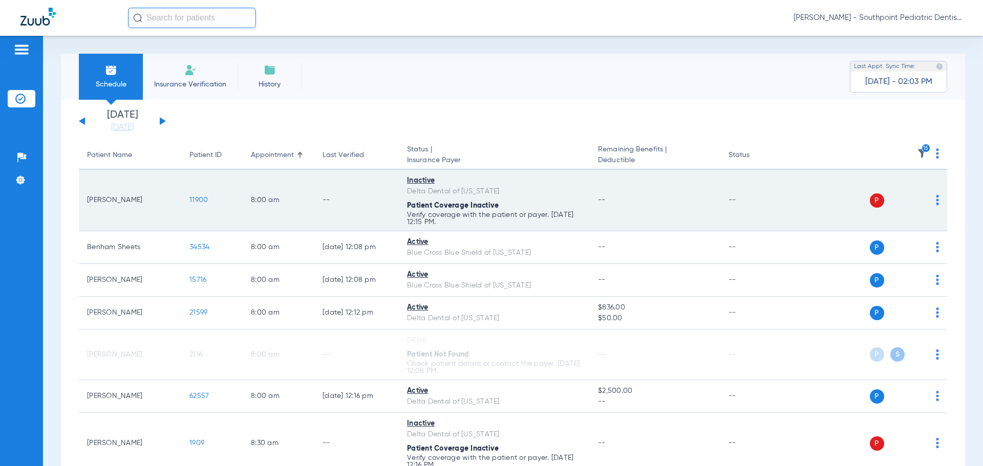
click at [203, 197] on span "11900" at bounding box center [198, 200] width 18 height 7
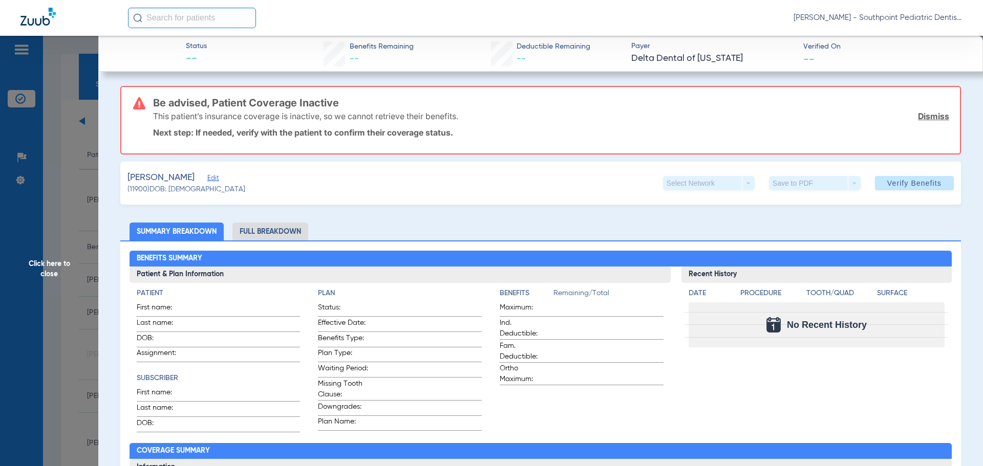
click at [87, 183] on span "Click here to close" at bounding box center [49, 269] width 98 height 466
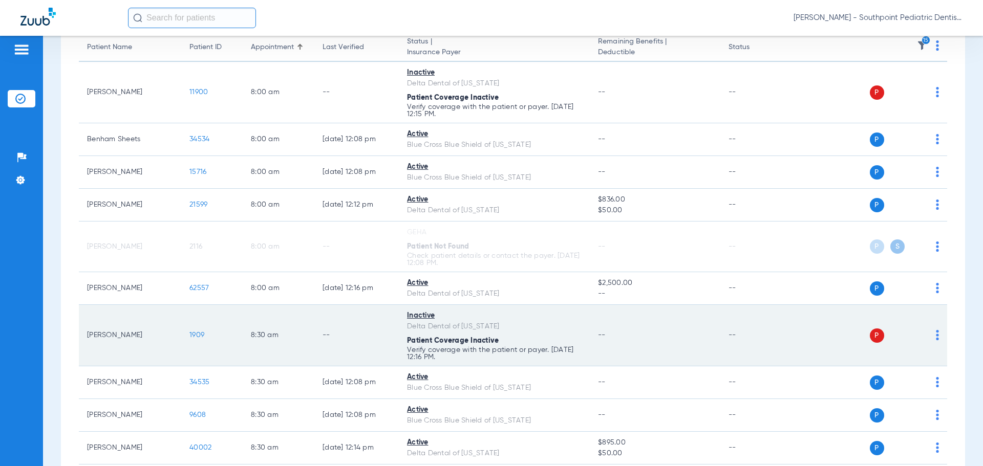
scroll to position [154, 0]
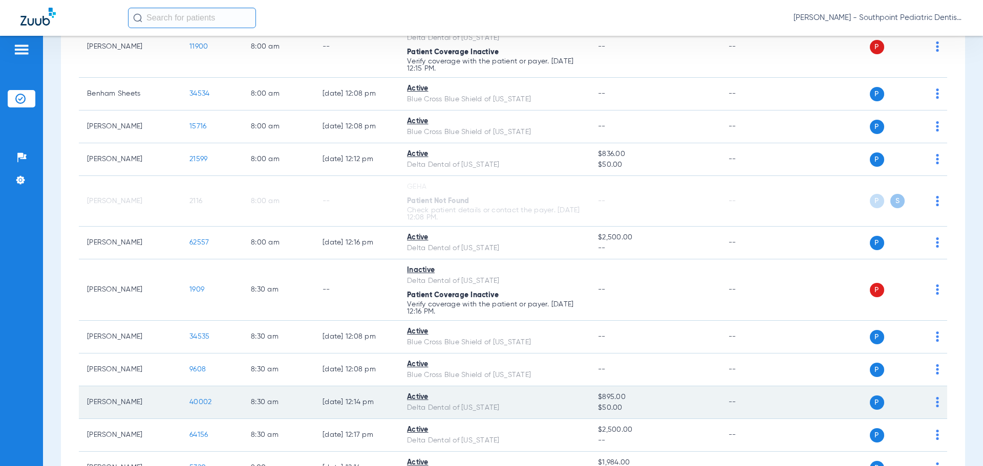
click at [210, 404] on span "40002" at bounding box center [200, 402] width 22 height 7
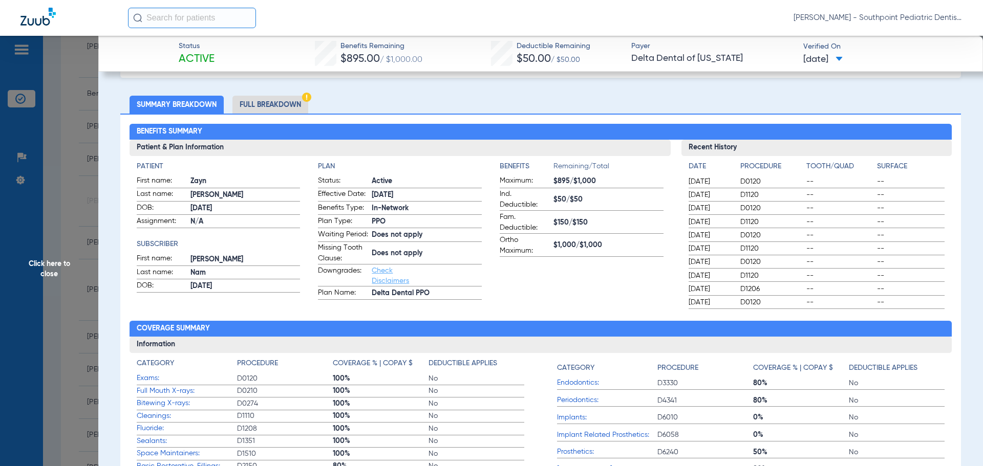
scroll to position [0, 0]
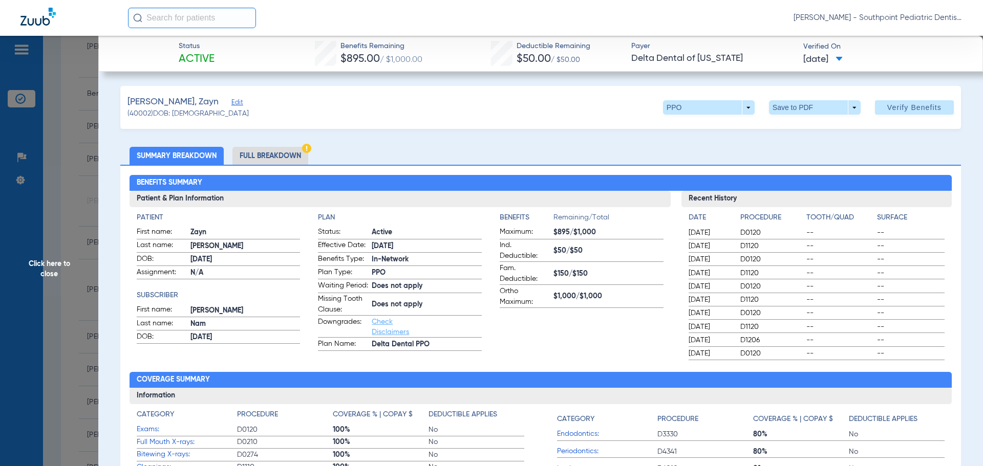
click at [55, 194] on span "Click here to close" at bounding box center [49, 269] width 98 height 466
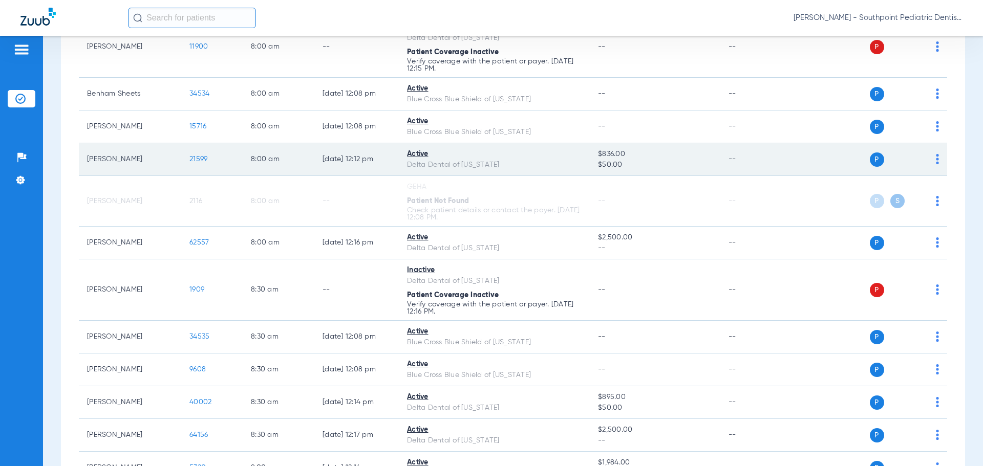
click at [203, 158] on span "21599" at bounding box center [198, 159] width 18 height 7
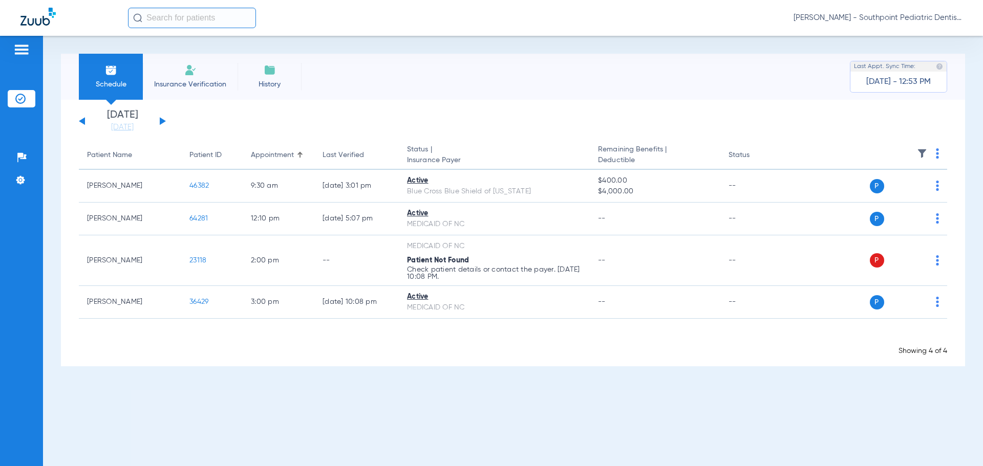
click at [204, 83] on span "Insurance Verification" at bounding box center [190, 84] width 79 height 10
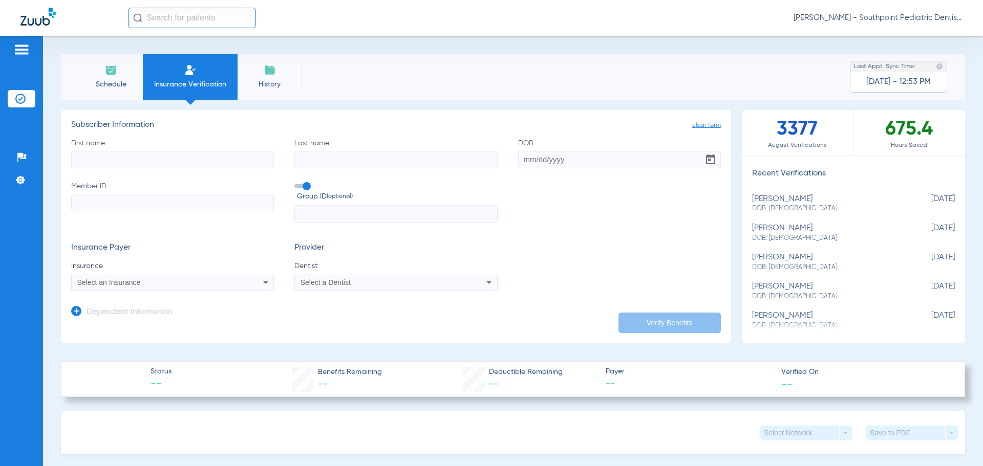
click at [187, 157] on input "First name" at bounding box center [172, 159] width 203 height 17
type input "LILY"
type input "W"
type input "FORMAN"
type input "06/07/2014"
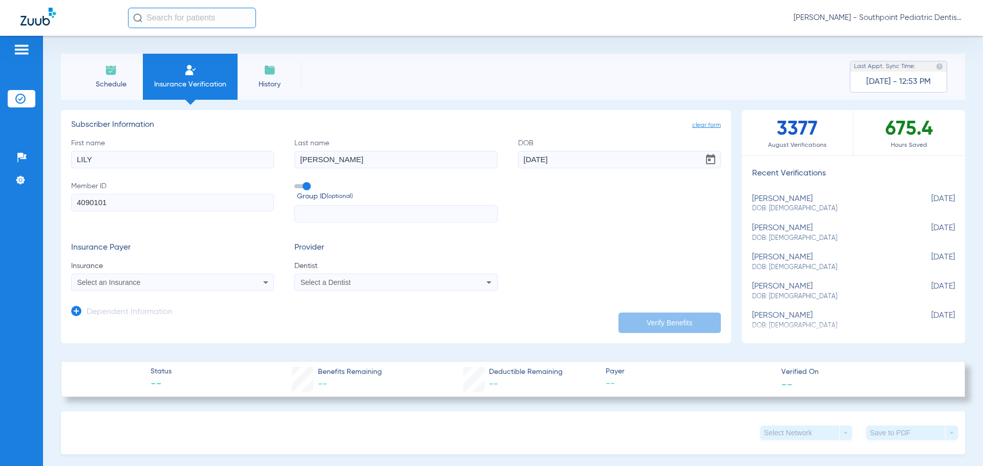
type input "4090101"
click at [314, 217] on input "text" at bounding box center [395, 213] width 203 height 17
click at [128, 288] on div "Select an Insurance" at bounding box center [173, 282] width 202 height 12
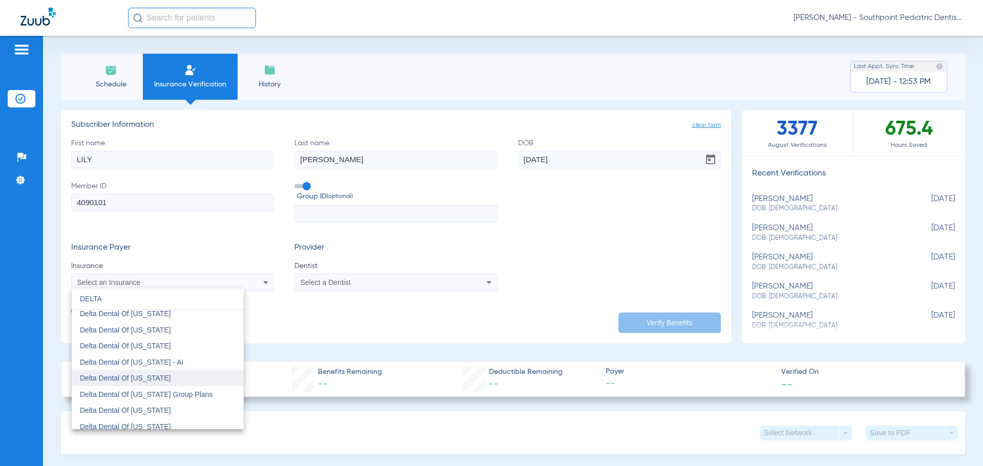
scroll to position [410, 0]
type input "DELTA"
click at [161, 407] on mat-option "Delta Dental Of Iowa" at bounding box center [158, 409] width 172 height 16
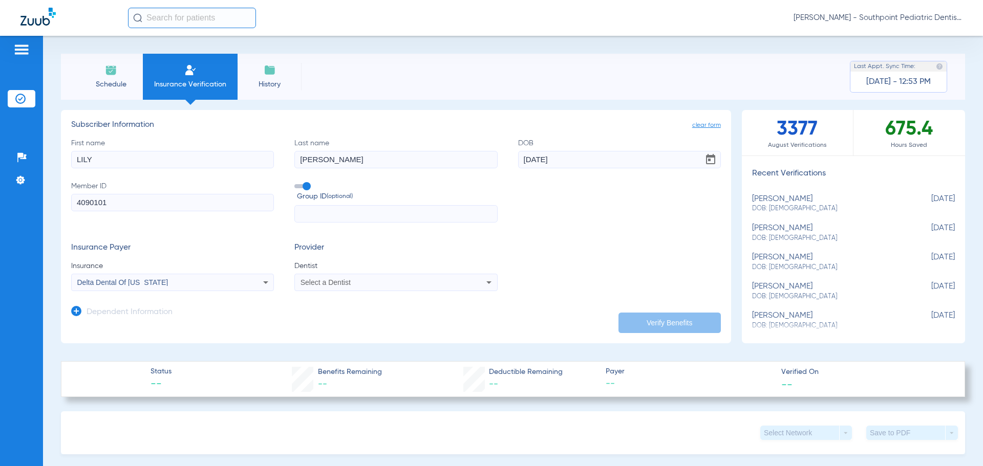
click at [302, 287] on div "Select a Dentist" at bounding box center [396, 282] width 202 height 12
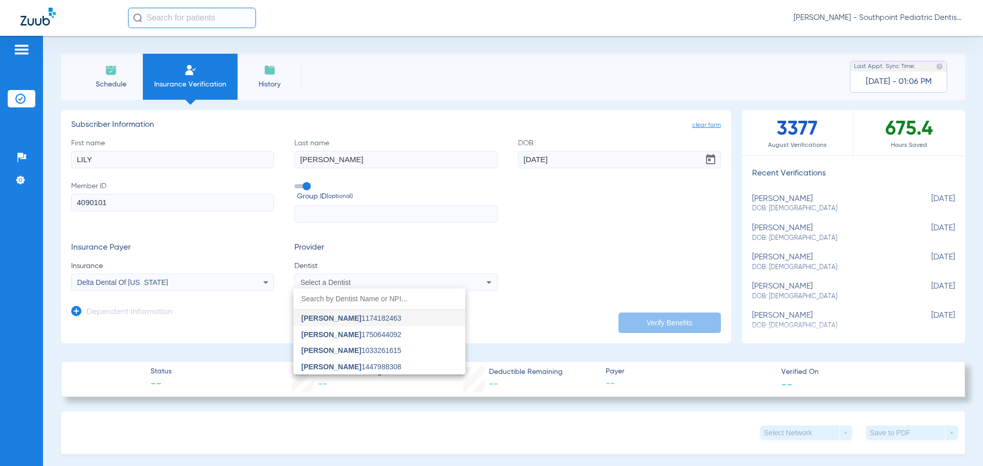
click at [597, 254] on div at bounding box center [491, 233] width 983 height 466
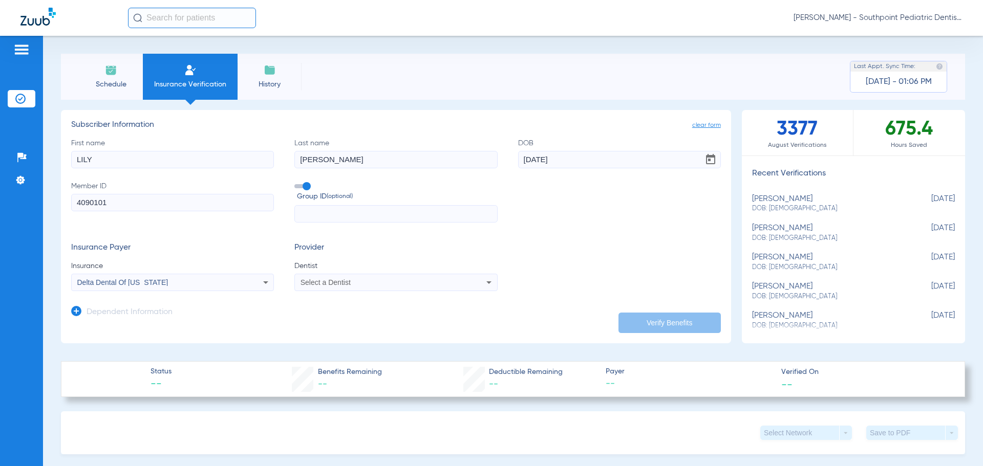
click at [361, 293] on app-dependent-form "Dependent Information" at bounding box center [396, 308] width 650 height 34
click at [363, 285] on div "Select a Dentist" at bounding box center [376, 282] width 153 height 7
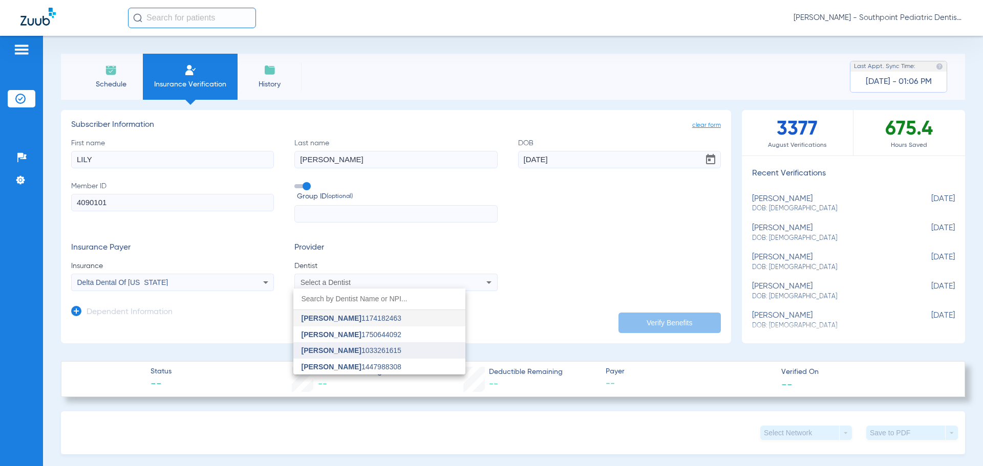
click at [385, 348] on span "Amy Davidian 1033261615" at bounding box center [352, 350] width 100 height 7
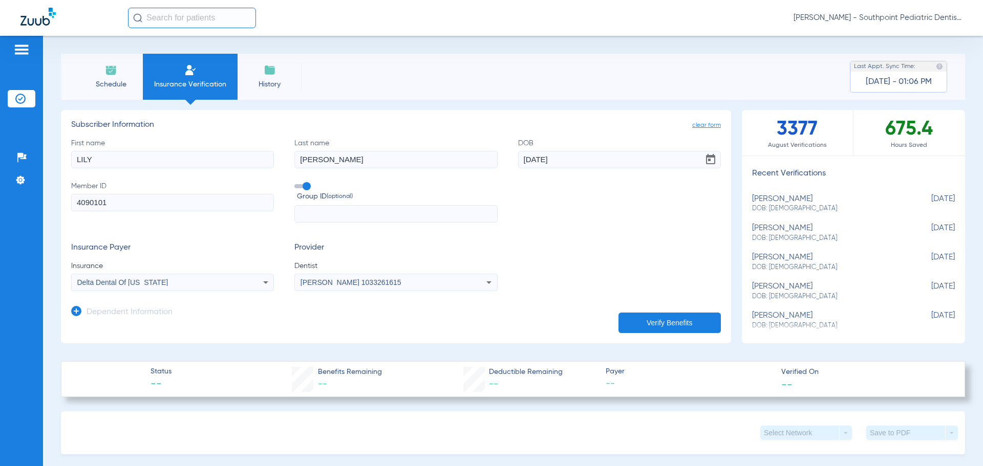
click at [664, 326] on button "Verify Benefits" at bounding box center [669, 323] width 102 height 20
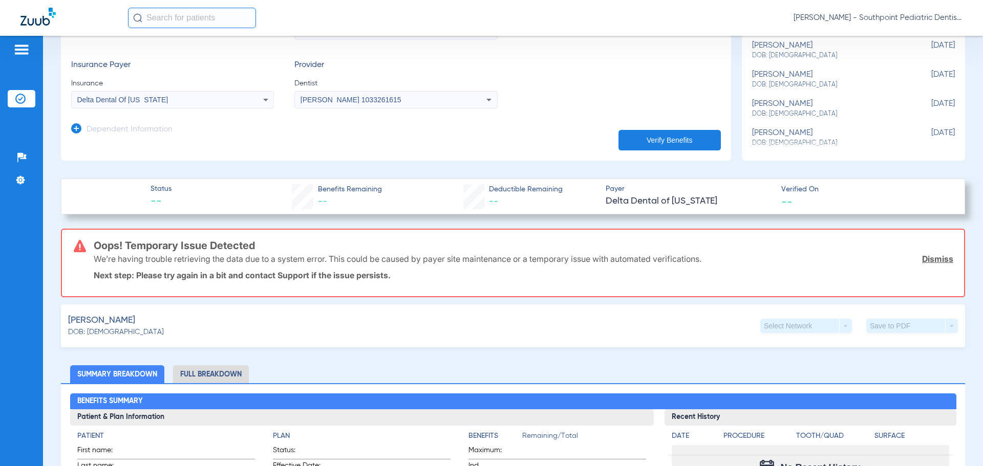
scroll to position [178, 0]
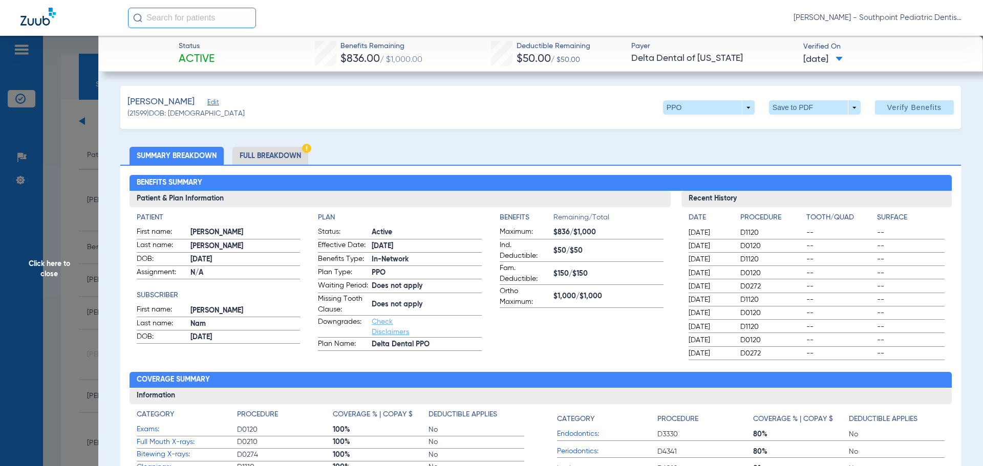
scroll to position [154, 0]
click at [293, 157] on li "Full Breakdown" at bounding box center [270, 156] width 76 height 18
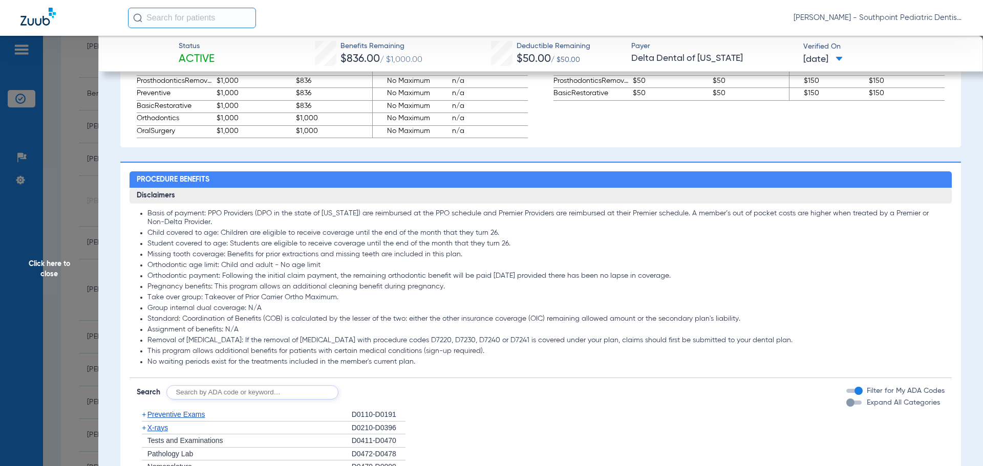
scroll to position [921, 0]
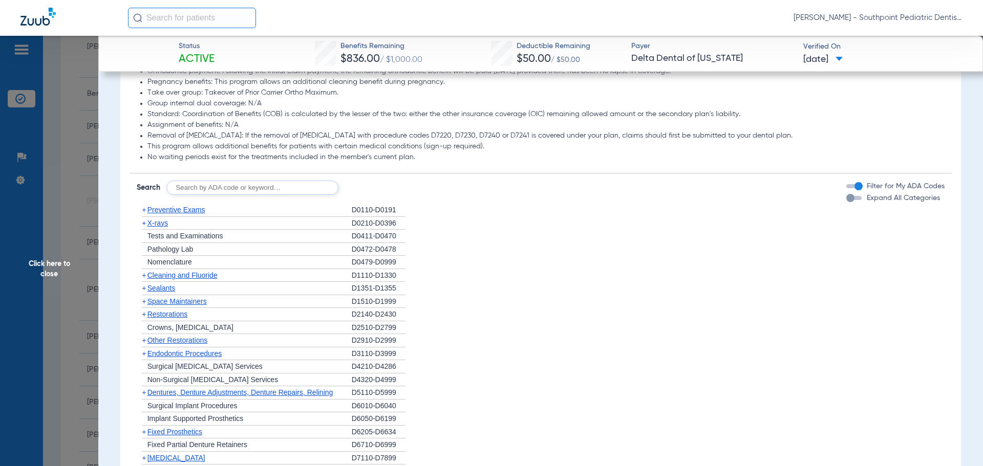
click at [190, 214] on span "Preventive Exams" at bounding box center [176, 210] width 58 height 8
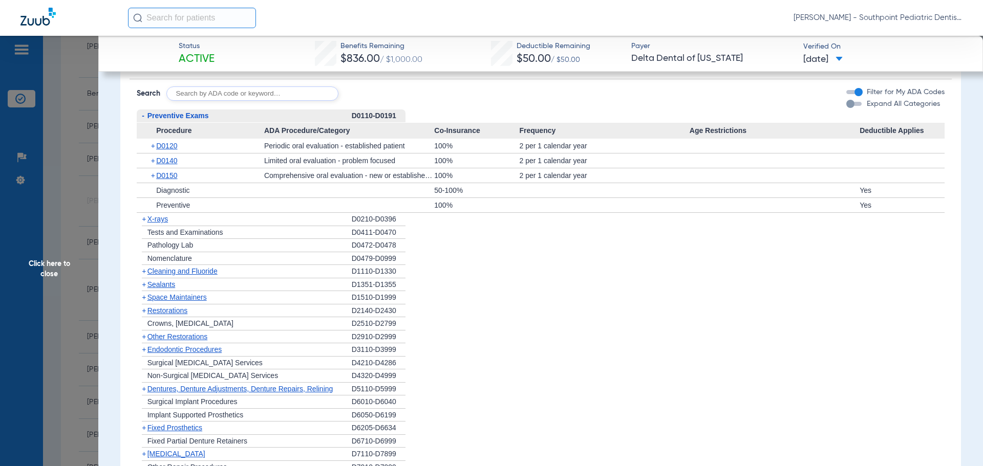
scroll to position [1024, 0]
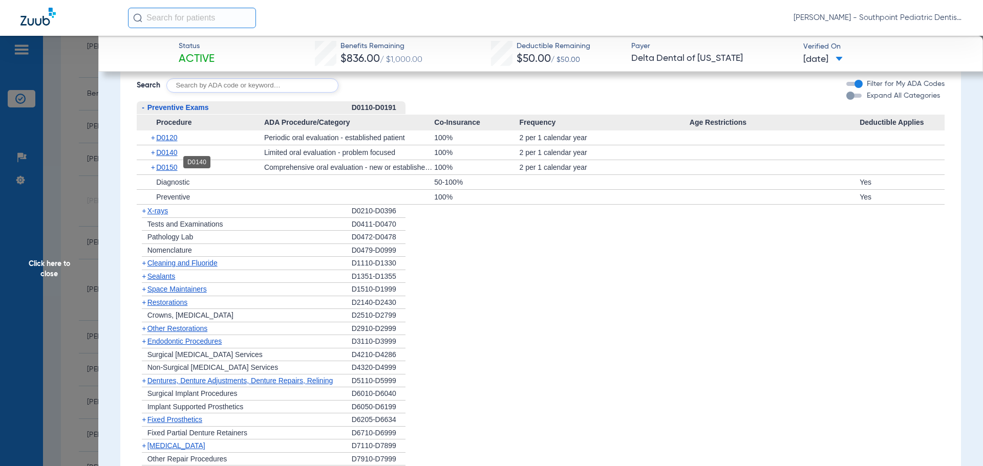
click at [177, 157] on span "D0140" at bounding box center [166, 152] width 21 height 8
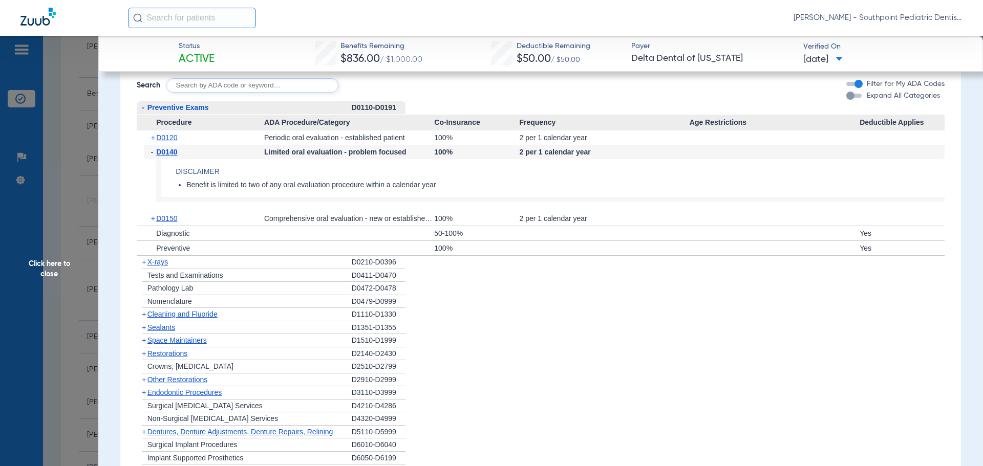
click at [161, 266] on span "X-rays" at bounding box center [157, 262] width 20 height 8
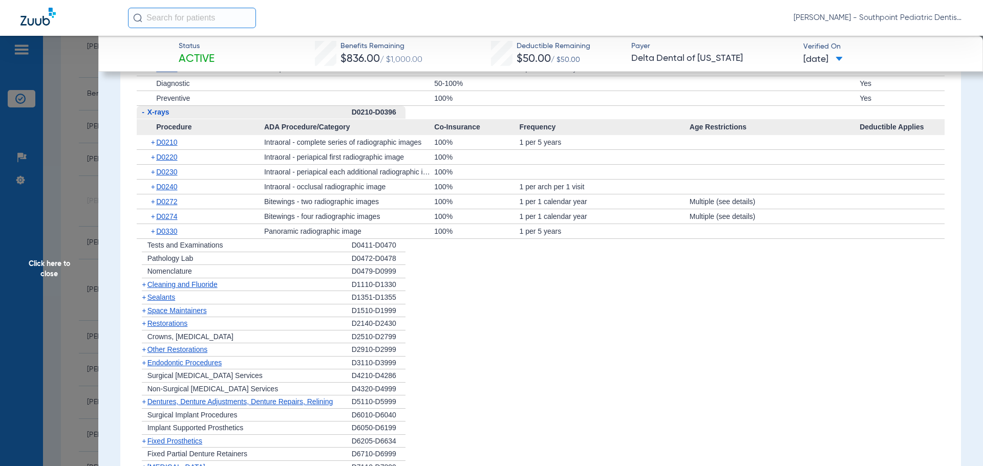
scroll to position [1177, 0]
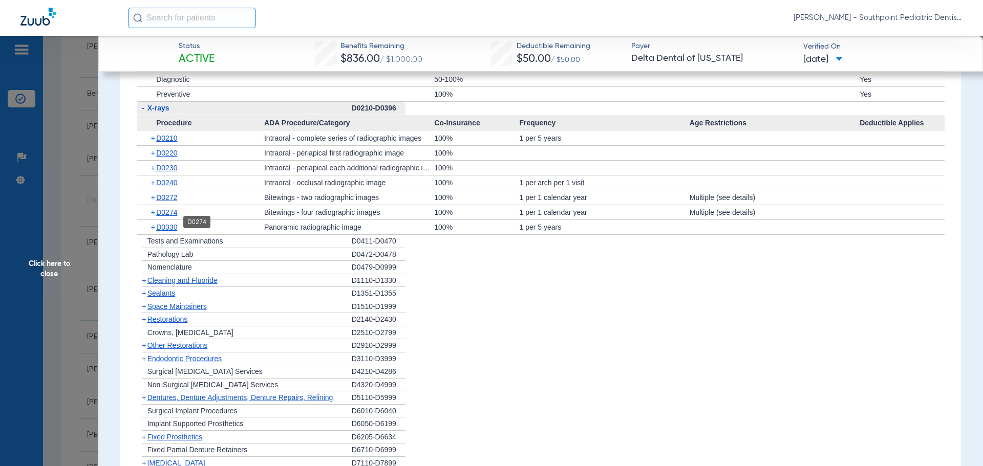
click at [160, 217] on span "D0274" at bounding box center [166, 212] width 21 height 8
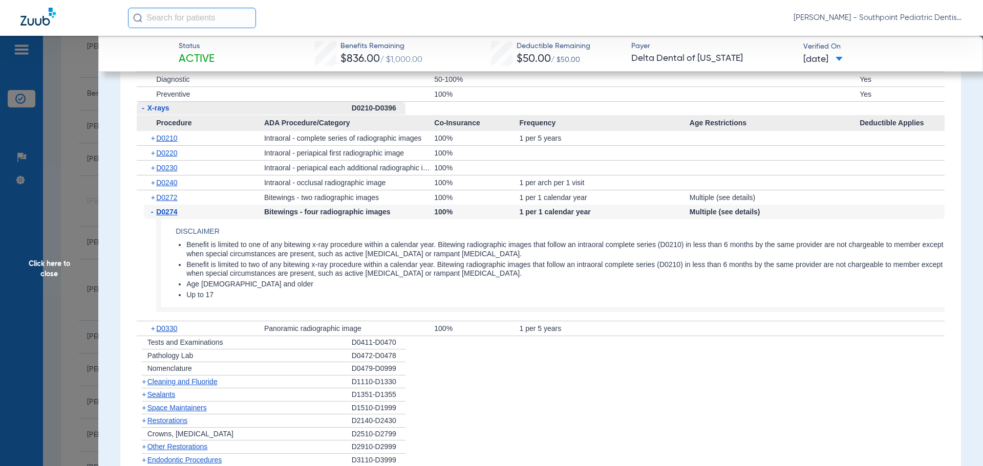
click at [171, 216] on span "D0274" at bounding box center [166, 212] width 21 height 8
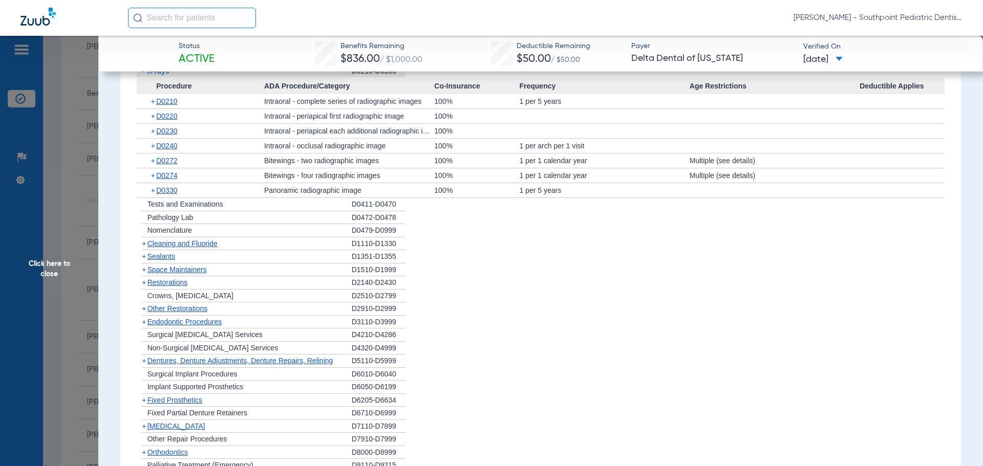
scroll to position [1229, 0]
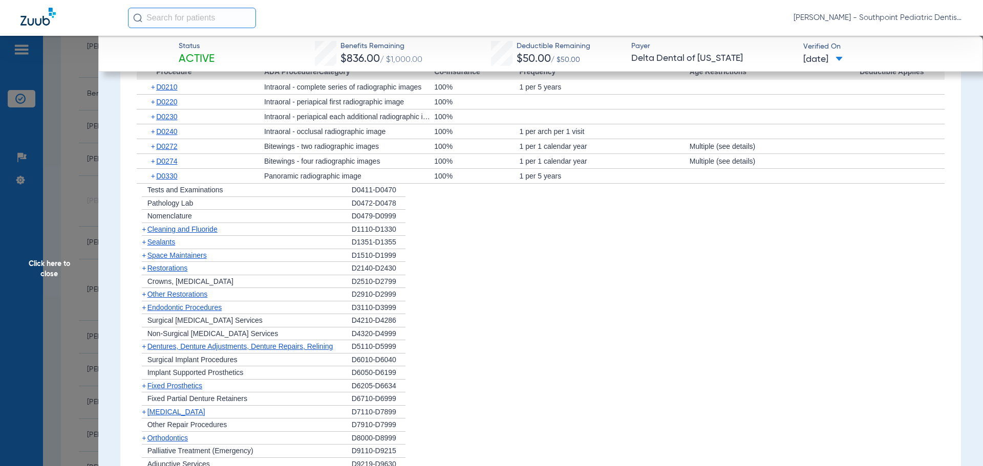
click at [209, 233] on span "Cleaning and Fluoride" at bounding box center [182, 229] width 70 height 8
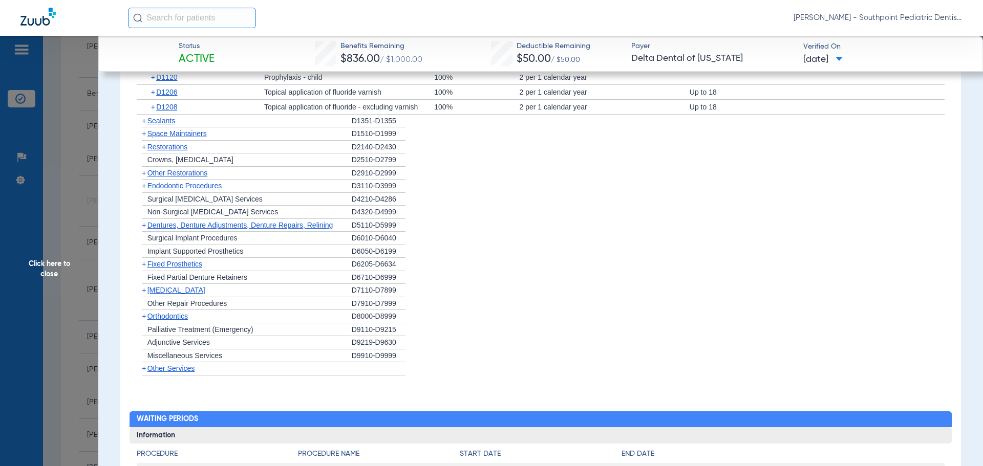
scroll to position [1433, 0]
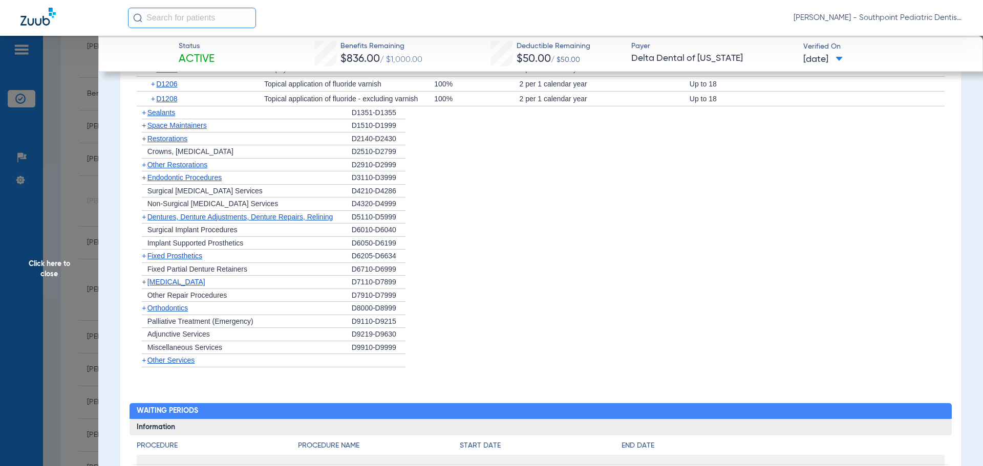
click at [202, 120] on div "+ Sealants" at bounding box center [244, 112] width 215 height 13
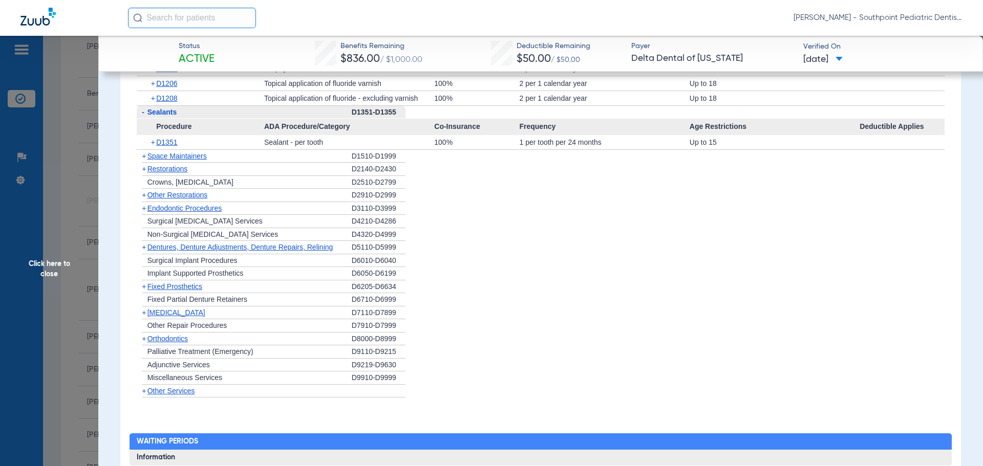
click at [235, 162] on div "+ Space Maintainers" at bounding box center [244, 156] width 215 height 13
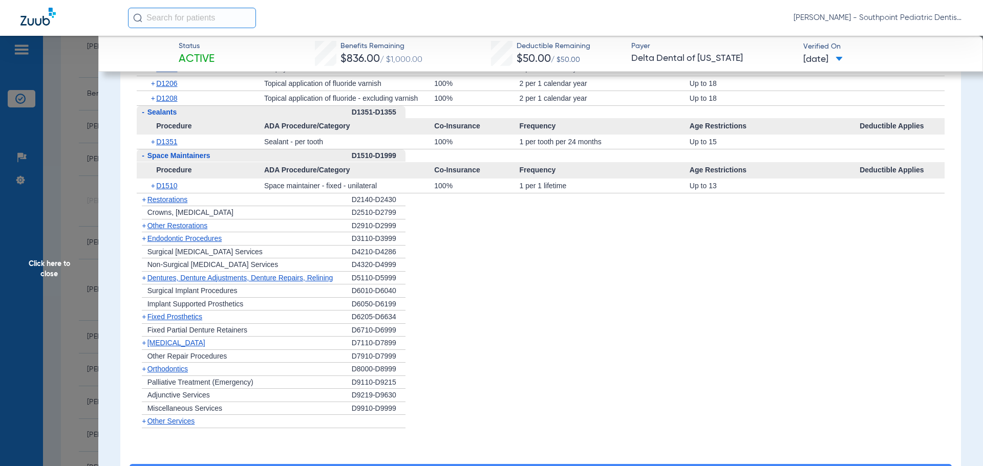
scroll to position [1485, 0]
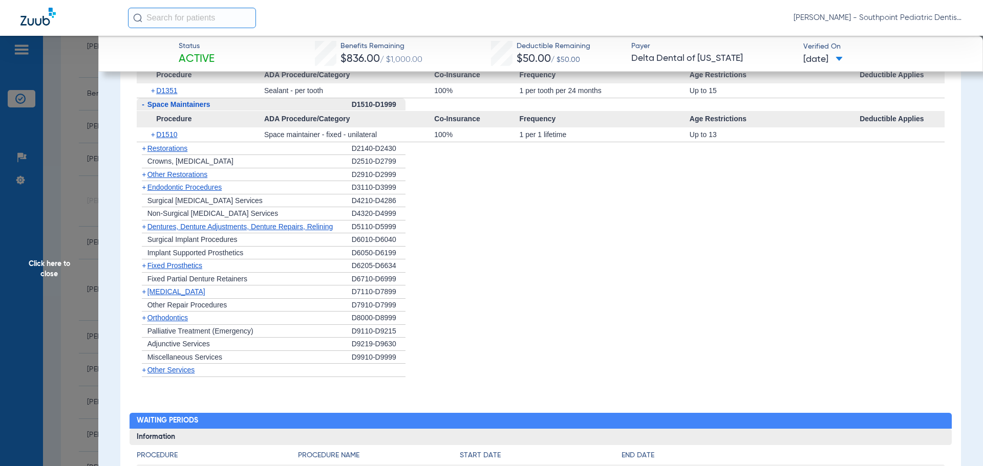
click at [192, 156] on div "+ Restorations" at bounding box center [244, 148] width 215 height 13
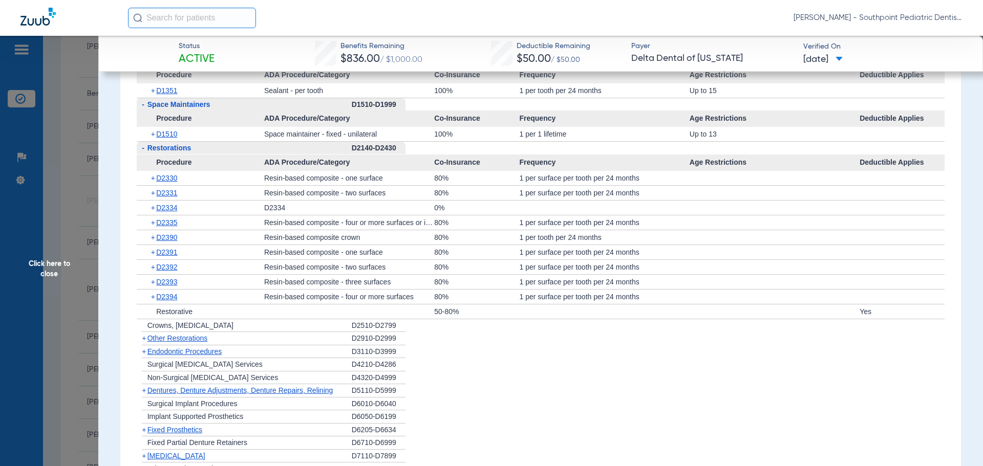
click at [191, 152] on span "Restorations" at bounding box center [169, 148] width 44 height 8
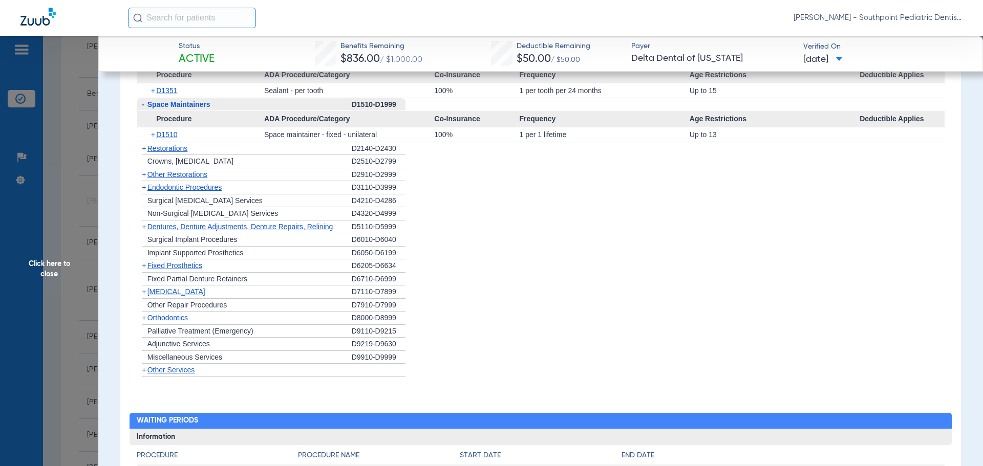
click at [199, 179] on span "Other Restorations" at bounding box center [177, 174] width 60 height 8
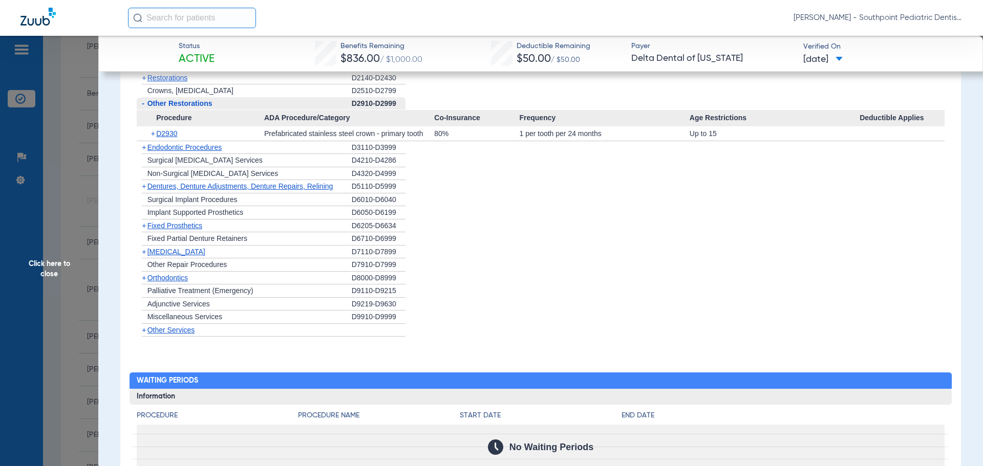
scroll to position [1587, 0]
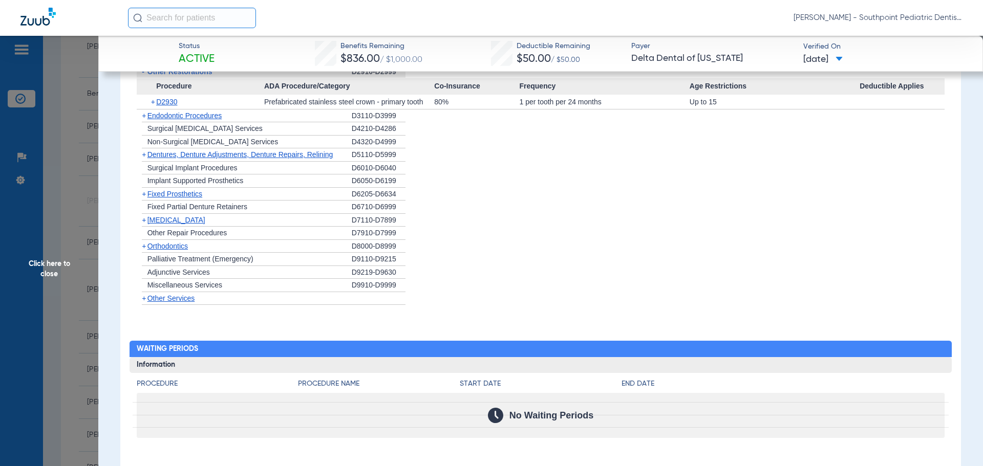
click at [217, 123] on div "+ Endodontic Procedures" at bounding box center [244, 116] width 215 height 13
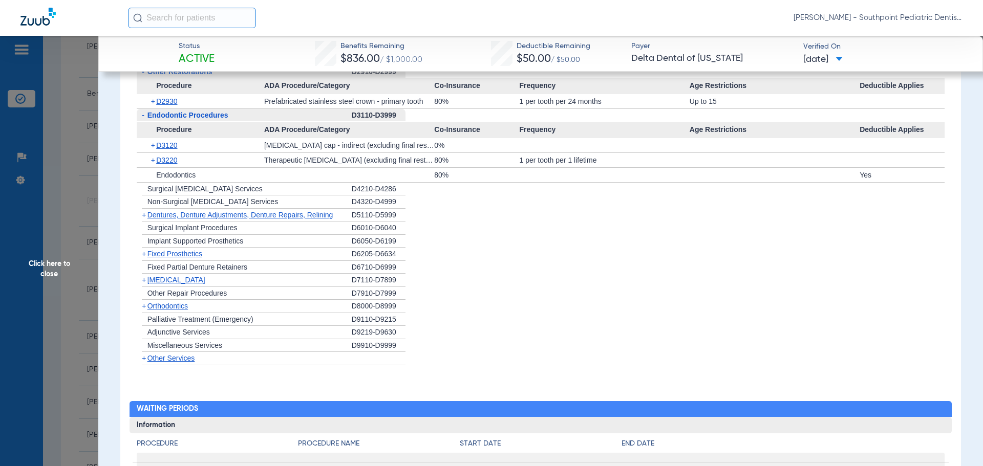
click at [234, 287] on div "+ [MEDICAL_DATA]" at bounding box center [244, 280] width 215 height 13
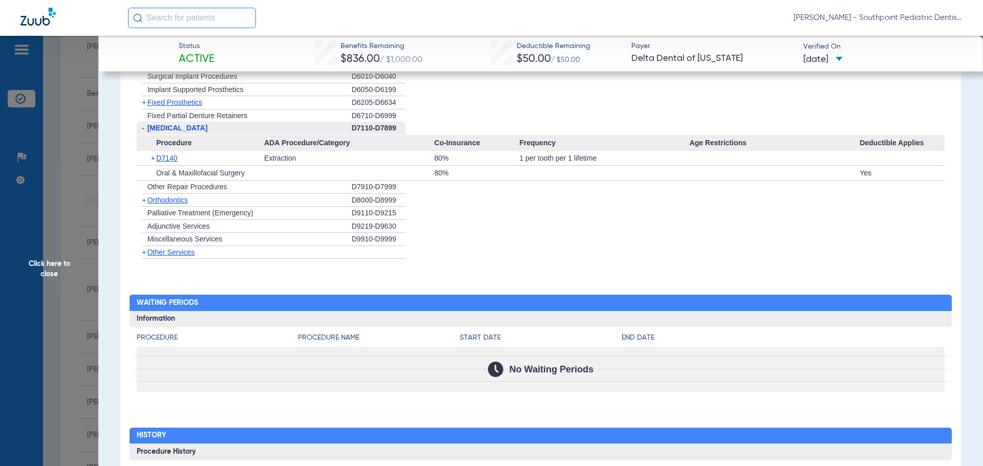
scroll to position [1740, 0]
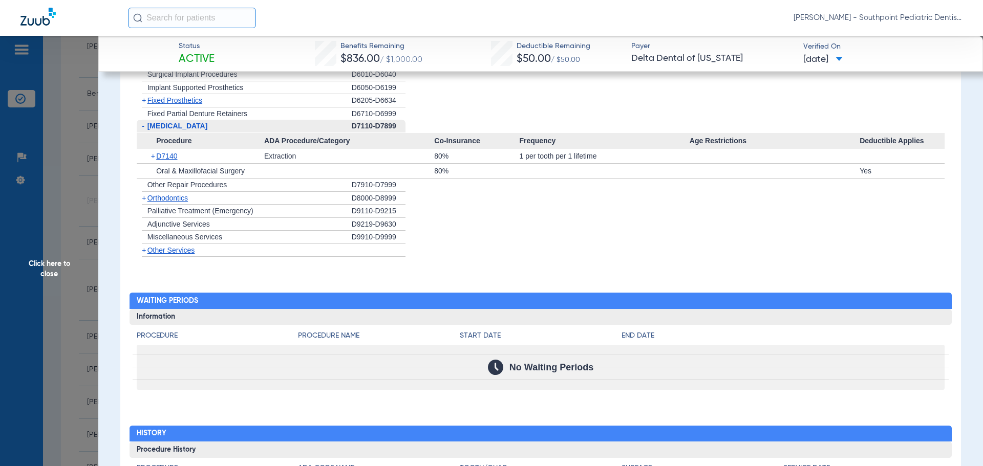
click at [253, 257] on div "+ Other Services" at bounding box center [244, 250] width 215 height 13
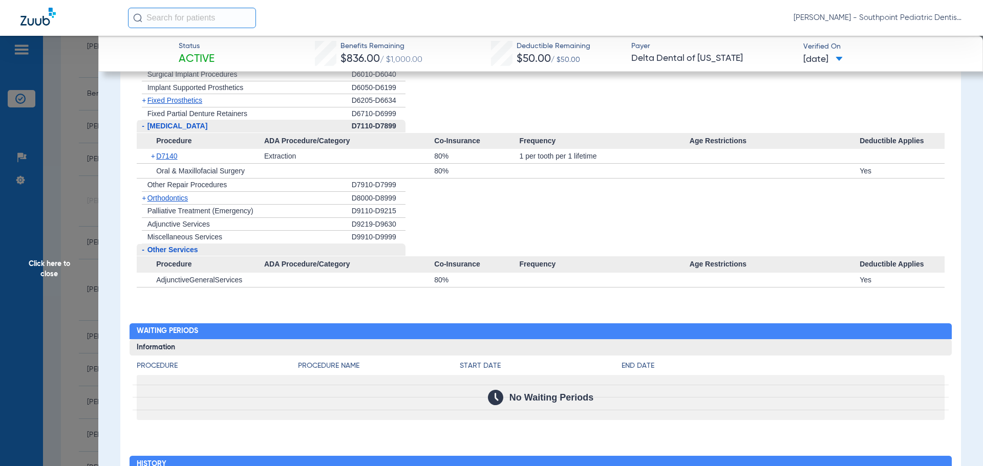
click at [70, 290] on span "Click here to close" at bounding box center [49, 269] width 98 height 466
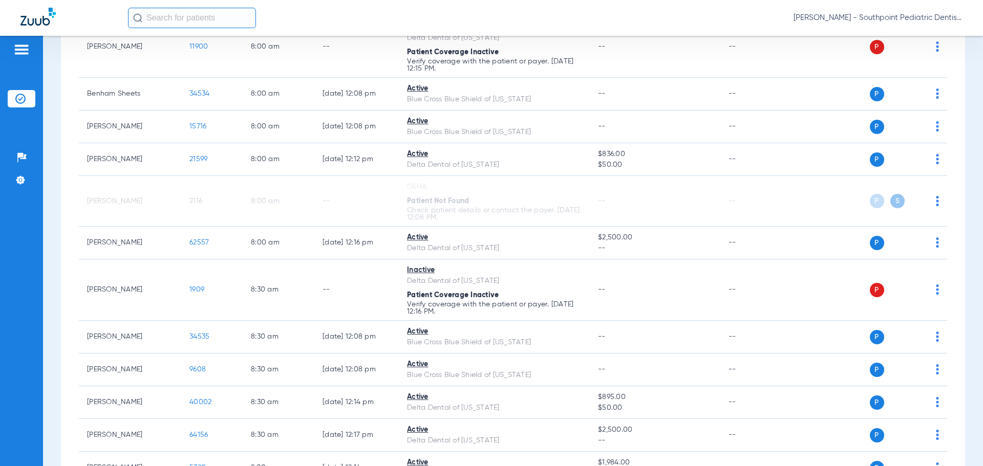
scroll to position [0, 0]
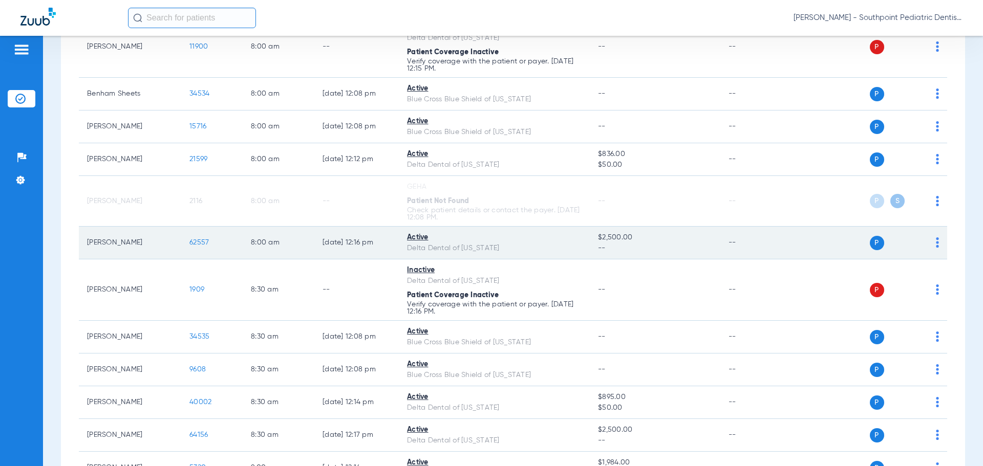
click at [199, 245] on span "62557" at bounding box center [198, 242] width 19 height 7
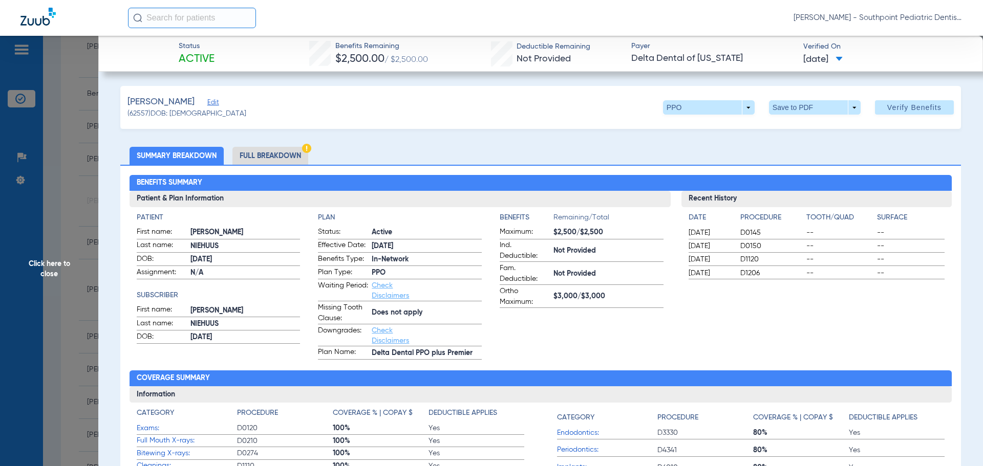
drag, startPoint x: 90, startPoint y: 192, endPoint x: 95, endPoint y: 206, distance: 14.3
click at [91, 192] on span "Click here to close" at bounding box center [49, 269] width 98 height 466
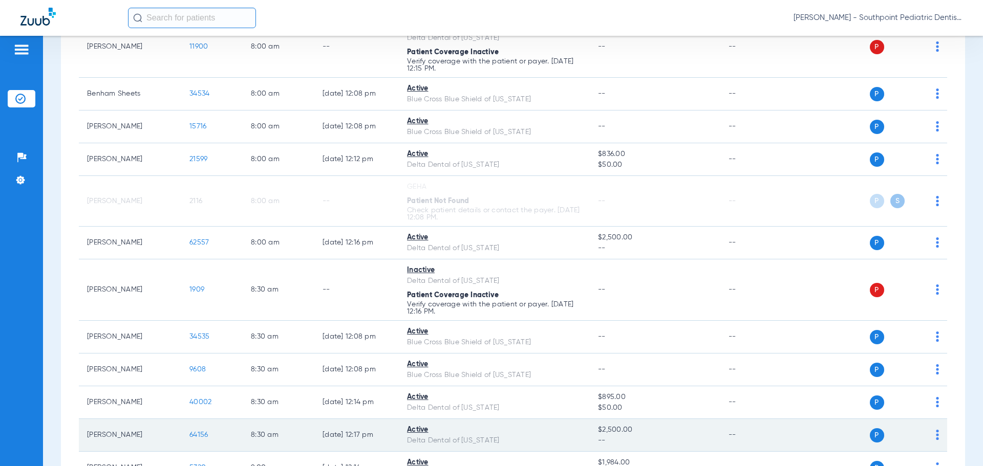
click at [196, 436] on span "64156" at bounding box center [198, 435] width 18 height 7
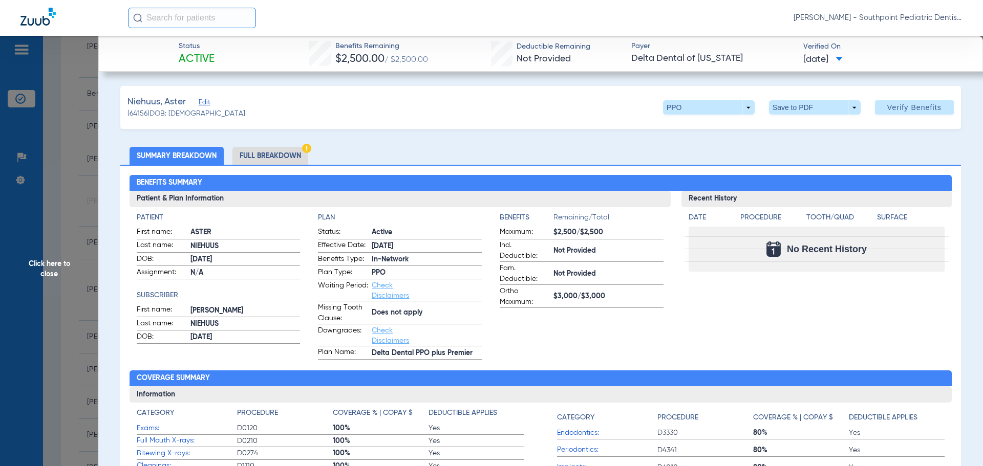
click at [290, 162] on li "Full Breakdown" at bounding box center [270, 156] width 76 height 18
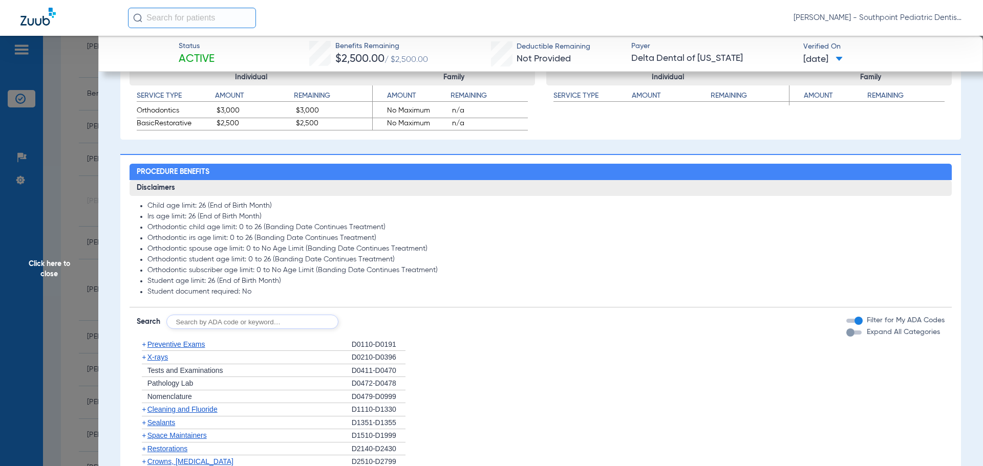
scroll to position [769, 0]
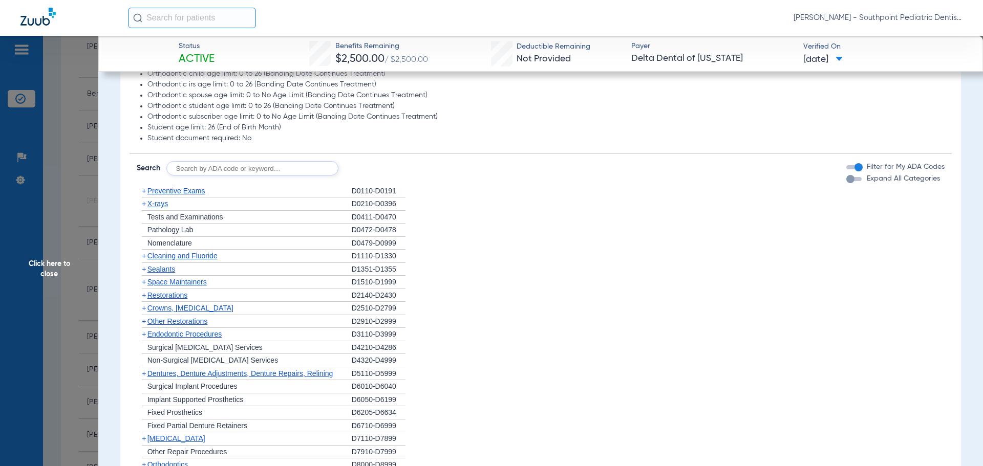
click at [262, 192] on div "+ Preventive Exams" at bounding box center [244, 191] width 215 height 13
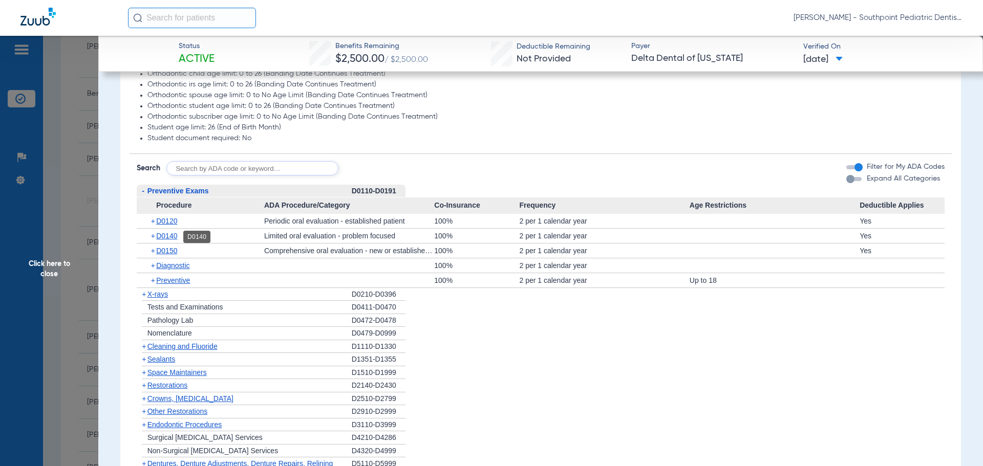
click at [177, 237] on span "D0140" at bounding box center [166, 236] width 21 height 8
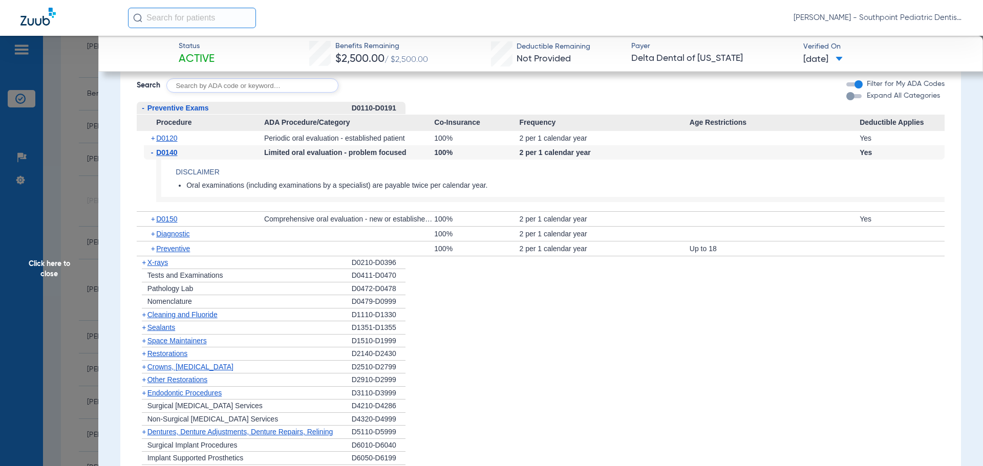
scroll to position [872, 0]
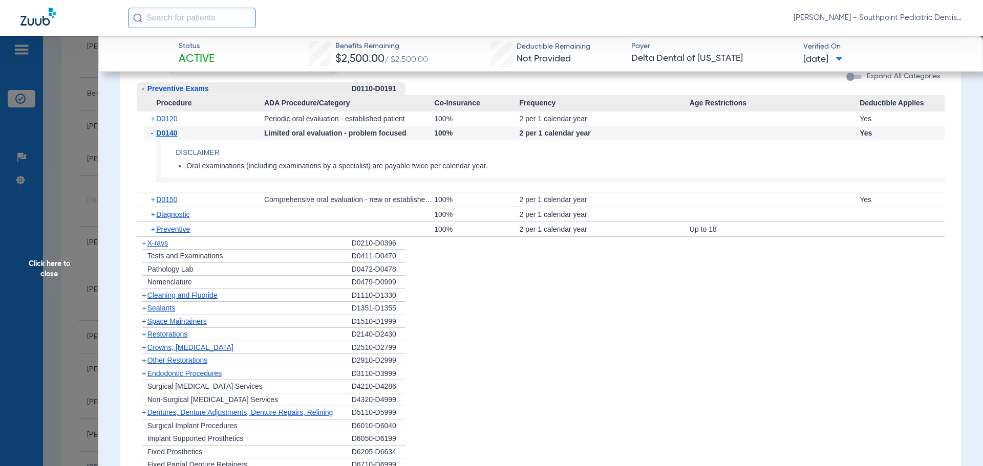
click at [207, 244] on div "+ X-rays" at bounding box center [244, 243] width 215 height 13
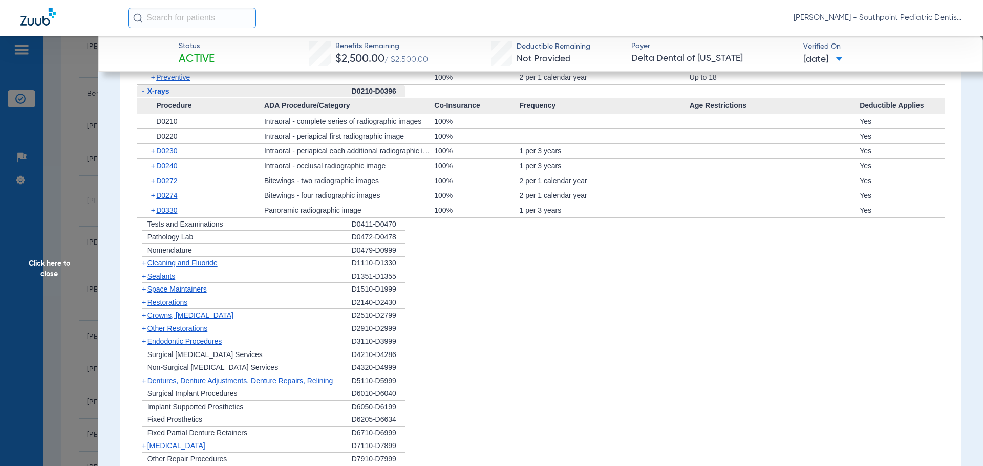
scroll to position [1025, 0]
click at [300, 260] on div "+ Cleaning and Fluoride" at bounding box center [244, 261] width 215 height 13
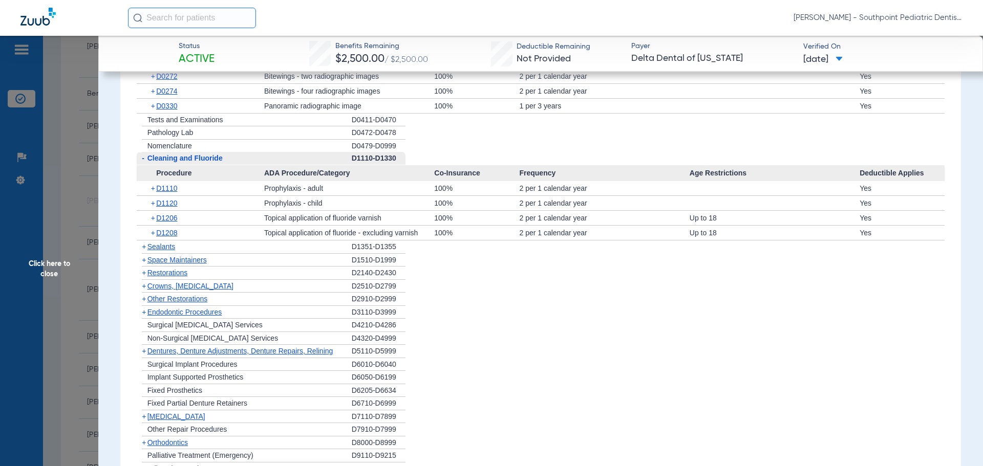
scroll to position [1179, 0]
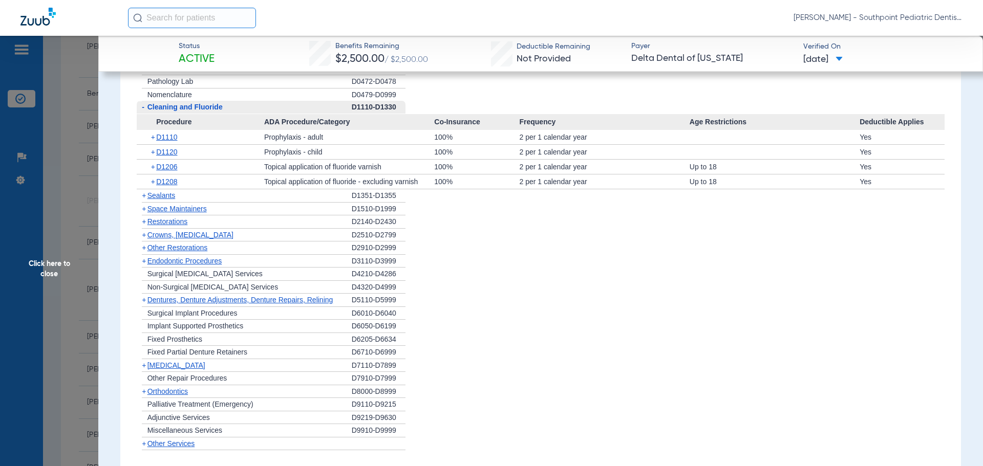
click at [266, 201] on div "+ Sealants" at bounding box center [244, 195] width 215 height 13
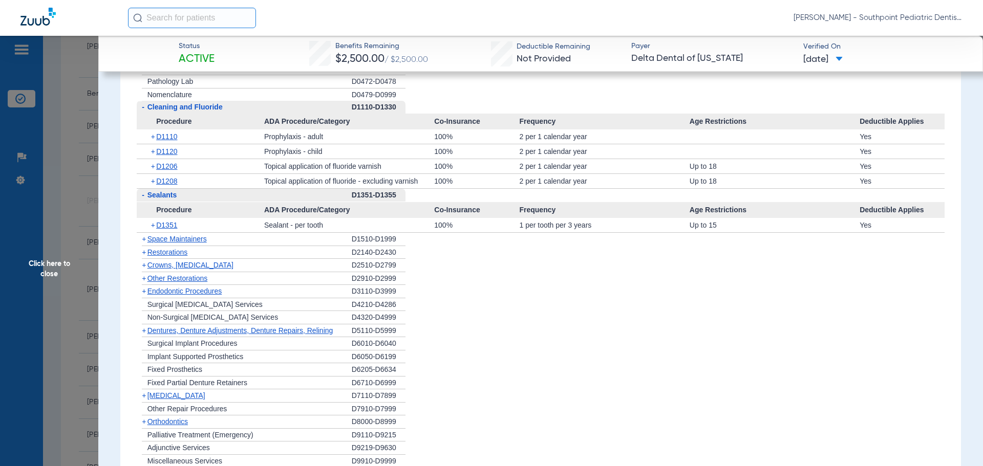
click at [219, 242] on div "+ Space Maintainers" at bounding box center [244, 239] width 215 height 13
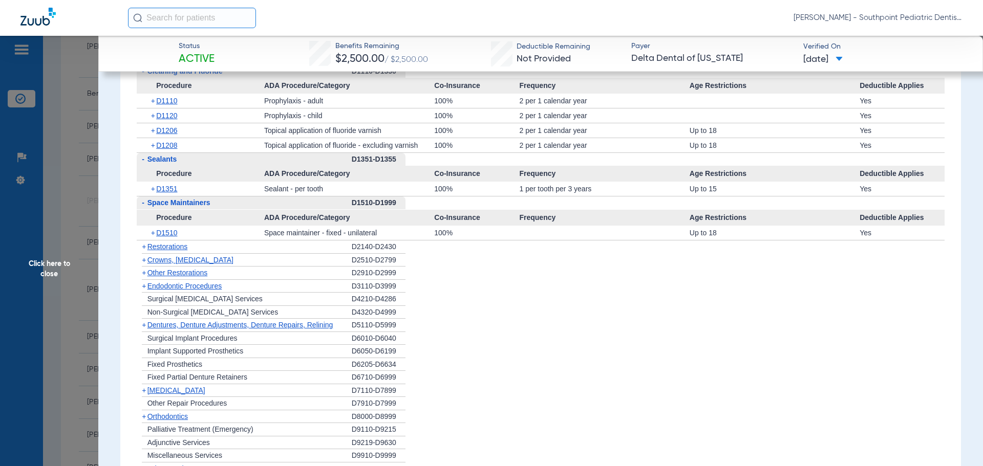
scroll to position [1230, 0]
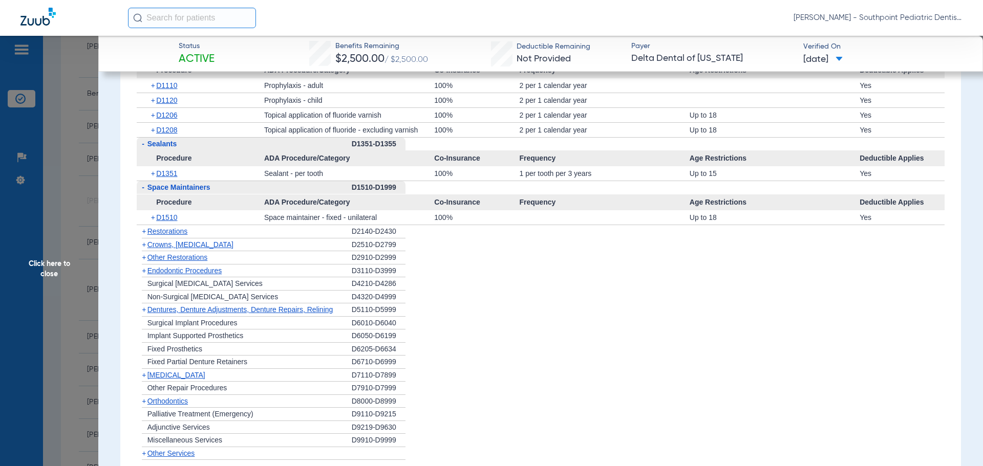
click at [229, 236] on div "+ Restorations" at bounding box center [244, 231] width 215 height 13
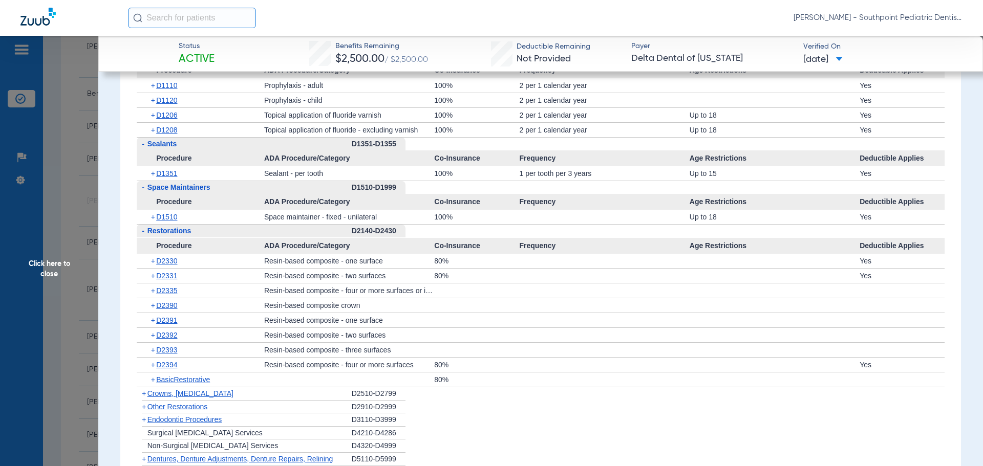
click at [230, 236] on div "- Restorations" at bounding box center [244, 231] width 215 height 13
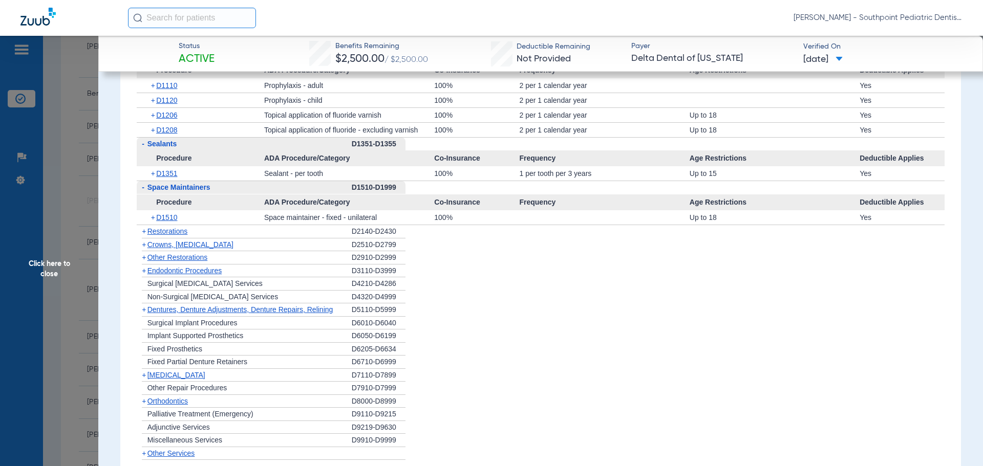
click at [235, 248] on div "+ Crowns, [MEDICAL_DATA]" at bounding box center [244, 245] width 215 height 13
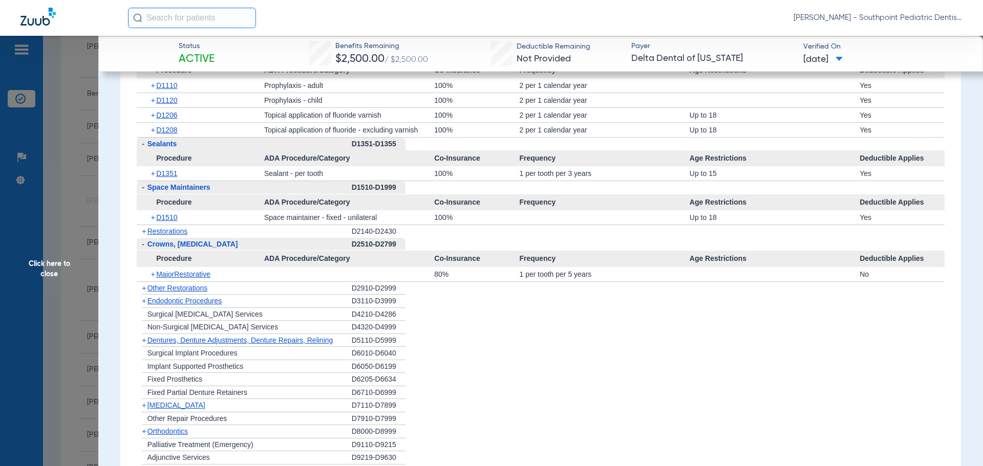
click at [251, 247] on div "- Crowns, Inlays and Onlays" at bounding box center [244, 244] width 215 height 13
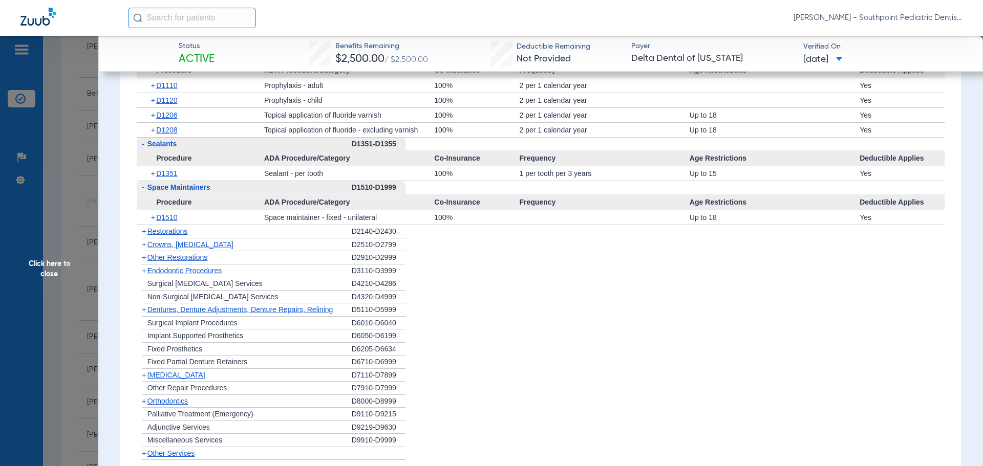
click at [246, 254] on div "+ Other Restorations" at bounding box center [244, 257] width 215 height 13
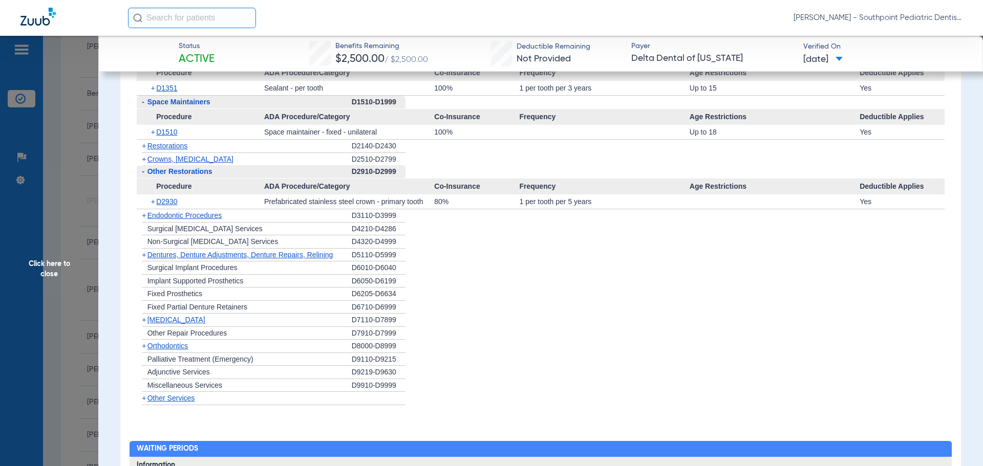
scroll to position [1332, 0]
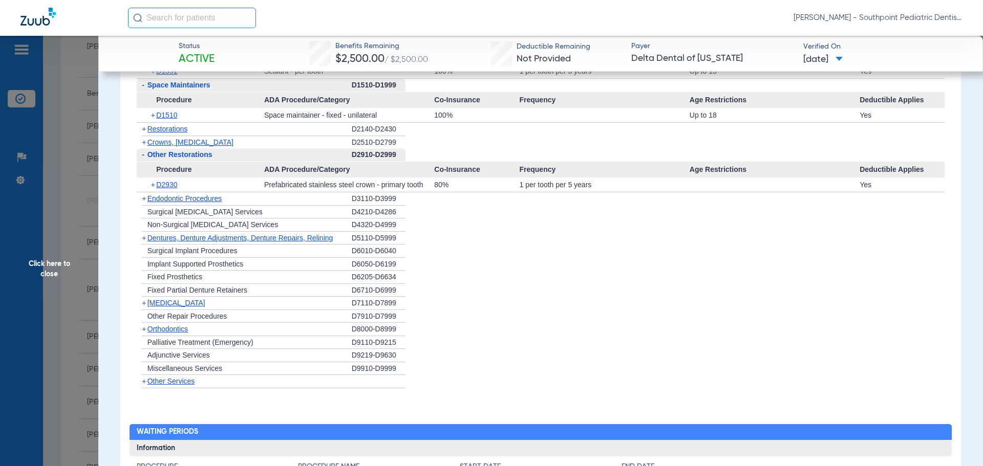
click at [268, 200] on div "+ Endodontic Procedures" at bounding box center [244, 198] width 215 height 13
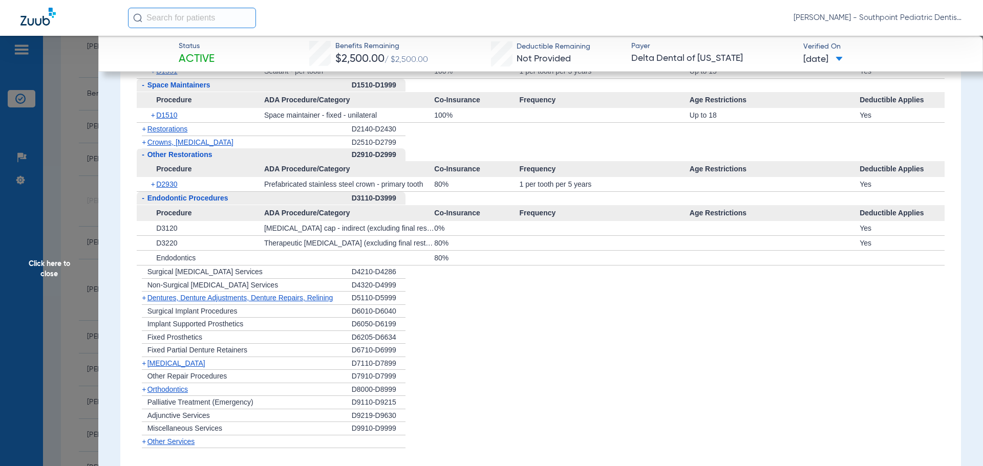
click at [231, 369] on div "+ [MEDICAL_DATA]" at bounding box center [244, 363] width 215 height 13
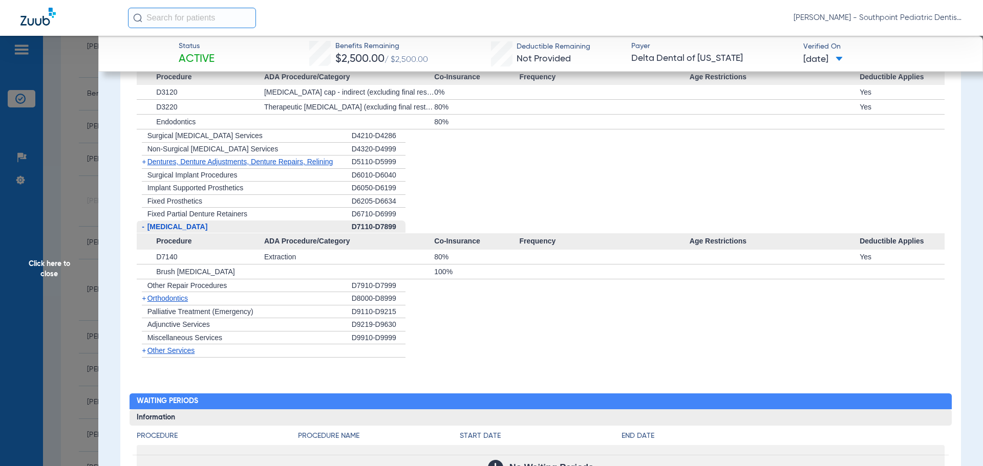
scroll to position [1486, 0]
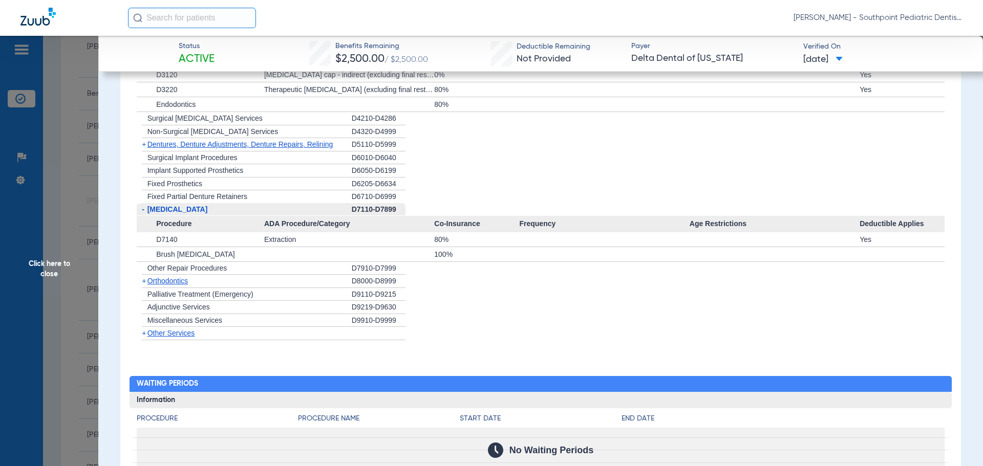
click at [254, 333] on div "+ Other Services" at bounding box center [244, 333] width 215 height 13
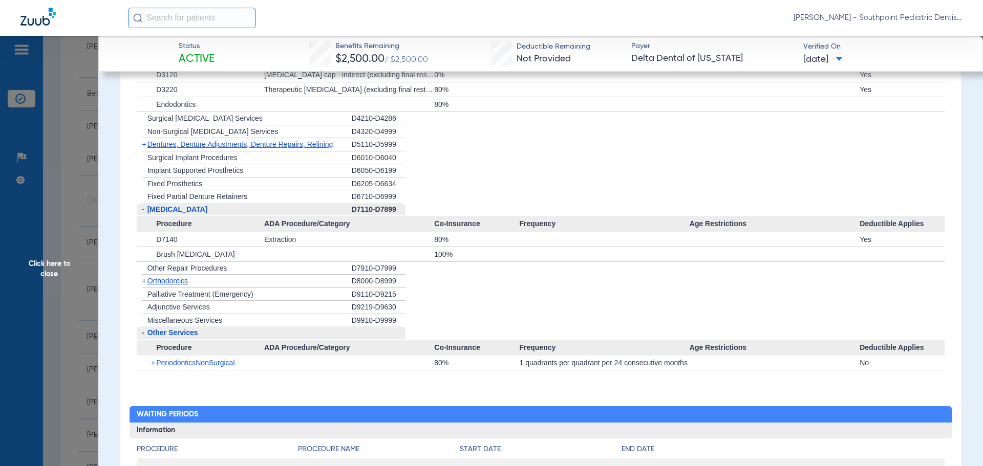
click at [263, 334] on div "- Other Services" at bounding box center [244, 333] width 215 height 13
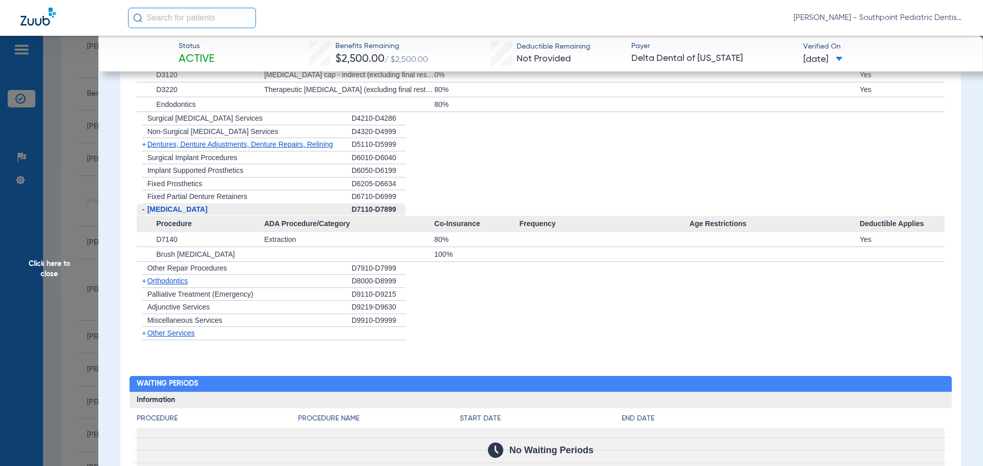
click at [73, 205] on span "Click here to close" at bounding box center [49, 269] width 98 height 466
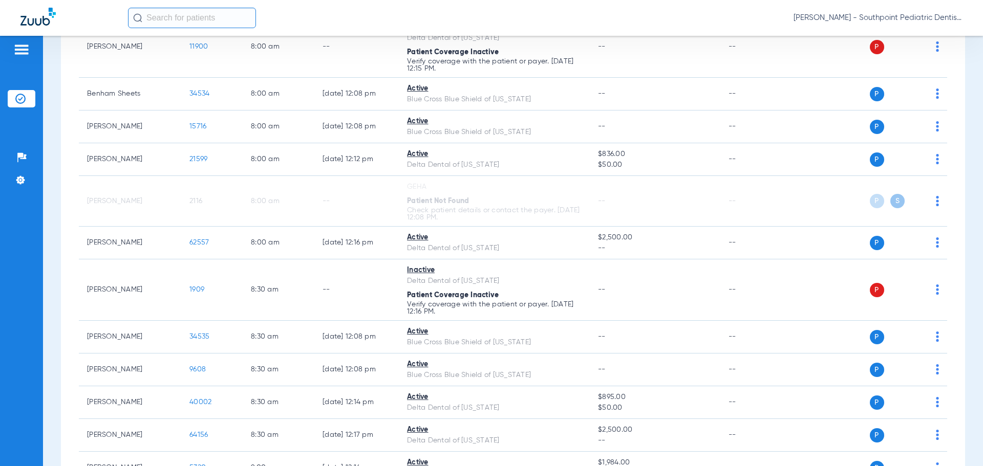
scroll to position [0, 0]
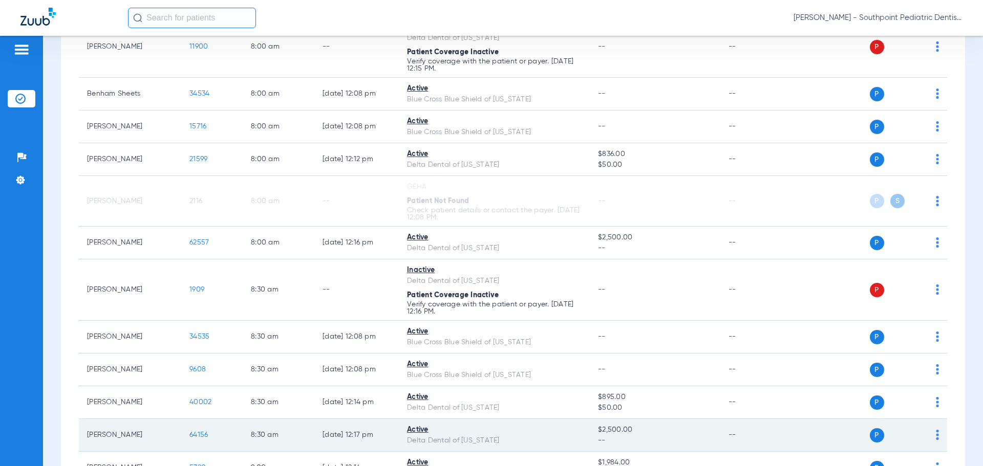
click at [190, 432] on span "64156" at bounding box center [198, 435] width 18 height 7
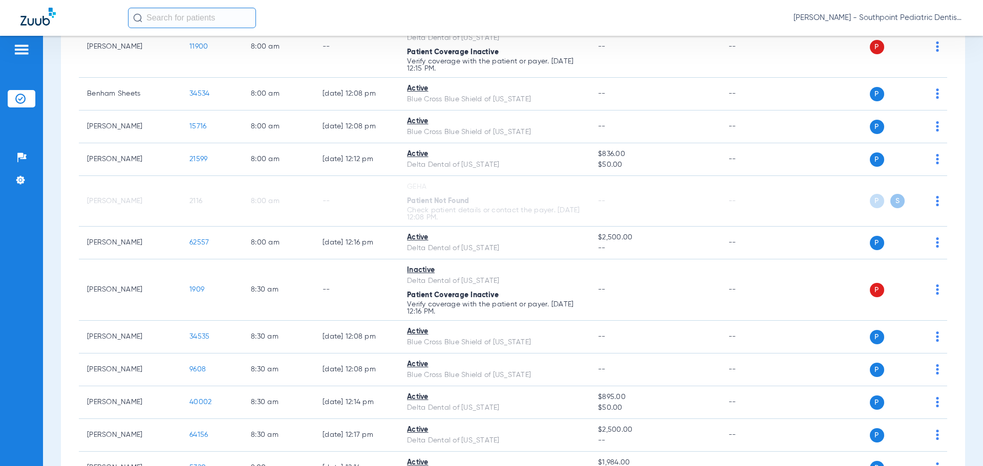
click at [193, 433] on div "Click here to close" at bounding box center [491, 269] width 983 height 466
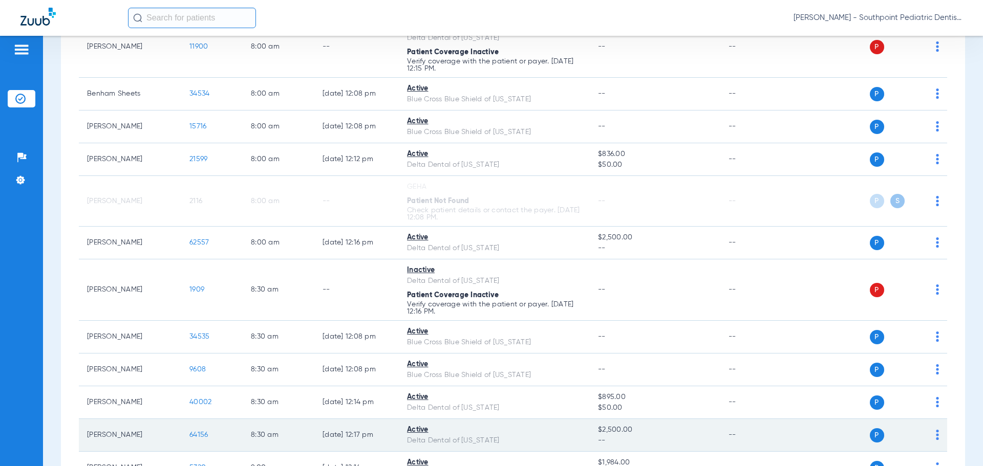
click at [200, 437] on span "64156" at bounding box center [198, 435] width 18 height 7
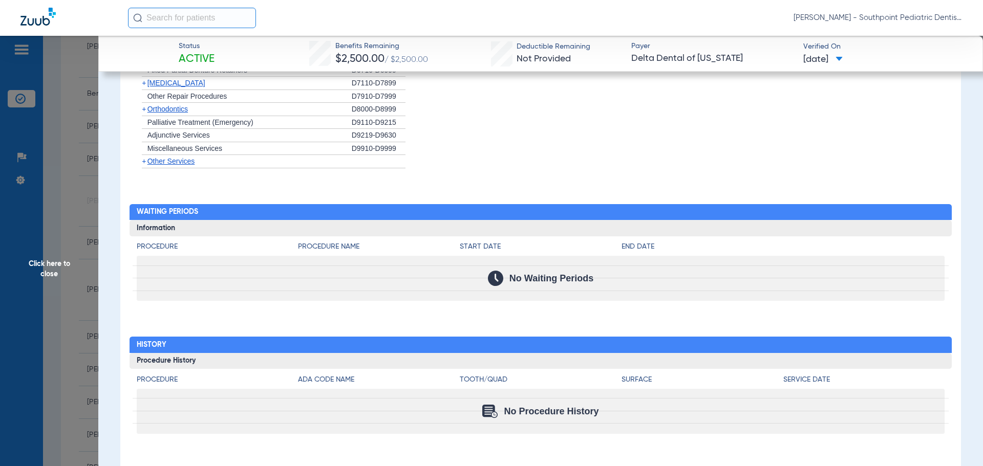
scroll to position [929, 0]
